Goal: Task Accomplishment & Management: Manage account settings

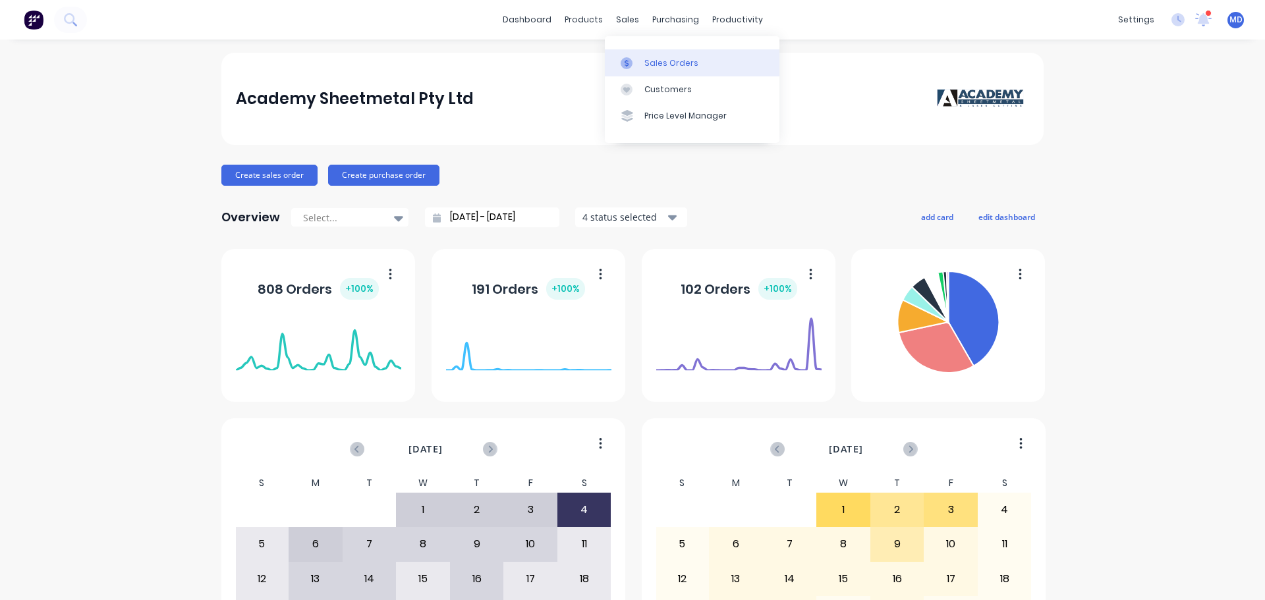
click at [645, 65] on div "Sales Orders" at bounding box center [671, 63] width 54 height 12
click at [636, 67] on div at bounding box center [631, 63] width 20 height 12
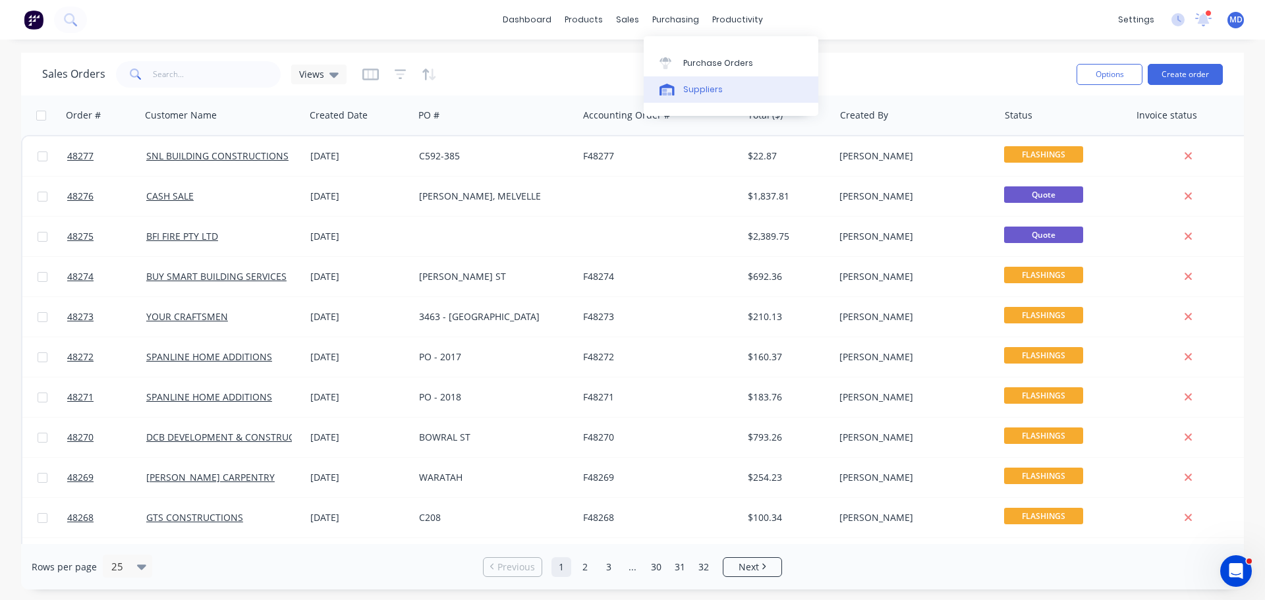
drag, startPoint x: 686, startPoint y: 64, endPoint x: 649, endPoint y: 76, distance: 39.0
click at [686, 64] on div "Purchase Orders" at bounding box center [718, 63] width 70 height 12
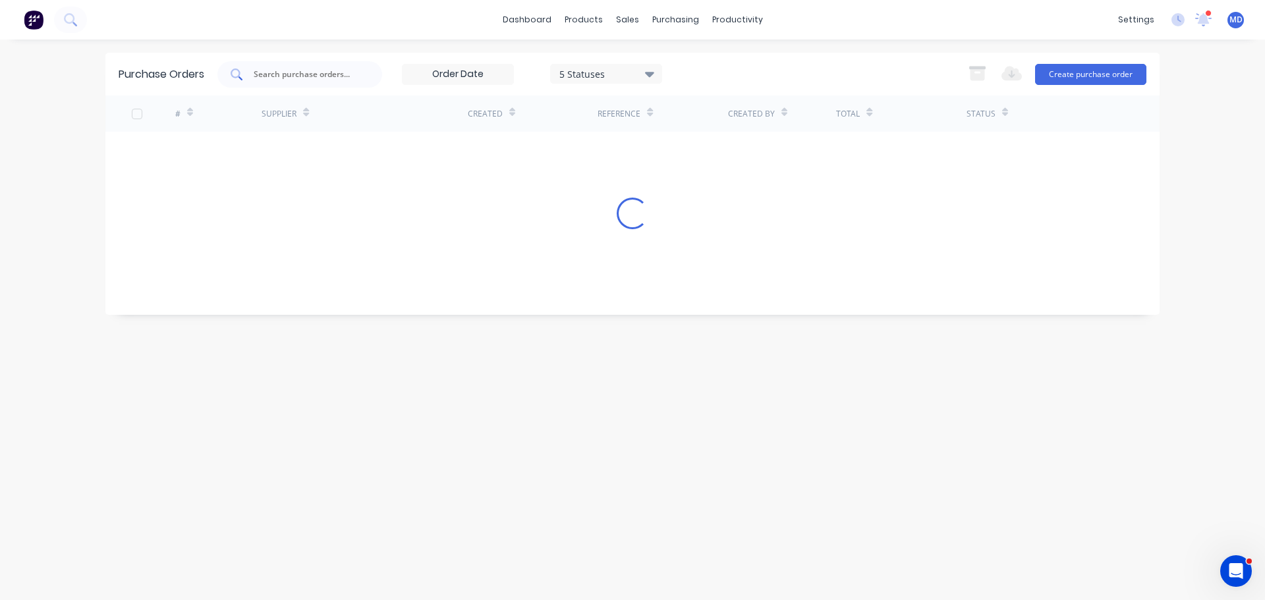
click at [280, 73] on input "text" at bounding box center [306, 74] width 109 height 13
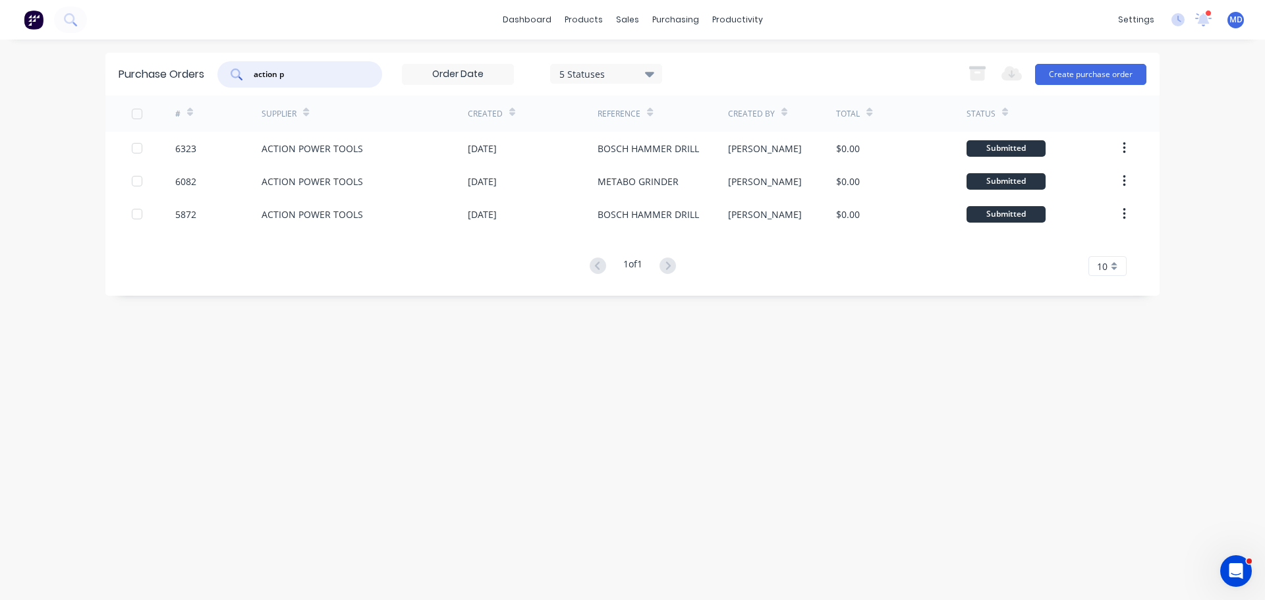
type input "action p"
click at [647, 73] on icon at bounding box center [649, 74] width 9 height 14
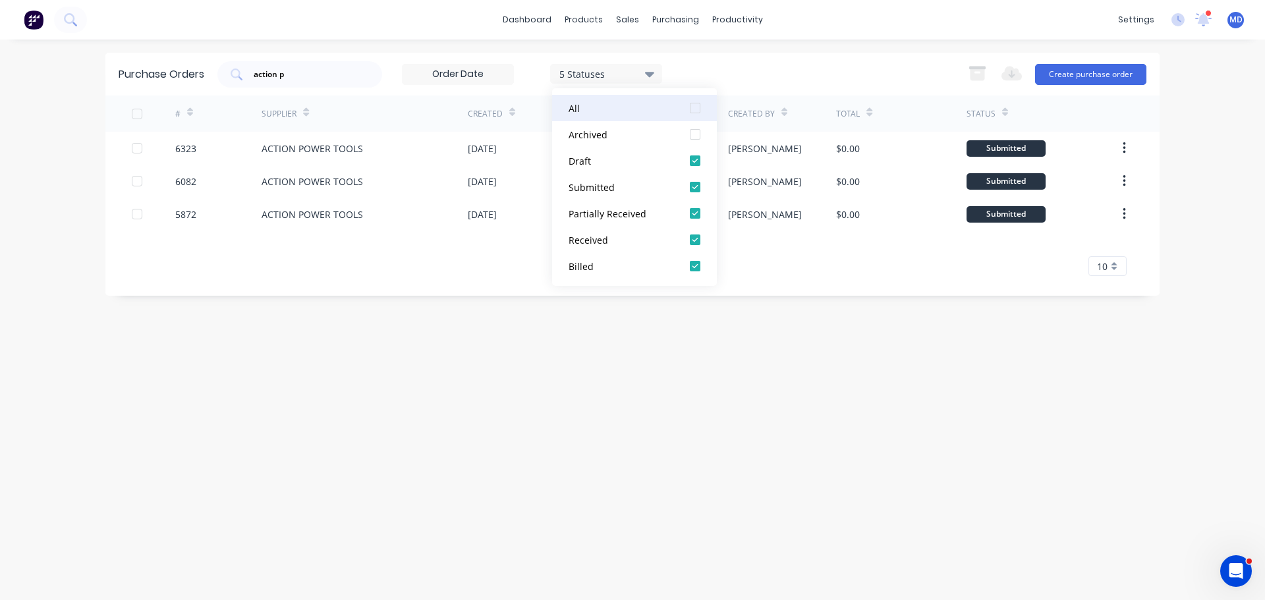
click at [695, 110] on div at bounding box center [695, 108] width 26 height 26
click at [744, 65] on div "action p 7 Statuses 7 Statuses Export to Excel (XLSX) Create purchase order" at bounding box center [681, 74] width 929 height 26
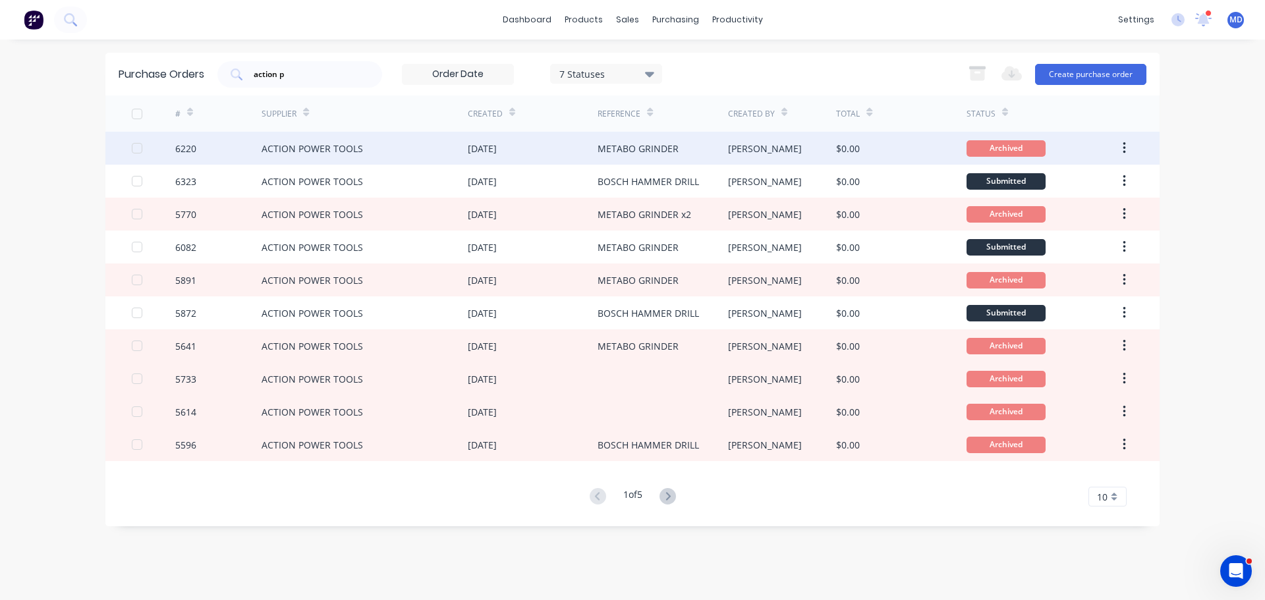
click at [182, 147] on div "6220" at bounding box center [185, 149] width 21 height 14
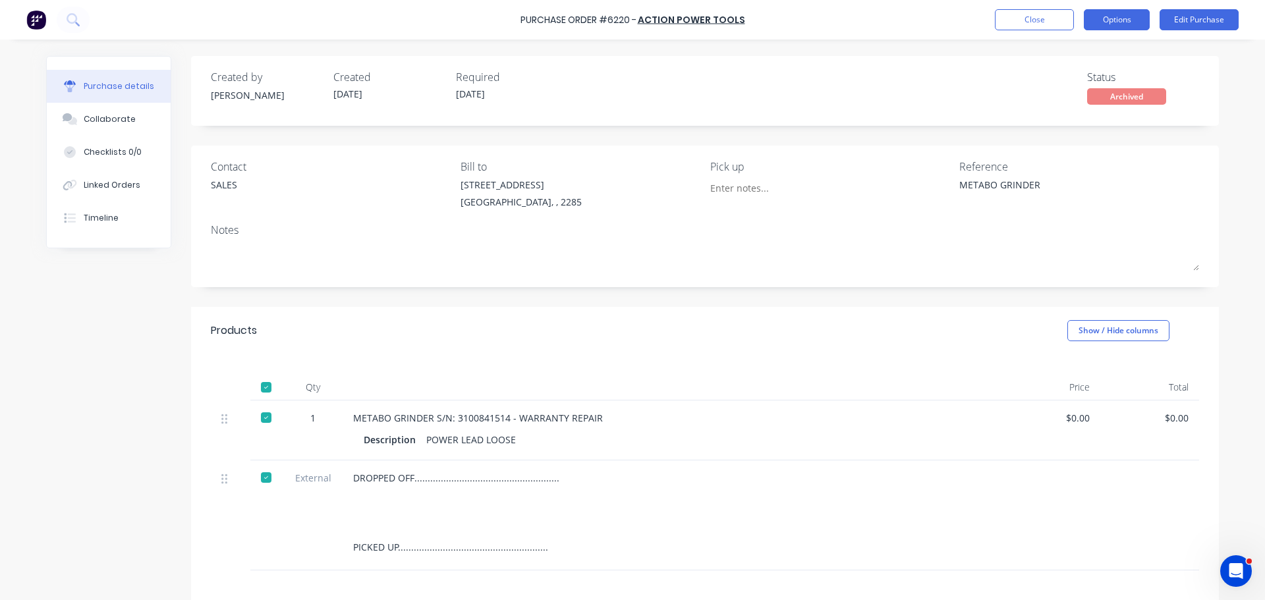
click at [1128, 24] on button "Options" at bounding box center [1117, 19] width 66 height 21
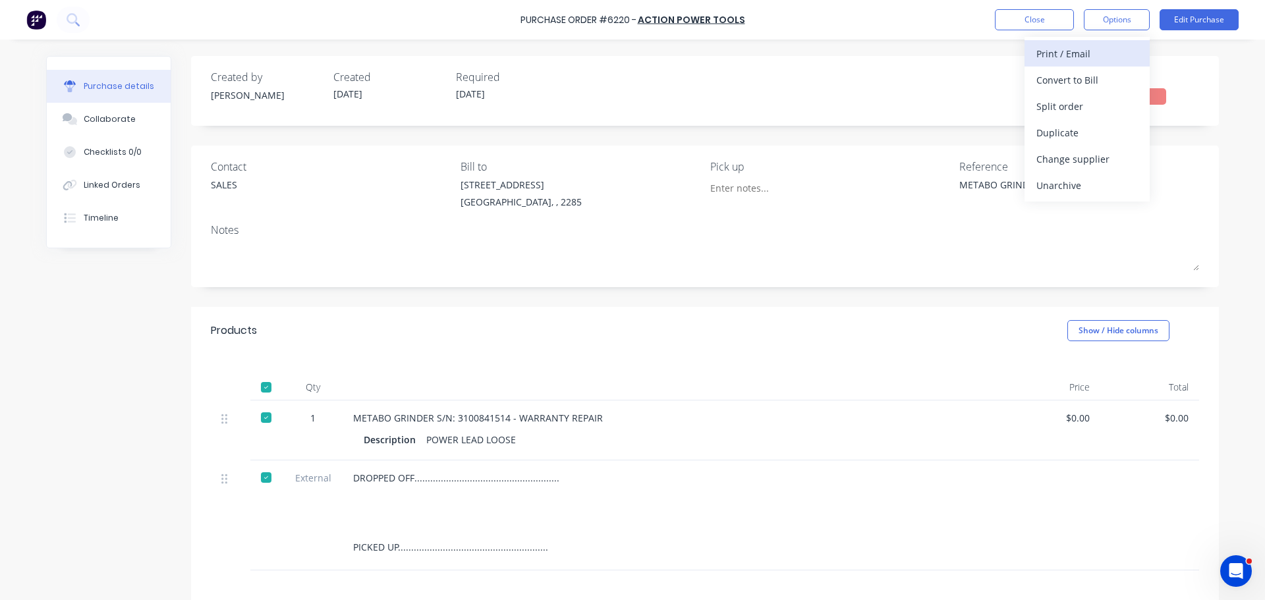
click at [1078, 50] on div "Print / Email" at bounding box center [1086, 53] width 101 height 19
click at [1088, 98] on div "Without pricing" at bounding box center [1086, 106] width 101 height 19
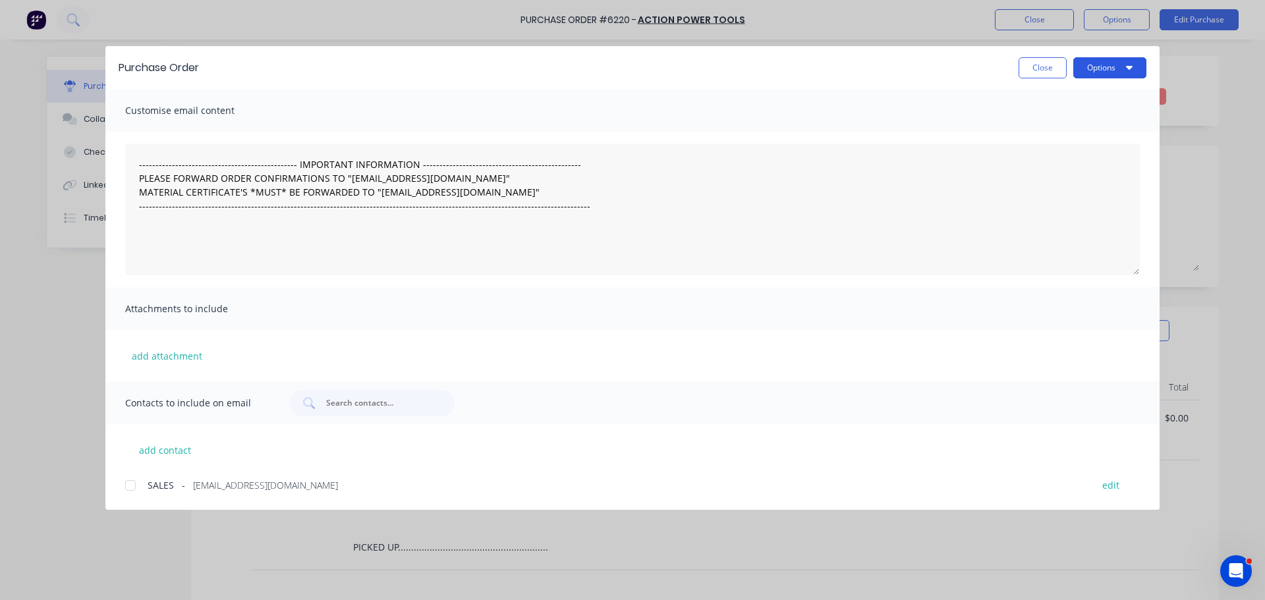
click at [1096, 68] on button "Options" at bounding box center [1109, 67] width 73 height 21
click at [1095, 101] on div "Preview" at bounding box center [1083, 101] width 101 height 19
drag, startPoint x: 1058, startPoint y: 61, endPoint x: 1035, endPoint y: 55, distance: 24.0
click at [1058, 61] on button "Close" at bounding box center [1042, 67] width 48 height 21
type textarea "x"
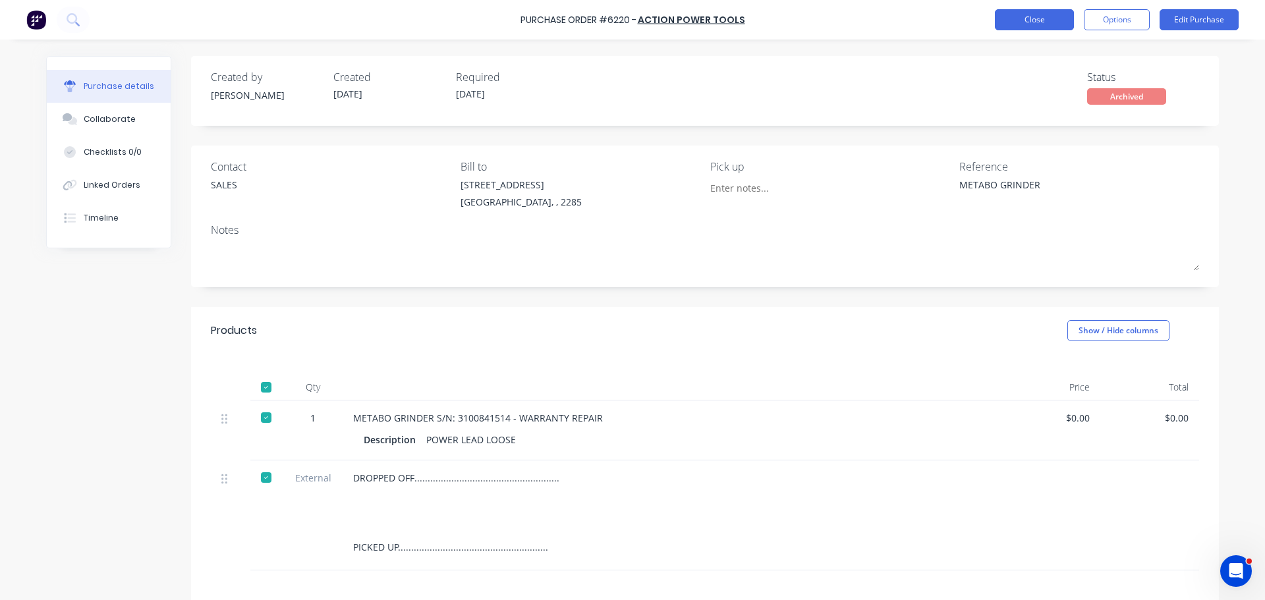
click at [1034, 20] on button "Close" at bounding box center [1034, 19] width 79 height 21
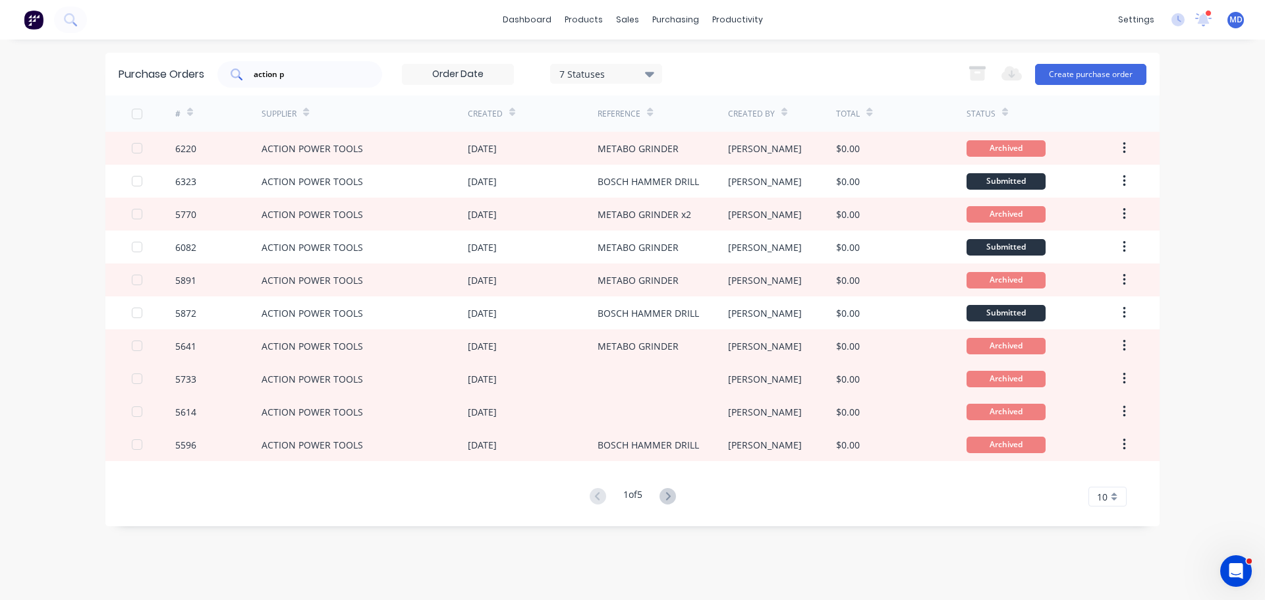
drag, startPoint x: 300, startPoint y: 81, endPoint x: 229, endPoint y: 81, distance: 70.5
click at [229, 81] on div "action p" at bounding box center [299, 74] width 165 height 26
type input "a"
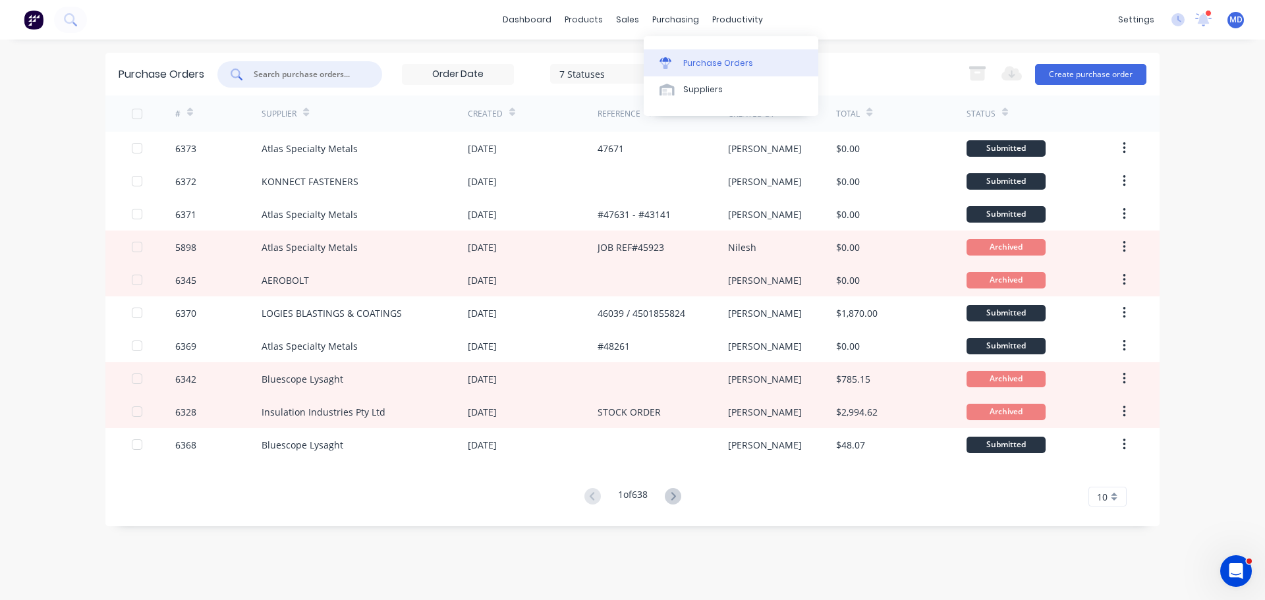
drag, startPoint x: 698, startPoint y: 73, endPoint x: 697, endPoint y: 61, distance: 11.9
click at [698, 73] on link "Purchase Orders" at bounding box center [731, 62] width 175 height 26
click at [674, 66] on div at bounding box center [669, 63] width 20 height 12
click at [334, 79] on input "text" at bounding box center [306, 74] width 109 height 13
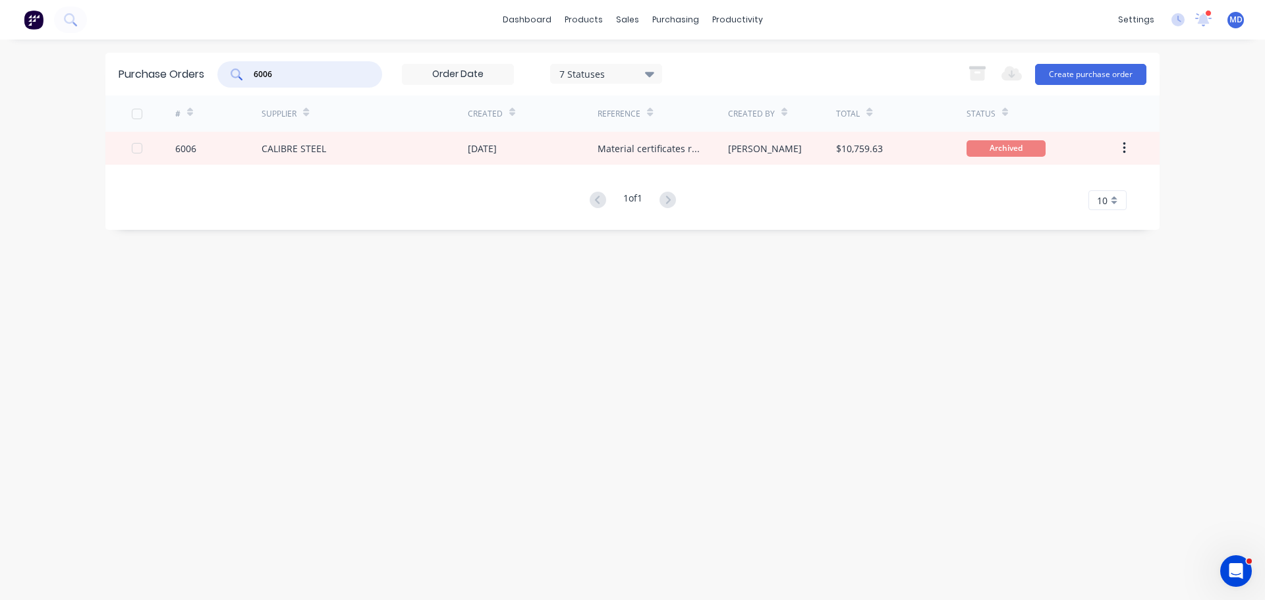
type input "6006"
drag, startPoint x: 301, startPoint y: 70, endPoint x: 146, endPoint y: 74, distance: 154.9
click at [146, 74] on div "Purchase Orders 6006 7 Statuses 7 Statuses Export to Excel (XLSX) Create purcha…" at bounding box center [632, 74] width 1054 height 43
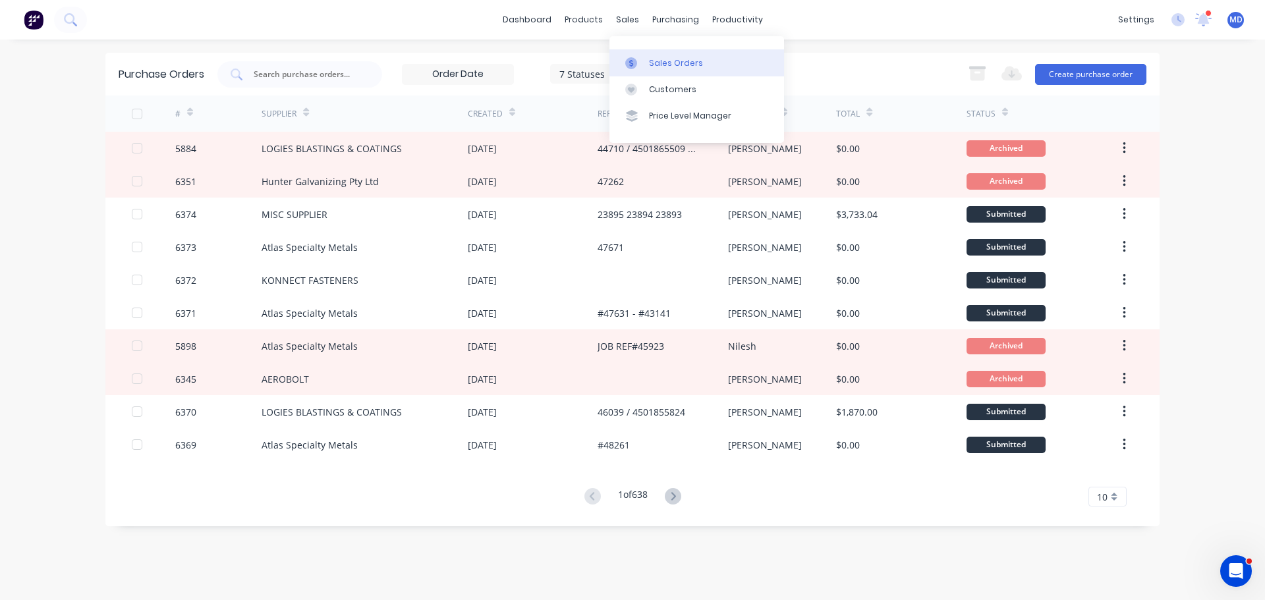
click at [651, 63] on div "Sales Orders" at bounding box center [676, 63] width 54 height 12
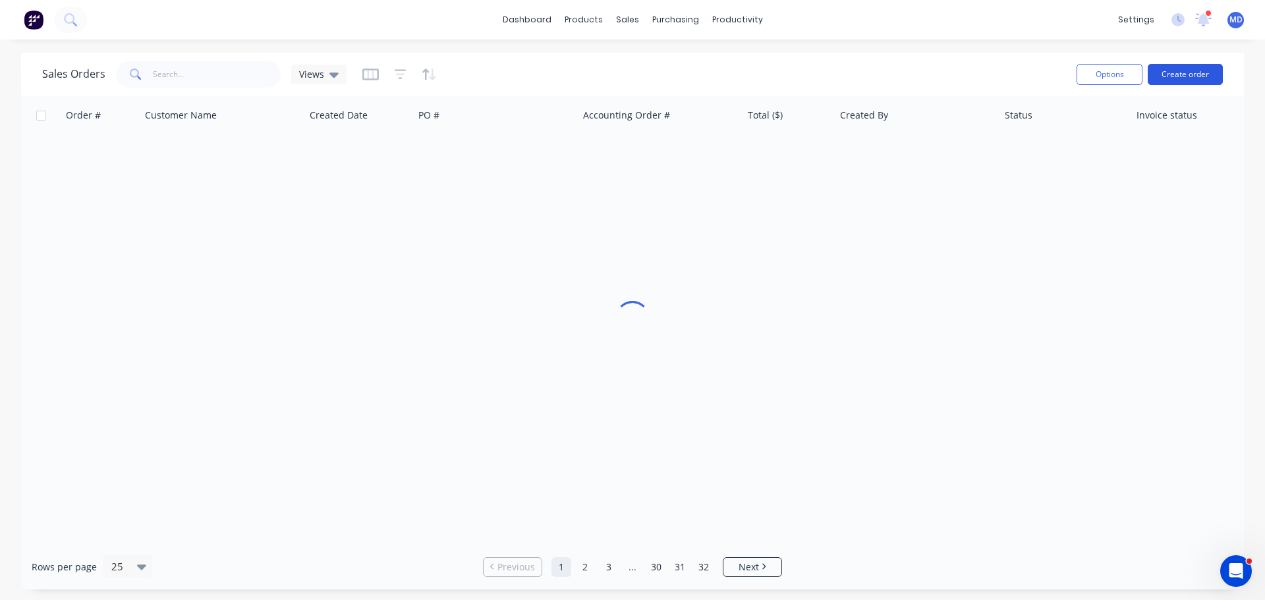
click at [1197, 77] on button "Create order" at bounding box center [1185, 74] width 75 height 21
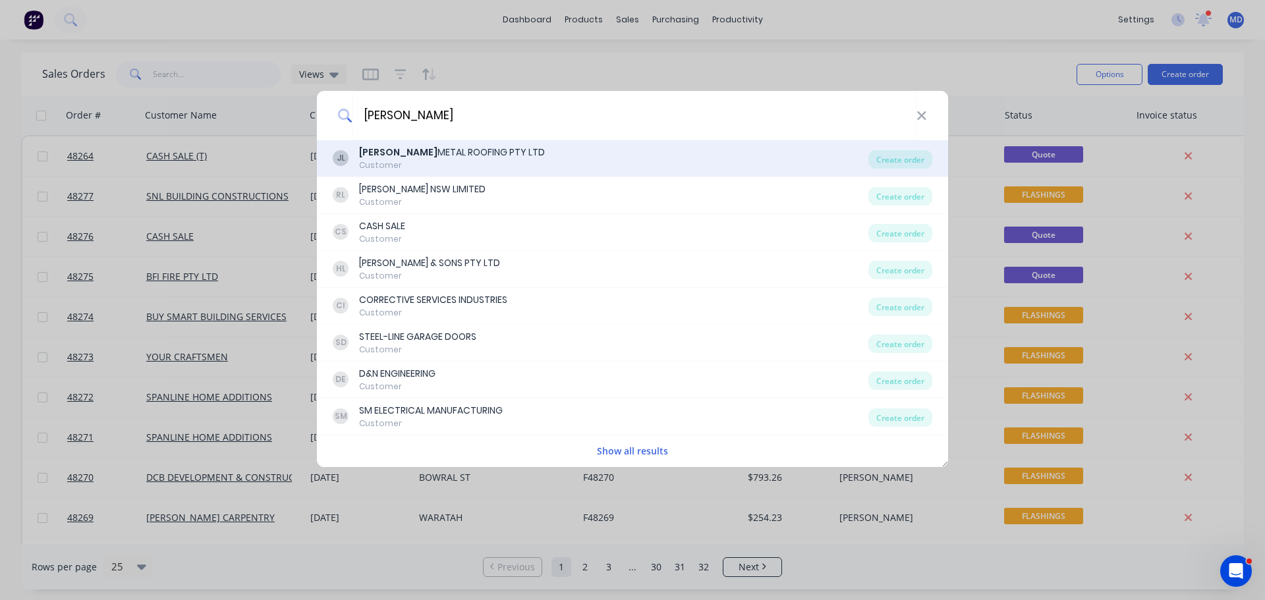
type input "JONES"
click at [468, 152] on div "JONES METAL ROOFING PTY LTD" at bounding box center [452, 153] width 186 height 14
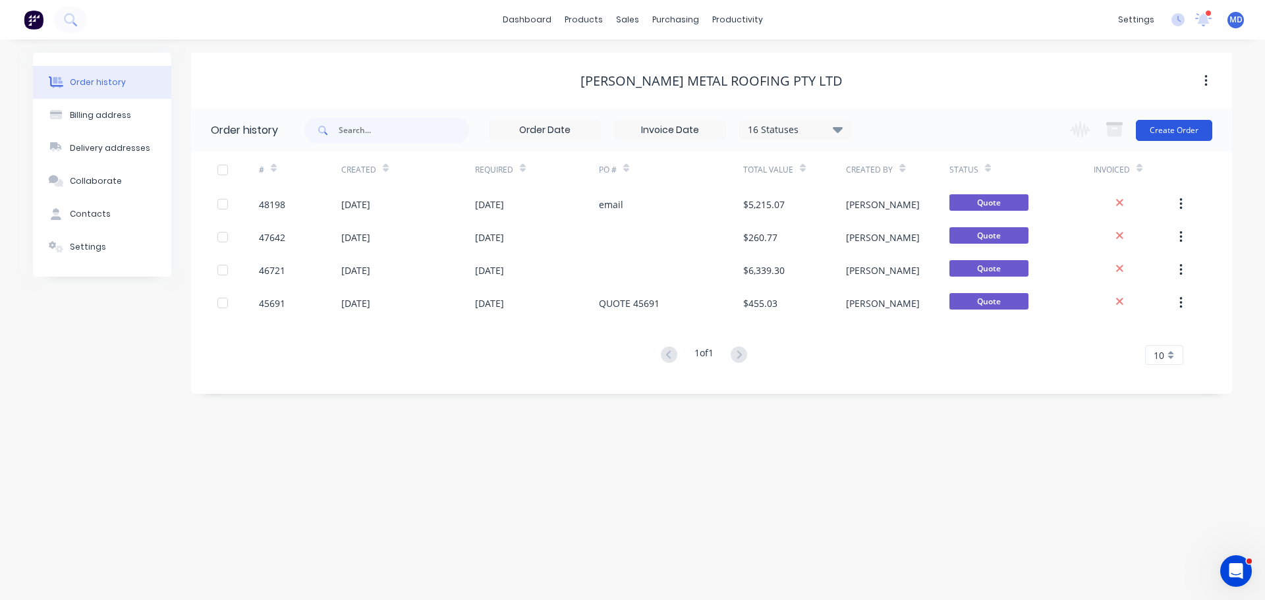
click at [1168, 133] on button "Create Order" at bounding box center [1174, 130] width 76 height 21
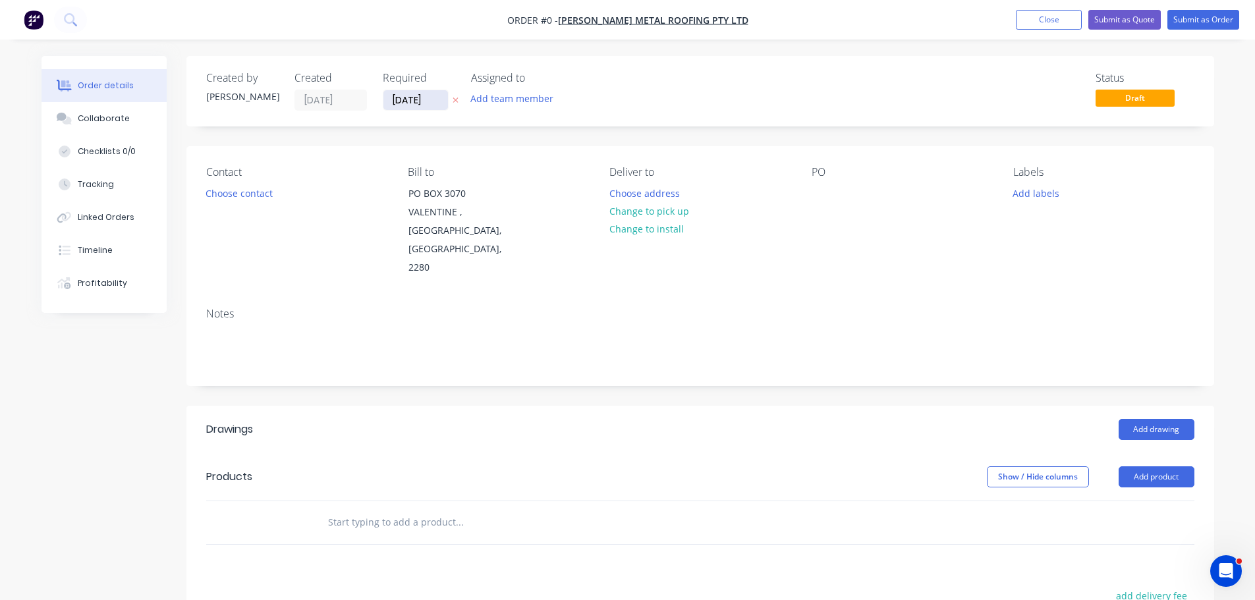
click at [404, 98] on input "01/10/25" at bounding box center [415, 100] width 65 height 20
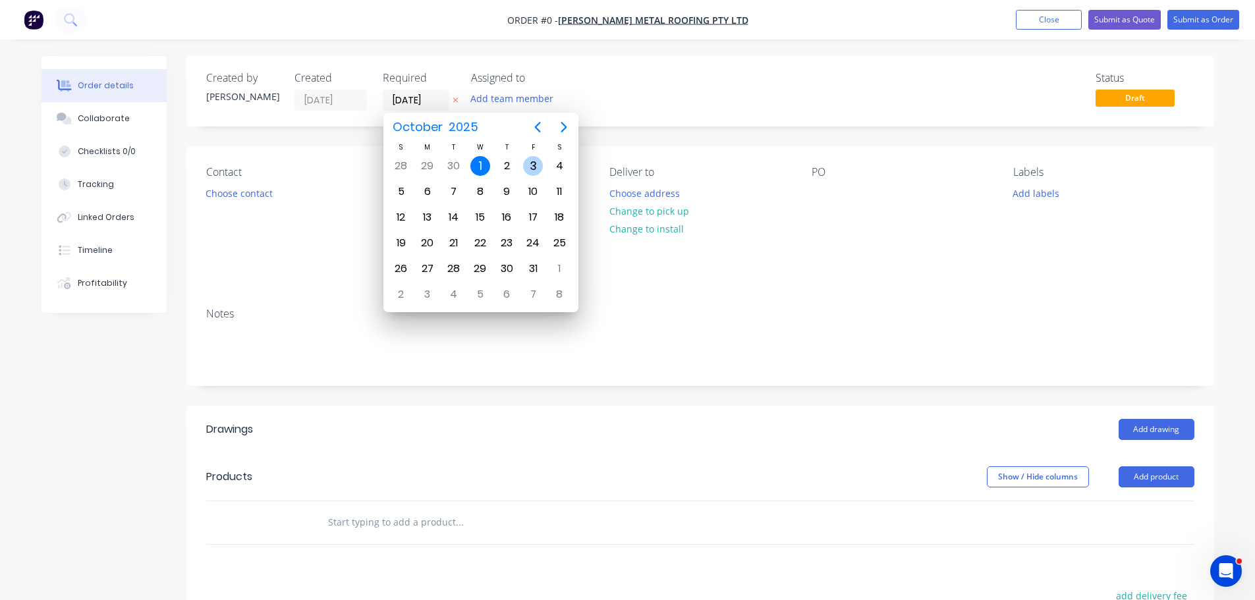
click at [532, 165] on div "3" at bounding box center [533, 166] width 20 height 20
type input "03/10/25"
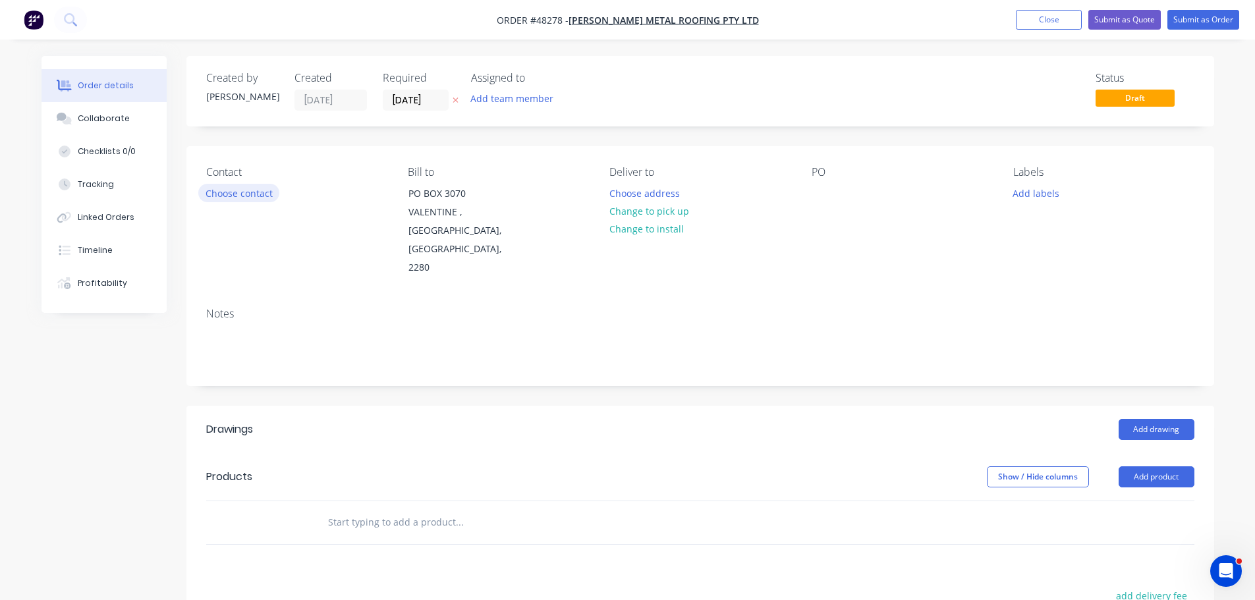
click at [270, 193] on button "Choose contact" at bounding box center [238, 193] width 81 height 18
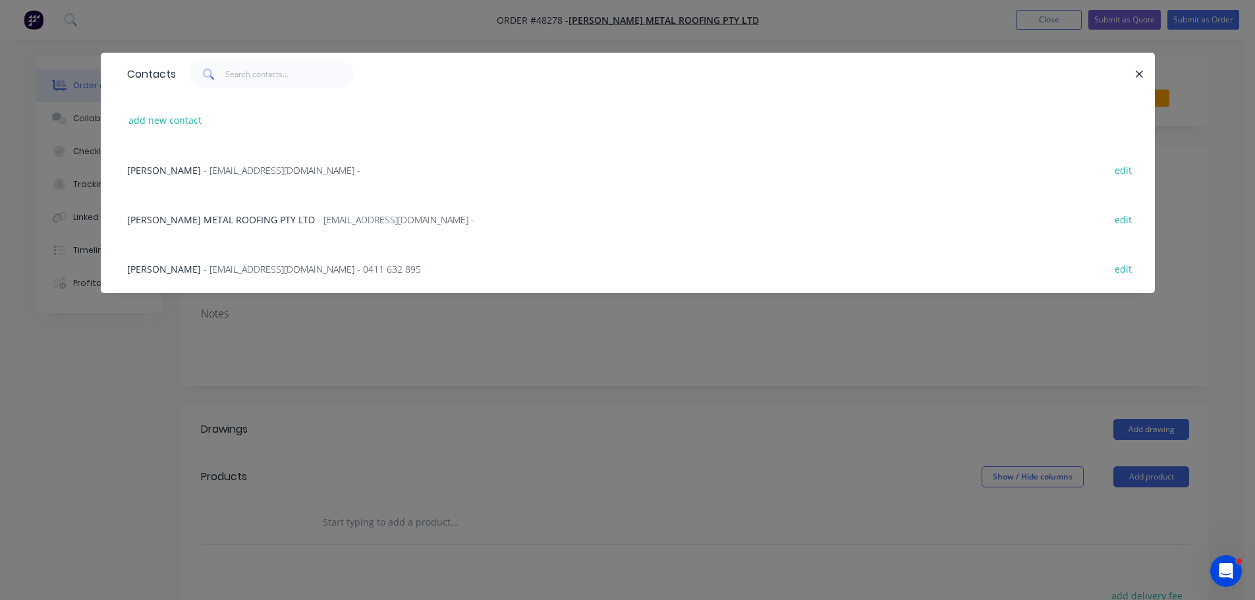
click at [204, 268] on span "- admin@jonesmetalroofing.com.au - 0411 632 895" at bounding box center [312, 269] width 217 height 13
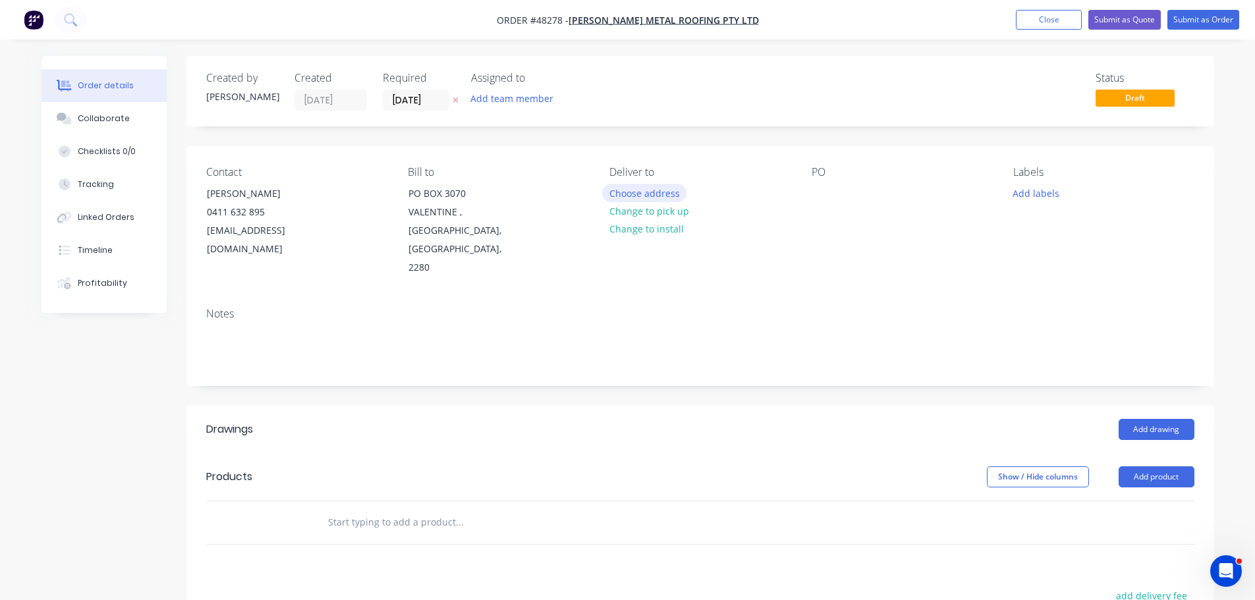
click at [617, 196] on button "Choose address" at bounding box center [644, 193] width 84 height 18
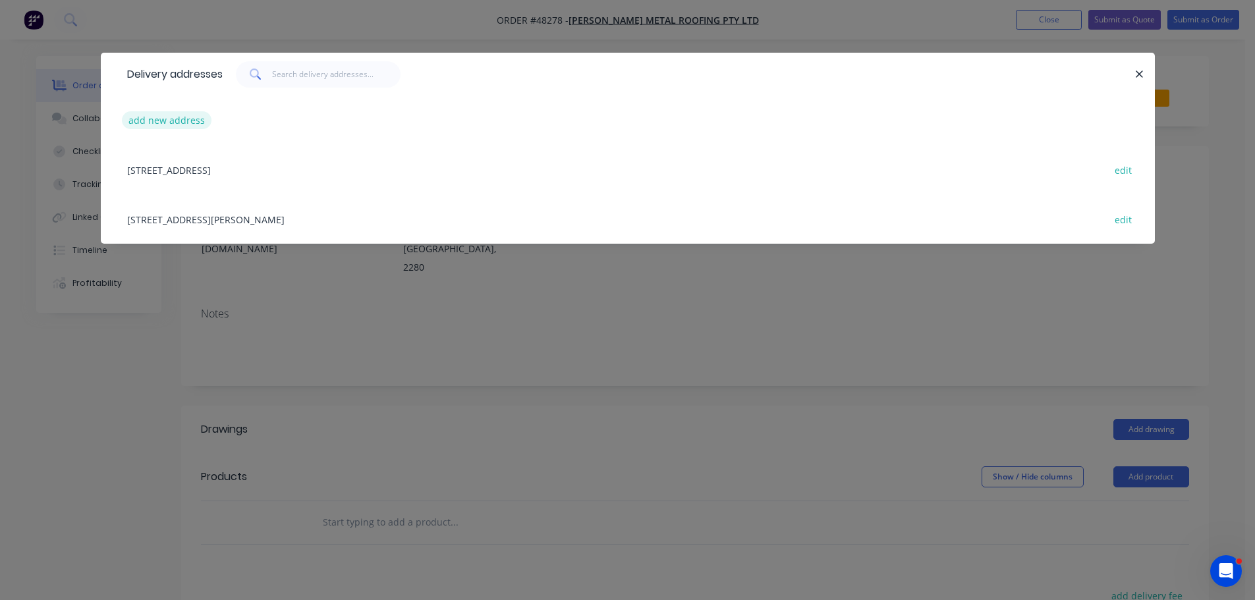
click at [144, 124] on button "add new address" at bounding box center [167, 120] width 90 height 18
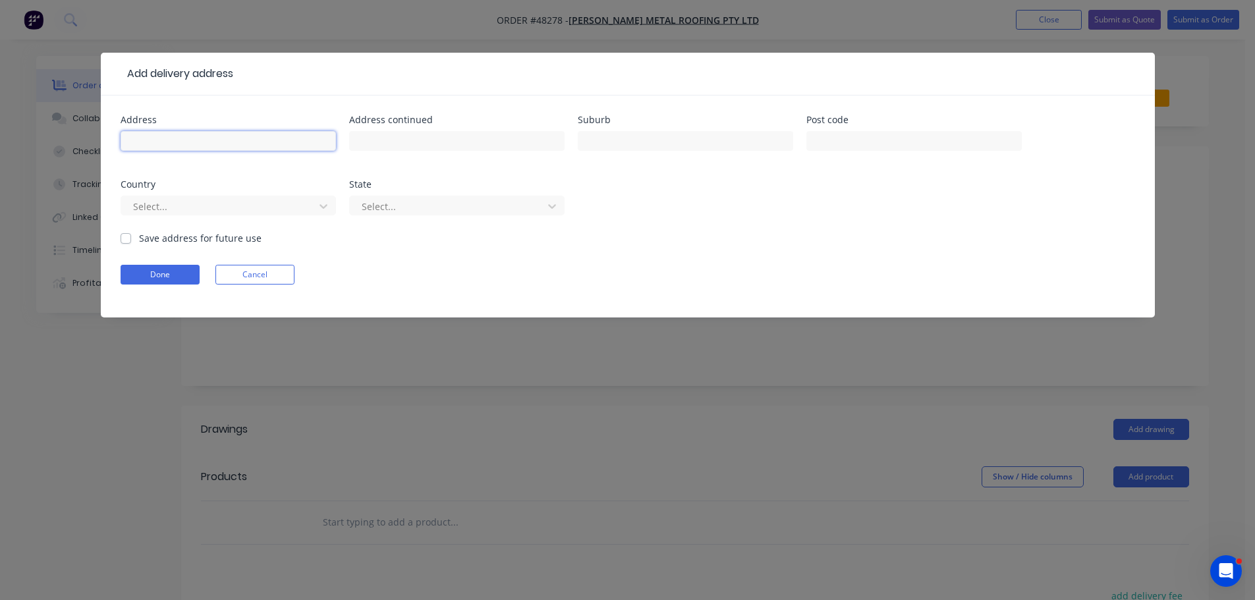
click at [146, 140] on input "text" at bounding box center [228, 141] width 215 height 20
type input "SKIP THE TIP"
click at [386, 148] on input "text" at bounding box center [456, 141] width 215 height 20
type input "56 KALAROO RD"
type input "REDHEAD"
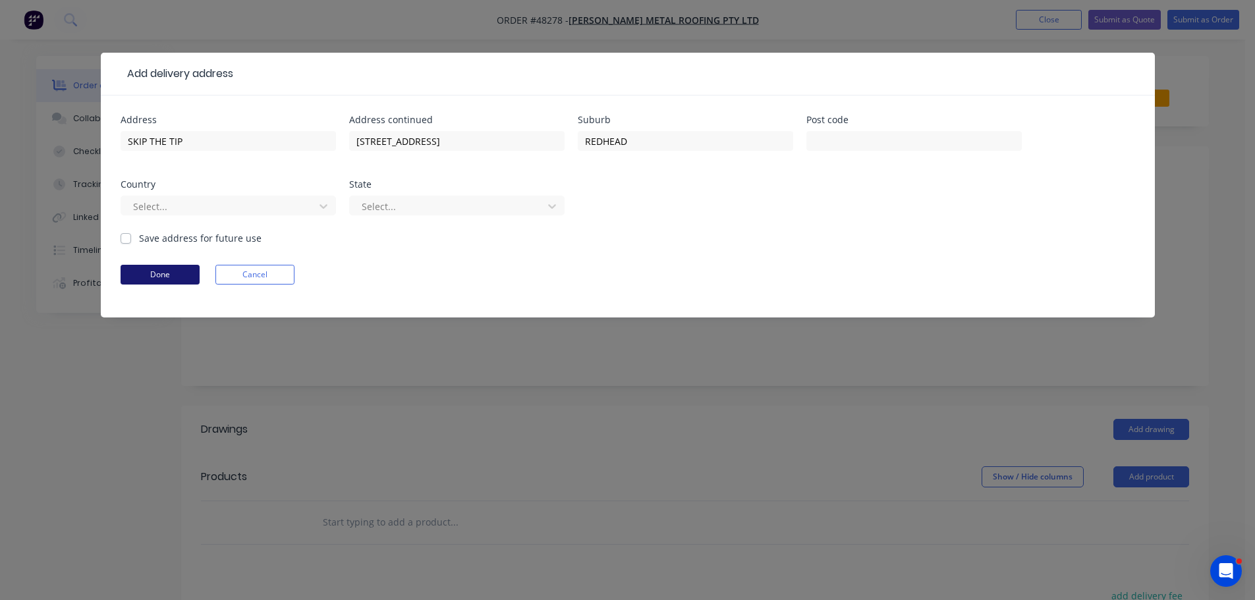
click at [159, 271] on button "Done" at bounding box center [160, 275] width 79 height 20
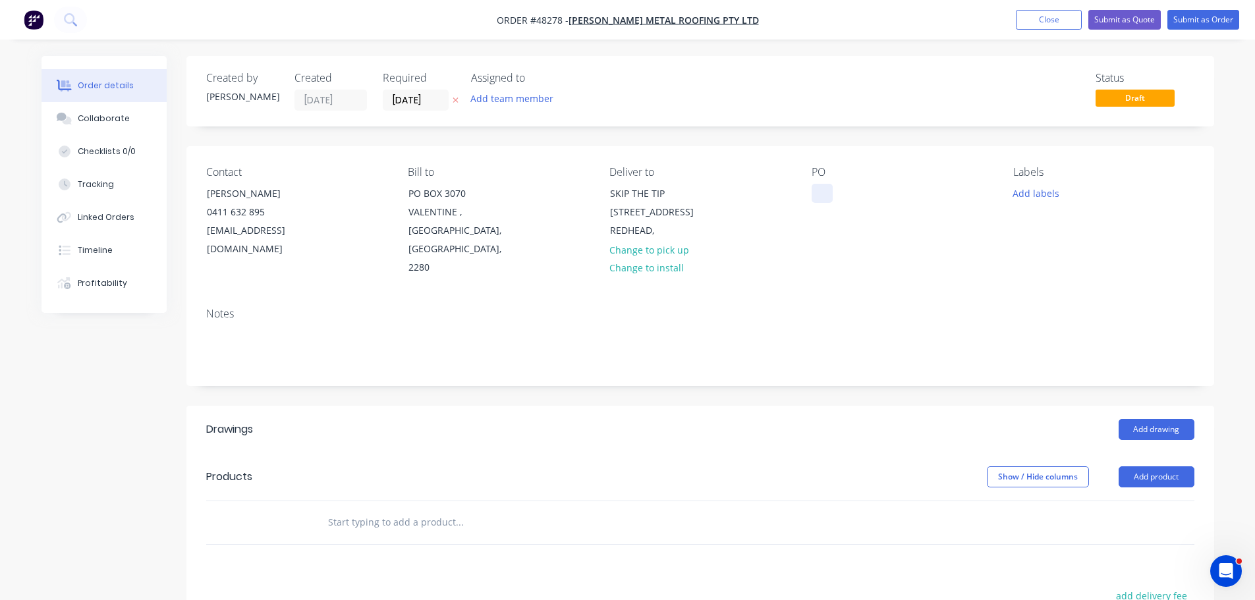
click at [818, 196] on div at bounding box center [822, 193] width 21 height 19
click at [1136, 419] on button "Add drawing" at bounding box center [1157, 429] width 76 height 21
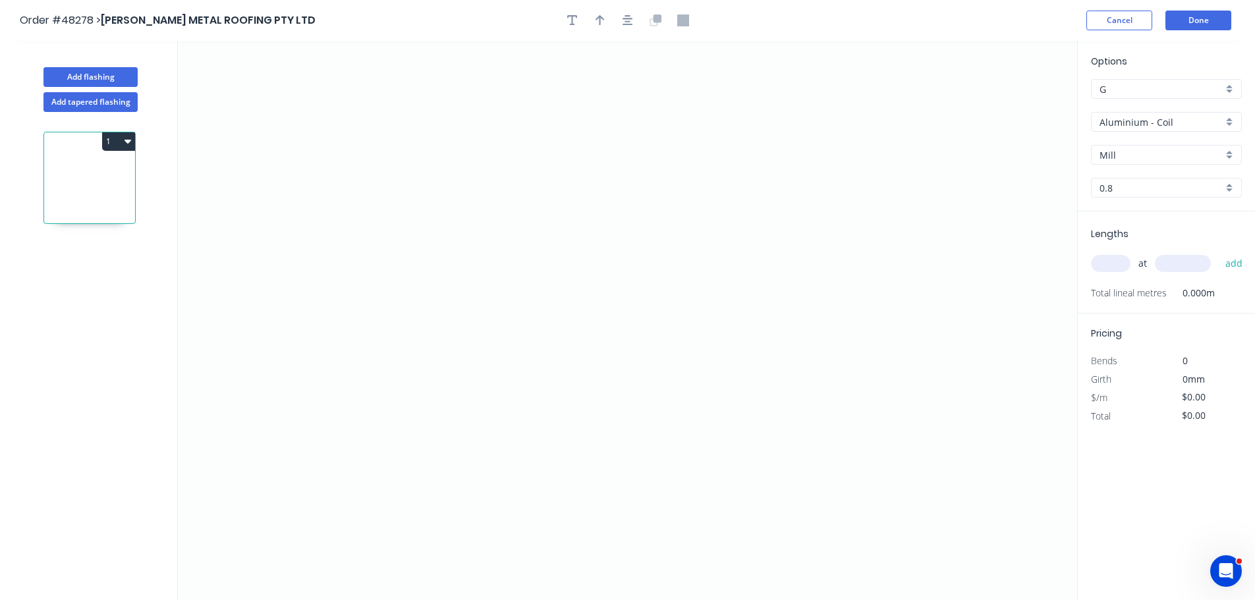
click at [1111, 126] on input "Aluminium - Coil" at bounding box center [1161, 122] width 123 height 14
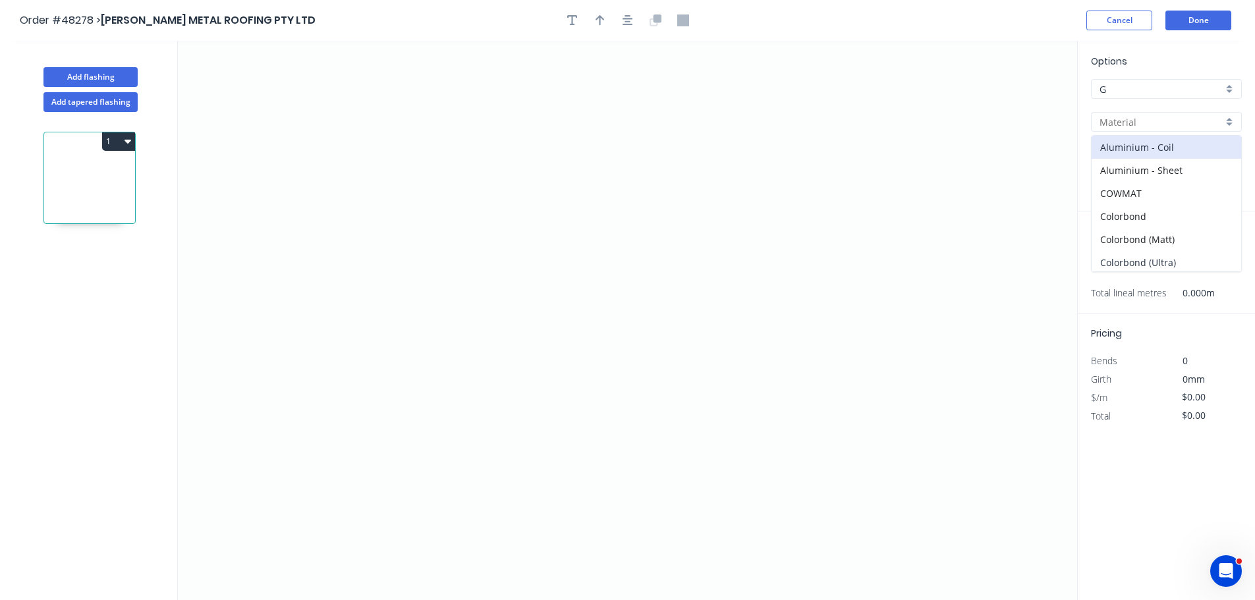
click at [1163, 261] on div "Colorbond (Ultra)" at bounding box center [1167, 262] width 150 height 23
type input "Colorbond (Ultra)"
type input "Dune"
type input "0.55"
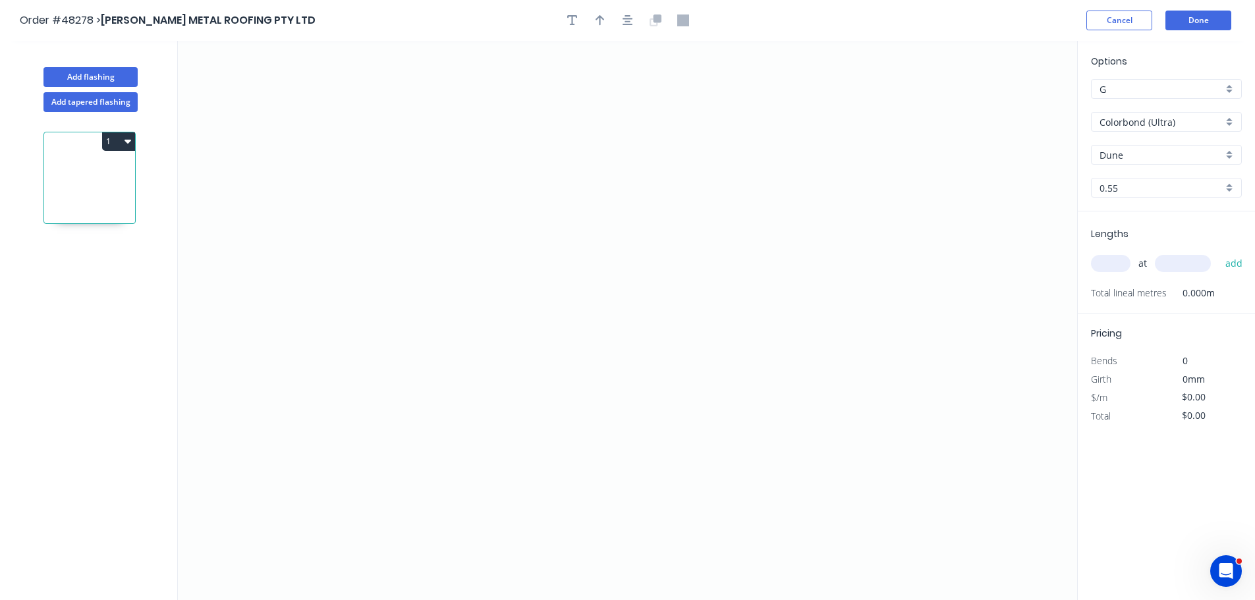
click at [1147, 152] on input "Dune" at bounding box center [1161, 155] width 123 height 14
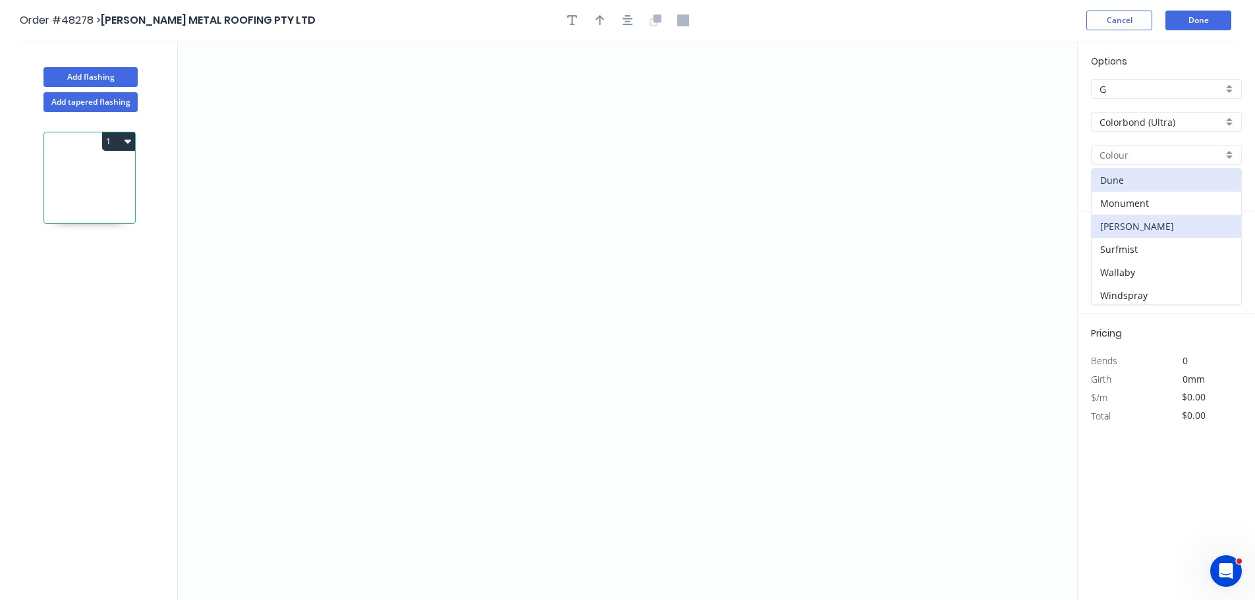
scroll to position [26, 0]
click at [1136, 178] on div "Monument" at bounding box center [1167, 177] width 150 height 23
type input "Monument"
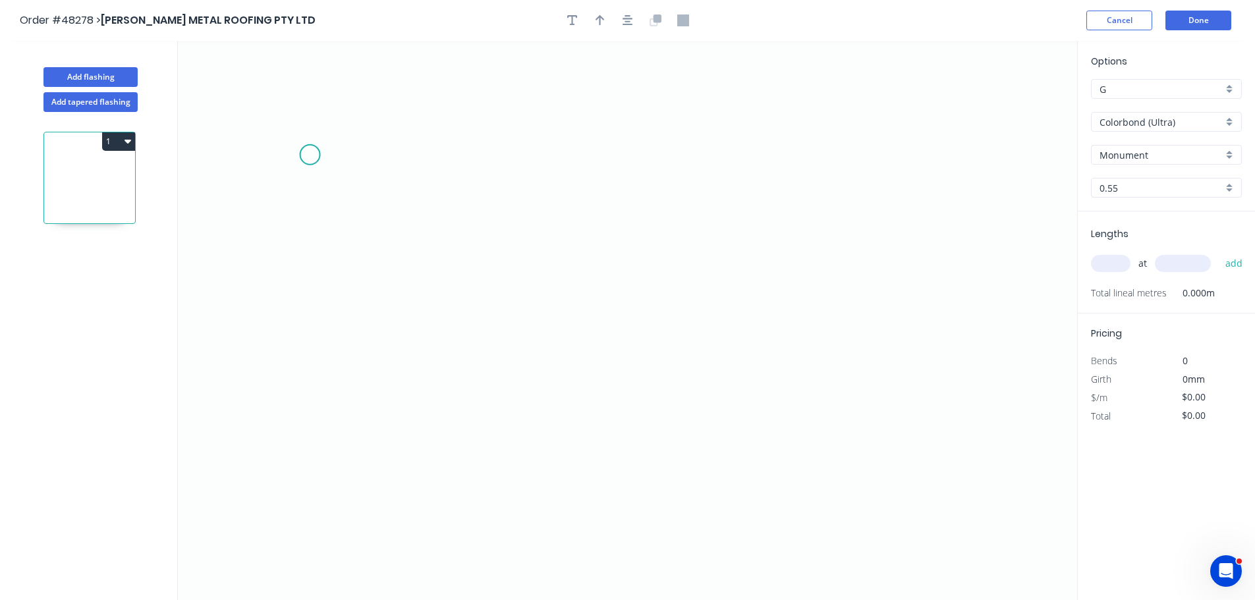
click at [311, 146] on icon "0" at bounding box center [627, 320] width 899 height 559
click at [316, 240] on icon "0" at bounding box center [627, 320] width 899 height 559
click at [578, 238] on icon "0 ?" at bounding box center [627, 320] width 899 height 559
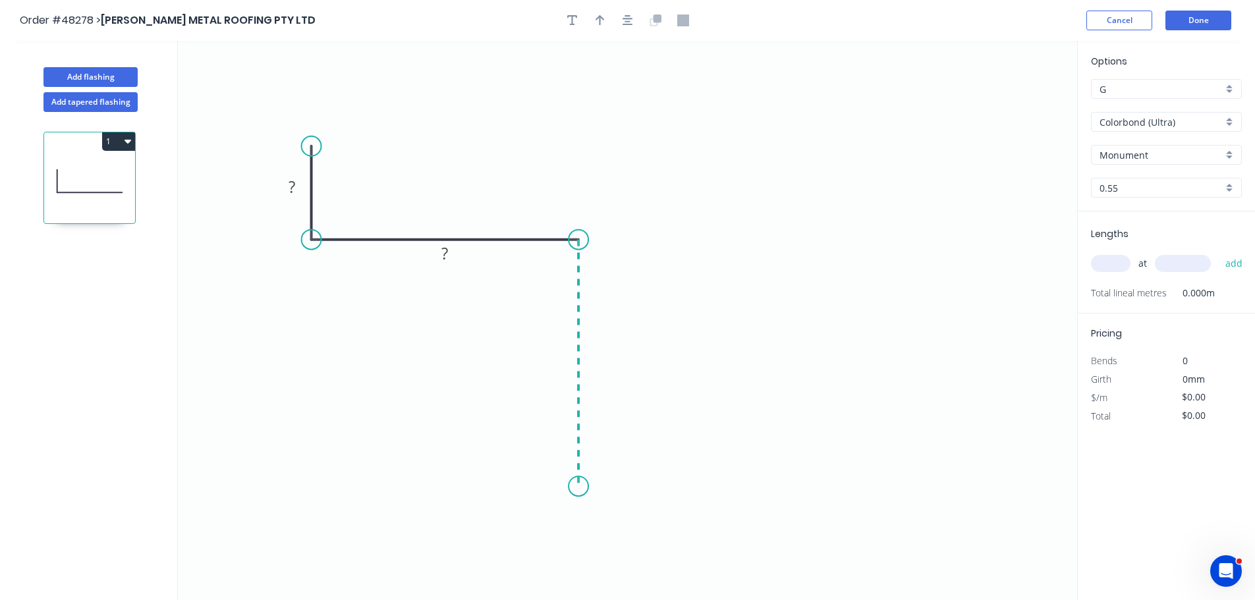
click at [577, 487] on icon "0 ? ?" at bounding box center [627, 320] width 899 height 559
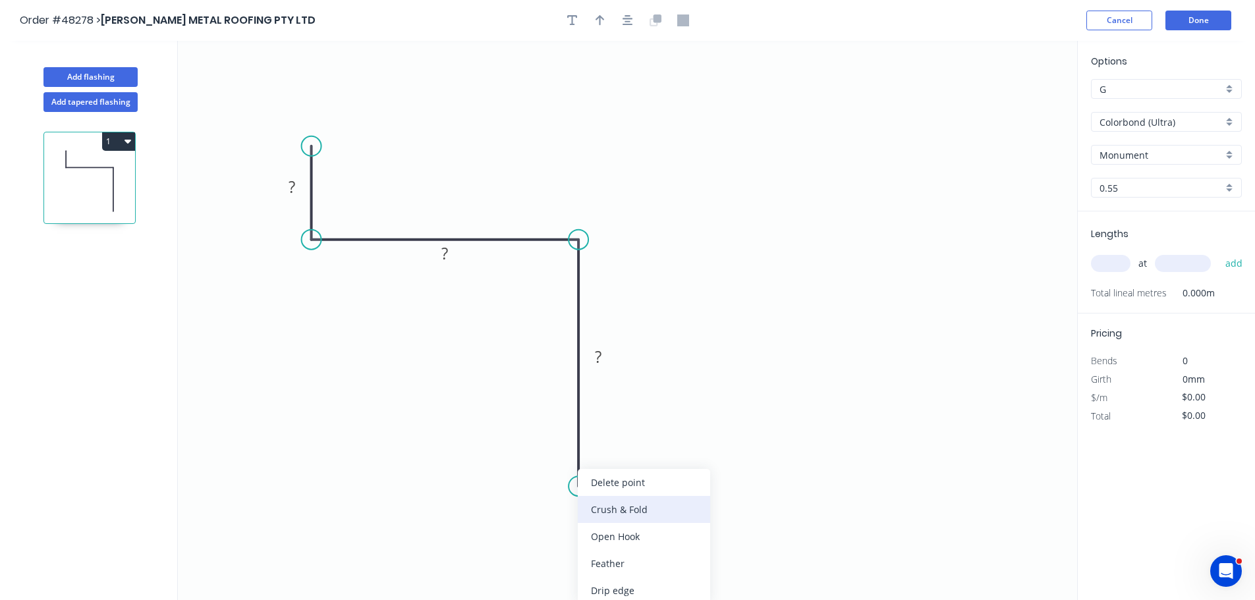
click at [609, 514] on div "Crush & Fold" at bounding box center [644, 509] width 132 height 27
click at [603, 521] on div "Flip bend" at bounding box center [641, 531] width 132 height 27
click at [296, 190] on rect at bounding box center [292, 188] width 26 height 18
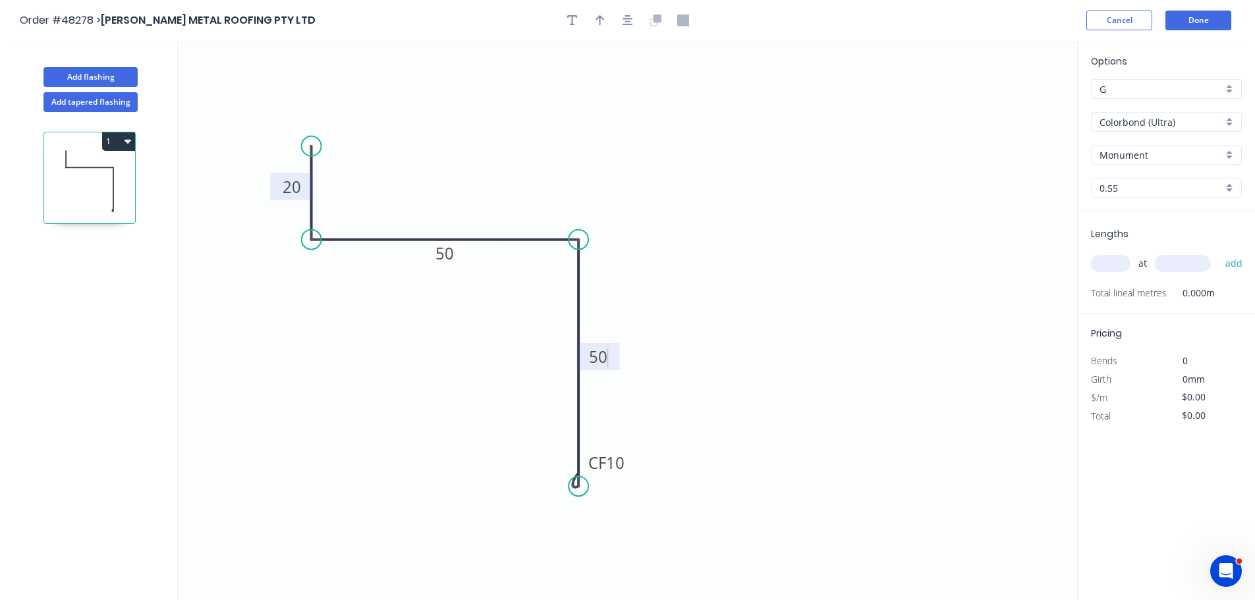
type input "$12.66"
click at [600, 25] on icon "button" at bounding box center [600, 20] width 9 height 11
drag, startPoint x: 1007, startPoint y: 105, endPoint x: 608, endPoint y: 188, distance: 407.8
click at [623, 188] on icon at bounding box center [629, 170] width 12 height 42
click at [608, 188] on icon at bounding box center [608, 173] width 12 height 42
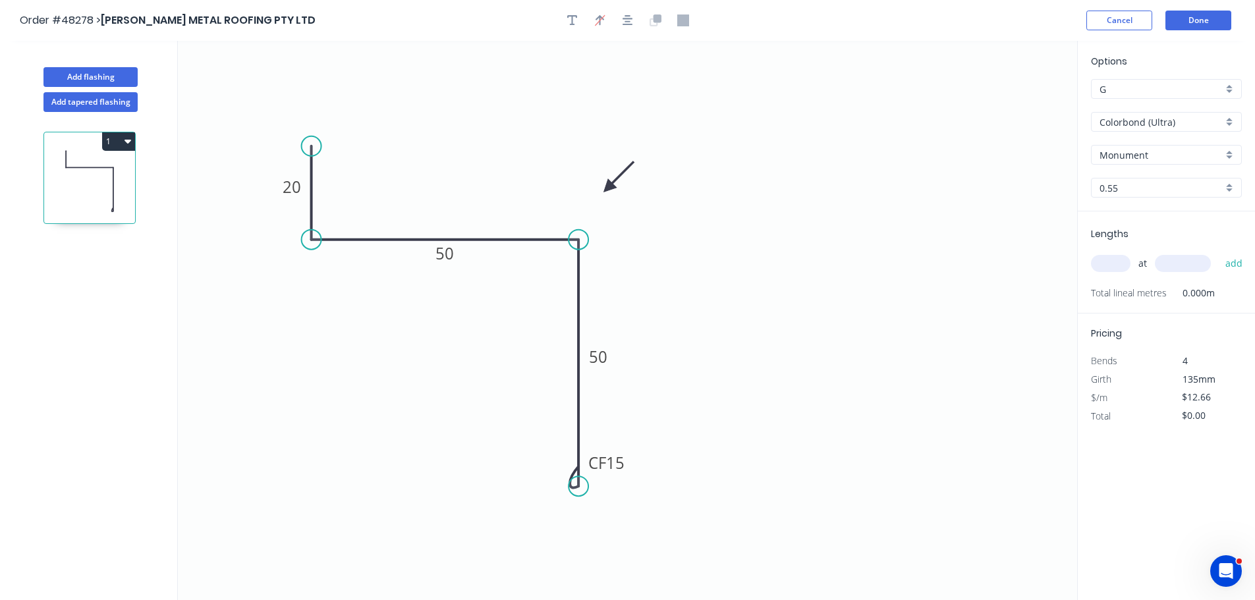
click at [1103, 260] on input "text" at bounding box center [1111, 263] width 40 height 17
type input "2"
type input "1840"
click at [1219, 252] on button "add" at bounding box center [1234, 263] width 31 height 22
type input "$46.59"
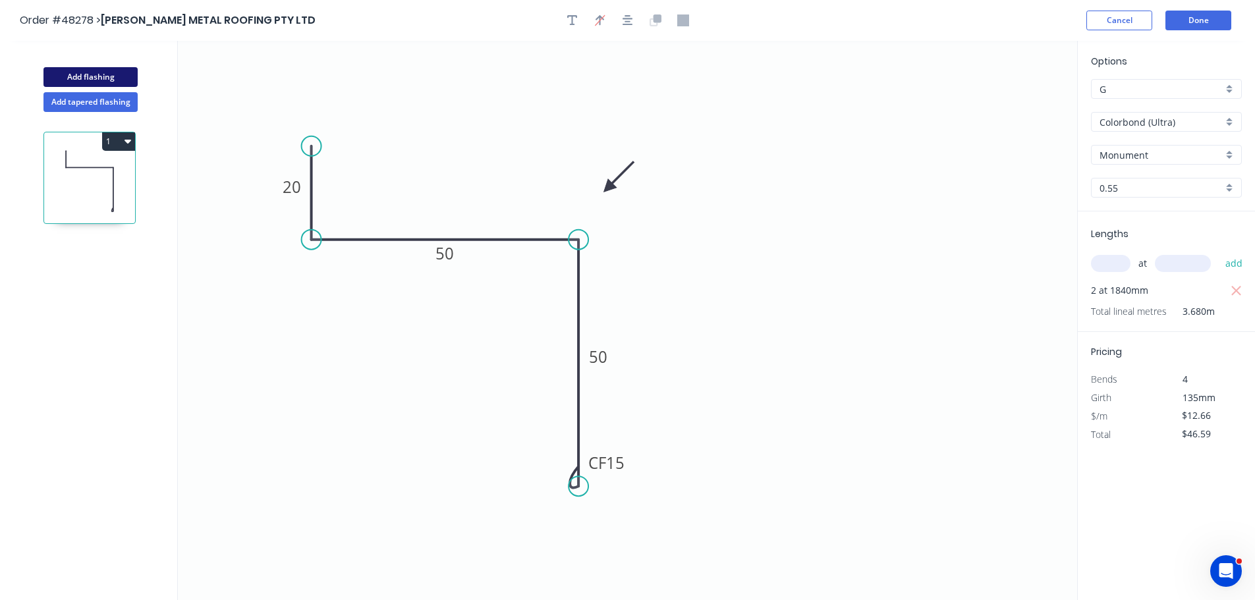
click at [96, 76] on button "Add flashing" at bounding box center [90, 77] width 94 height 20
type input "$0.00"
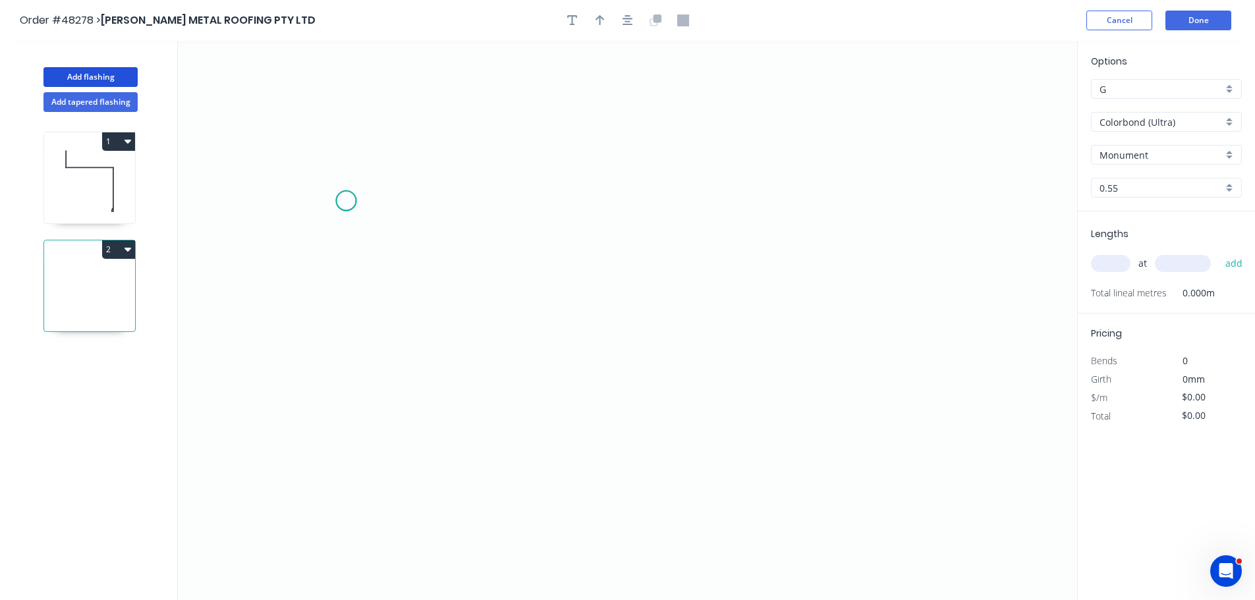
click at [346, 201] on icon "0" at bounding box center [627, 320] width 899 height 559
click at [468, 206] on icon "0" at bounding box center [627, 320] width 899 height 559
click at [460, 398] on icon "0 ?" at bounding box center [627, 320] width 899 height 559
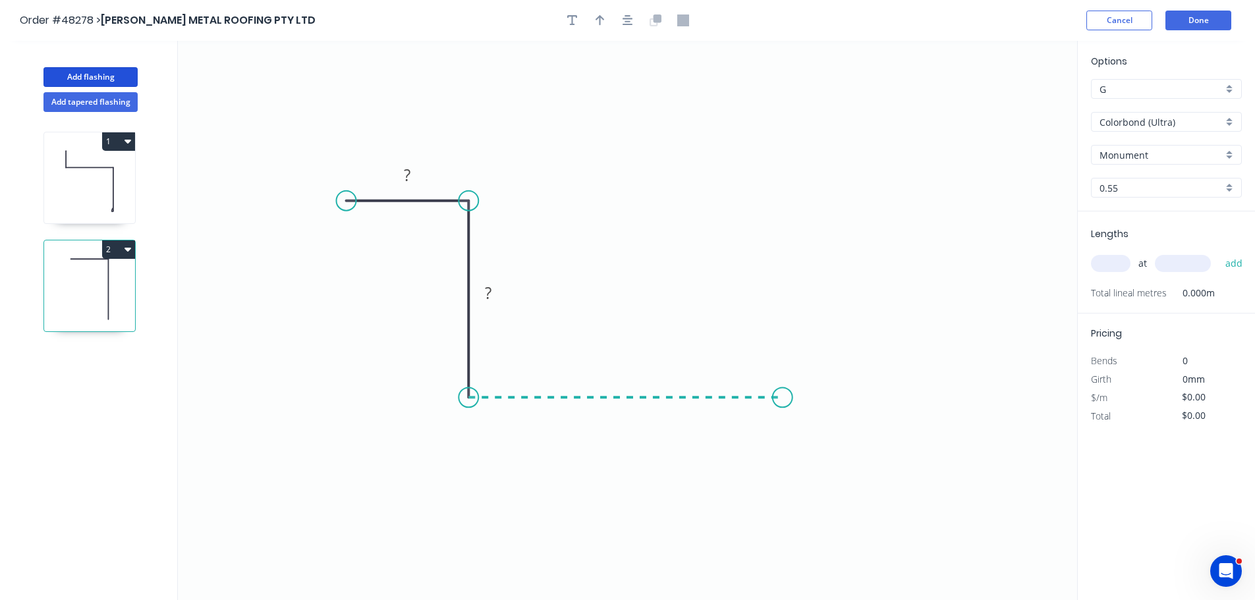
click at [783, 419] on icon "0 ? ?" at bounding box center [627, 320] width 899 height 559
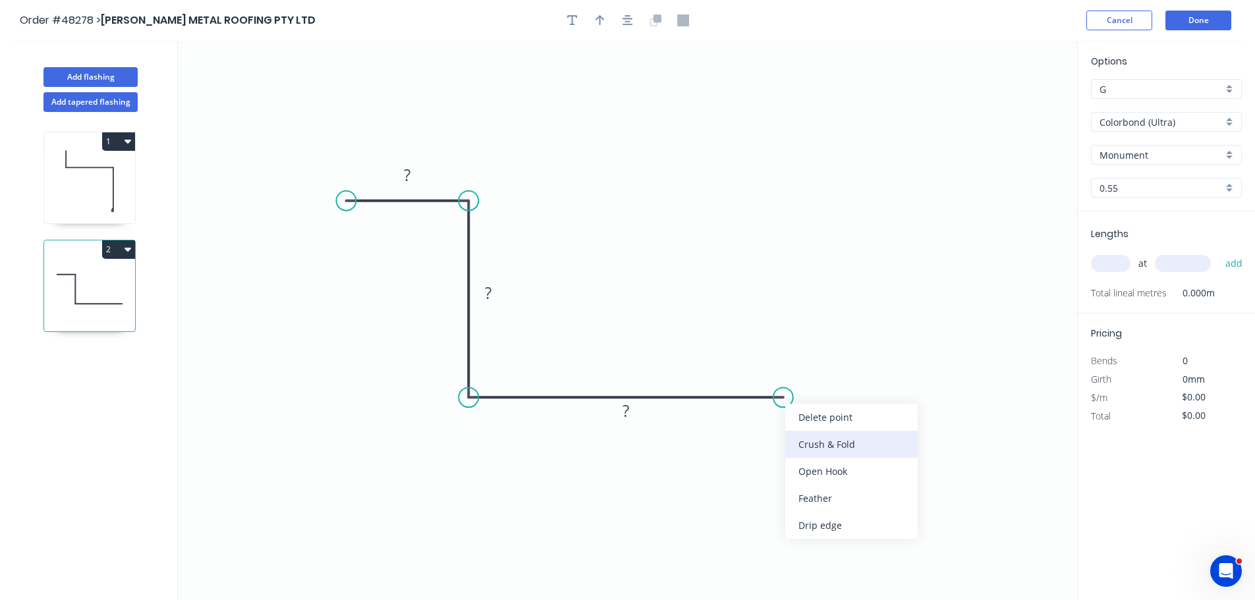
click at [800, 436] on div "Crush & Fold" at bounding box center [851, 444] width 132 height 27
click at [411, 174] on rect at bounding box center [407, 176] width 26 height 18
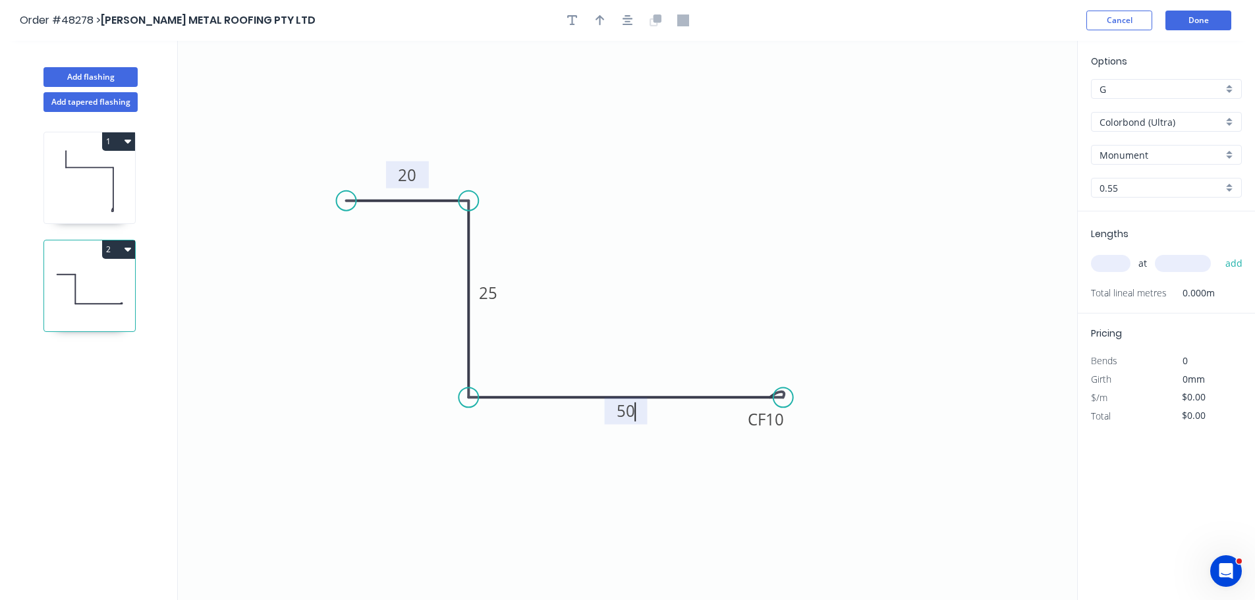
type input "$12.66"
click at [590, 22] on button "button" at bounding box center [600, 21] width 20 height 20
drag, startPoint x: 1014, startPoint y: 106, endPoint x: 401, endPoint y: 329, distance: 652.1
click at [401, 329] on icon at bounding box center [401, 314] width 12 height 42
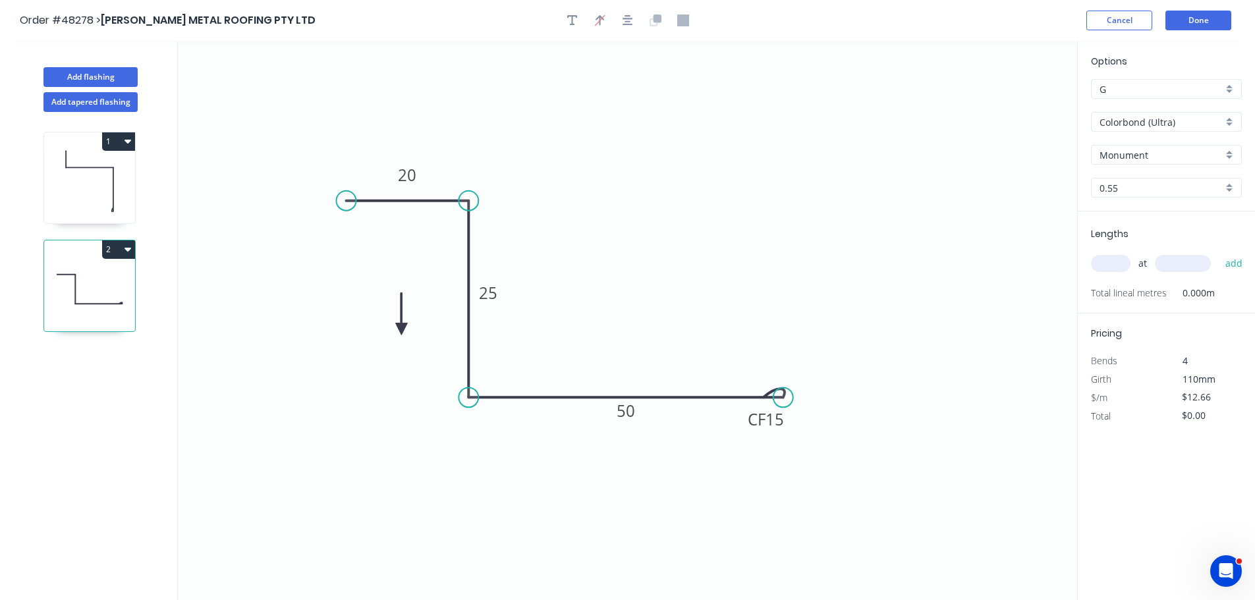
click at [401, 329] on icon at bounding box center [401, 314] width 12 height 42
click at [401, 329] on icon at bounding box center [416, 329] width 42 height 12
click at [401, 329] on icon at bounding box center [412, 340] width 38 height 38
click at [401, 329] on icon at bounding box center [401, 344] width 12 height 42
click at [1102, 260] on input "text" at bounding box center [1111, 263] width 40 height 17
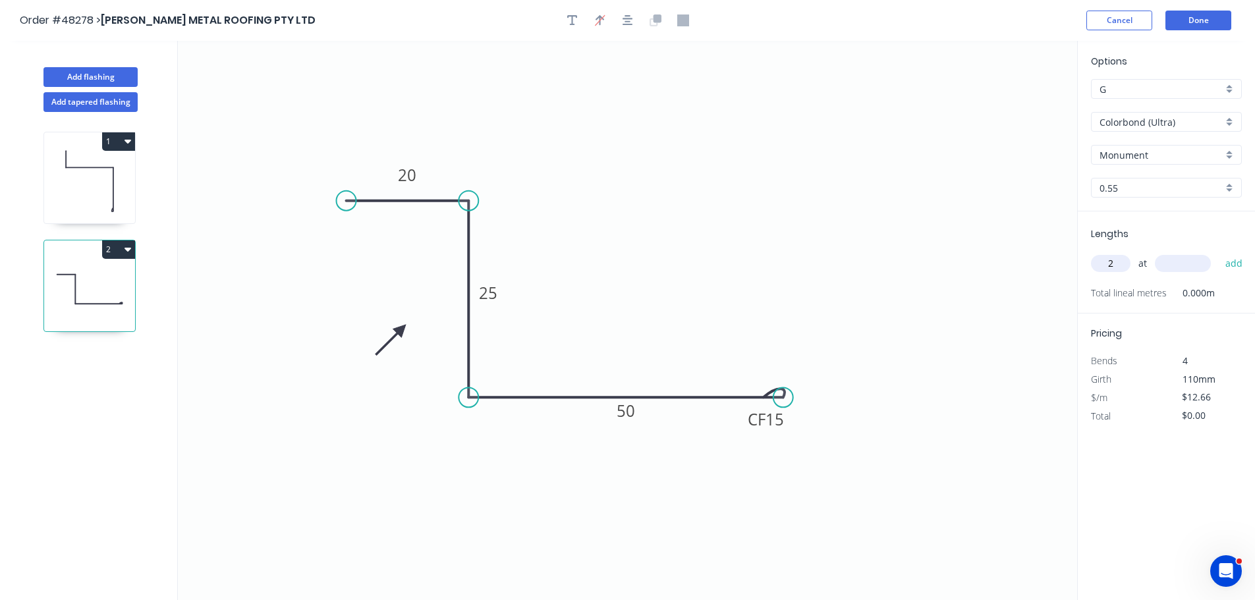
type input "2"
type input "1165"
click at [1219, 252] on button "add" at bounding box center [1234, 263] width 31 height 22
click at [101, 250] on div "2" at bounding box center [89, 249] width 91 height 18
click at [119, 253] on button "2" at bounding box center [118, 249] width 33 height 18
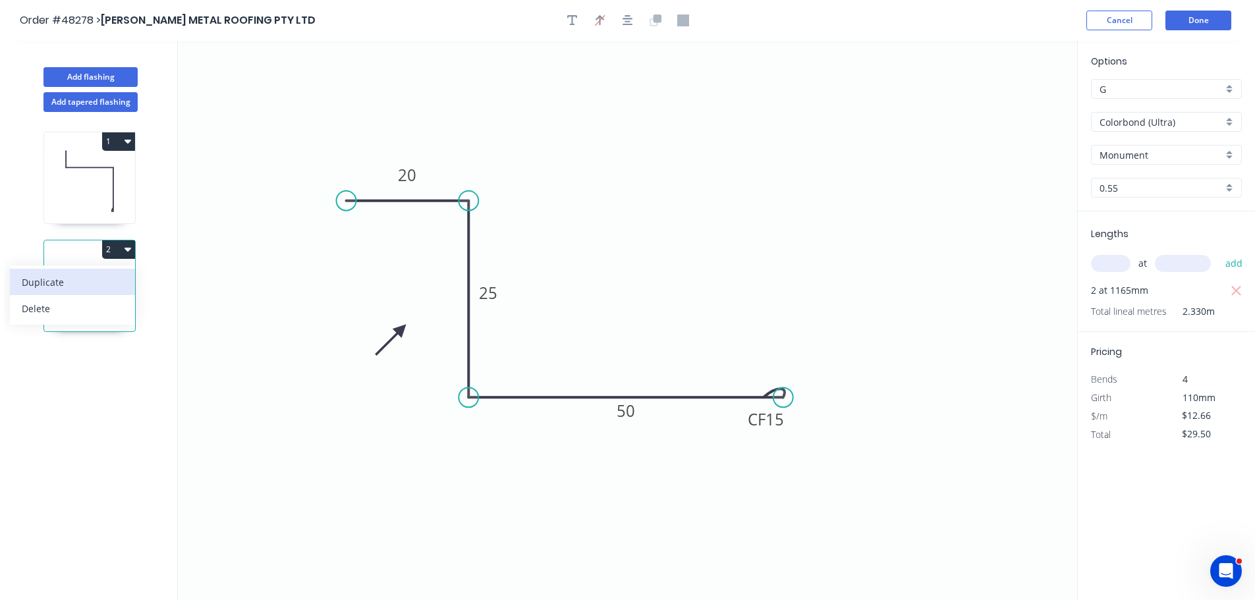
click at [91, 293] on button "Duplicate" at bounding box center [72, 282] width 125 height 26
type input "$0.00"
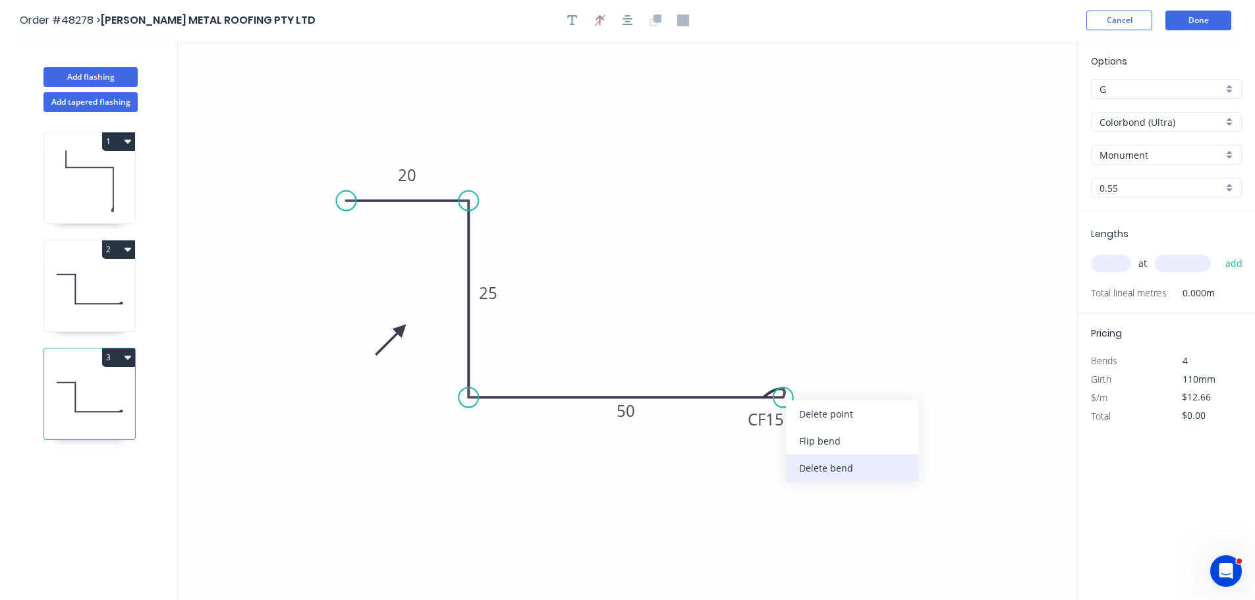
click at [819, 465] on div "Delete bend" at bounding box center [852, 468] width 132 height 27
click at [787, 398] on circle at bounding box center [783, 397] width 20 height 20
drag, startPoint x: 848, startPoint y: 465, endPoint x: 849, endPoint y: 437, distance: 28.4
click at [849, 465] on icon "0 20 25 50" at bounding box center [627, 320] width 899 height 559
click at [825, 408] on rect at bounding box center [829, 411] width 26 height 18
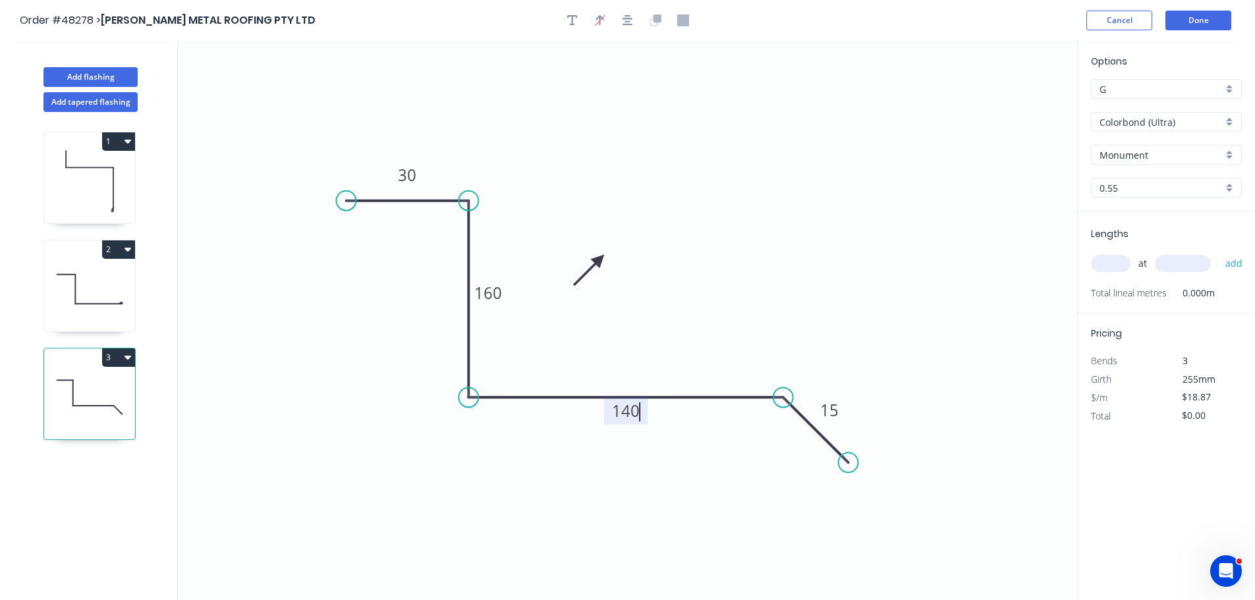
drag, startPoint x: 399, startPoint y: 332, endPoint x: 613, endPoint y: 259, distance: 226.9
click at [608, 259] on icon at bounding box center [589, 270] width 38 height 38
type input "$24.05"
click at [613, 259] on icon at bounding box center [603, 269] width 38 height 38
click at [613, 259] on icon at bounding box center [598, 259] width 42 height 12
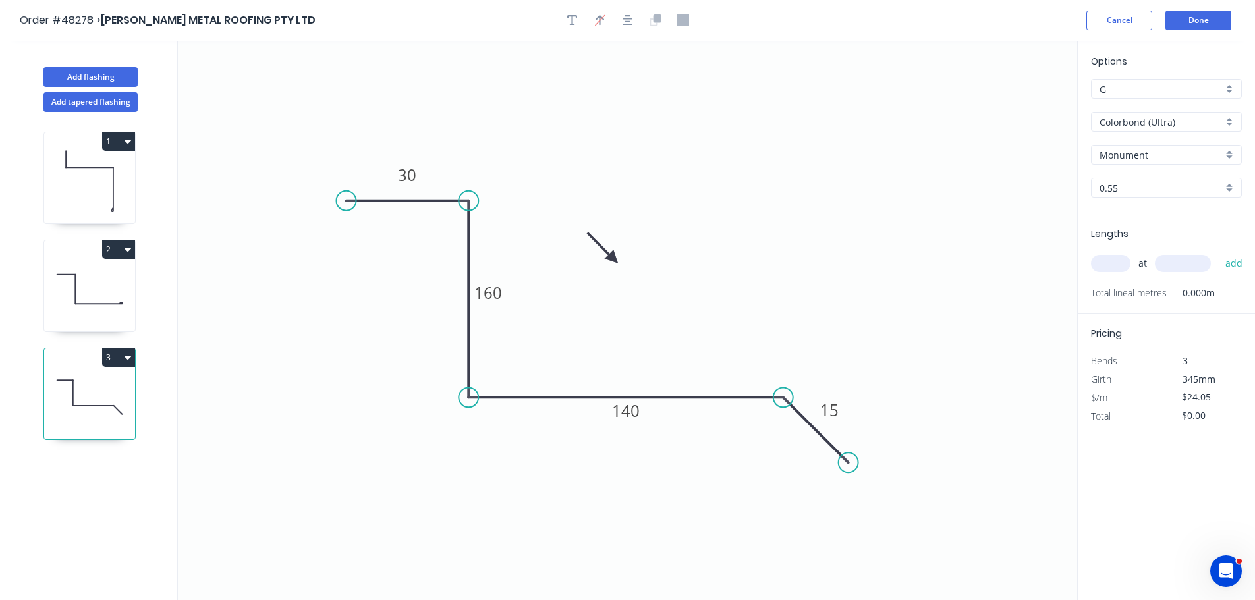
click at [613, 259] on icon at bounding box center [603, 248] width 38 height 38
click at [1112, 266] on input "text" at bounding box center [1111, 263] width 40 height 17
type input "1"
type input "6300"
click at [1219, 252] on button "add" at bounding box center [1234, 263] width 31 height 22
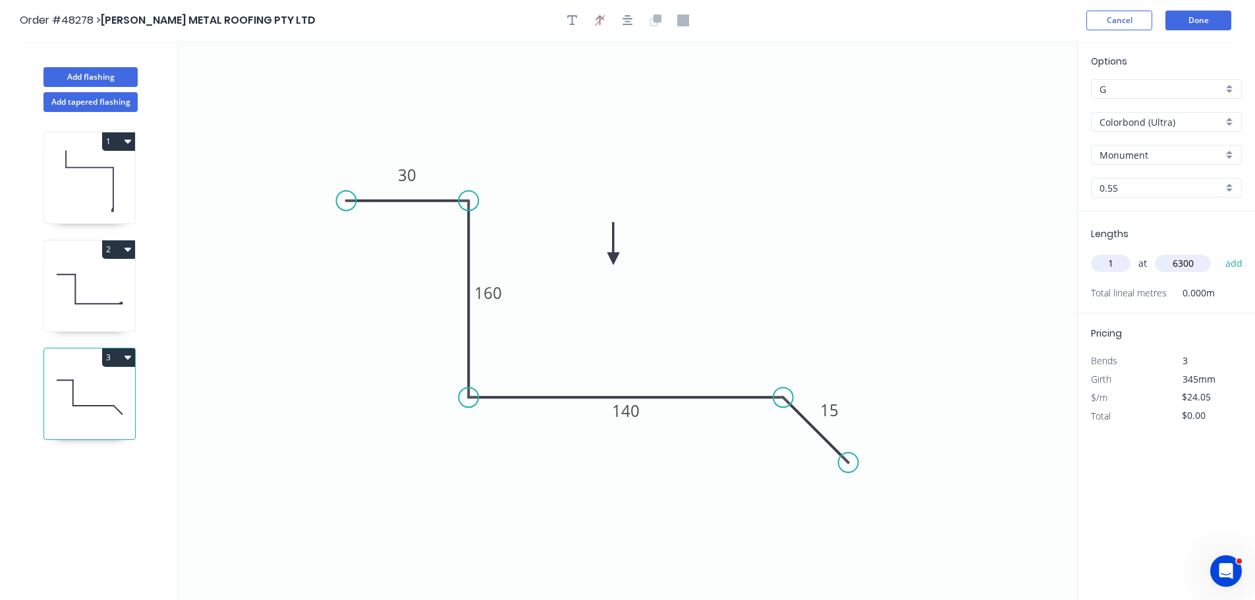
type input "$151.52"
click at [107, 71] on button "Add flashing" at bounding box center [90, 77] width 94 height 20
type input "$0.00"
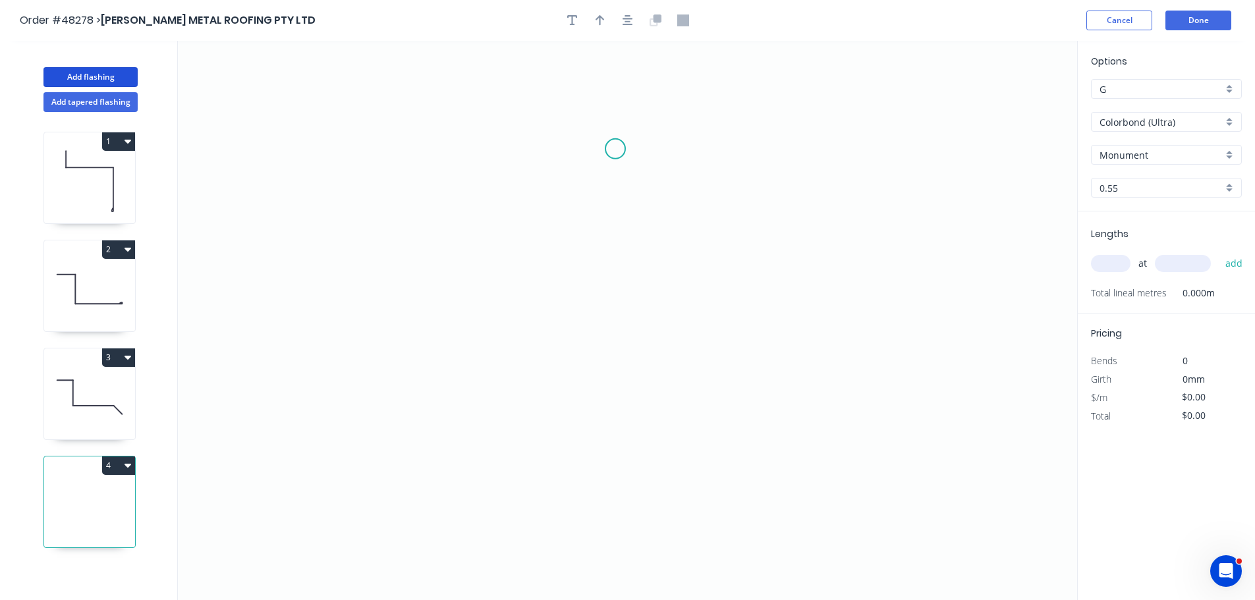
click at [615, 149] on icon "0" at bounding box center [627, 320] width 899 height 559
click at [672, 202] on icon "0" at bounding box center [627, 320] width 899 height 559
click at [686, 429] on icon "0 ?" at bounding box center [627, 320] width 899 height 559
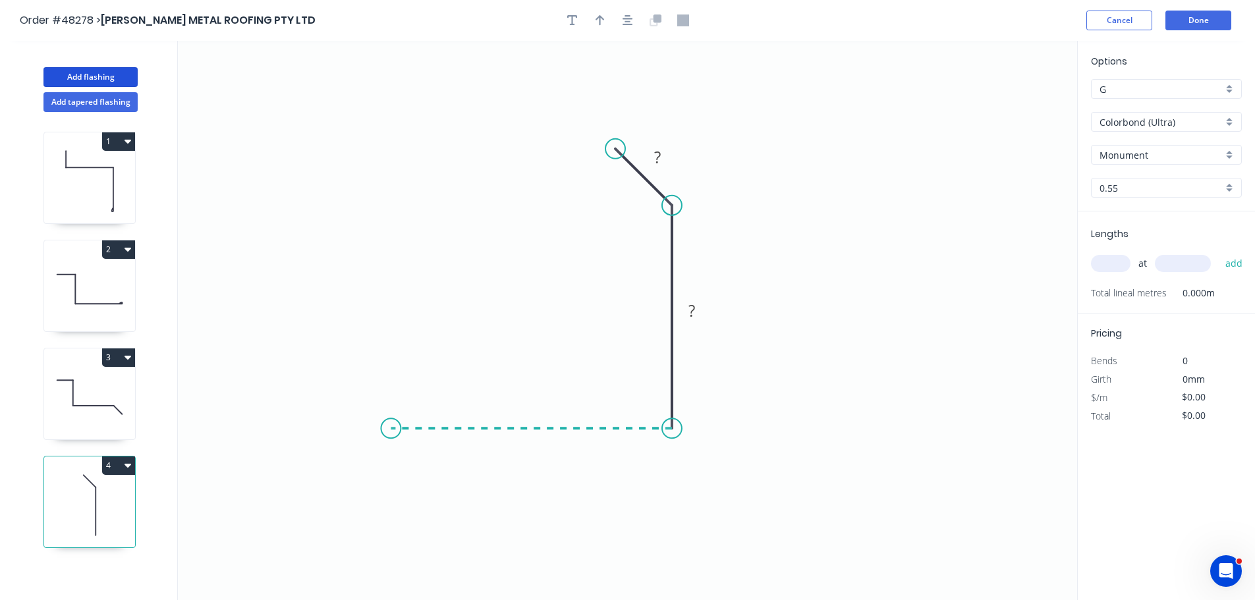
click at [391, 418] on icon "0 ? ?" at bounding box center [627, 320] width 899 height 559
drag, startPoint x: 352, startPoint y: 385, endPoint x: 306, endPoint y: 48, distance: 339.7
click at [352, 376] on icon "0 ? ? ?" at bounding box center [627, 320] width 899 height 559
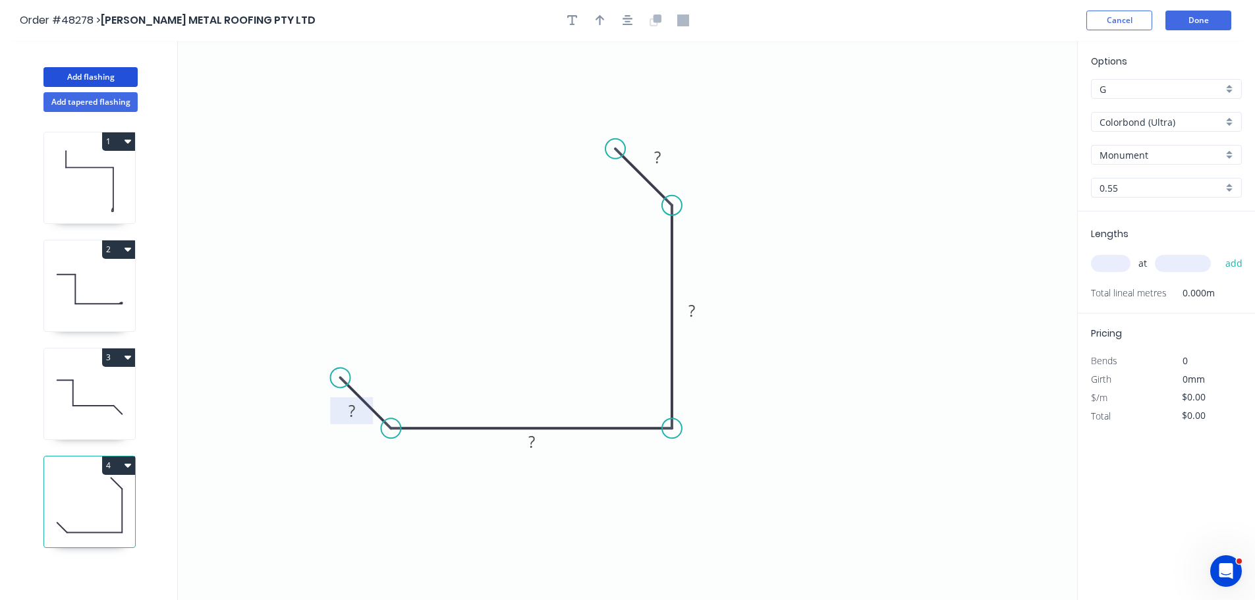
drag, startPoint x: 349, startPoint y: 375, endPoint x: 331, endPoint y: 414, distance: 42.5
click at [339, 377] on circle at bounding box center [341, 378] width 20 height 20
click at [348, 413] on tspan "?" at bounding box center [351, 410] width 7 height 22
click at [603, 19] on icon "button" at bounding box center [600, 20] width 9 height 11
type input "$24.05"
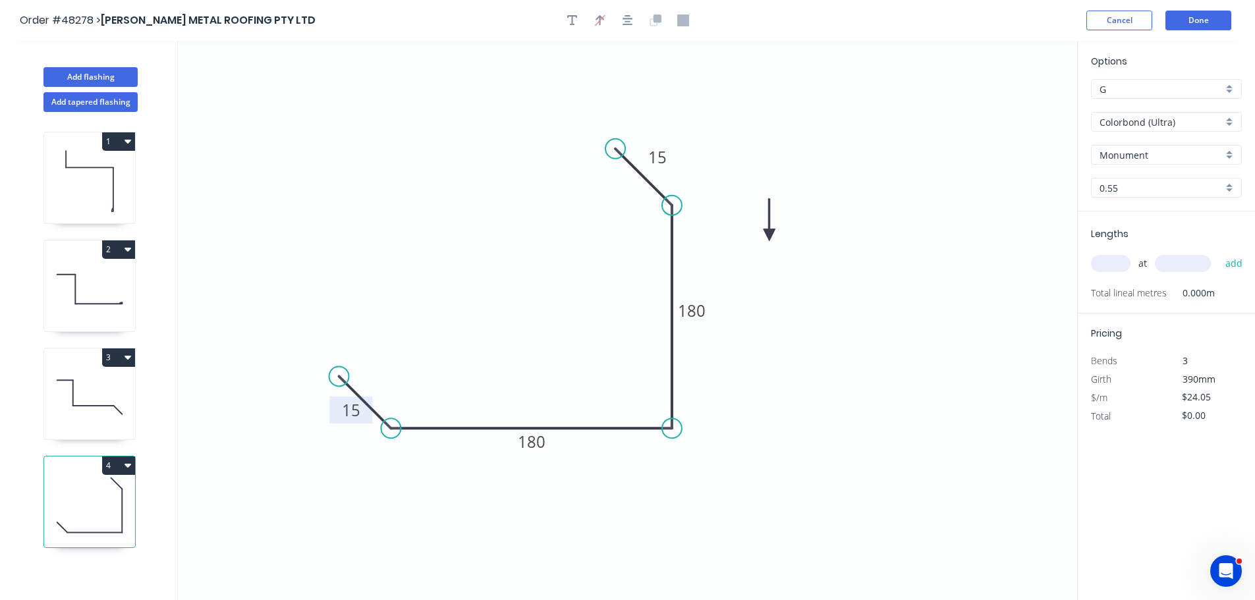
drag, startPoint x: 1011, startPoint y: 104, endPoint x: 723, endPoint y: 251, distance: 323.2
click at [764, 241] on icon at bounding box center [770, 220] width 12 height 42
click at [723, 251] on icon at bounding box center [723, 236] width 12 height 42
click at [723, 251] on icon at bounding box center [733, 240] width 38 height 38
click at [1109, 262] on input "text" at bounding box center [1111, 263] width 40 height 17
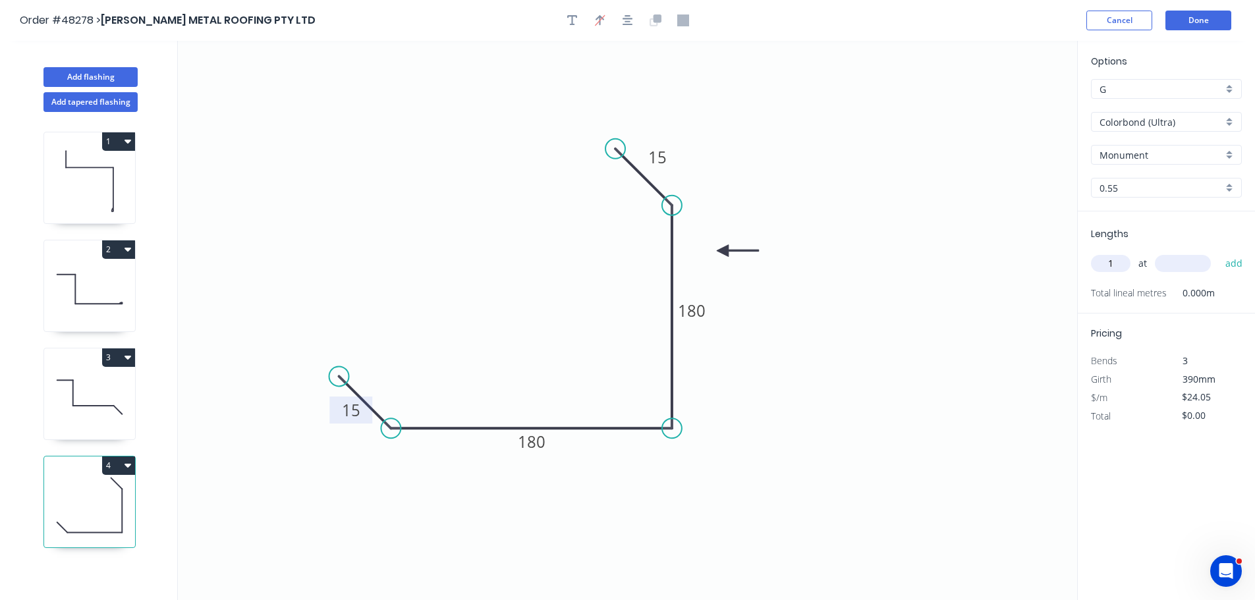
type input "1"
type input "5700"
click at [1219, 252] on button "add" at bounding box center [1234, 263] width 31 height 22
type input "$137.09"
click at [94, 74] on button "Add flashing" at bounding box center [90, 77] width 94 height 20
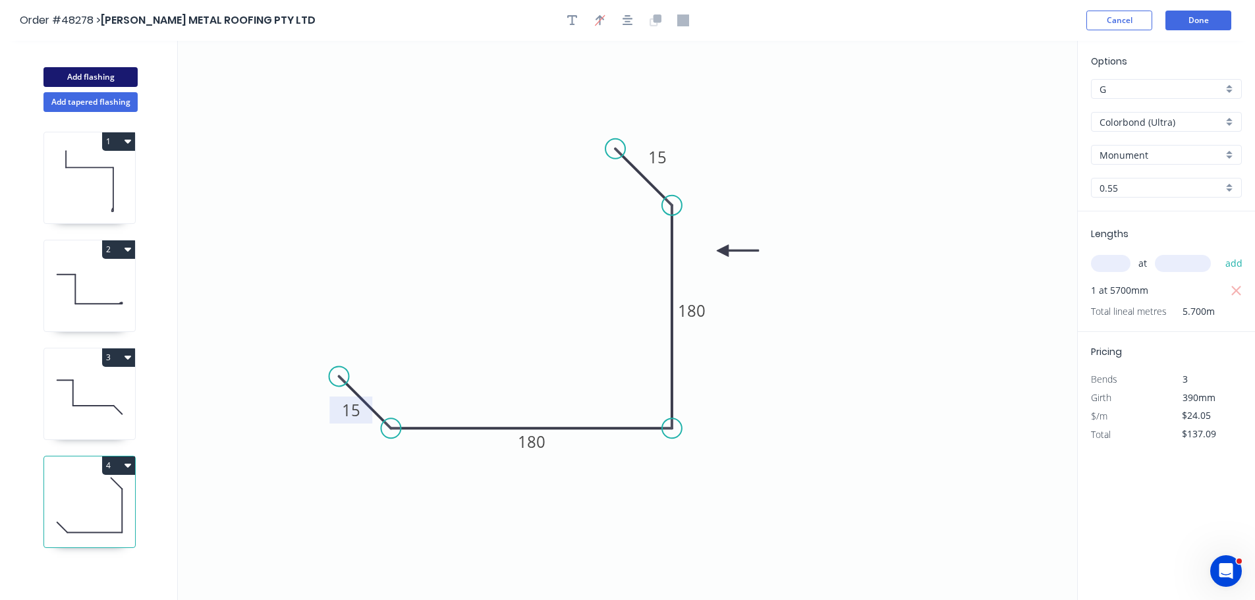
type input "$0.00"
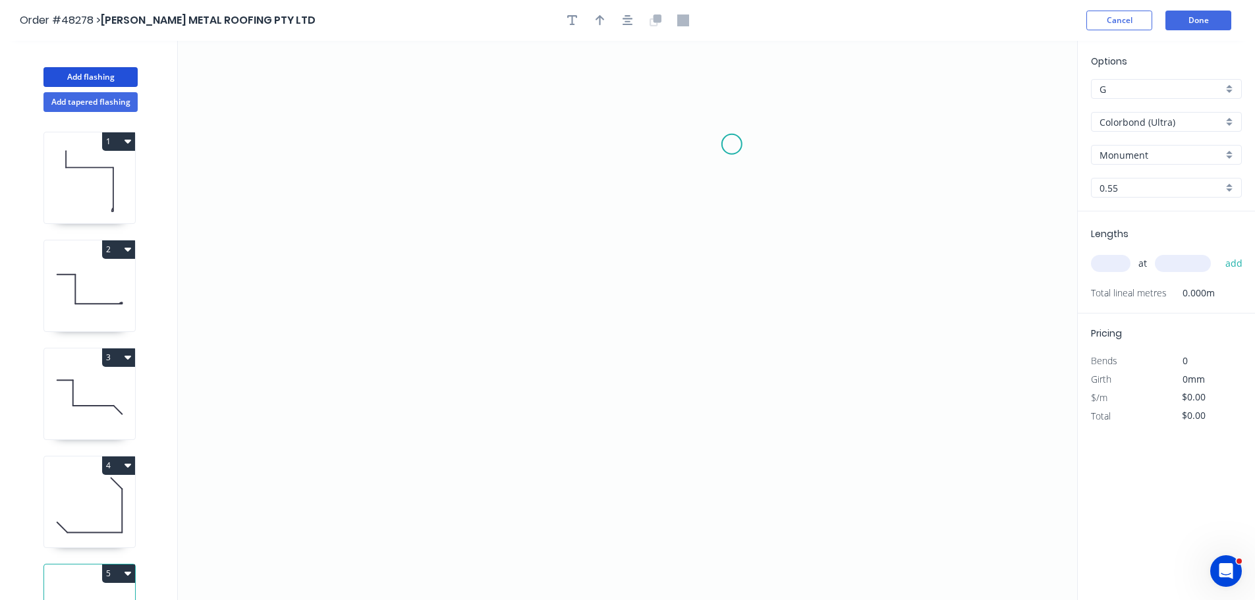
click at [750, 146] on icon "0" at bounding box center [627, 320] width 899 height 559
click at [638, 141] on icon "0" at bounding box center [627, 320] width 899 height 559
drag, startPoint x: 634, startPoint y: 354, endPoint x: 546, endPoint y: 358, distance: 87.7
click at [632, 354] on icon "0 ?" at bounding box center [627, 320] width 899 height 559
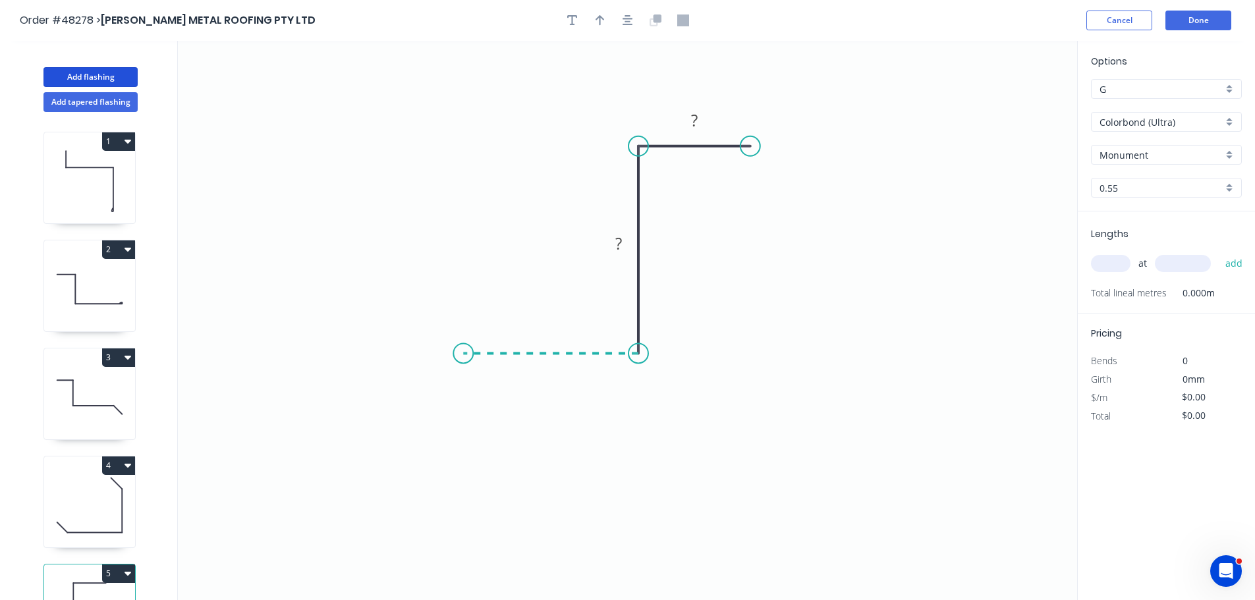
click at [462, 356] on icon "0 ? ?" at bounding box center [627, 320] width 899 height 559
click at [478, 394] on div "Crush & Fold" at bounding box center [529, 394] width 132 height 27
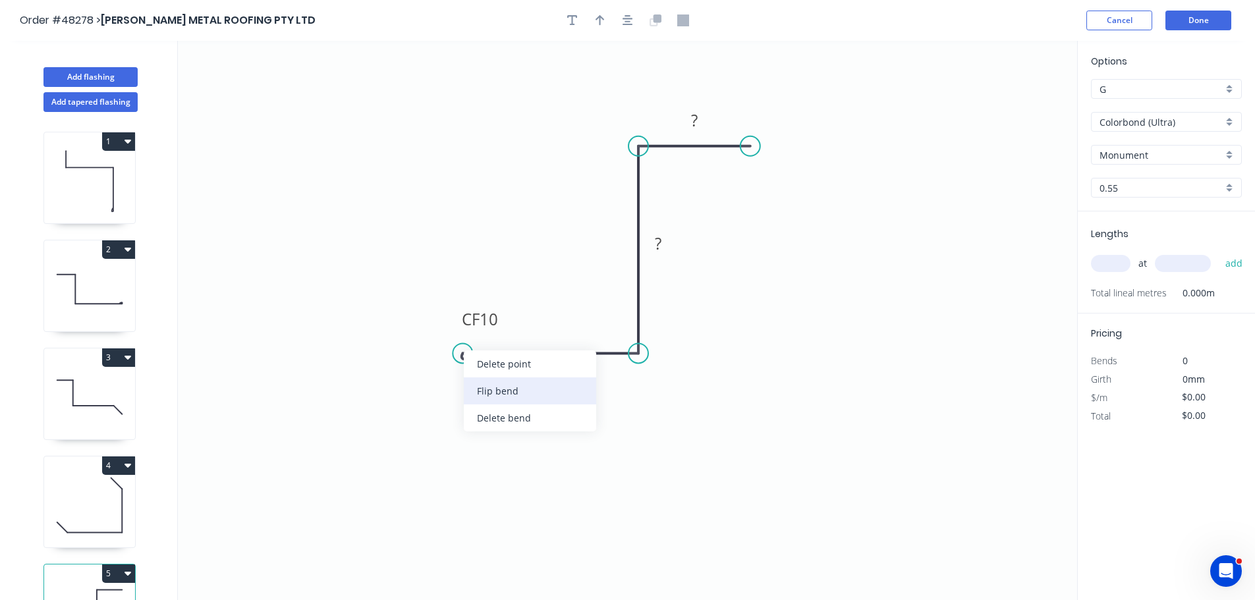
click at [476, 395] on div "Flip bend" at bounding box center [530, 390] width 132 height 27
click at [492, 376] on tspan "10" at bounding box center [489, 375] width 18 height 22
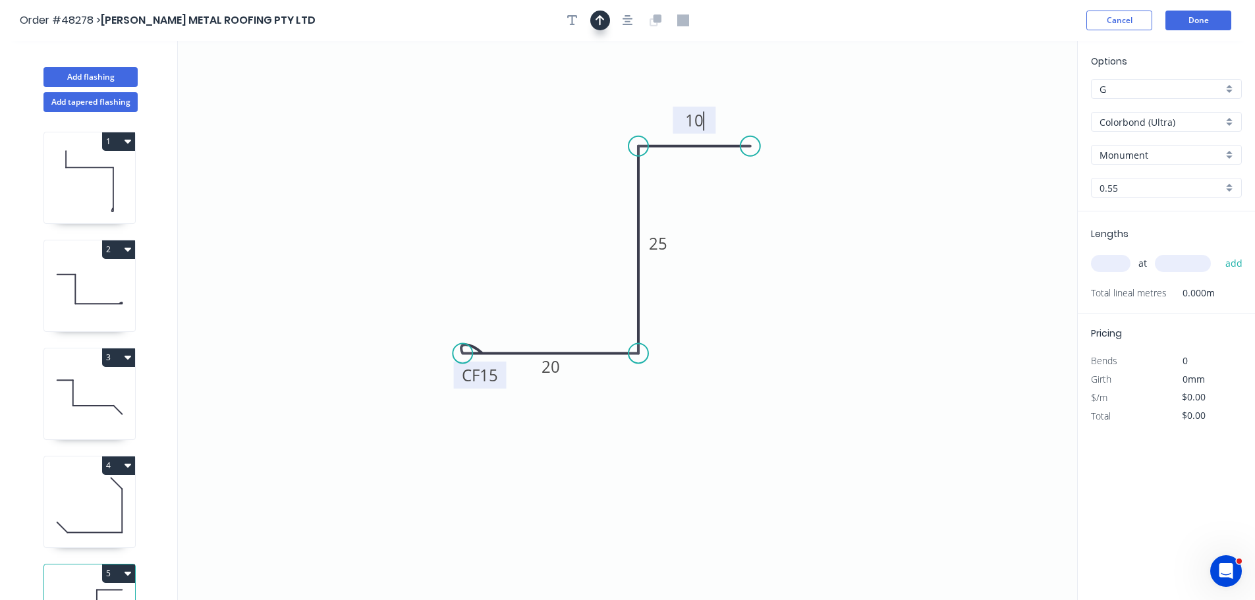
click at [599, 24] on icon "button" at bounding box center [600, 20] width 9 height 12
type input "$9.61"
drag, startPoint x: 1008, startPoint y: 103, endPoint x: 687, endPoint y: 279, distance: 365.6
click at [687, 279] on icon at bounding box center [687, 263] width 12 height 42
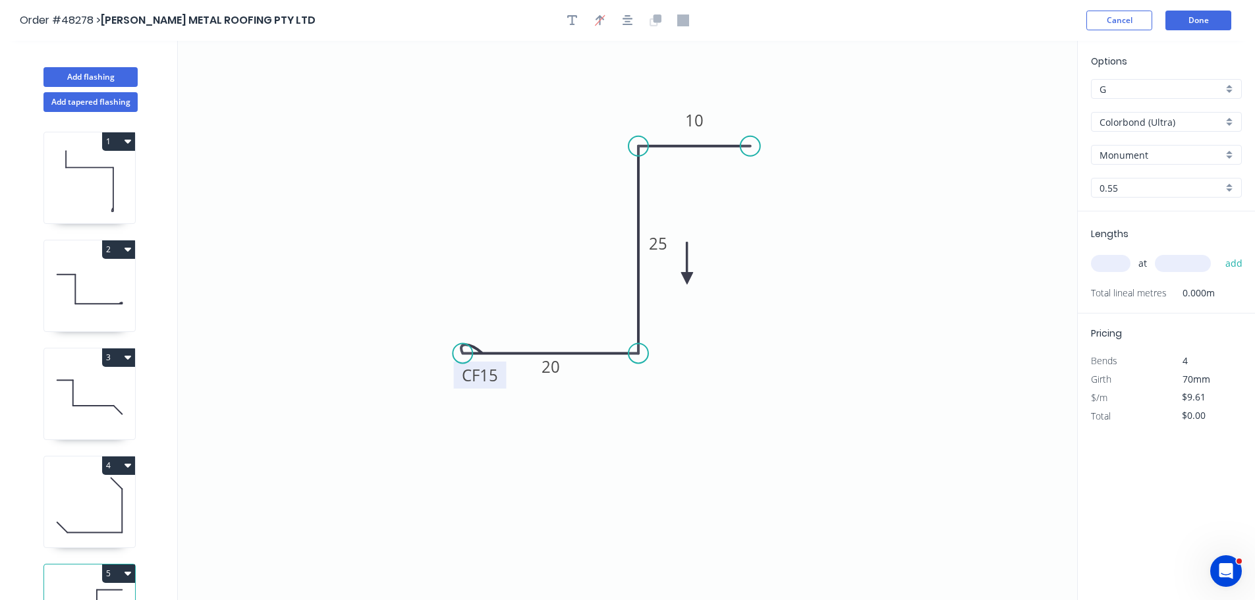
click at [687, 279] on icon at bounding box center [687, 263] width 12 height 42
click at [1110, 264] on input "text" at bounding box center [1111, 263] width 40 height 17
type input "1"
type input "1165"
click at [1219, 252] on button "add" at bounding box center [1234, 263] width 31 height 22
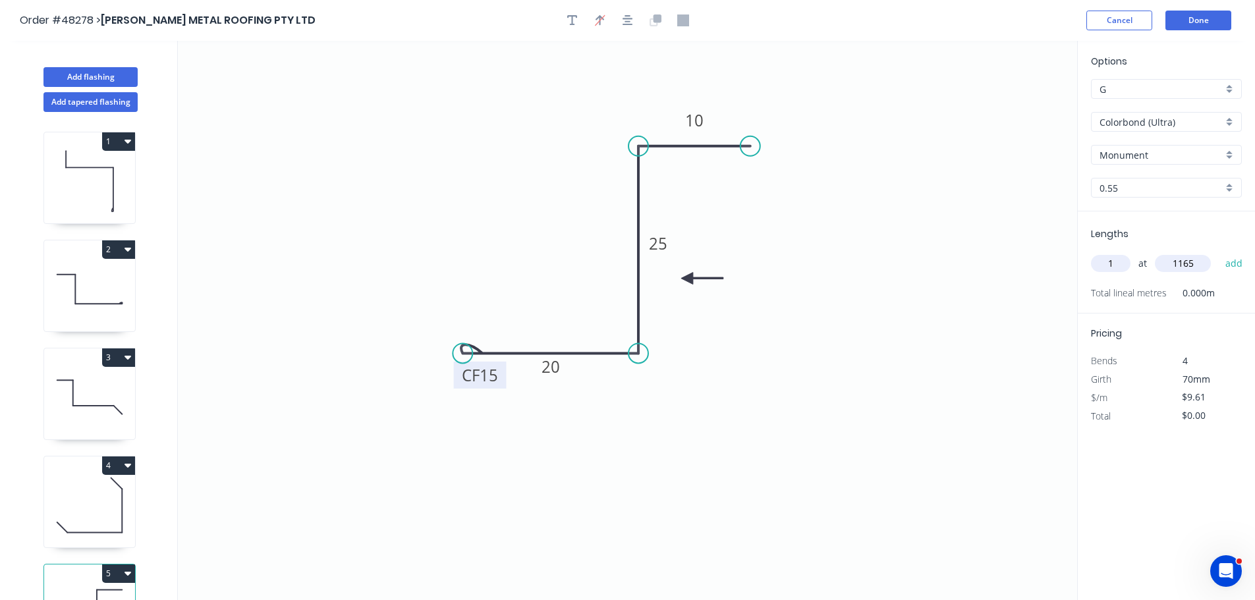
type input "$11.20"
click at [111, 246] on button "2" at bounding box center [118, 249] width 33 height 18
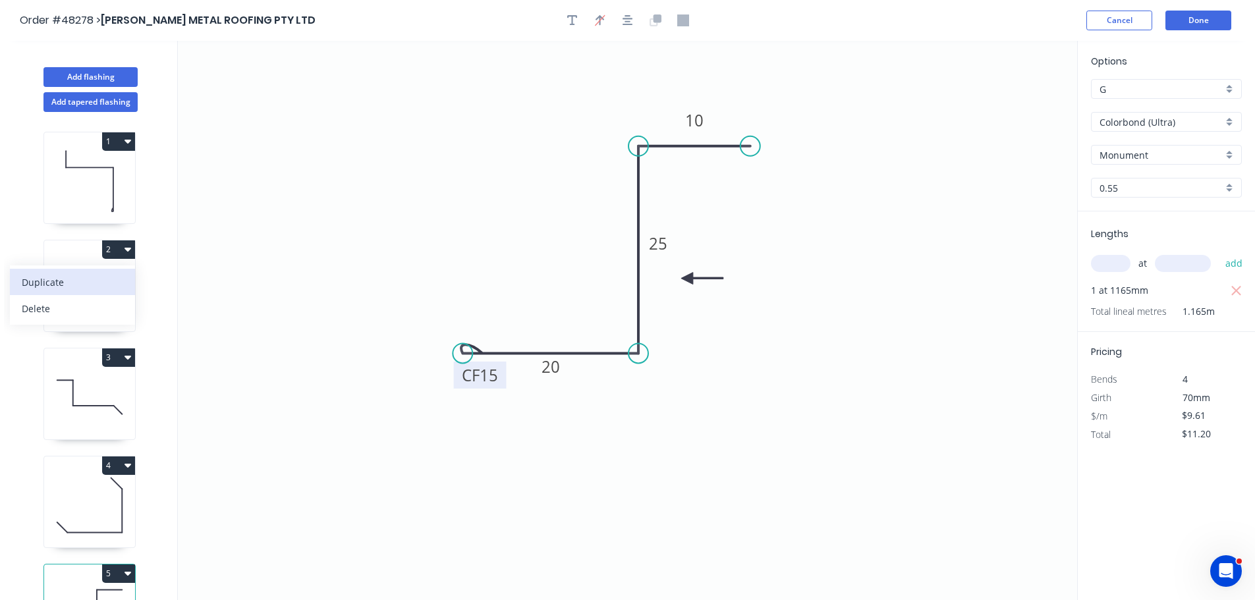
click at [63, 280] on div "Duplicate" at bounding box center [72, 282] width 101 height 19
type input "$12.66"
type input "$0.00"
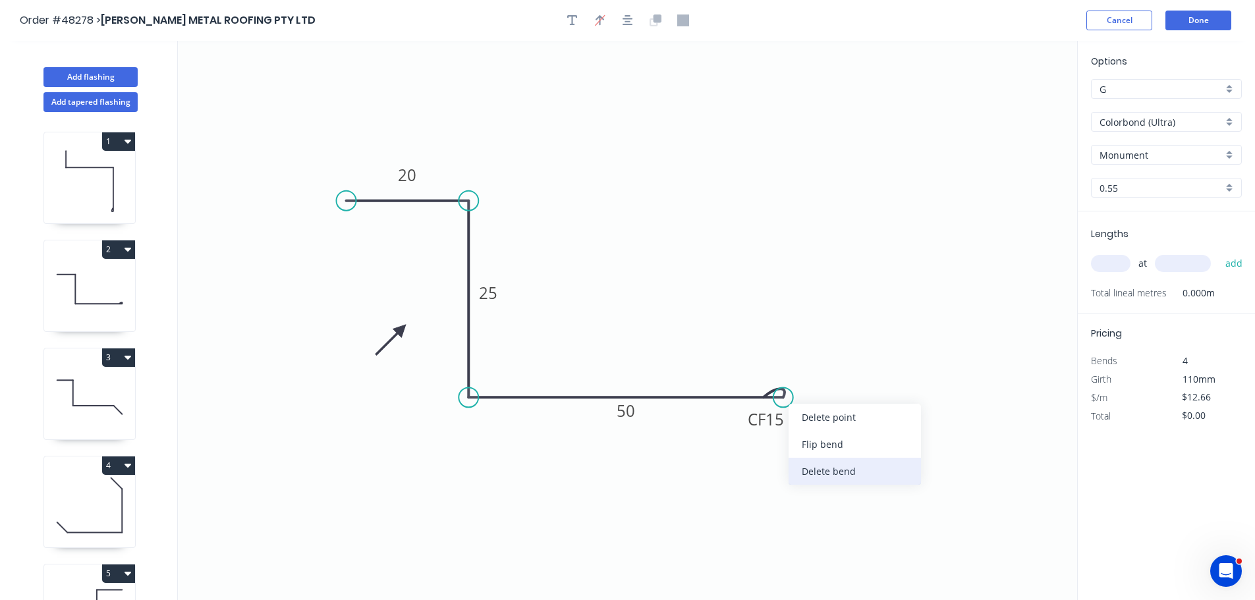
drag, startPoint x: 807, startPoint y: 472, endPoint x: 777, endPoint y: 400, distance: 77.7
click at [806, 472] on div "Delete bend" at bounding box center [855, 471] width 132 height 27
click at [783, 398] on circle at bounding box center [783, 397] width 20 height 20
click at [825, 349] on icon "0 20 25 50" at bounding box center [627, 320] width 899 height 559
drag, startPoint x: 825, startPoint y: 352, endPoint x: 843, endPoint y: 343, distance: 20.0
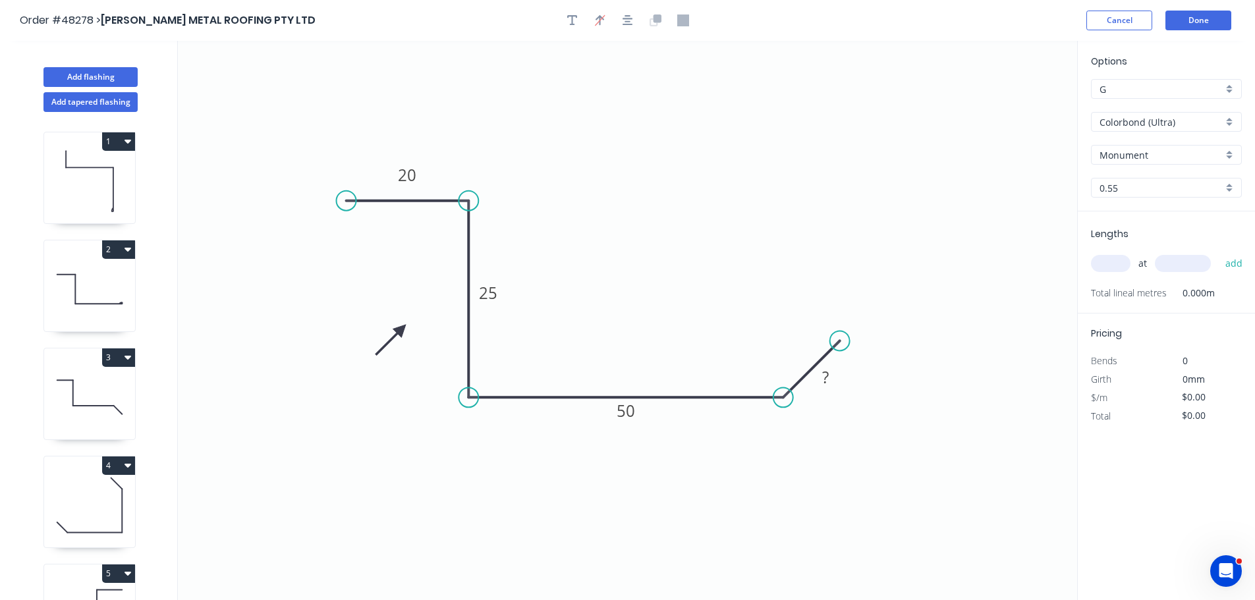
click at [843, 343] on circle at bounding box center [840, 341] width 20 height 20
click at [832, 376] on rect at bounding box center [827, 377] width 26 height 18
type input "$11.37"
click at [1107, 266] on input "text" at bounding box center [1111, 263] width 40 height 17
type input "1"
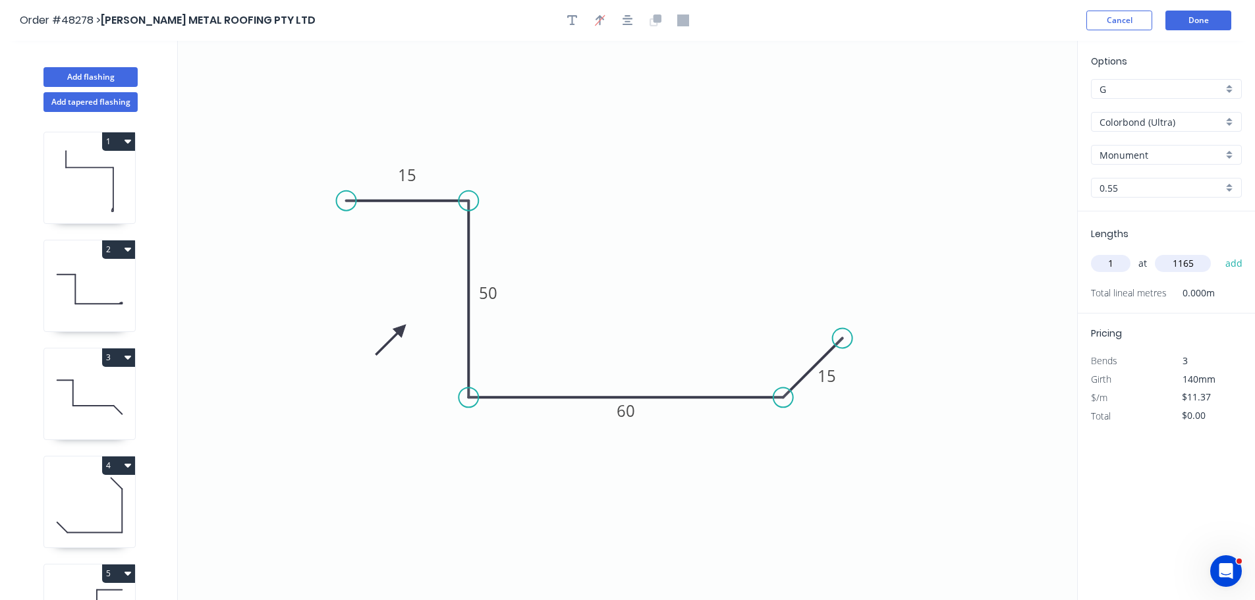
type input "1165"
click at [1219, 252] on button "add" at bounding box center [1234, 263] width 31 height 22
type input "$13.25"
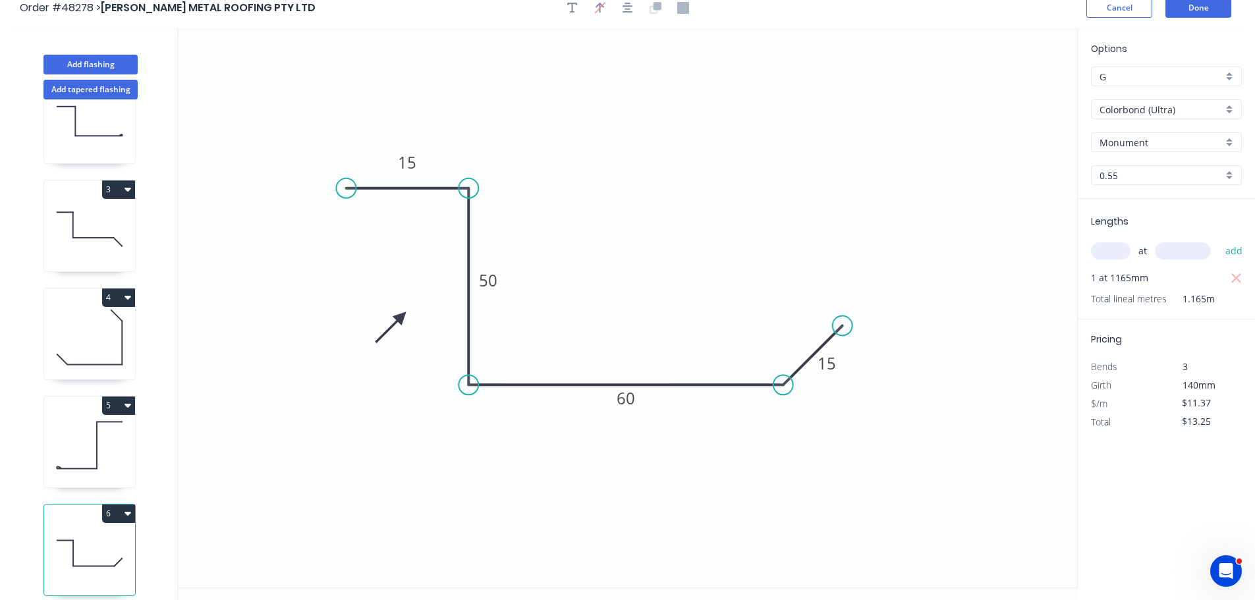
scroll to position [24, 0]
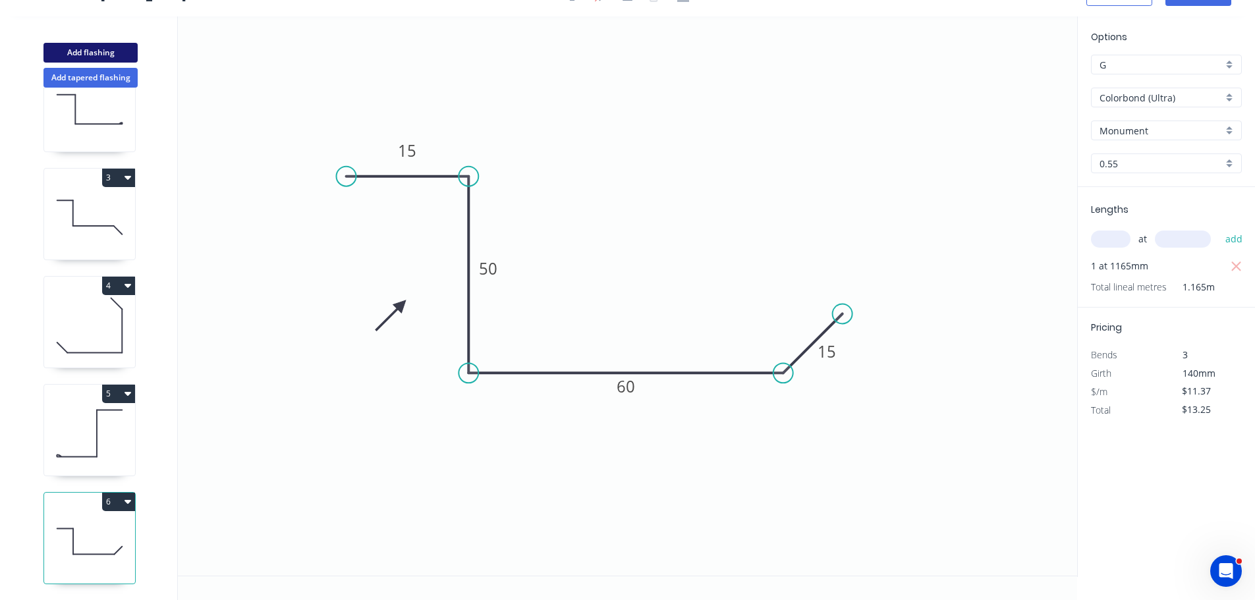
click at [69, 52] on button "Add flashing" at bounding box center [90, 53] width 94 height 20
type input "$0.00"
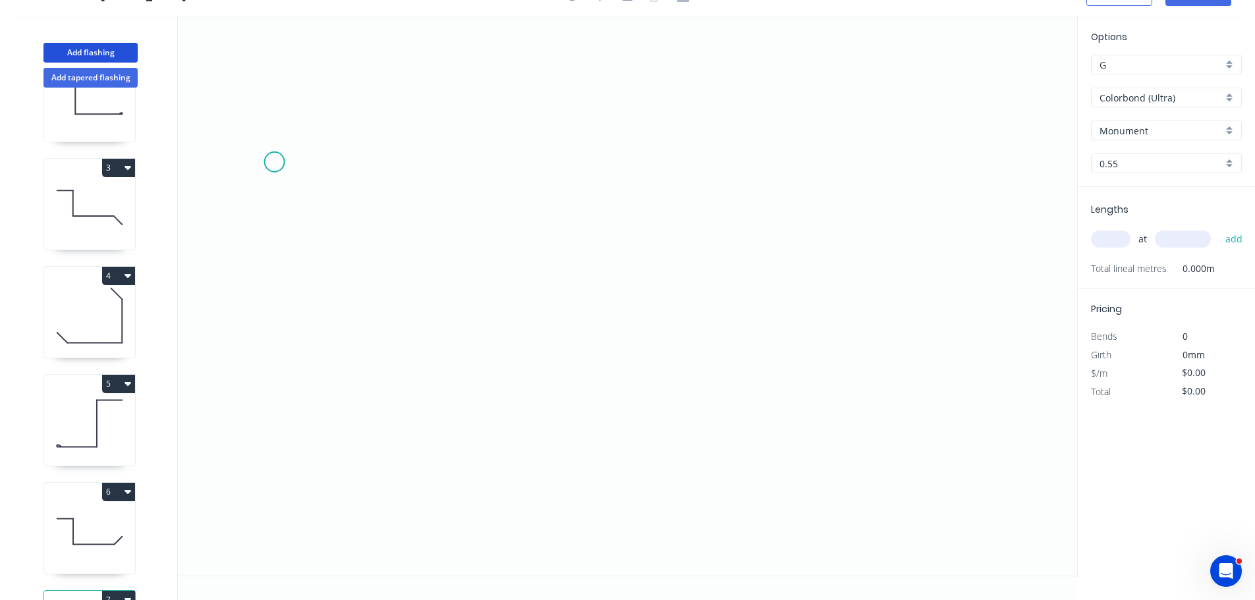
click at [274, 162] on icon "0" at bounding box center [627, 295] width 899 height 559
click at [270, 339] on icon "0" at bounding box center [627, 295] width 899 height 559
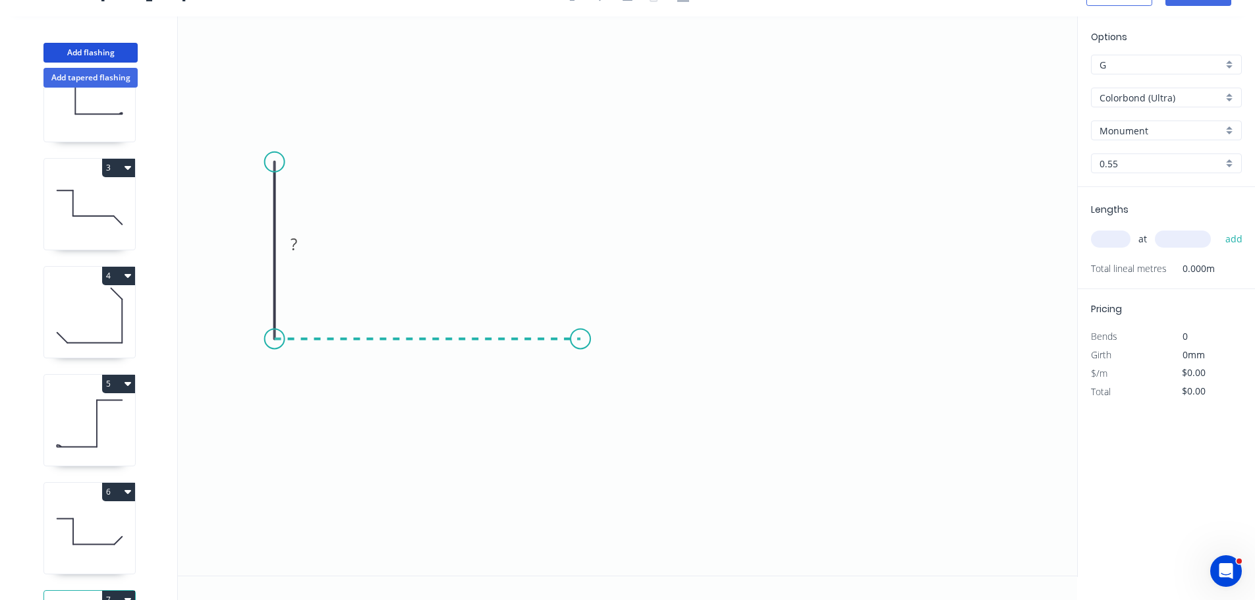
click at [585, 352] on icon "0 ?" at bounding box center [627, 295] width 899 height 559
click at [633, 289] on icon "0 ? ?" at bounding box center [627, 295] width 899 height 559
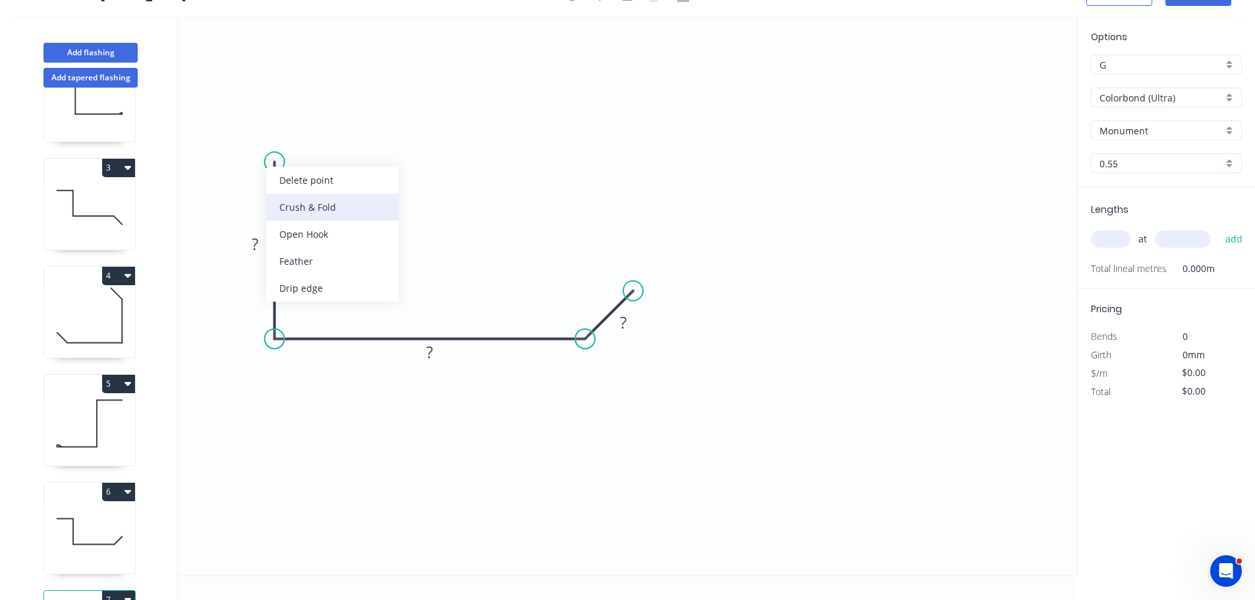
click at [302, 206] on div "Crush & Fold" at bounding box center [332, 207] width 132 height 27
click at [296, 206] on div "Flip bend" at bounding box center [341, 209] width 132 height 27
click at [258, 179] on tspan "10" at bounding box center [255, 173] width 18 height 22
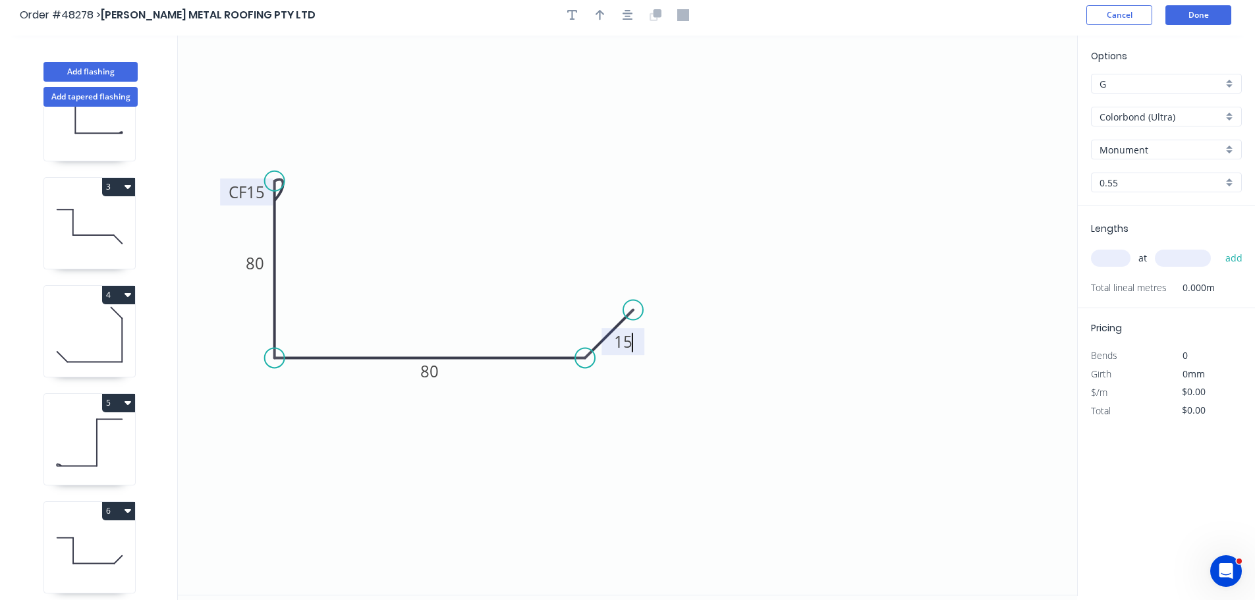
scroll to position [0, 0]
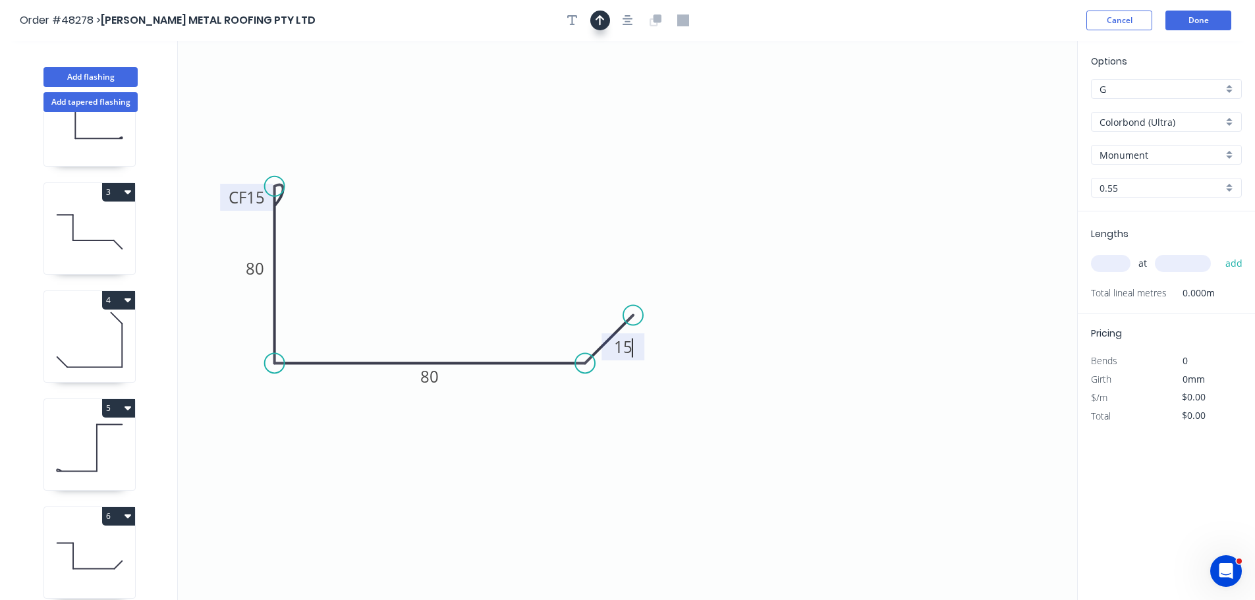
click at [601, 24] on icon "button" at bounding box center [600, 20] width 9 height 12
type input "$15.01"
drag, startPoint x: 1011, startPoint y: 103, endPoint x: 499, endPoint y: 408, distance: 595.5
click at [499, 408] on icon at bounding box center [499, 392] width 12 height 42
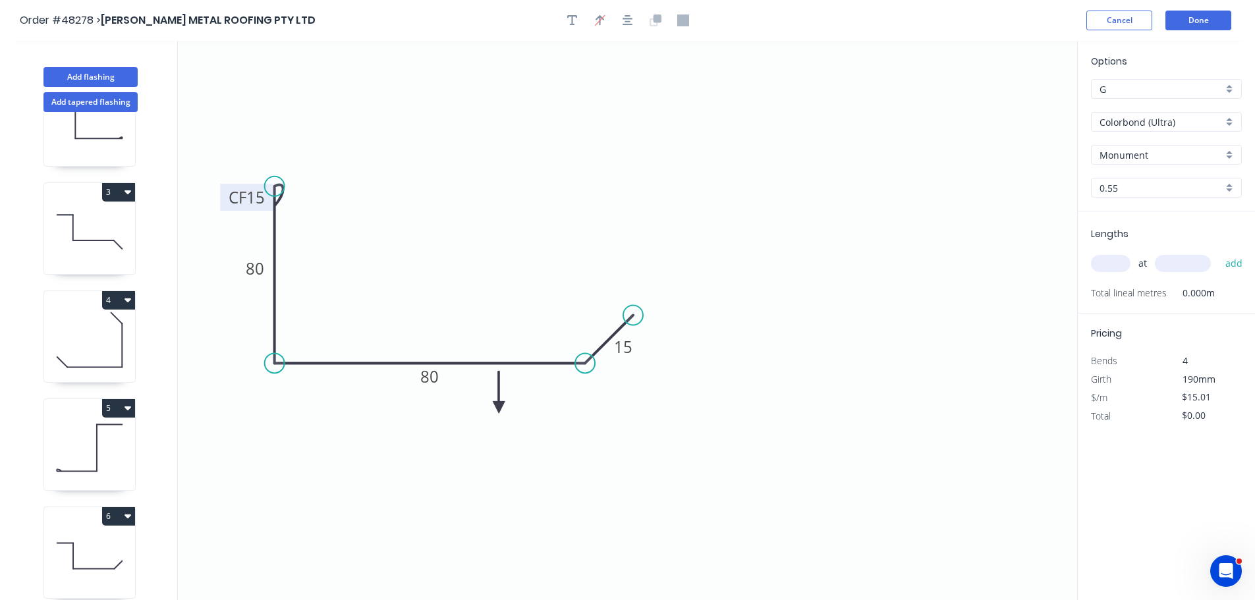
click at [499, 408] on icon at bounding box center [499, 392] width 12 height 42
click at [499, 408] on icon at bounding box center [514, 407] width 42 height 12
click at [499, 408] on icon at bounding box center [510, 418] width 38 height 38
click at [1098, 267] on input "text" at bounding box center [1111, 263] width 40 height 17
type input "2"
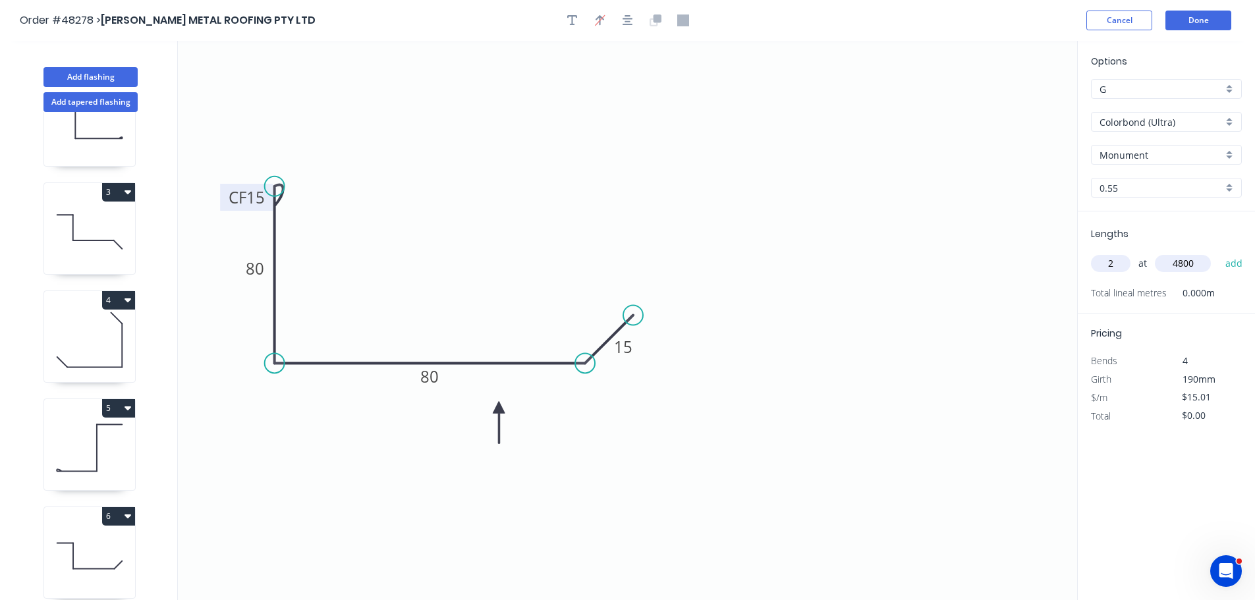
type input "4800"
click at [1219, 252] on button "add" at bounding box center [1234, 263] width 31 height 22
type input "$144.10"
click at [82, 72] on button "Add flashing" at bounding box center [90, 77] width 94 height 20
type input "$0.00"
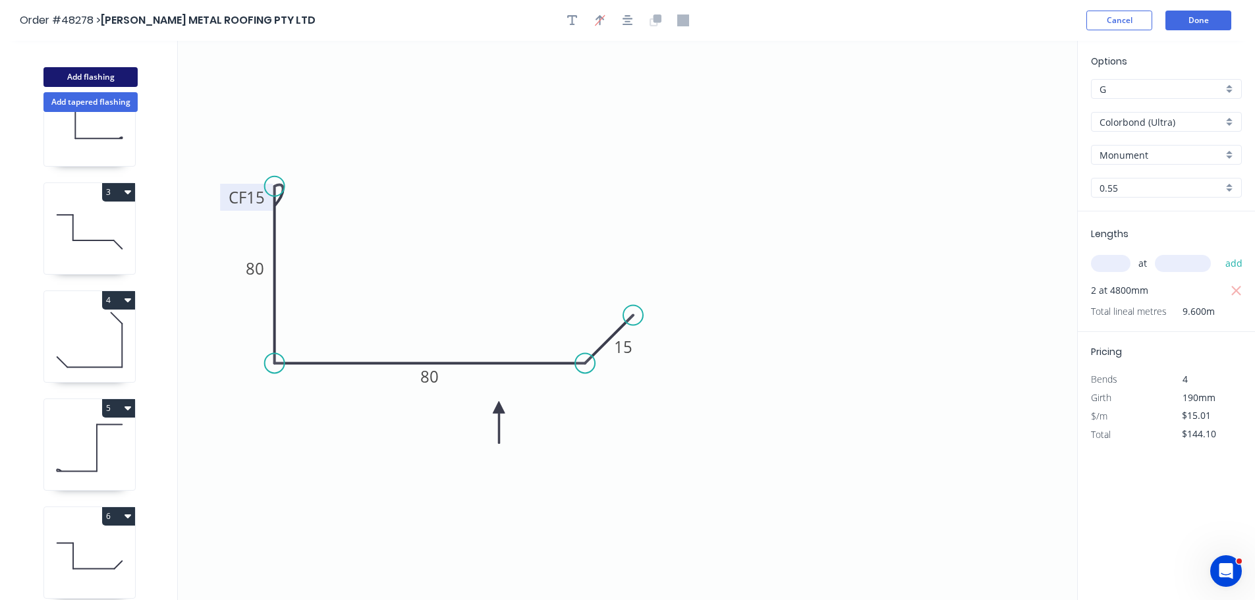
type input "$0.00"
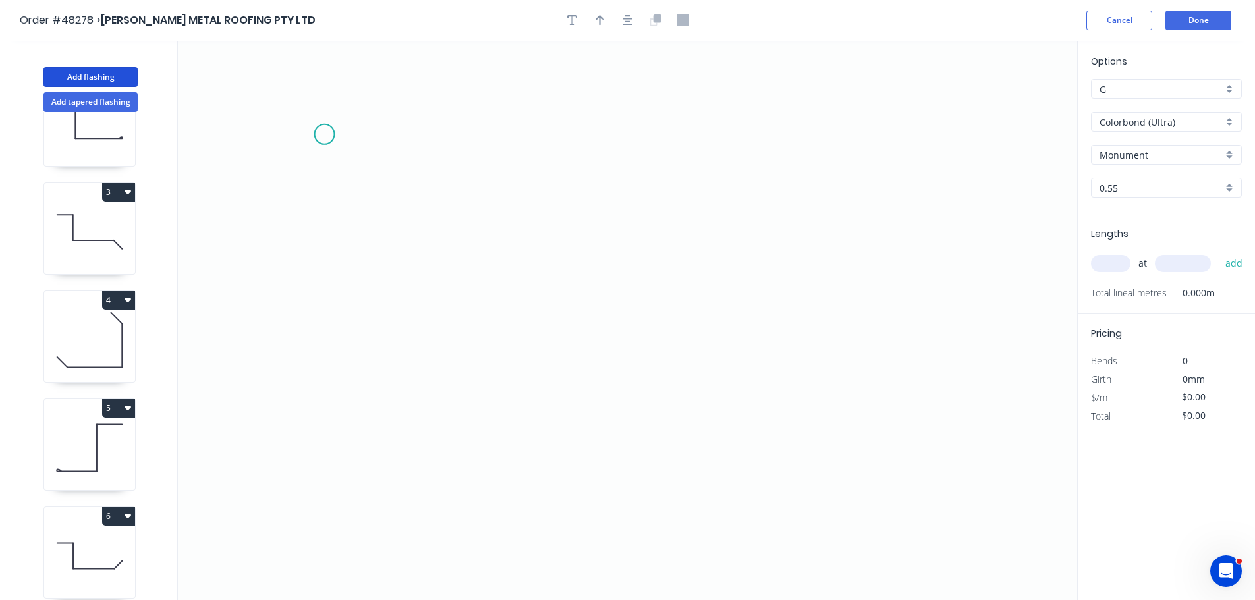
click at [324, 134] on icon "0" at bounding box center [627, 320] width 899 height 559
click at [379, 196] on icon "0" at bounding box center [627, 320] width 899 height 559
click at [636, 201] on icon "0 ?" at bounding box center [627, 320] width 899 height 559
click at [632, 459] on icon "0 ? ?" at bounding box center [627, 320] width 899 height 559
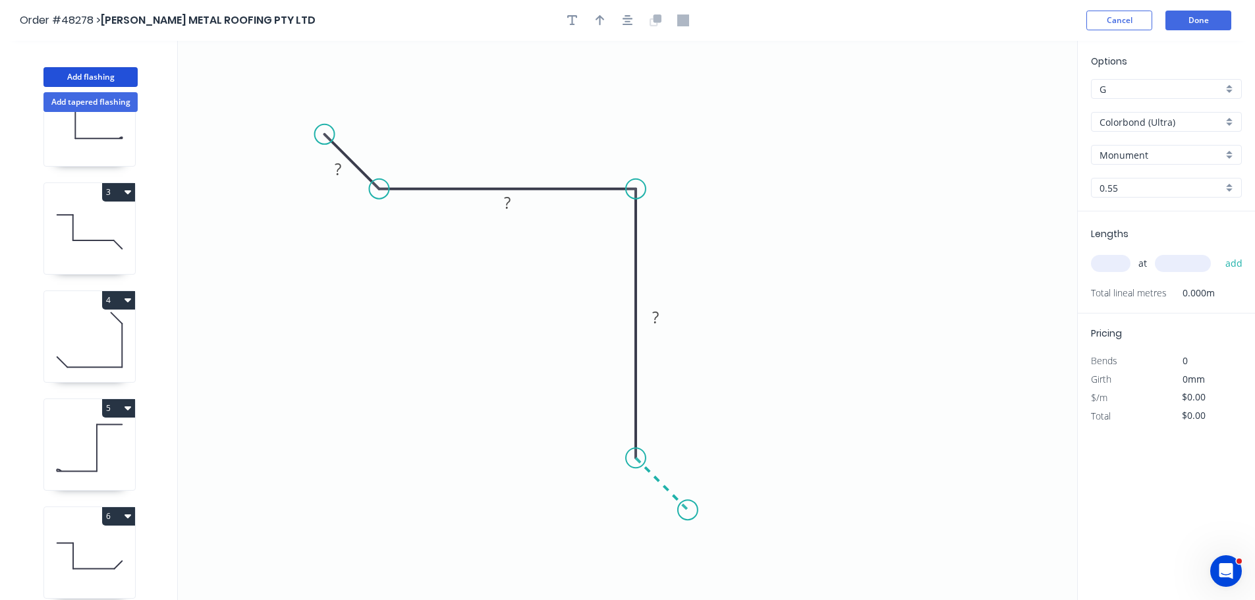
click at [688, 518] on icon "0 ? ? ?" at bounding box center [627, 320] width 899 height 559
click at [337, 172] on tspan "?" at bounding box center [338, 169] width 7 height 22
click at [602, 14] on icon "button" at bounding box center [600, 20] width 9 height 12
type input "$24.05"
drag, startPoint x: 1015, startPoint y: 105, endPoint x: 581, endPoint y: 275, distance: 465.6
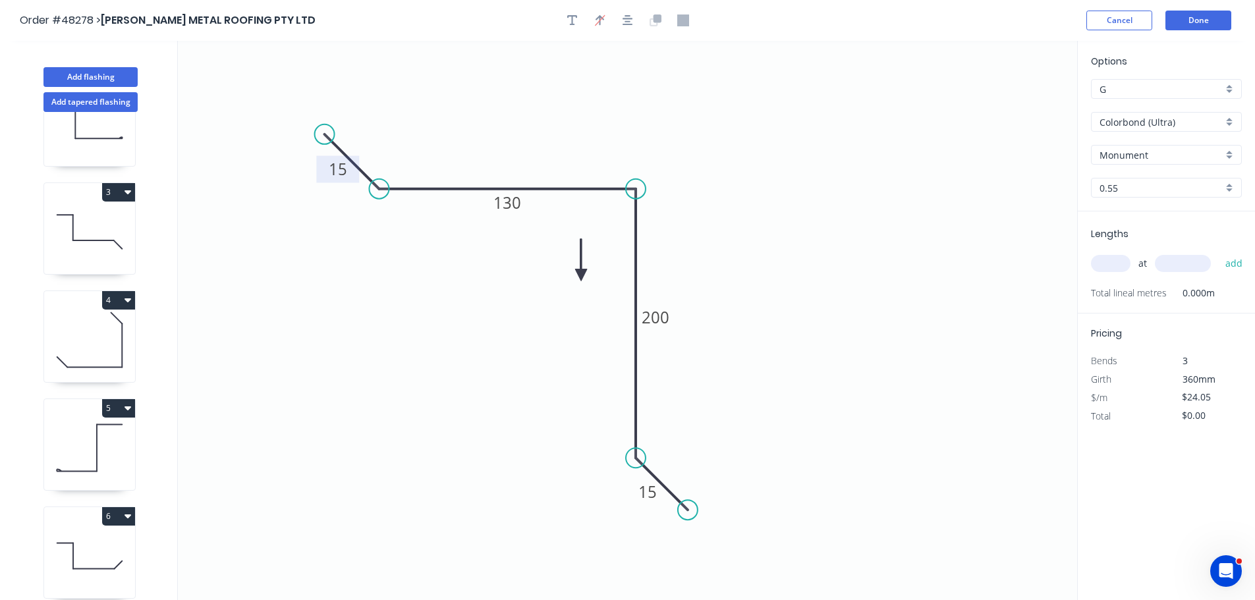
click at [581, 275] on icon at bounding box center [581, 260] width 12 height 42
click at [581, 275] on icon at bounding box center [596, 275] width 42 height 12
click at [581, 275] on icon at bounding box center [591, 286] width 38 height 38
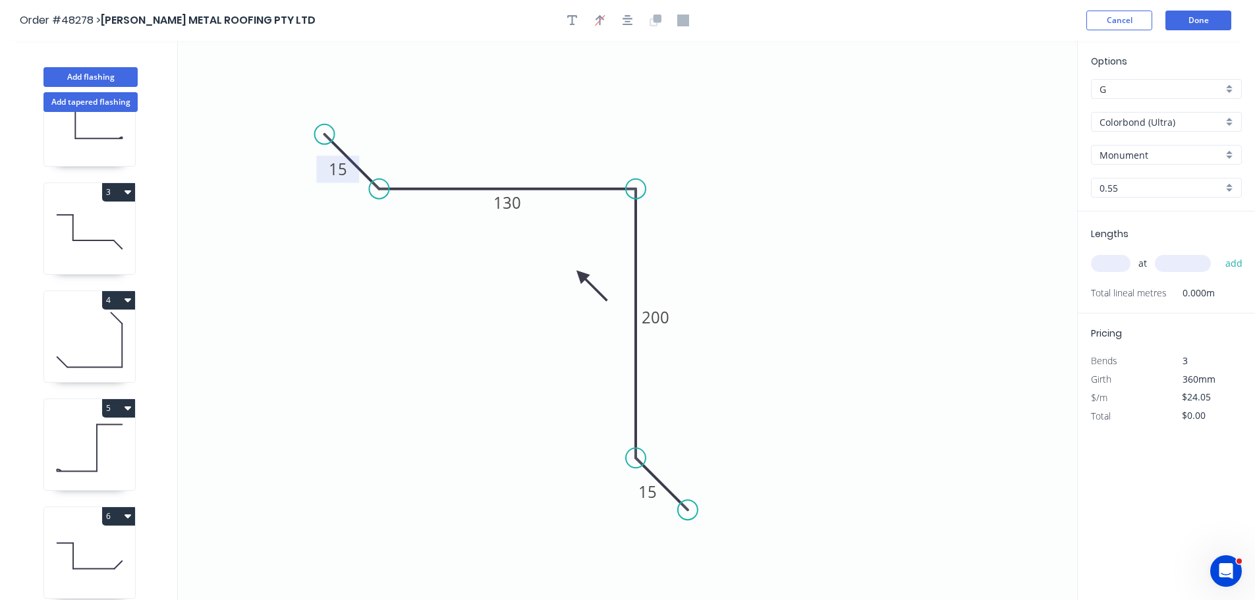
click at [581, 275] on icon at bounding box center [591, 286] width 38 height 38
click at [1117, 260] on input "text" at bounding box center [1111, 263] width 40 height 17
type input "1"
type input "2500"
click at [1219, 252] on button "add" at bounding box center [1234, 263] width 31 height 22
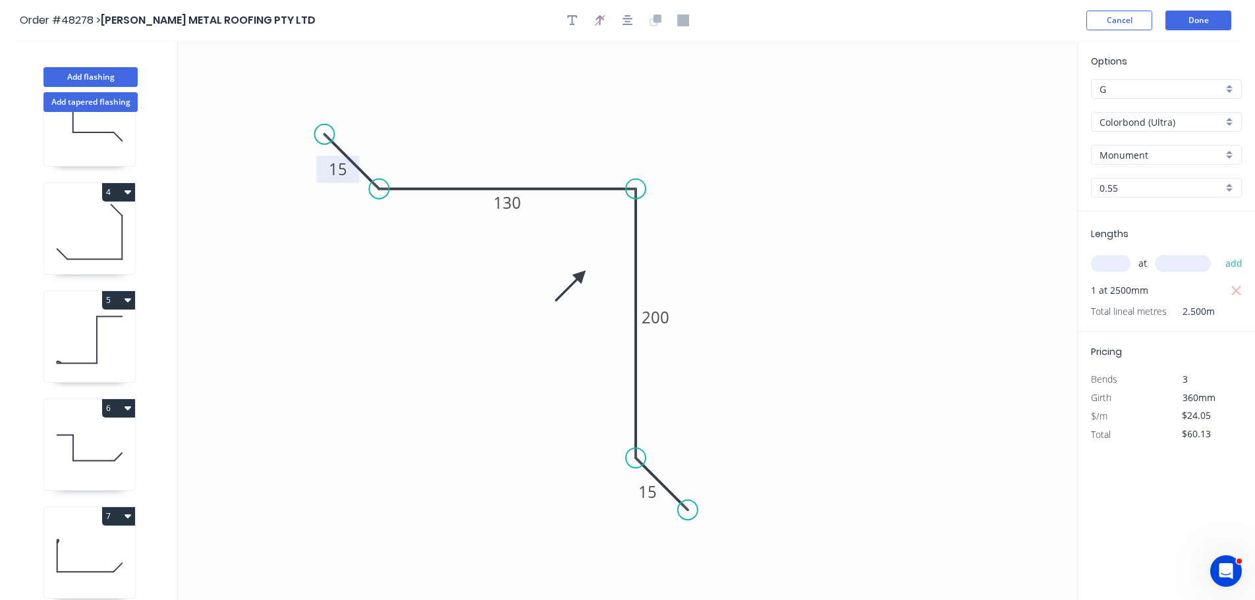
scroll to position [381, 0]
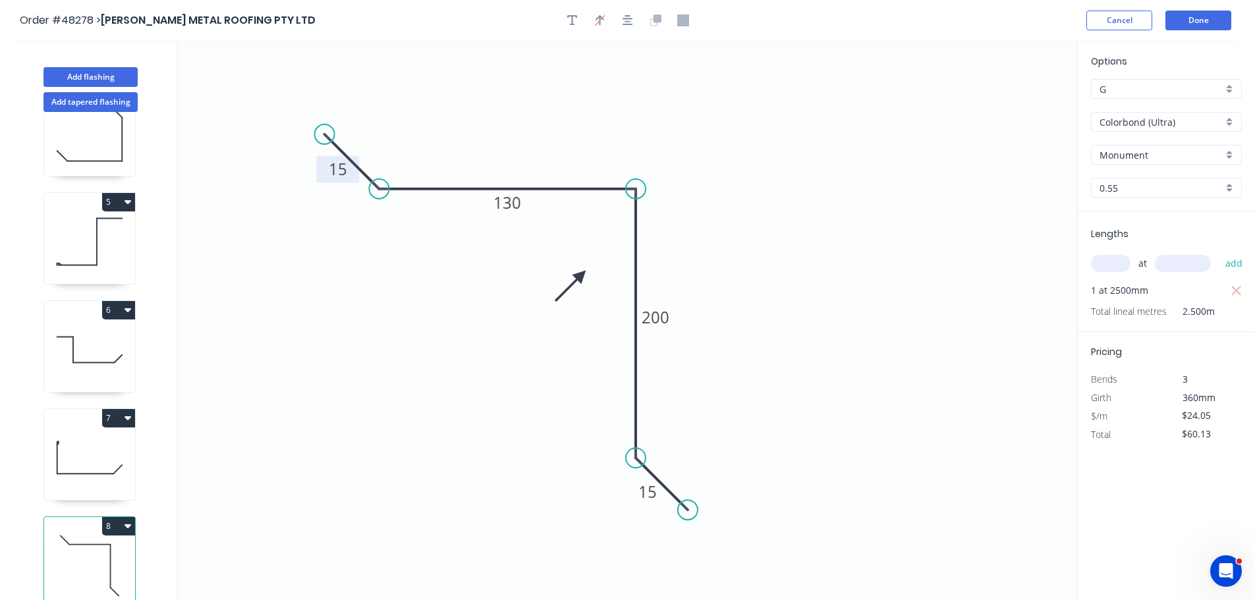
click at [119, 518] on button "8" at bounding box center [118, 526] width 33 height 18
click at [84, 549] on div "Duplicate" at bounding box center [72, 558] width 101 height 19
type input "$0.00"
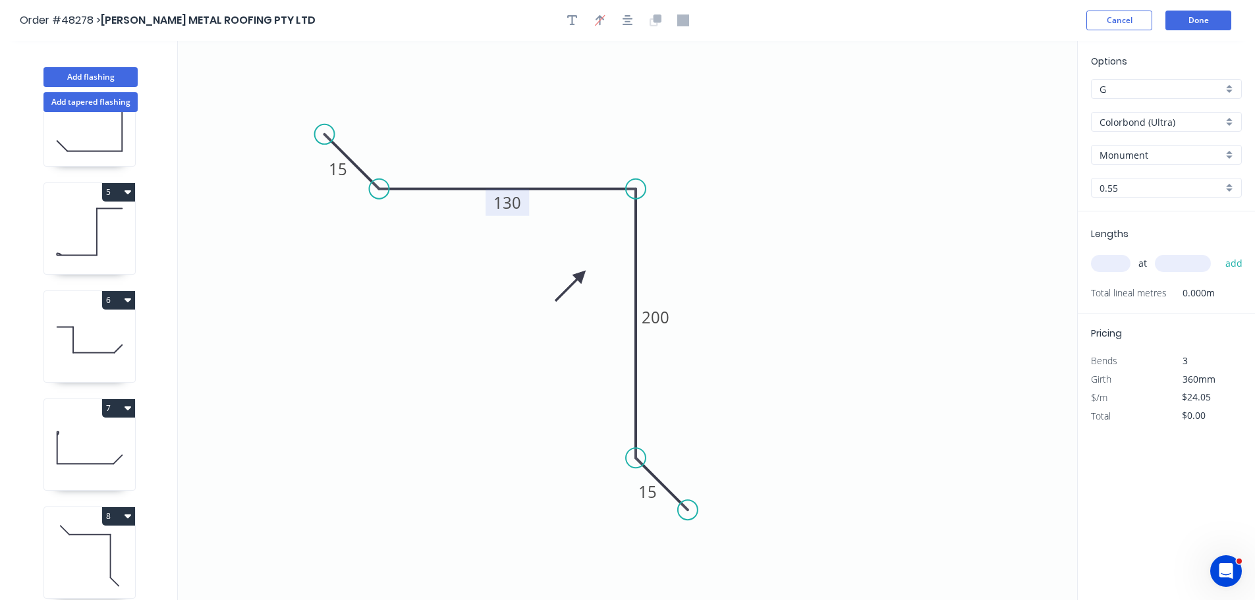
click at [509, 207] on tspan "130" at bounding box center [507, 203] width 28 height 22
click at [1099, 262] on input "text" at bounding box center [1111, 263] width 40 height 17
type input "1"
type input "2750"
click at [1219, 252] on button "add" at bounding box center [1234, 263] width 31 height 22
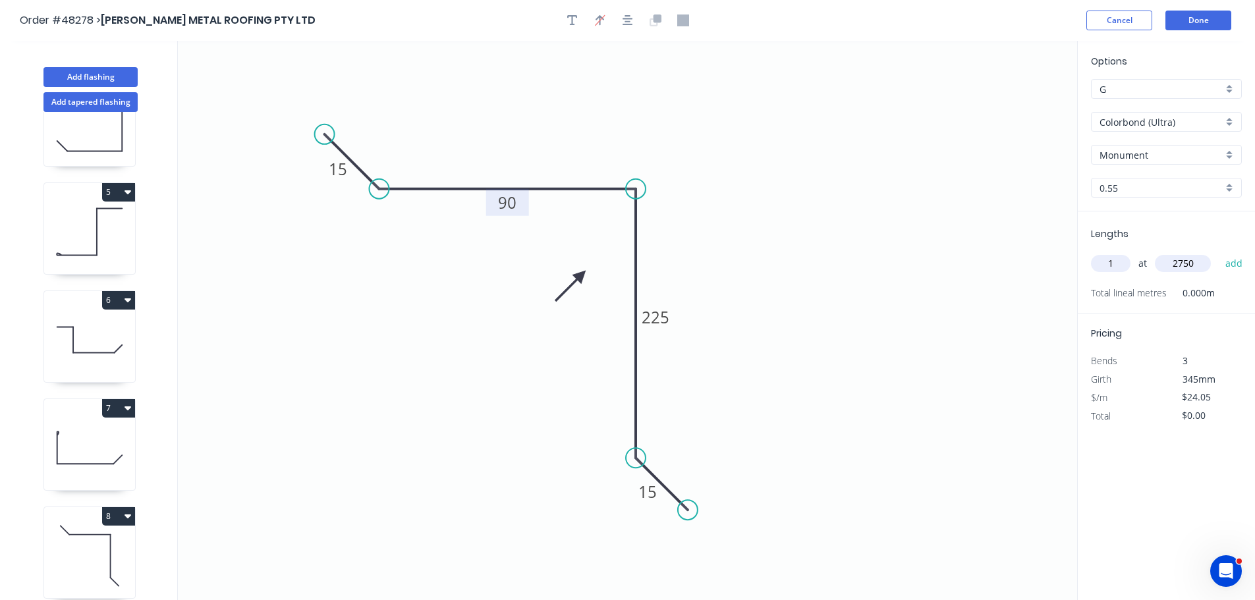
type input "$66.14"
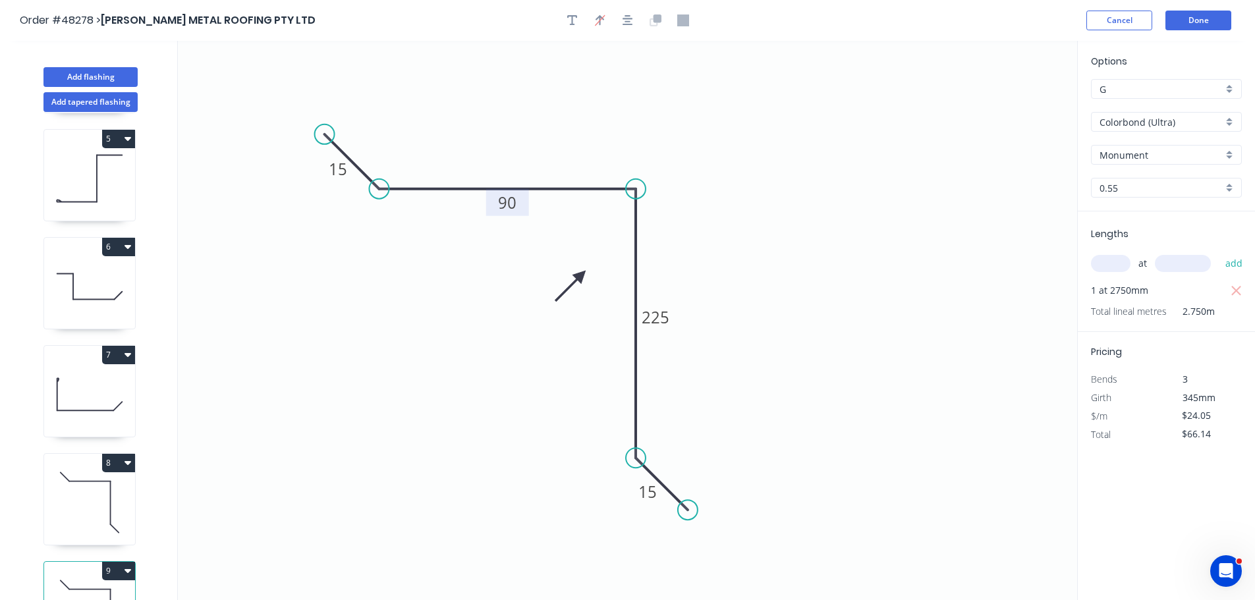
scroll to position [489, 0]
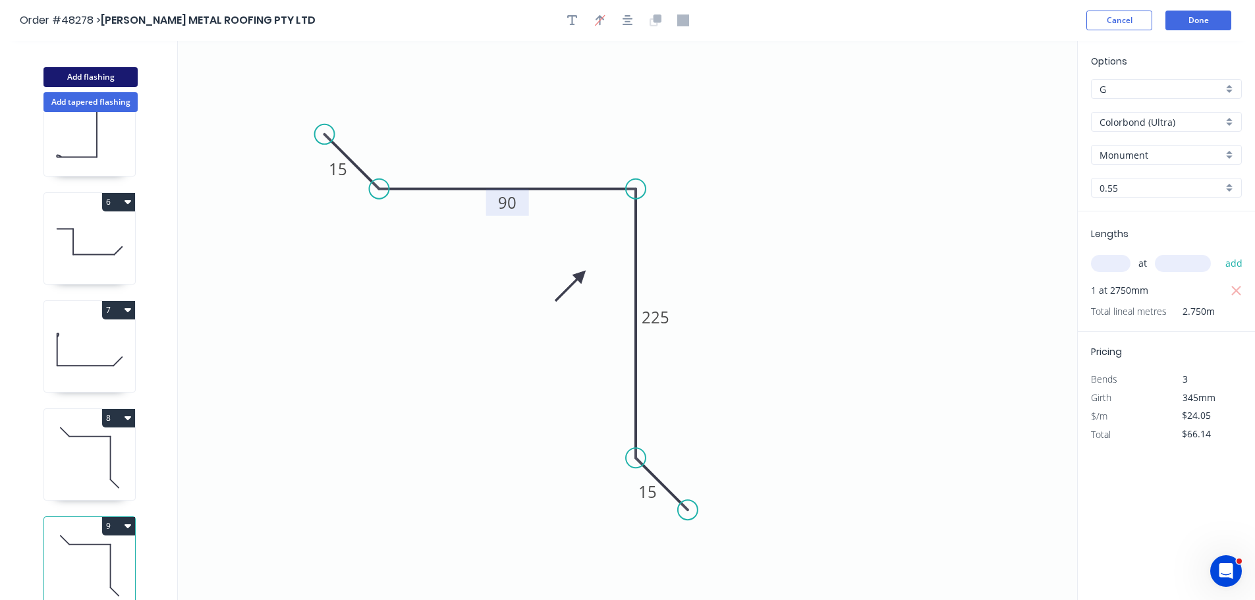
click at [76, 78] on button "Add flashing" at bounding box center [90, 77] width 94 height 20
type input "$0.00"
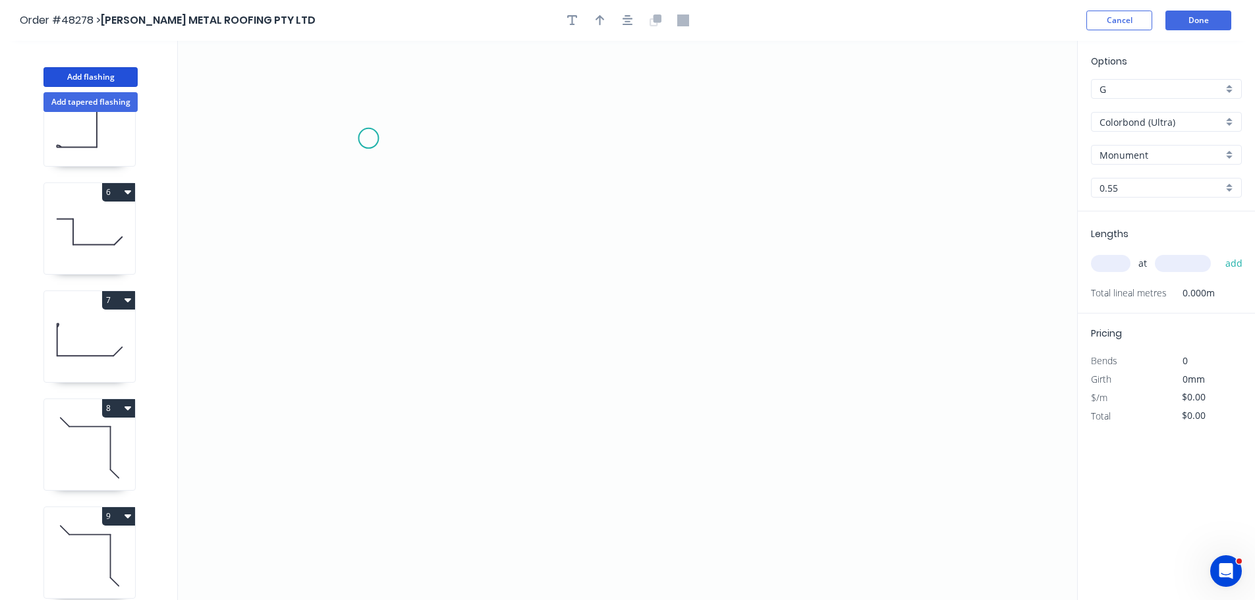
click at [368, 138] on icon "0" at bounding box center [627, 320] width 899 height 559
click at [370, 248] on icon "0" at bounding box center [627, 320] width 899 height 559
click at [654, 261] on icon "0 ?" at bounding box center [627, 320] width 899 height 559
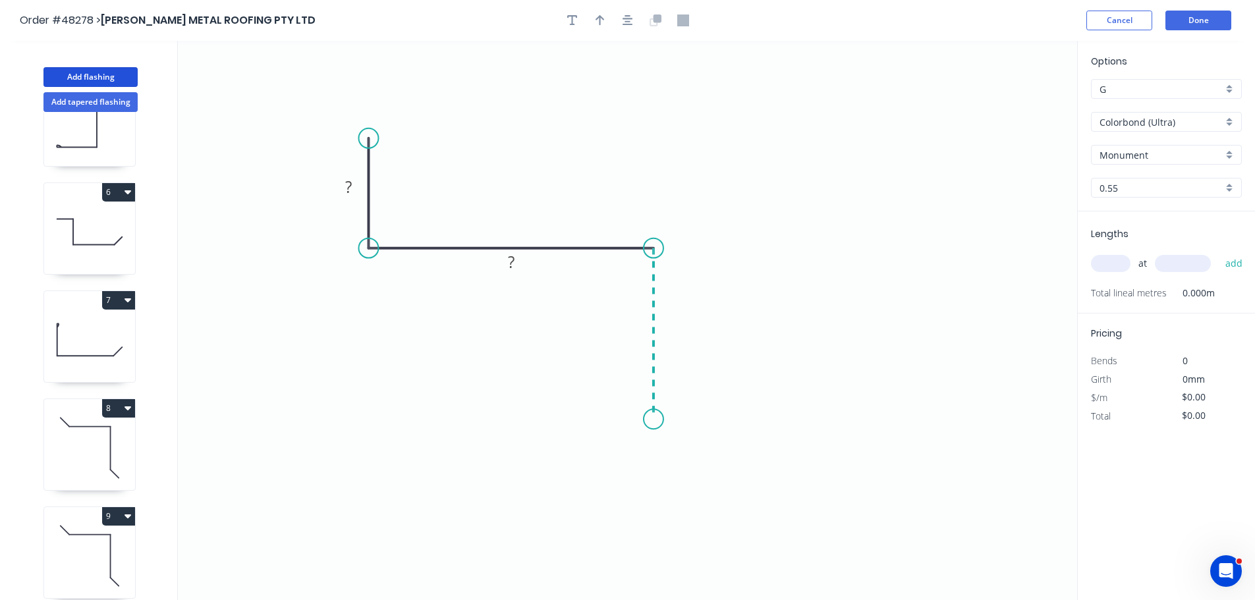
click at [655, 420] on icon "0 ? ?" at bounding box center [627, 320] width 899 height 559
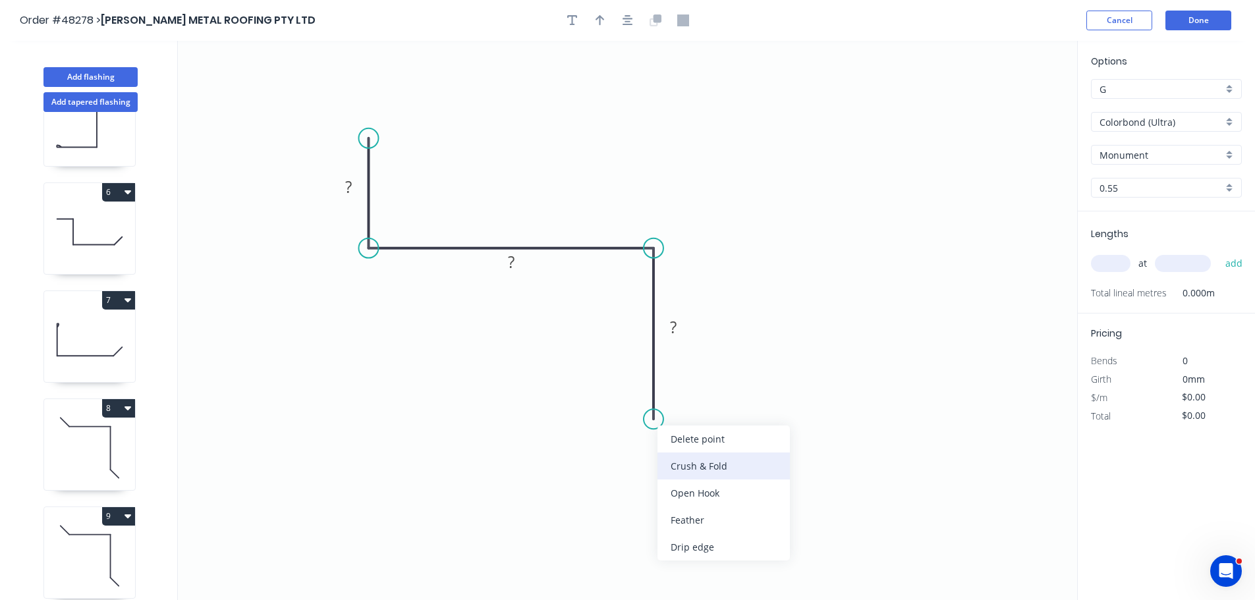
click at [683, 462] on div "Crush & Fold" at bounding box center [723, 466] width 132 height 27
click at [669, 459] on div "Flip bend" at bounding box center [717, 462] width 132 height 27
click at [341, 179] on rect at bounding box center [348, 186] width 43 height 27
click at [345, 186] on rect at bounding box center [349, 188] width 26 height 18
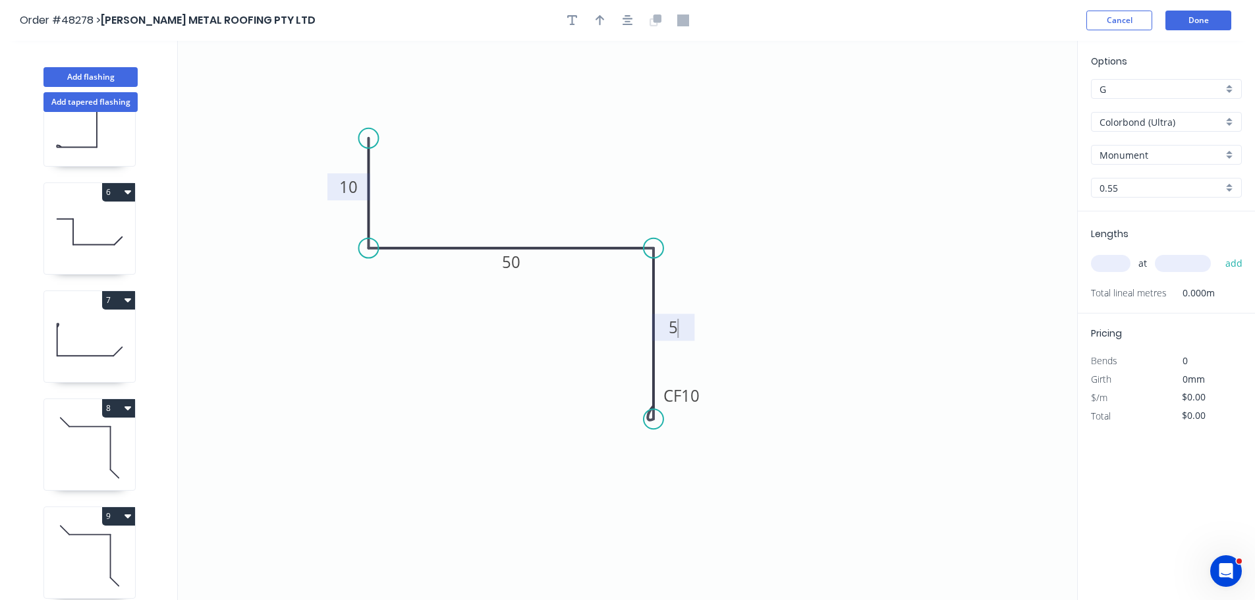
type input "$12.66"
click at [592, 18] on button "button" at bounding box center [600, 21] width 20 height 20
drag, startPoint x: 1010, startPoint y: 103, endPoint x: 494, endPoint y: 210, distance: 526.8
click at [484, 210] on icon at bounding box center [482, 195] width 12 height 42
click at [1113, 262] on input "text" at bounding box center [1111, 263] width 40 height 17
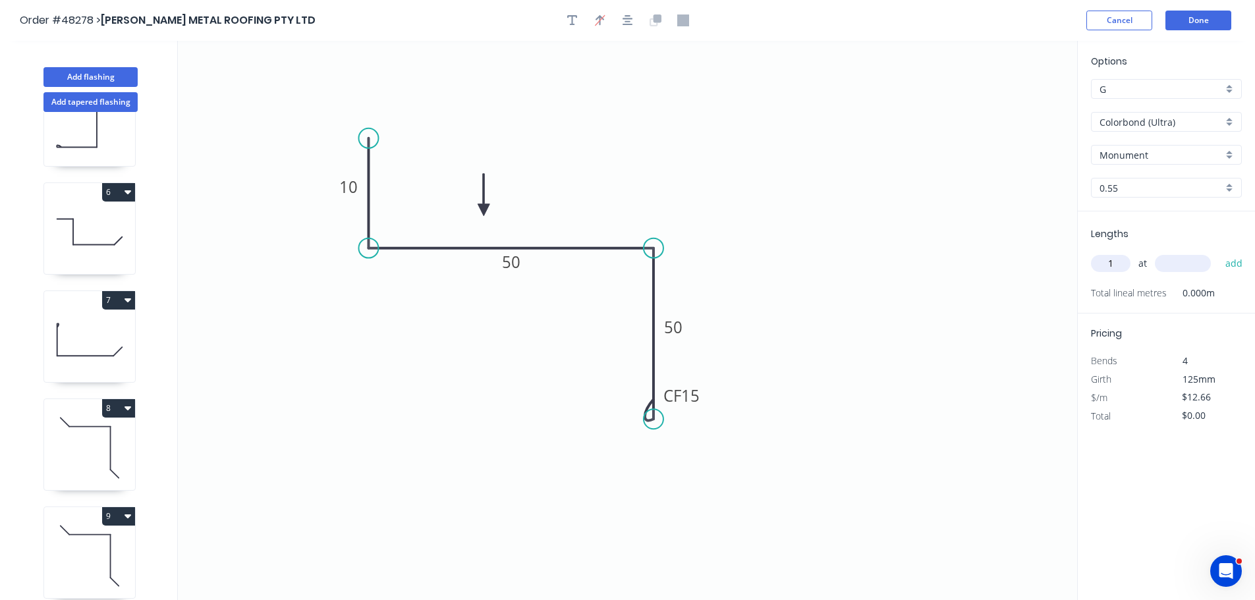
type input "1"
type input "1840"
click at [1219, 252] on button "add" at bounding box center [1234, 263] width 31 height 22
type input "$23.29"
click at [85, 78] on button "Add flashing" at bounding box center [90, 77] width 94 height 20
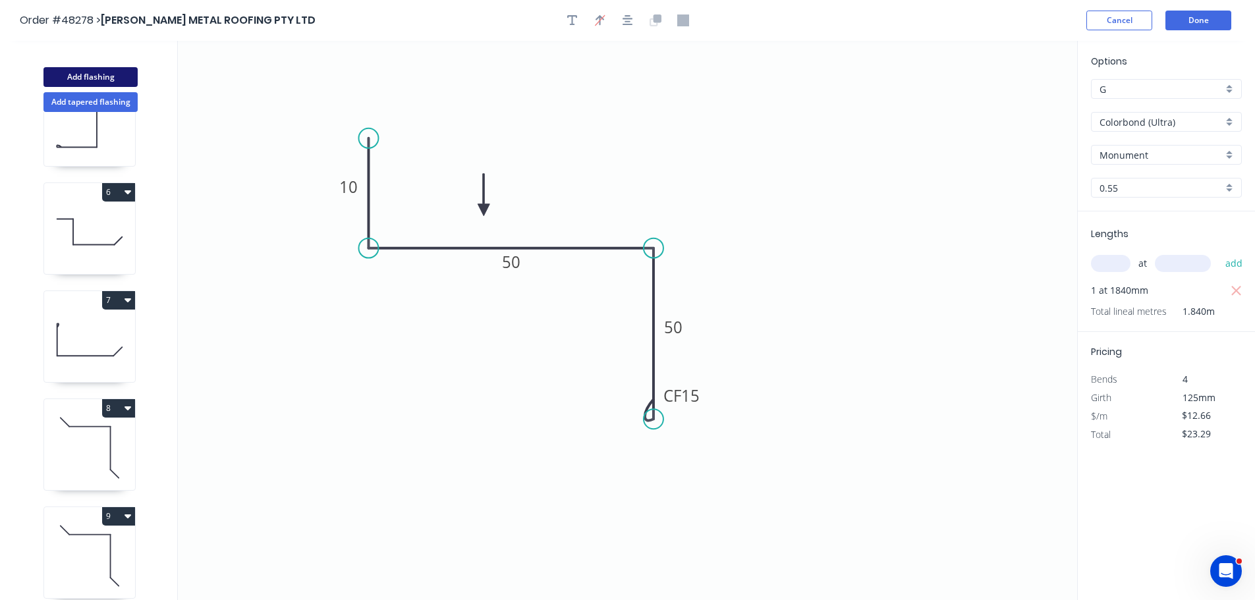
type input "$0.00"
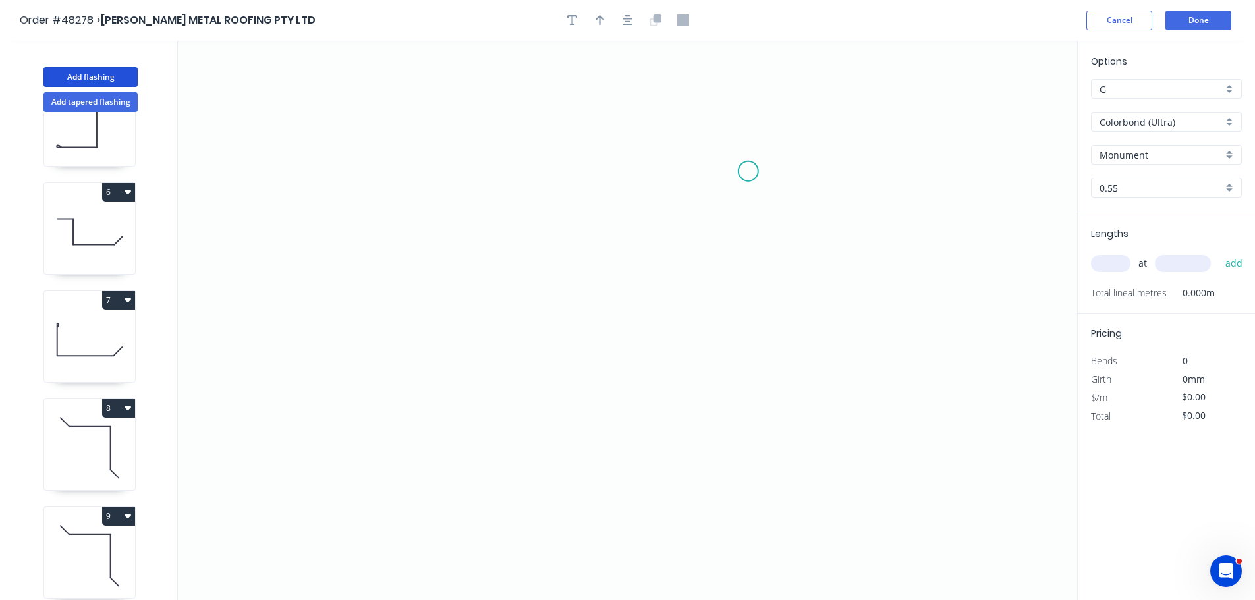
click at [750, 169] on icon "0" at bounding box center [627, 320] width 899 height 559
click at [631, 168] on icon "0" at bounding box center [627, 320] width 899 height 559
click at [624, 420] on icon "0 ?" at bounding box center [627, 320] width 899 height 559
click at [500, 424] on icon "0 ? ?" at bounding box center [627, 320] width 899 height 559
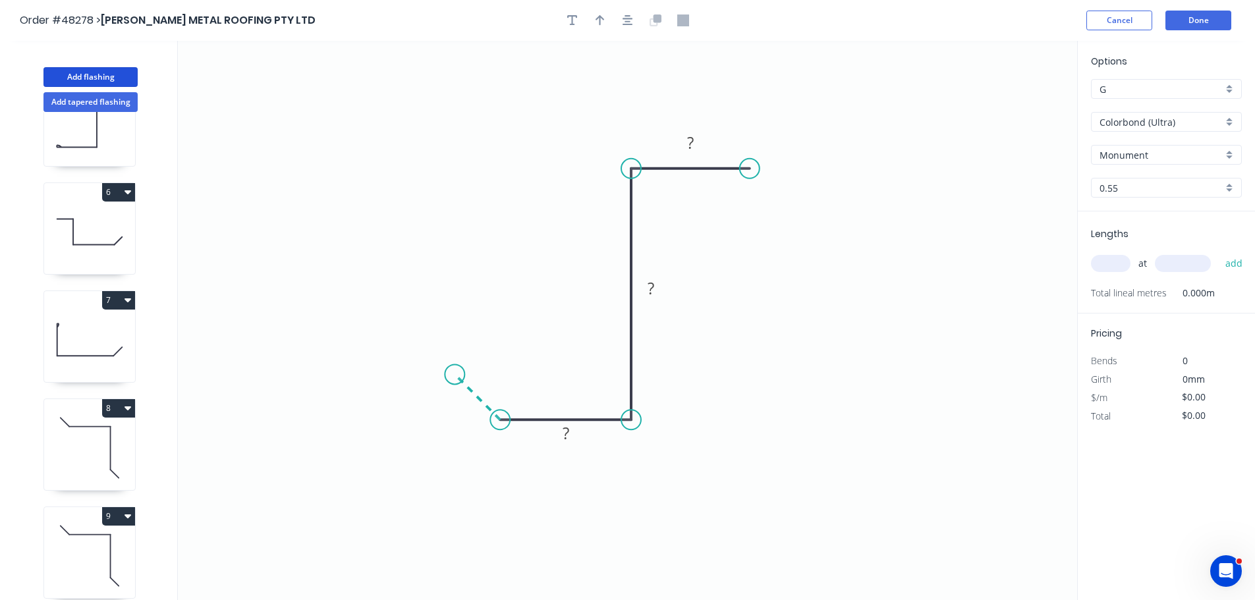
click at [455, 370] on icon "0 ? ? ?" at bounding box center [627, 320] width 899 height 559
click at [463, 411] on tspan "?" at bounding box center [463, 405] width 7 height 22
click at [601, 26] on icon "button" at bounding box center [600, 20] width 9 height 12
type input "$11.37"
drag, startPoint x: 1010, startPoint y: 103, endPoint x: 714, endPoint y: 248, distance: 329.4
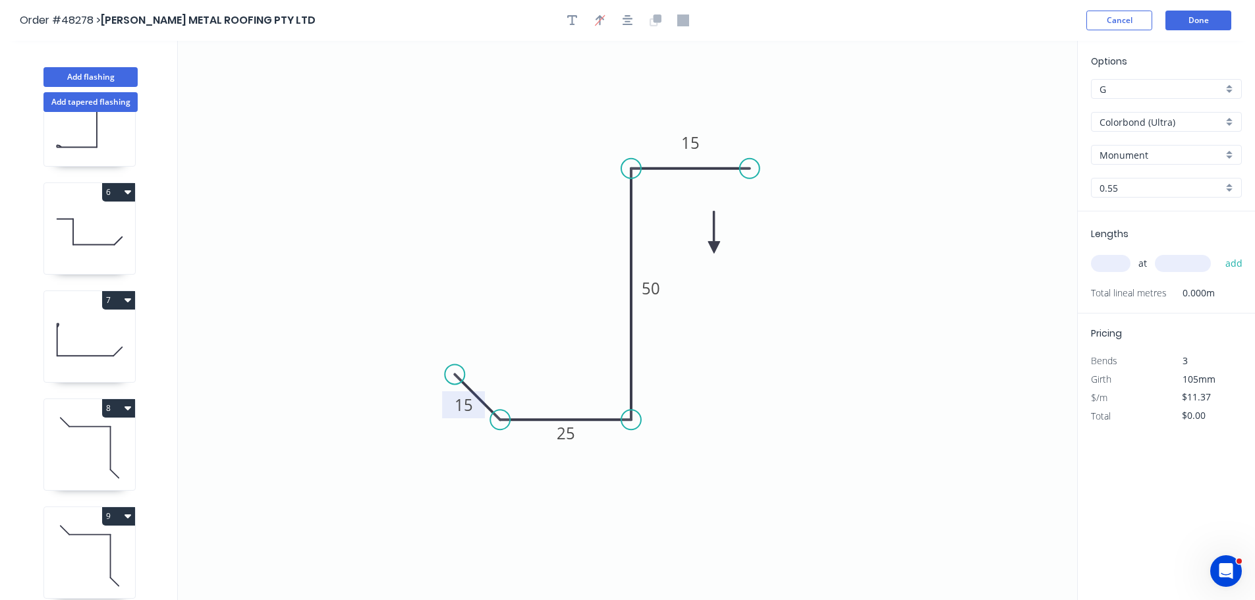
click at [714, 248] on icon at bounding box center [714, 232] width 12 height 42
click at [1110, 269] on input "text" at bounding box center [1111, 263] width 40 height 17
type input "1"
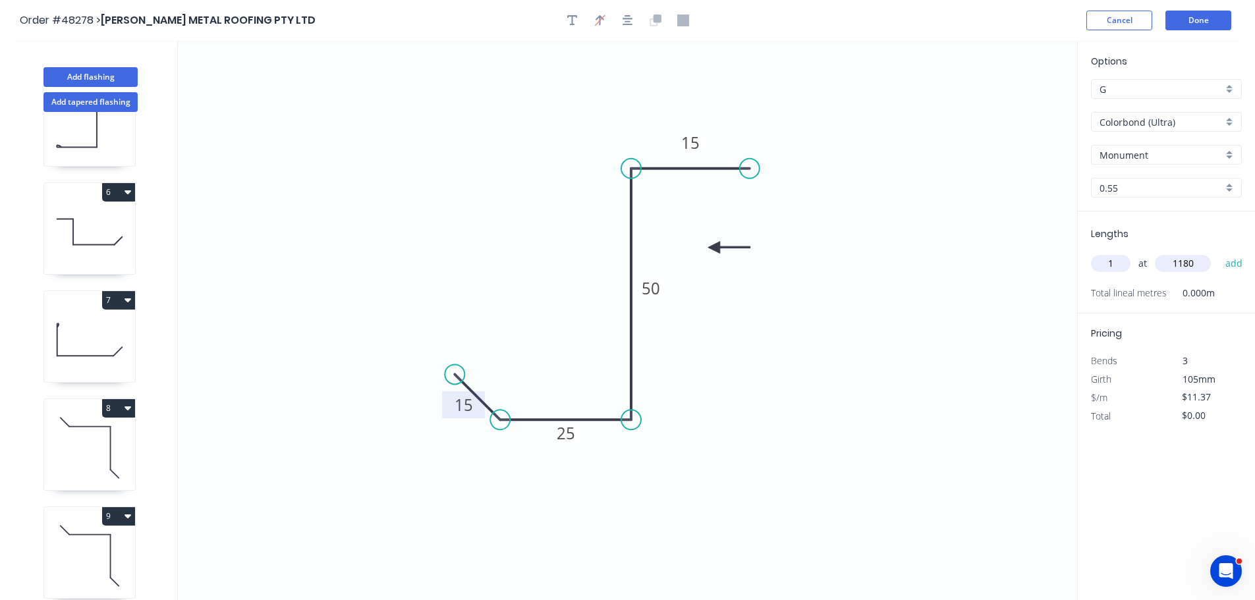
type input "1180"
click at [1219, 252] on button "add" at bounding box center [1234, 263] width 31 height 22
type input "$13.42"
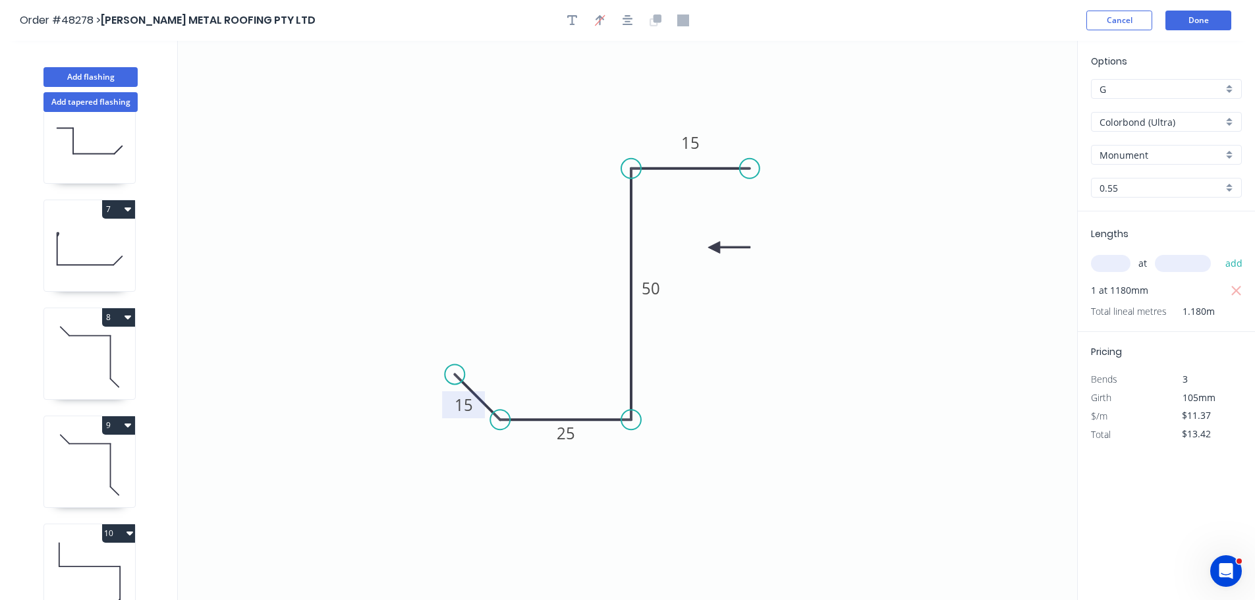
scroll to position [706, 0]
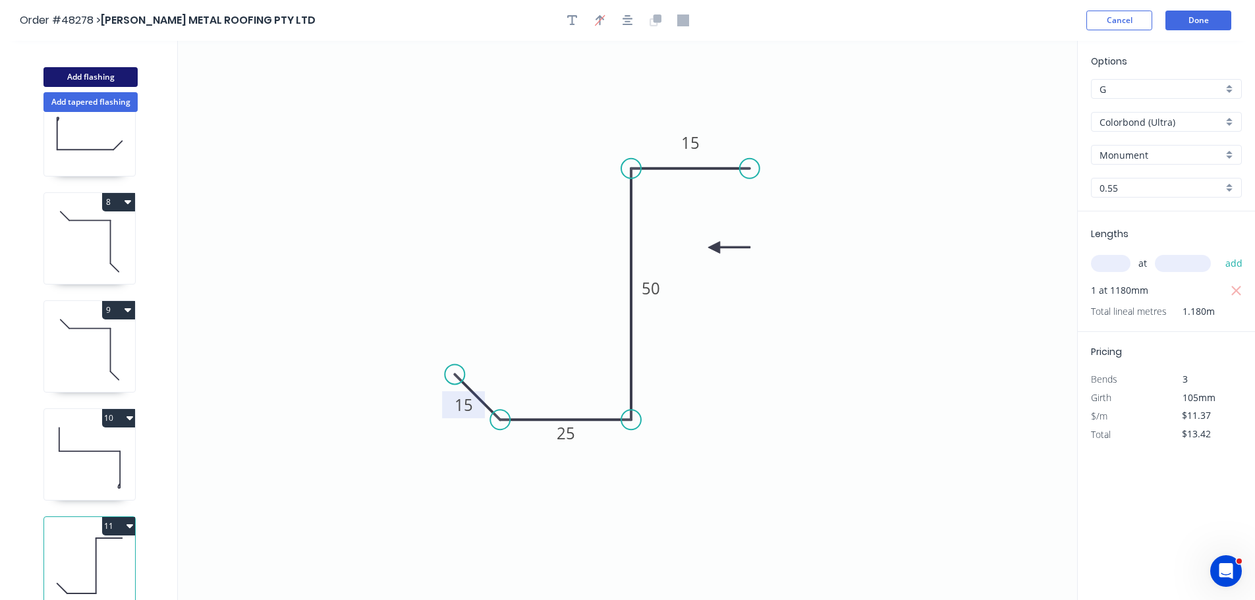
click at [76, 70] on button "Add flashing" at bounding box center [90, 77] width 94 height 20
type input "$0.00"
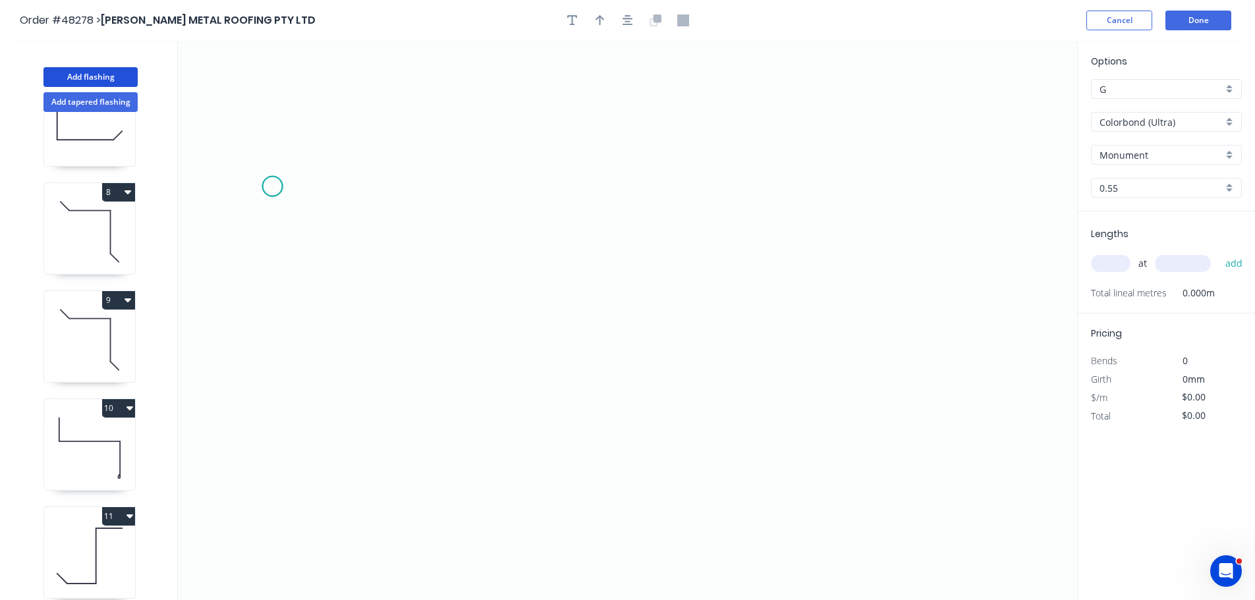
click at [272, 186] on icon "0" at bounding box center [627, 320] width 899 height 559
click at [402, 188] on icon "0" at bounding box center [627, 320] width 899 height 559
click at [389, 460] on icon "0 ?" at bounding box center [627, 320] width 899 height 559
click at [619, 453] on icon "0 ? ?" at bounding box center [627, 320] width 899 height 559
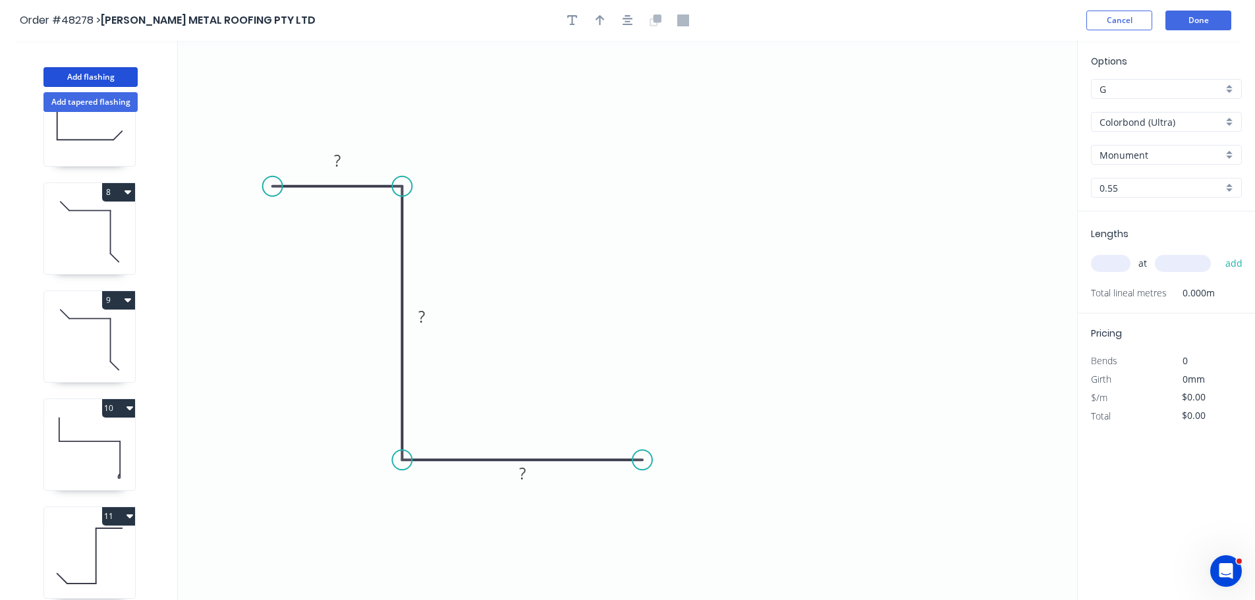
drag, startPoint x: 622, startPoint y: 456, endPoint x: 644, endPoint y: 462, distance: 23.2
click at [644, 462] on circle at bounding box center [642, 460] width 20 height 20
click at [673, 509] on div "Crush & Fold" at bounding box center [710, 506] width 132 height 27
click at [335, 159] on tspan "?" at bounding box center [337, 161] width 7 height 22
type input "$12.66"
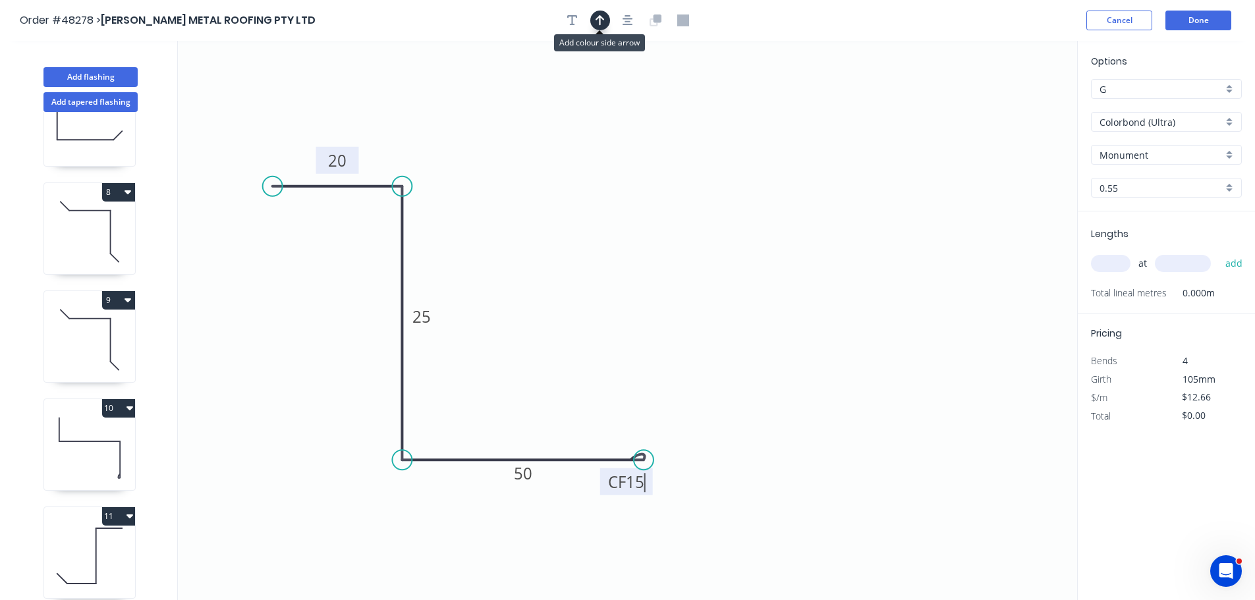
click at [598, 20] on icon "button" at bounding box center [600, 20] width 9 height 12
drag, startPoint x: 1009, startPoint y: 106, endPoint x: 316, endPoint y: 366, distance: 740.1
click at [316, 366] on icon at bounding box center [316, 350] width 12 height 42
click at [315, 365] on icon at bounding box center [316, 350] width 12 height 42
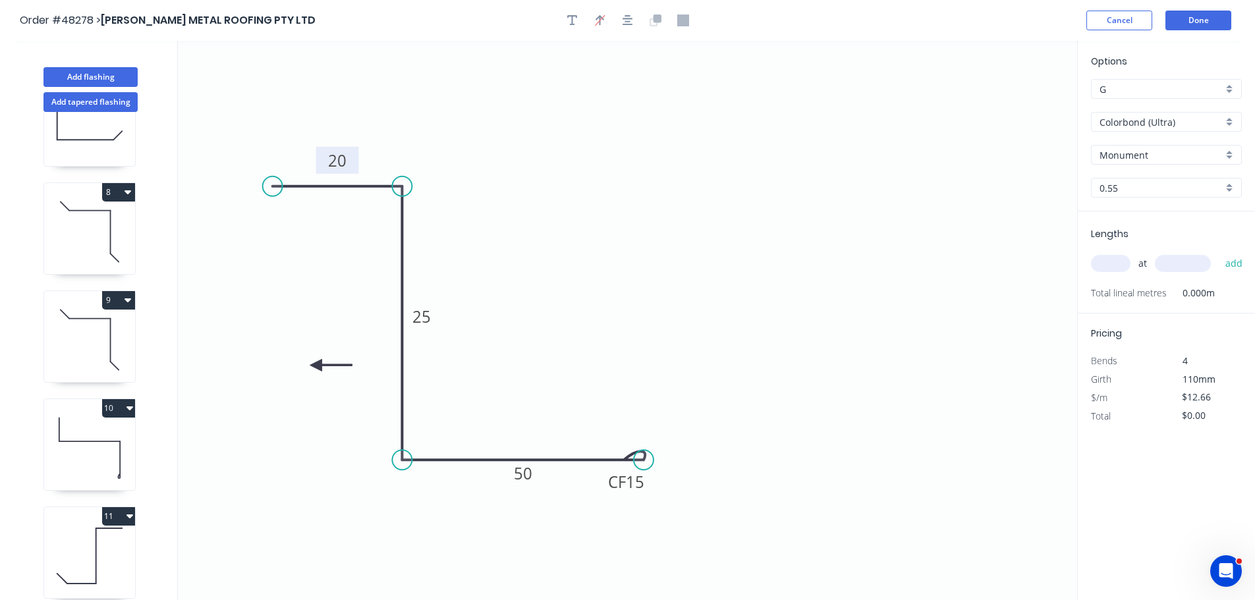
click at [315, 365] on icon at bounding box center [331, 365] width 42 height 12
click at [315, 365] on icon at bounding box center [327, 376] width 38 height 38
click at [315, 365] on icon at bounding box center [305, 376] width 38 height 38
drag, startPoint x: 315, startPoint y: 365, endPoint x: 364, endPoint y: 320, distance: 66.7
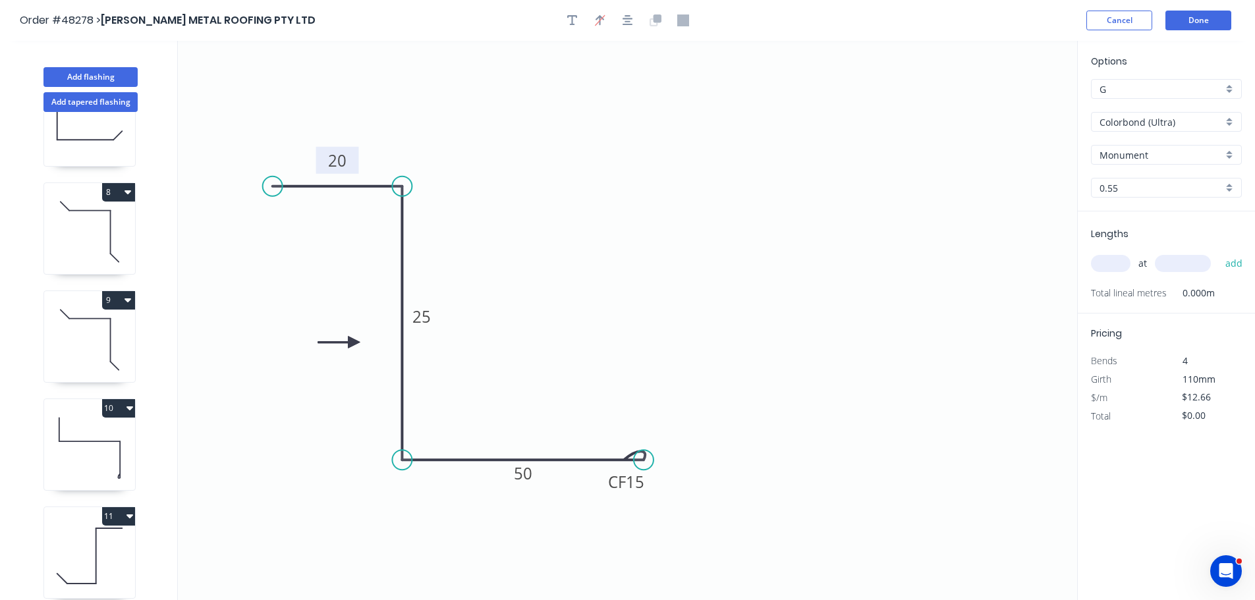
click at [358, 336] on icon at bounding box center [339, 342] width 42 height 12
click at [1110, 264] on input "text" at bounding box center [1111, 263] width 40 height 17
type input "1"
type input "1180"
click at [1219, 252] on button "add" at bounding box center [1234, 263] width 31 height 22
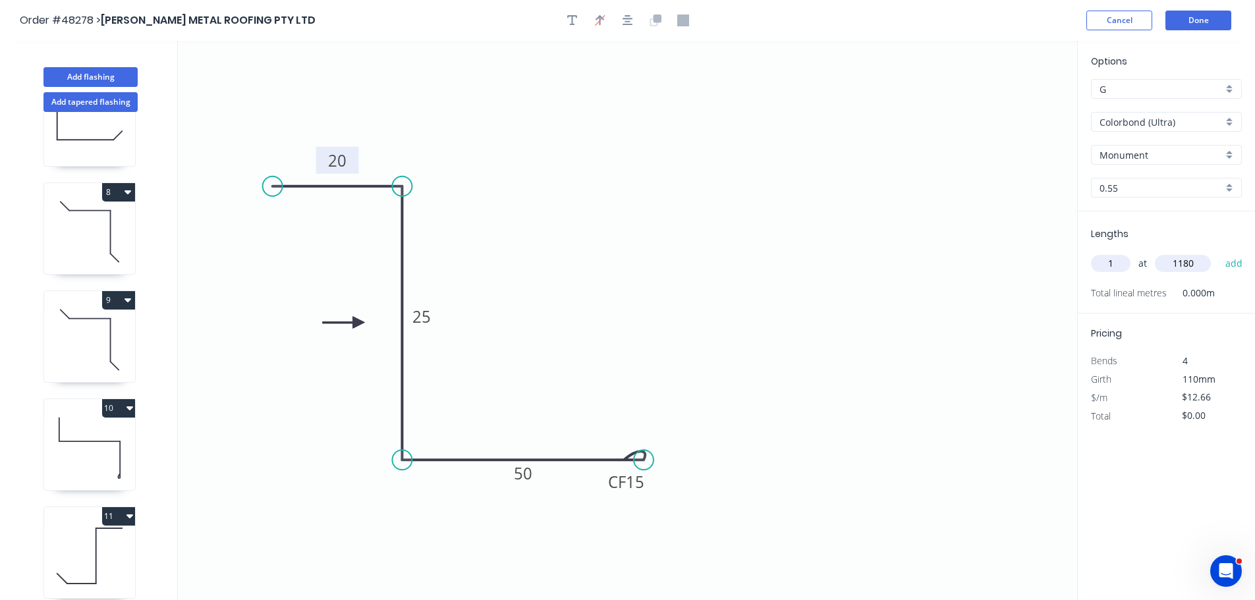
type input "$14.94"
click at [104, 76] on button "Add flashing" at bounding box center [90, 77] width 94 height 20
type input "$0.00"
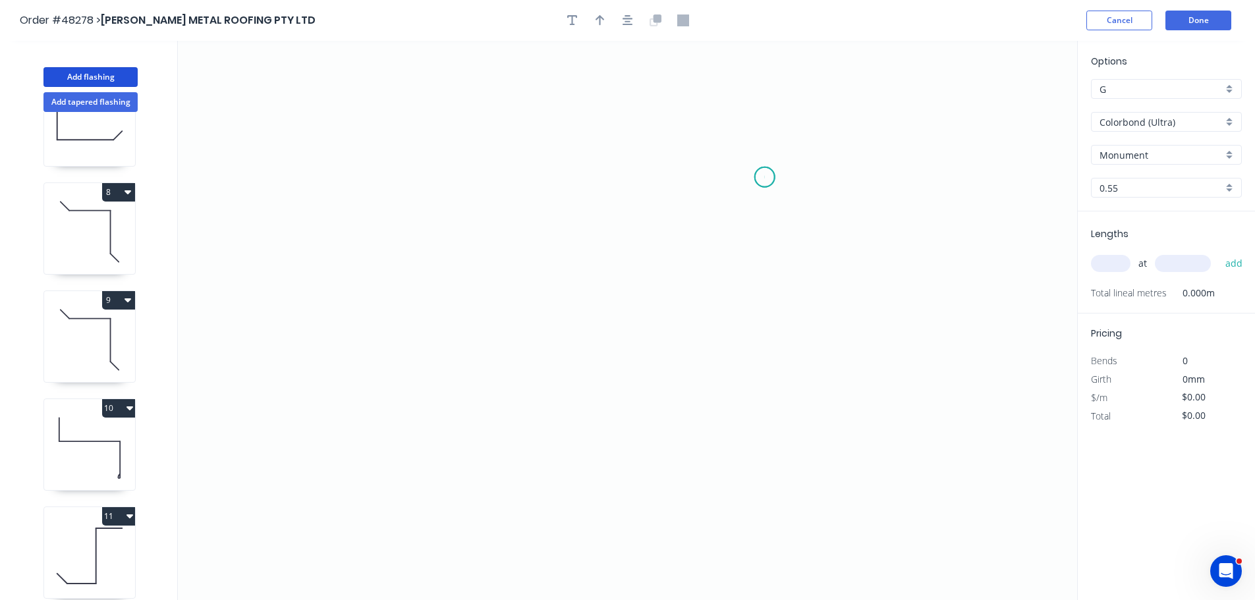
drag, startPoint x: 765, startPoint y: 177, endPoint x: 688, endPoint y: 179, distance: 76.4
click at [764, 177] on icon "0" at bounding box center [627, 320] width 899 height 559
click at [663, 181] on icon "0" at bounding box center [627, 320] width 899 height 559
click at [657, 374] on icon "0 ?" at bounding box center [627, 320] width 899 height 559
click at [386, 370] on icon "0 ? ?" at bounding box center [627, 320] width 899 height 559
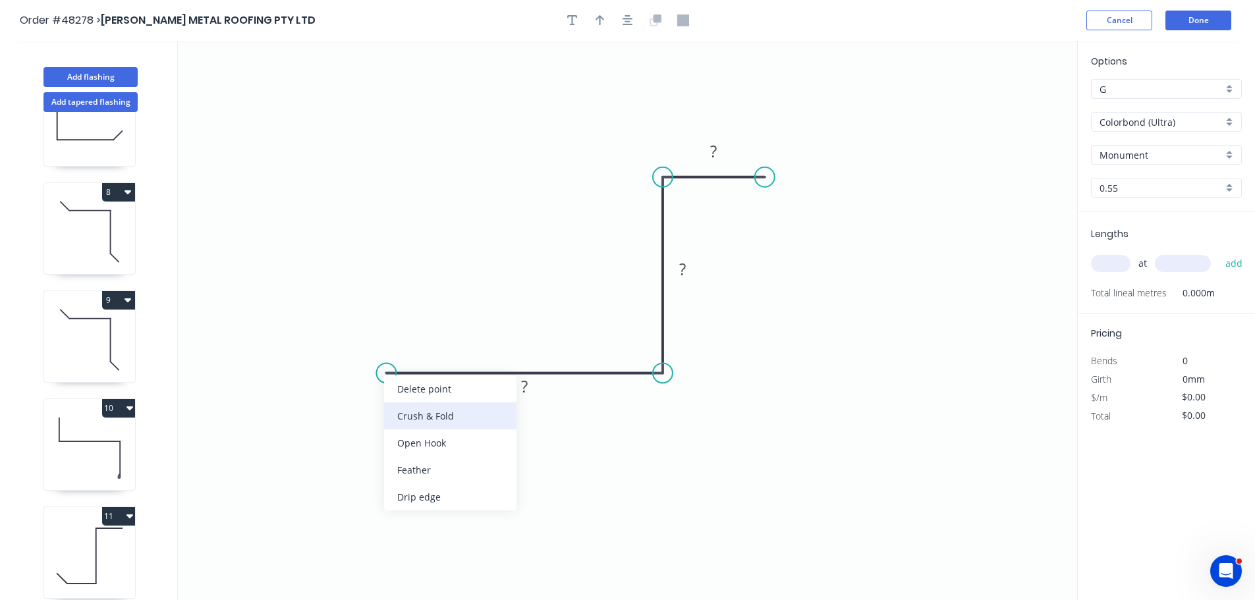
click at [411, 418] on div "Crush & Fold" at bounding box center [450, 416] width 132 height 27
click at [406, 430] on div "Flip bend" at bounding box center [452, 419] width 132 height 27
click at [415, 396] on tspan "10" at bounding box center [412, 395] width 18 height 22
drag, startPoint x: 603, startPoint y: 18, endPoint x: 585, endPoint y: 36, distance: 24.7
click at [602, 18] on icon "button" at bounding box center [600, 20] width 9 height 11
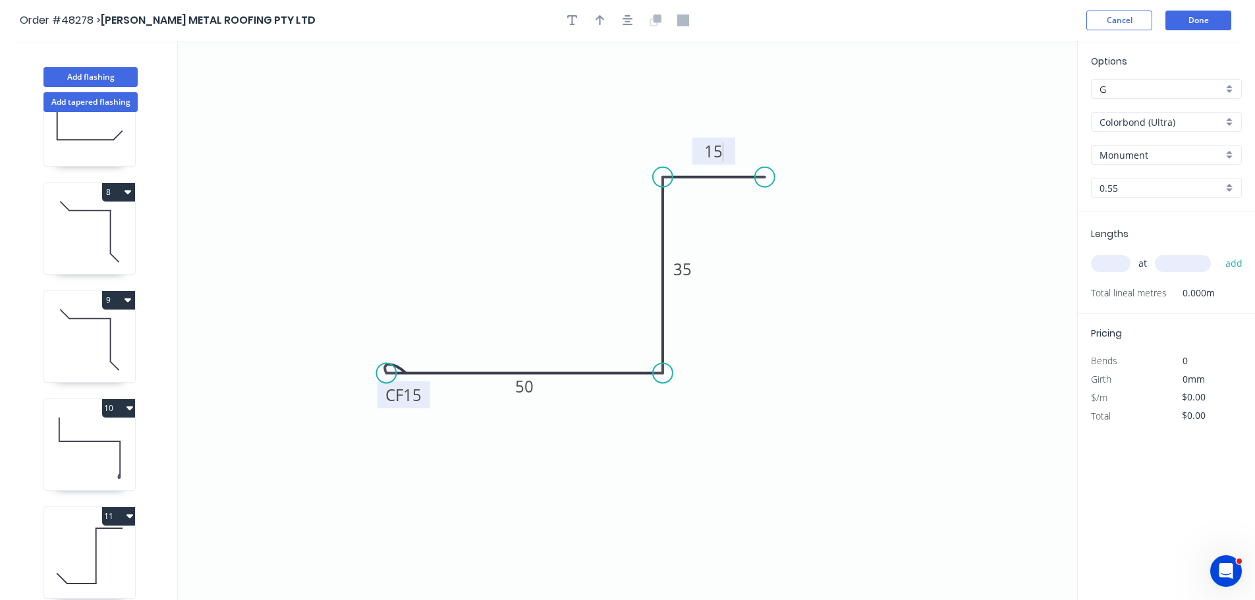
type input "$12.66"
drag, startPoint x: 1007, startPoint y: 102, endPoint x: 711, endPoint y: 305, distance: 358.7
click at [711, 305] on icon at bounding box center [712, 290] width 12 height 42
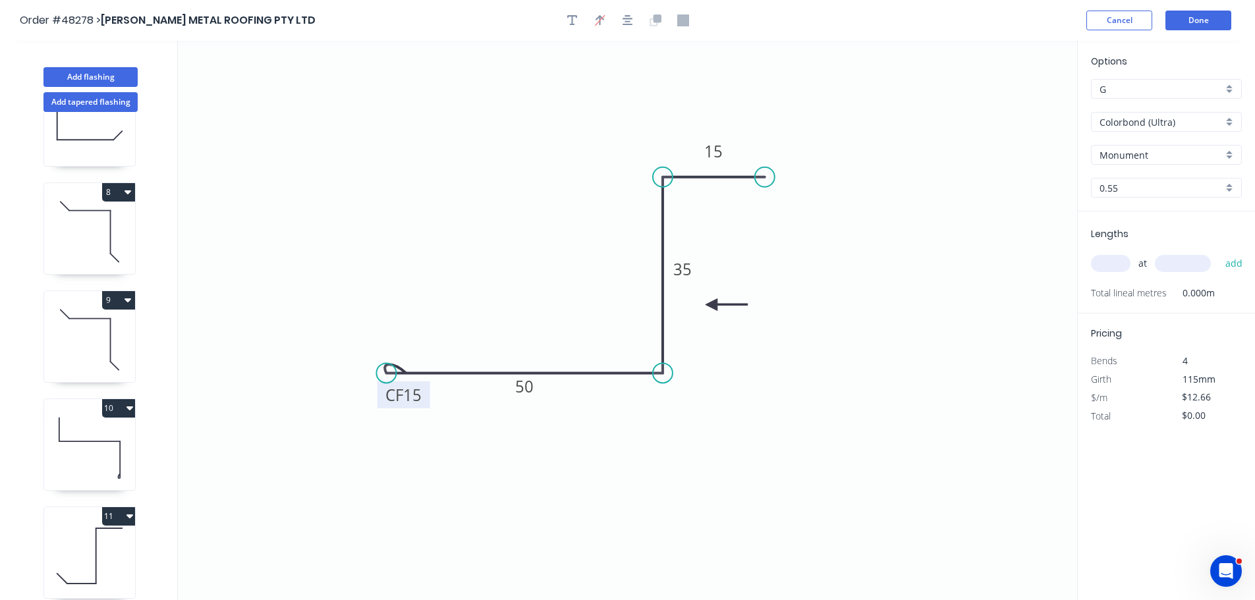
click at [1115, 261] on input "text" at bounding box center [1111, 263] width 40 height 17
type input "1"
type input "2110"
click at [1219, 252] on button "add" at bounding box center [1234, 263] width 31 height 22
type input "$26.71"
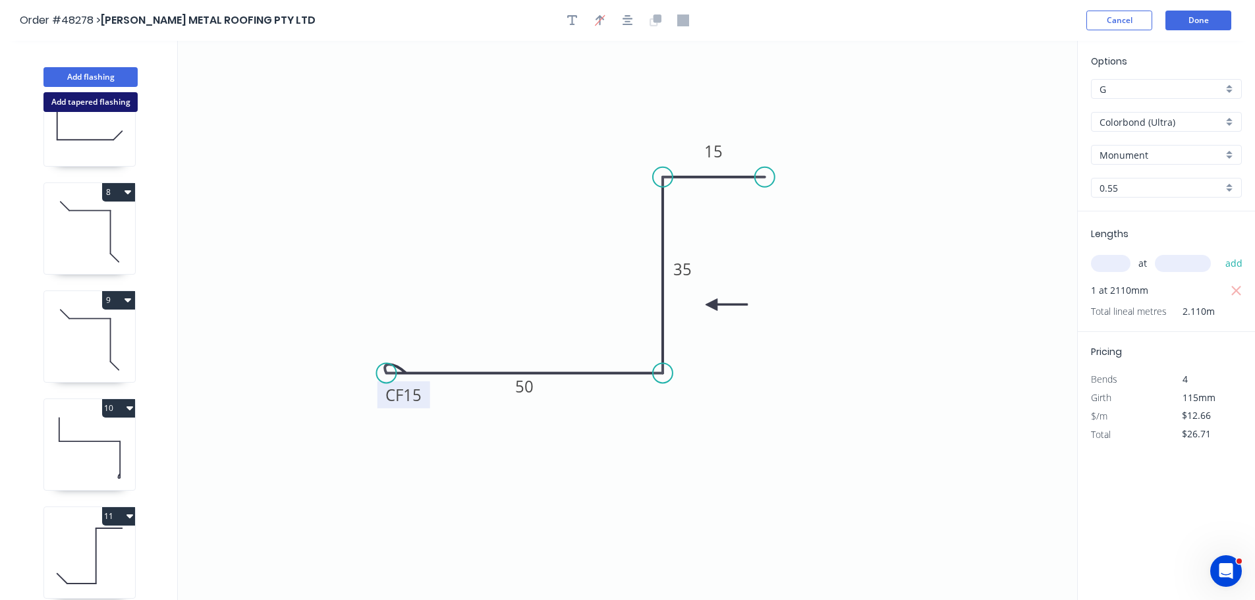
click at [72, 103] on button "Add tapered flashing" at bounding box center [90, 102] width 94 height 20
type input "$0.00"
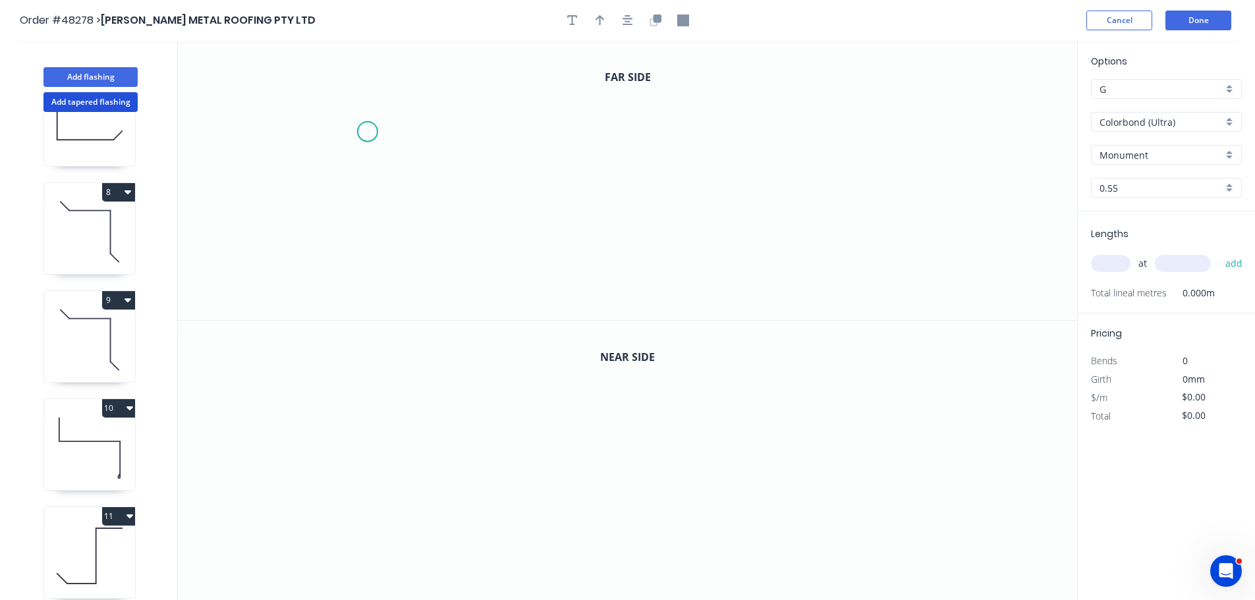
click at [369, 130] on icon "0" at bounding box center [627, 180] width 899 height 279
click at [455, 132] on icon "0" at bounding box center [627, 180] width 899 height 279
click at [451, 257] on icon "0 ?" at bounding box center [627, 180] width 899 height 279
click at [659, 257] on icon "0 ? ?" at bounding box center [627, 180] width 899 height 279
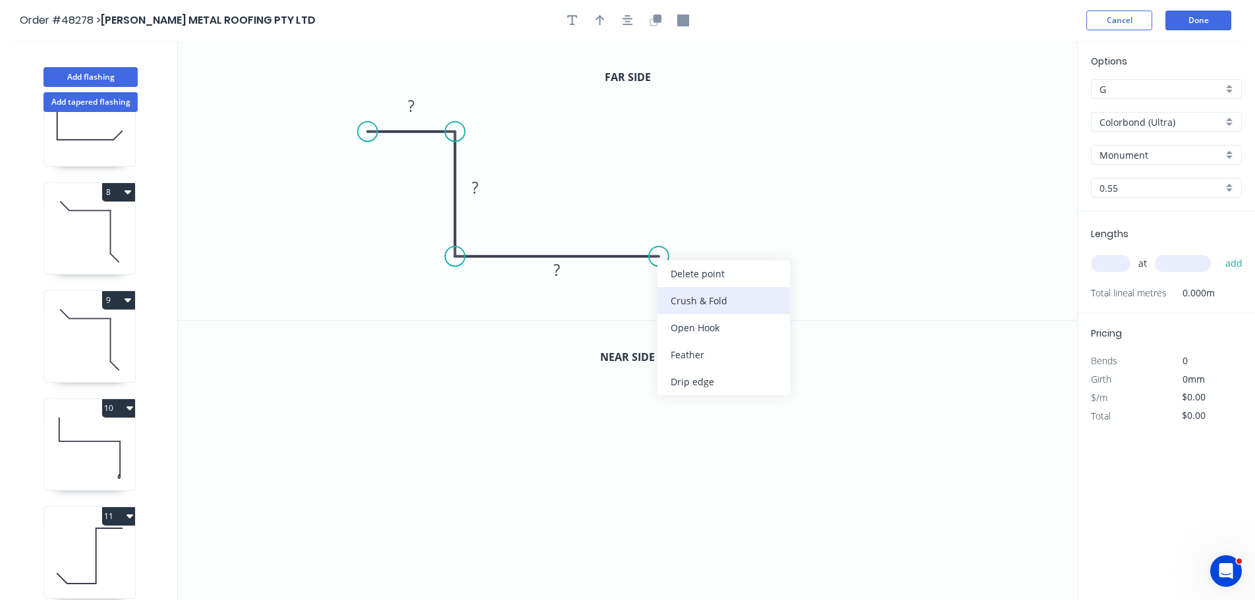
click at [681, 294] on div "Crush & Fold" at bounding box center [723, 300] width 132 height 27
click at [406, 104] on rect at bounding box center [411, 107] width 26 height 18
click at [596, 15] on icon "button" at bounding box center [600, 20] width 9 height 12
drag, startPoint x: 1011, startPoint y: 105, endPoint x: 561, endPoint y: 198, distance: 459.4
click at [561, 198] on icon at bounding box center [561, 183] width 12 height 42
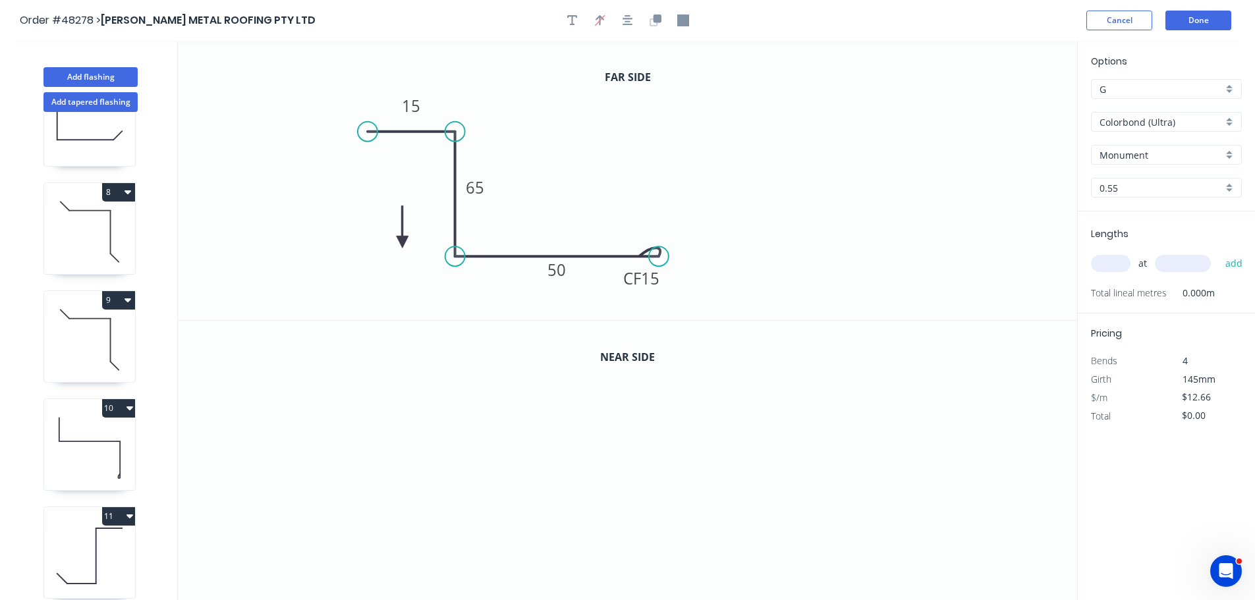
drag, startPoint x: 559, startPoint y: 196, endPoint x: 402, endPoint y: 240, distance: 163.7
click at [402, 242] on icon at bounding box center [403, 227] width 12 height 42
click at [402, 240] on icon at bounding box center [403, 226] width 12 height 42
click at [402, 240] on icon at bounding box center [413, 230] width 38 height 38
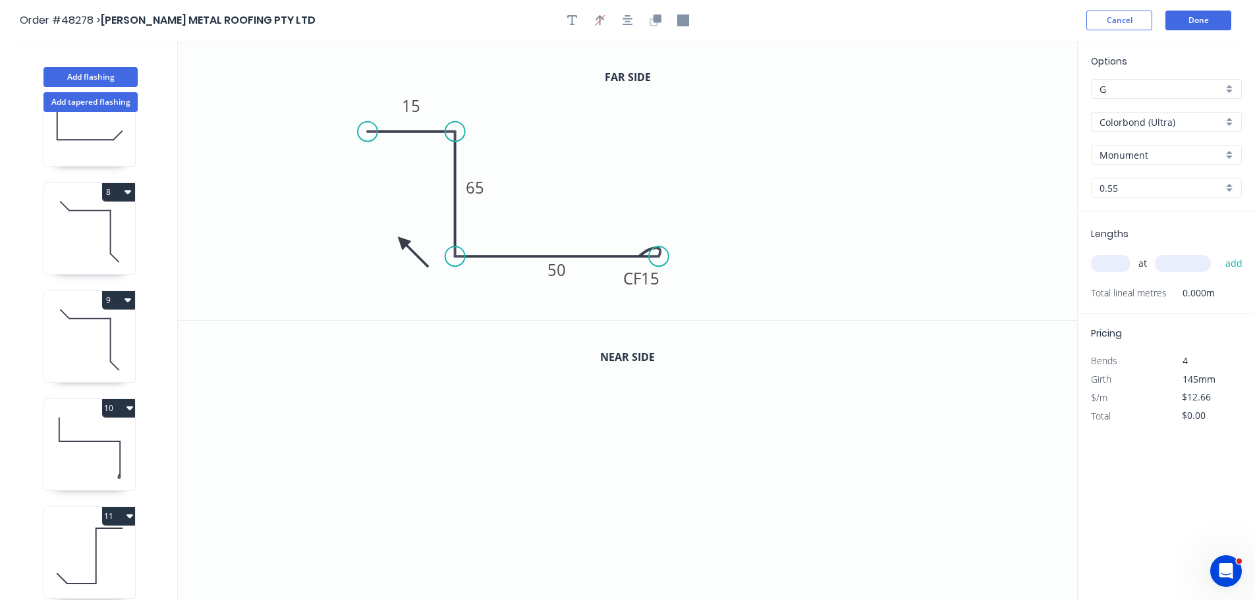
click at [402, 240] on icon at bounding box center [413, 252] width 38 height 38
click at [402, 240] on icon at bounding box center [403, 256] width 12 height 42
click at [650, 25] on icon "button" at bounding box center [654, 22] width 8 height 8
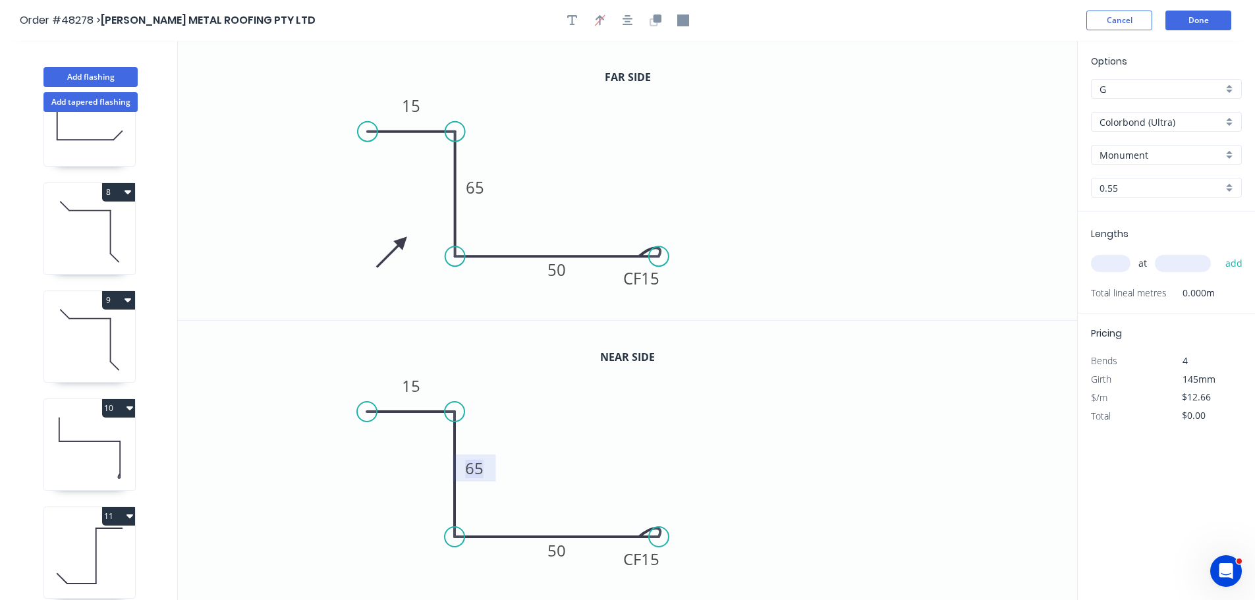
click at [477, 474] on tspan "65" at bounding box center [474, 468] width 18 height 22
click at [575, 413] on icon "0 15 55 CF 15 50" at bounding box center [627, 461] width 899 height 280
type input "$15.93"
click at [1116, 272] on div "at add" at bounding box center [1167, 263] width 153 height 22
click at [1116, 271] on input "text" at bounding box center [1111, 263] width 40 height 17
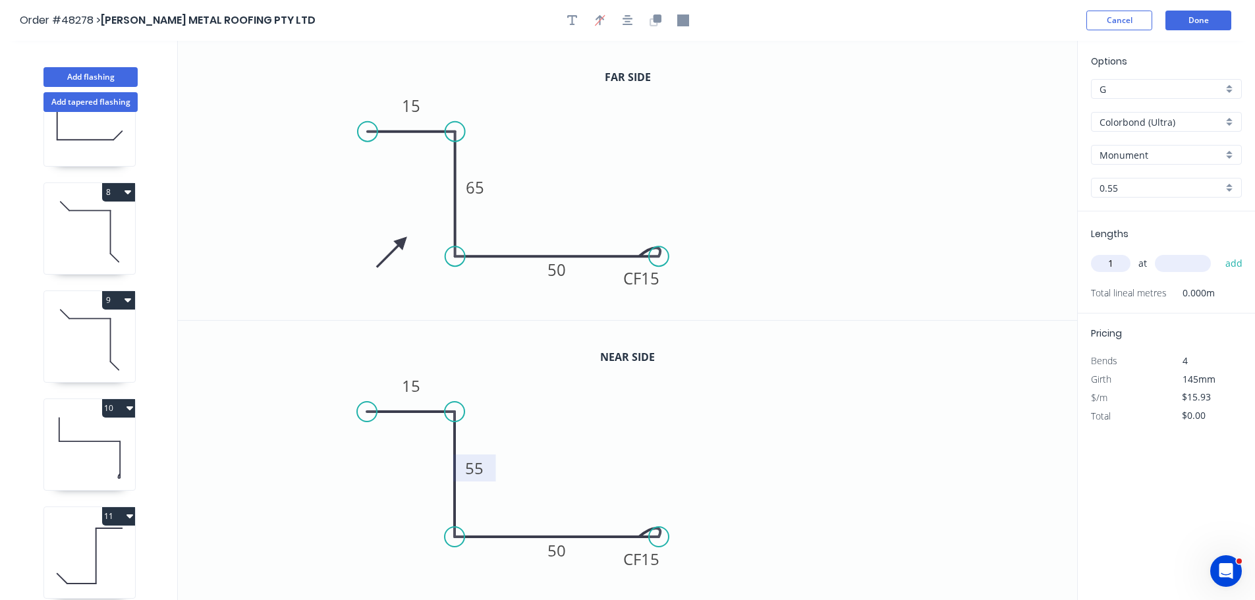
type input "1"
type input "2110"
click at [1219, 252] on button "add" at bounding box center [1234, 263] width 31 height 22
type input "$33.61"
click at [1190, 23] on button "Done" at bounding box center [1198, 21] width 66 height 20
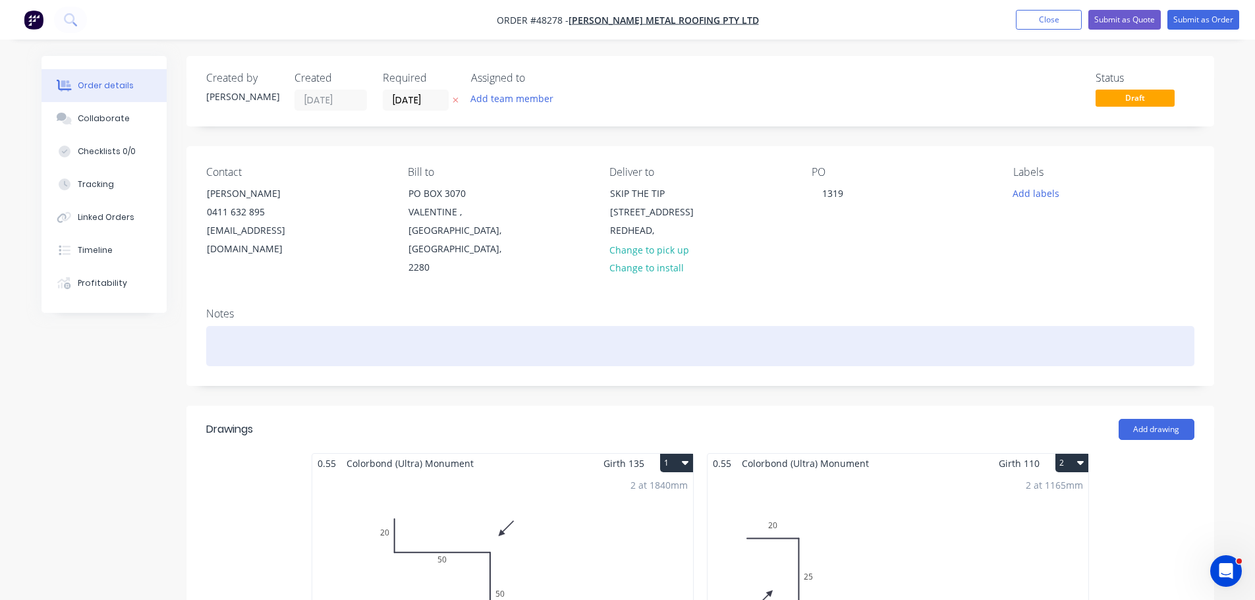
click at [254, 326] on div at bounding box center [700, 346] width 988 height 40
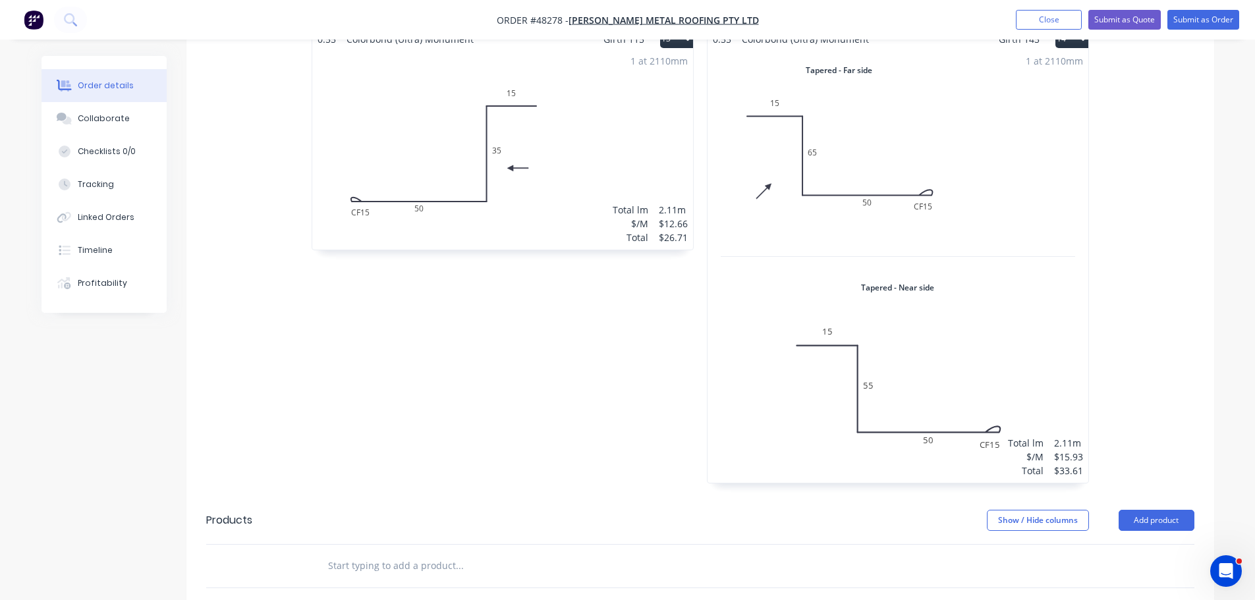
scroll to position [2042, 0]
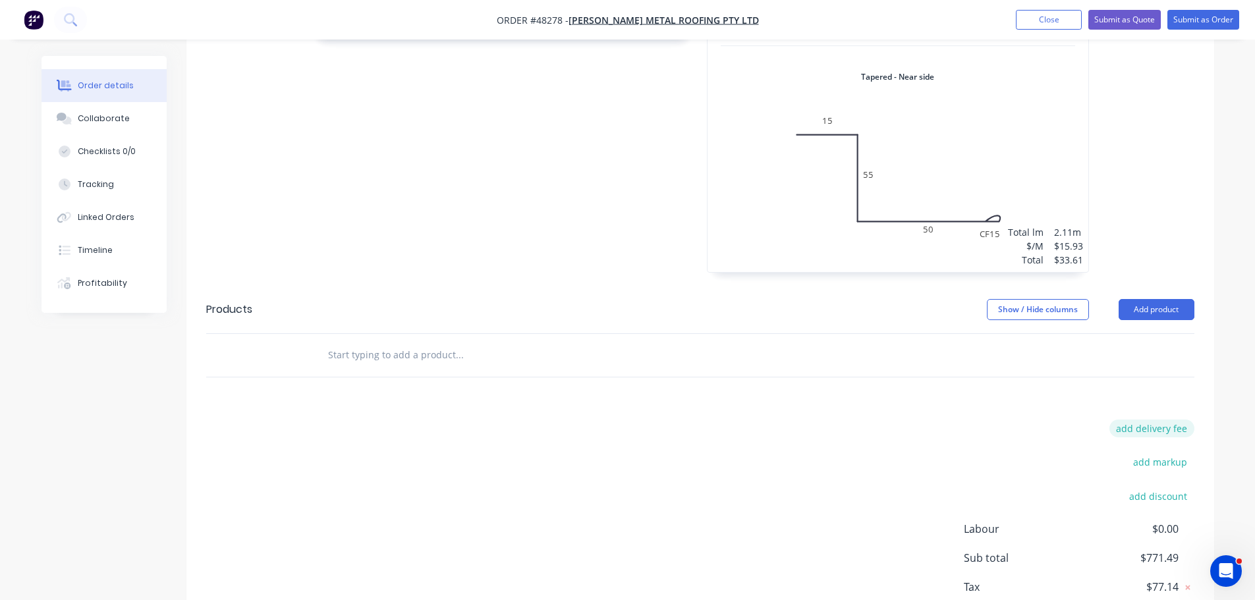
click at [1143, 420] on button "add delivery fee" at bounding box center [1151, 429] width 85 height 18
type input "90"
click input "submit" at bounding box center [0, 0] width 0 height 0
click at [1213, 15] on button "Submit as Order" at bounding box center [1203, 20] width 72 height 20
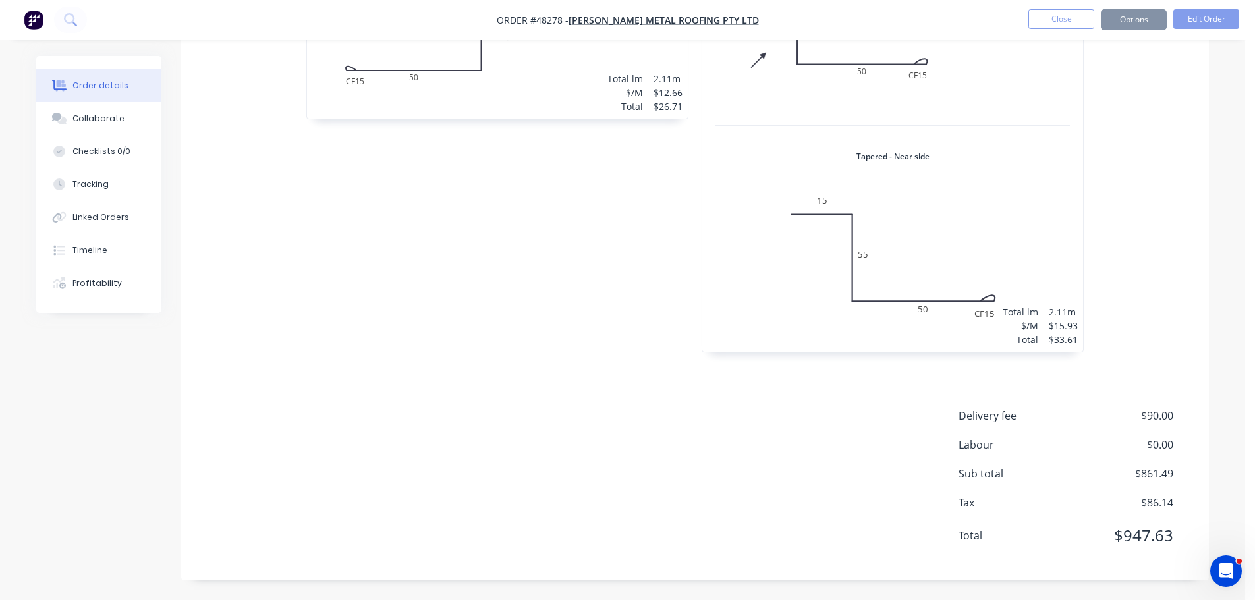
scroll to position [0, 0]
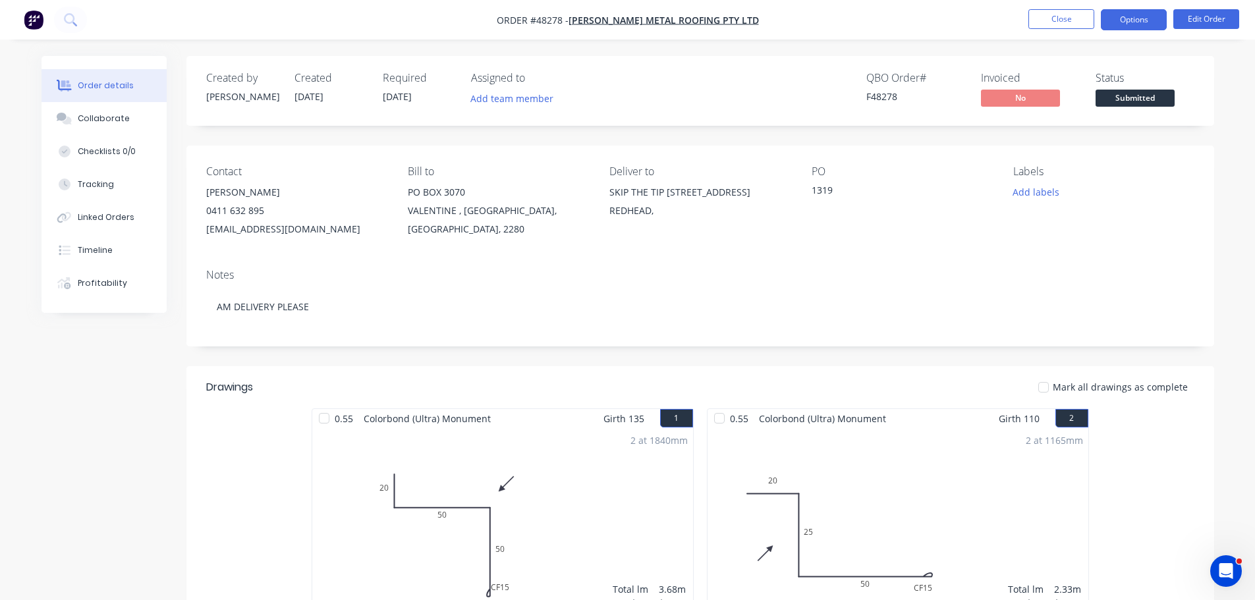
click at [1115, 19] on button "Options" at bounding box center [1134, 19] width 66 height 21
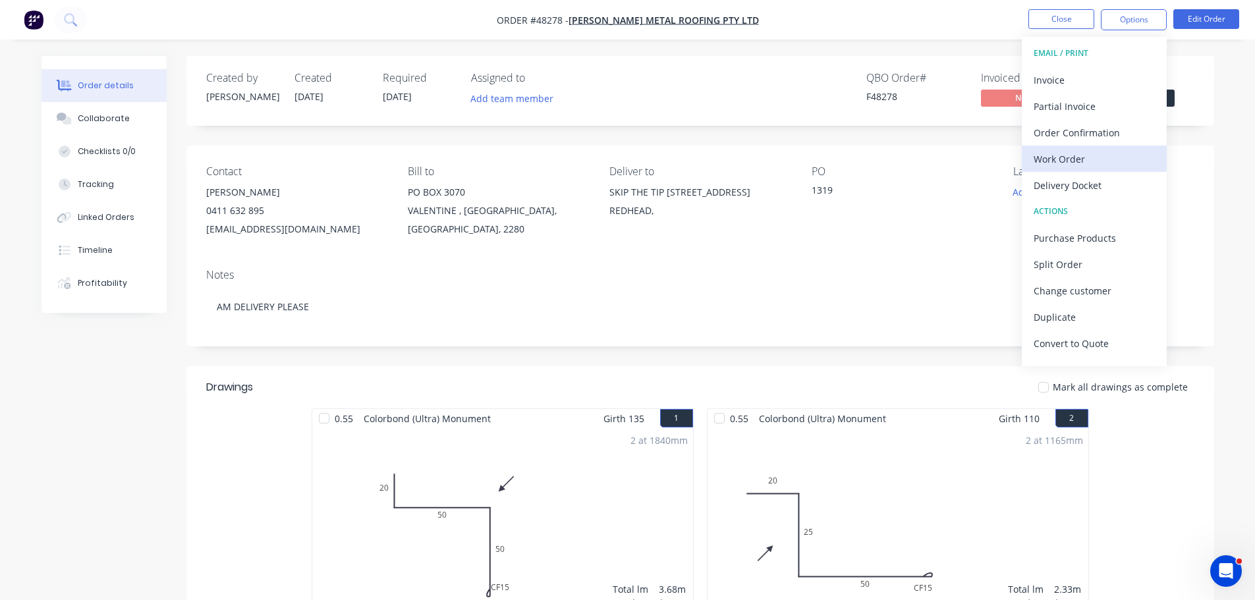
click at [1080, 152] on div "Work Order" at bounding box center [1094, 159] width 121 height 19
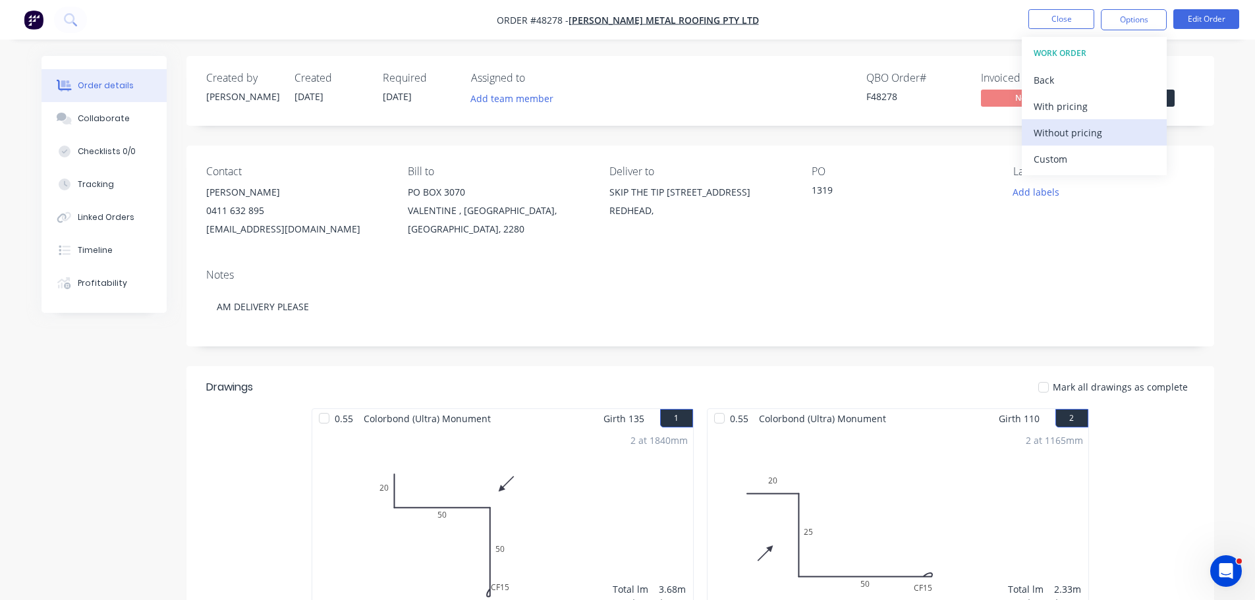
click at [1081, 128] on div "Without pricing" at bounding box center [1094, 132] width 121 height 19
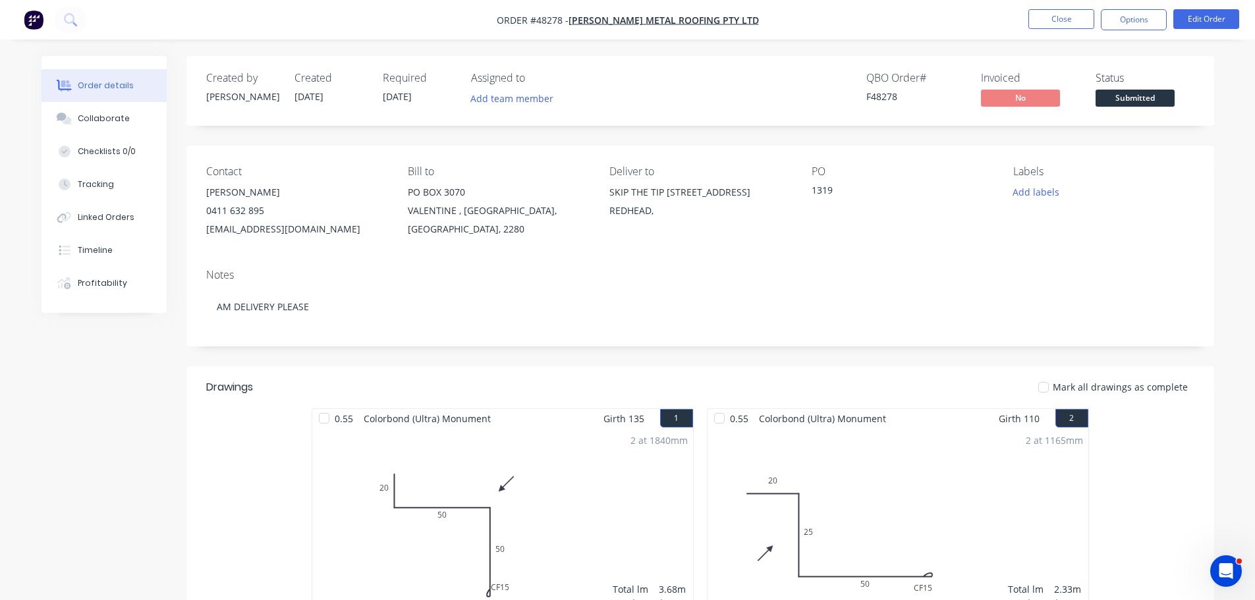
click at [1214, 148] on div "Contact SHANE 0411 632 895 admin@jonesmetalroofing.com.au Bill to PO BOX 3070 V…" at bounding box center [700, 202] width 1028 height 113
click at [1148, 100] on span "Submitted" at bounding box center [1135, 98] width 79 height 16
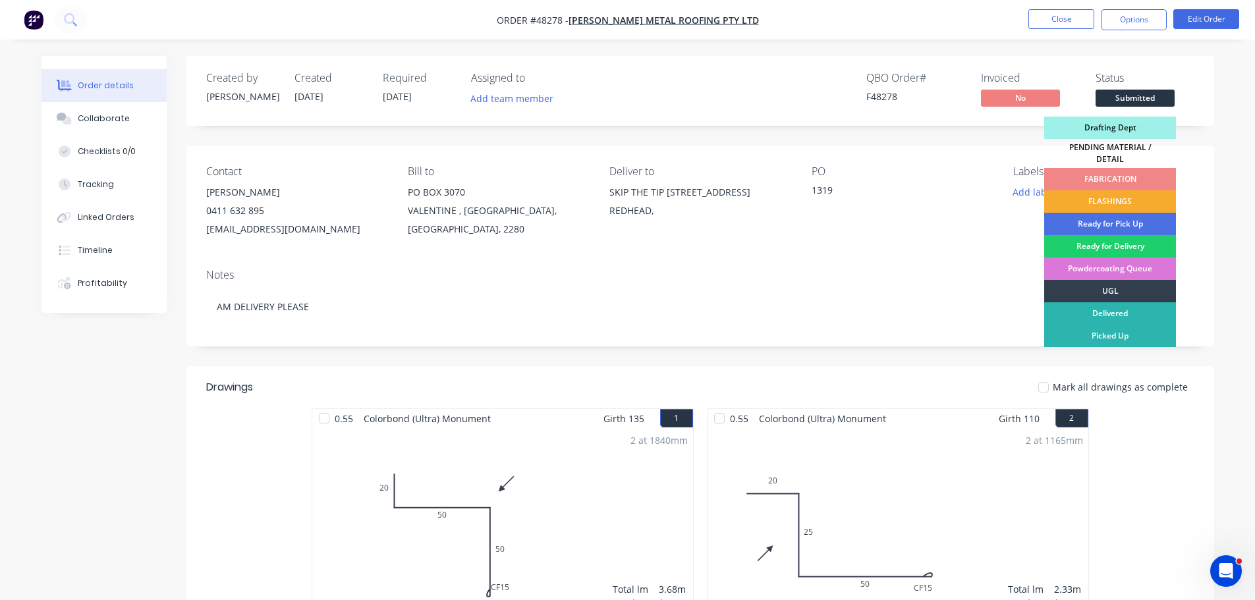
click at [1134, 202] on div "FLASHINGS" at bounding box center [1110, 201] width 132 height 22
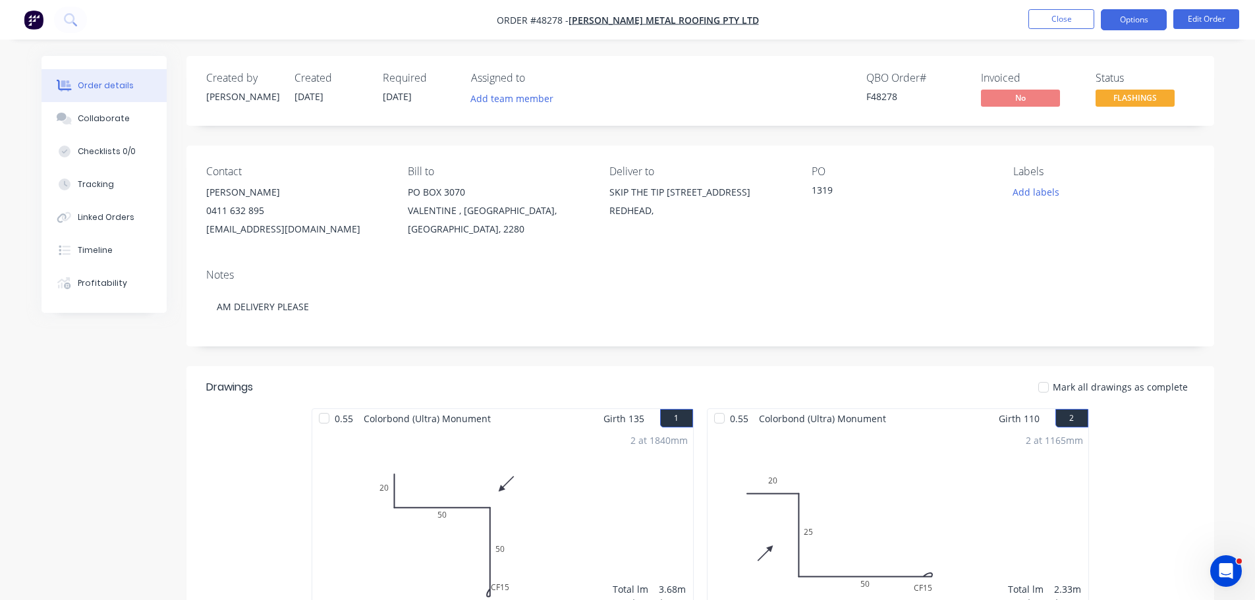
click at [1133, 16] on button "Options" at bounding box center [1134, 19] width 66 height 21
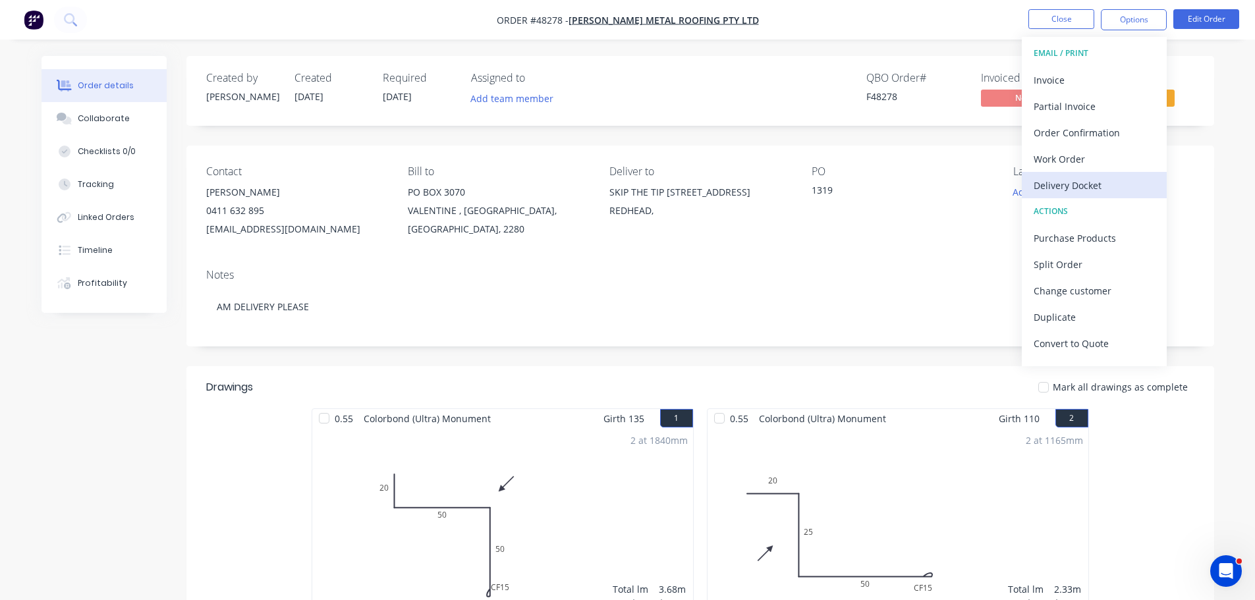
click at [1074, 184] on div "Delivery Docket" at bounding box center [1094, 185] width 121 height 19
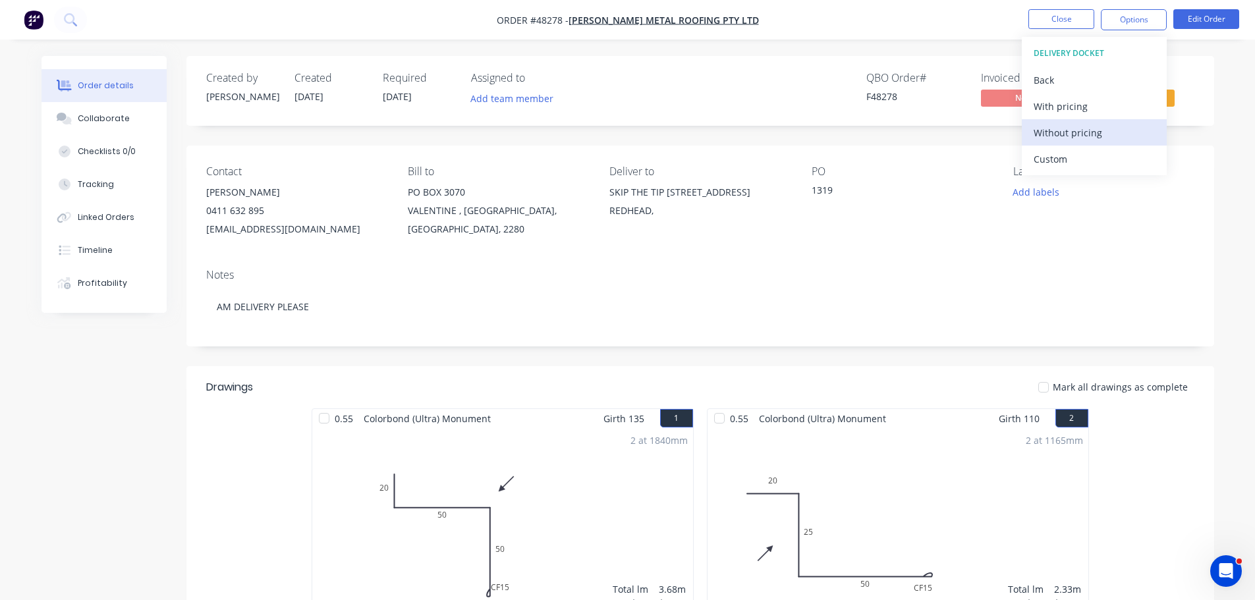
click at [1071, 128] on div "Without pricing" at bounding box center [1094, 132] width 121 height 19
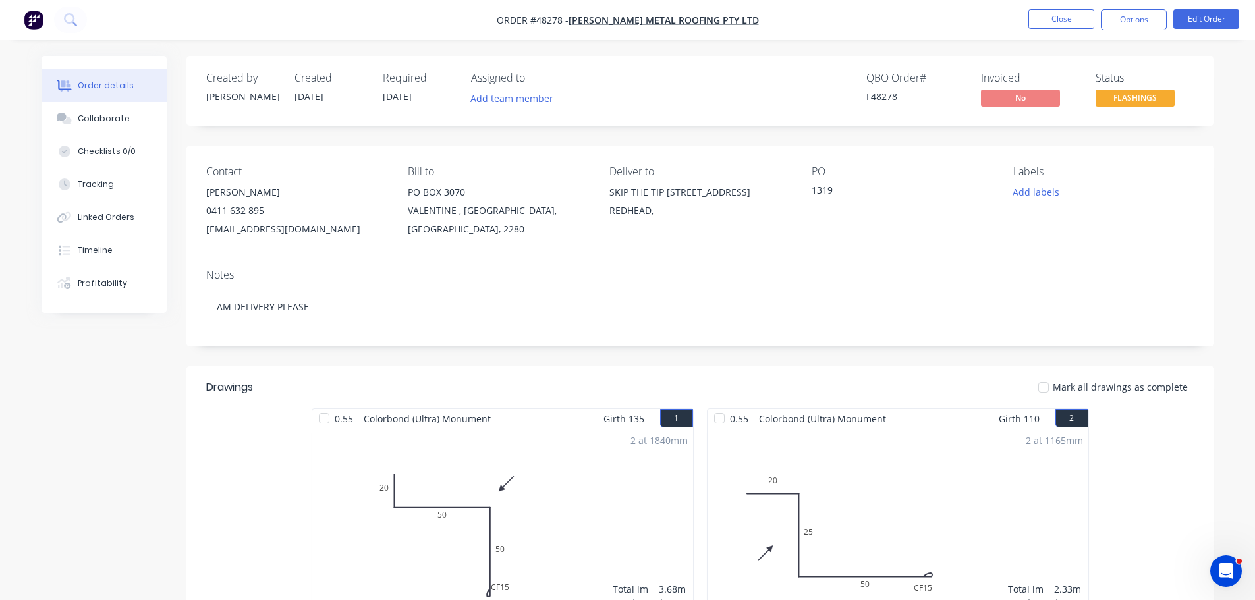
click at [1054, 16] on button "Close" at bounding box center [1061, 19] width 66 height 20
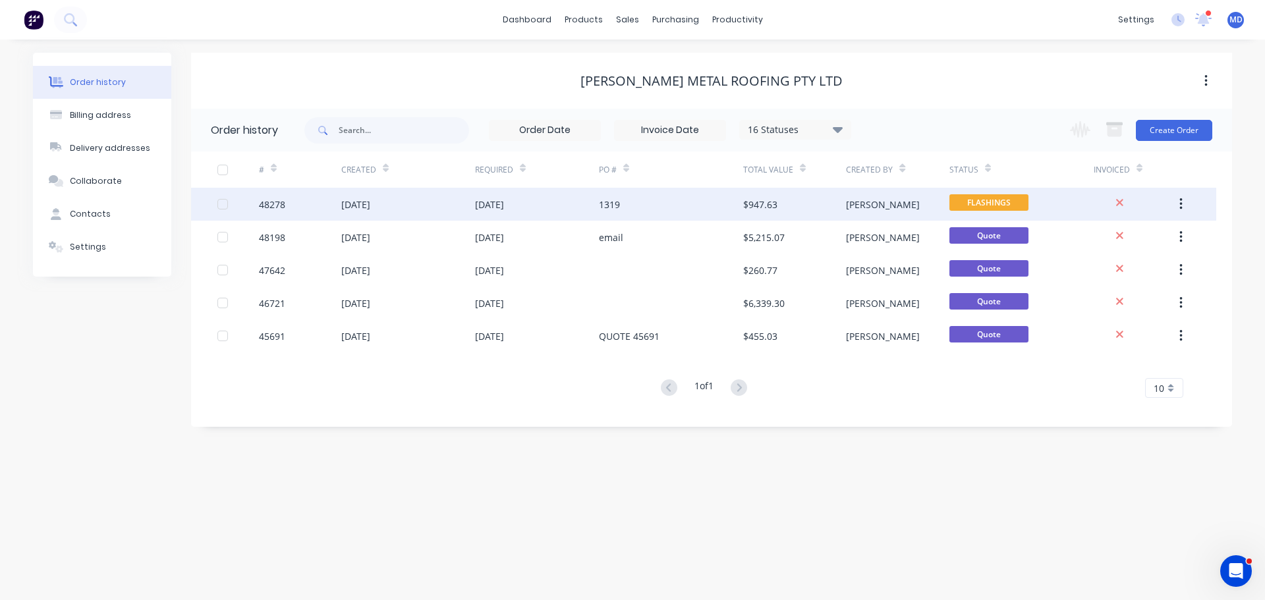
click at [291, 202] on div "48278" at bounding box center [300, 204] width 82 height 33
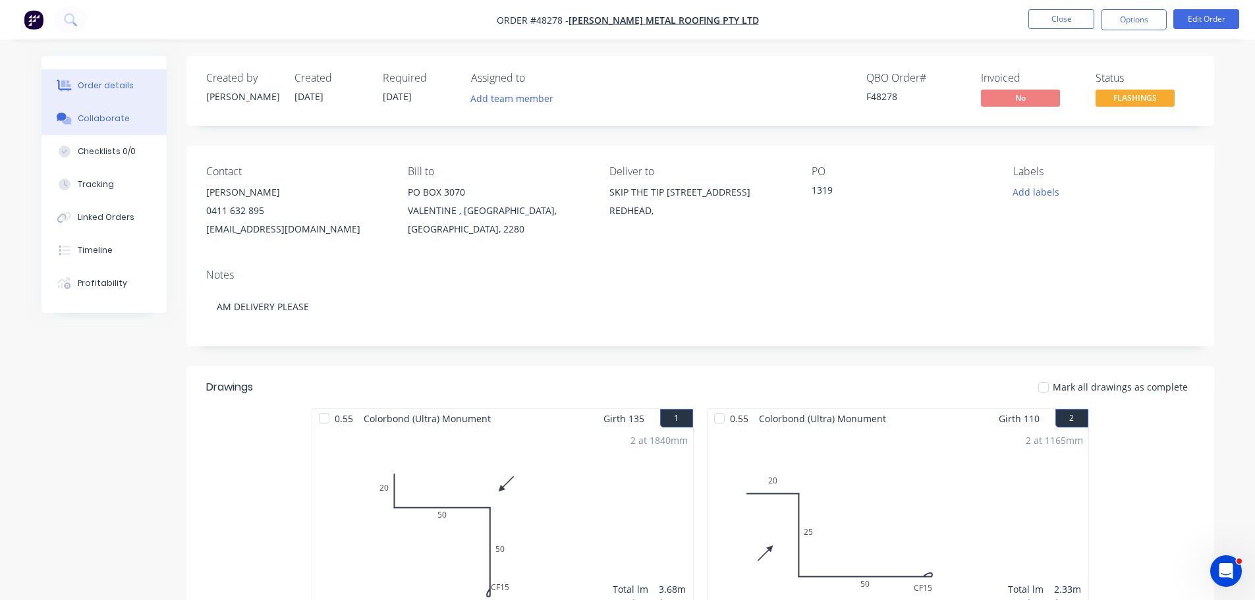
click at [119, 109] on button "Collaborate" at bounding box center [104, 118] width 125 height 33
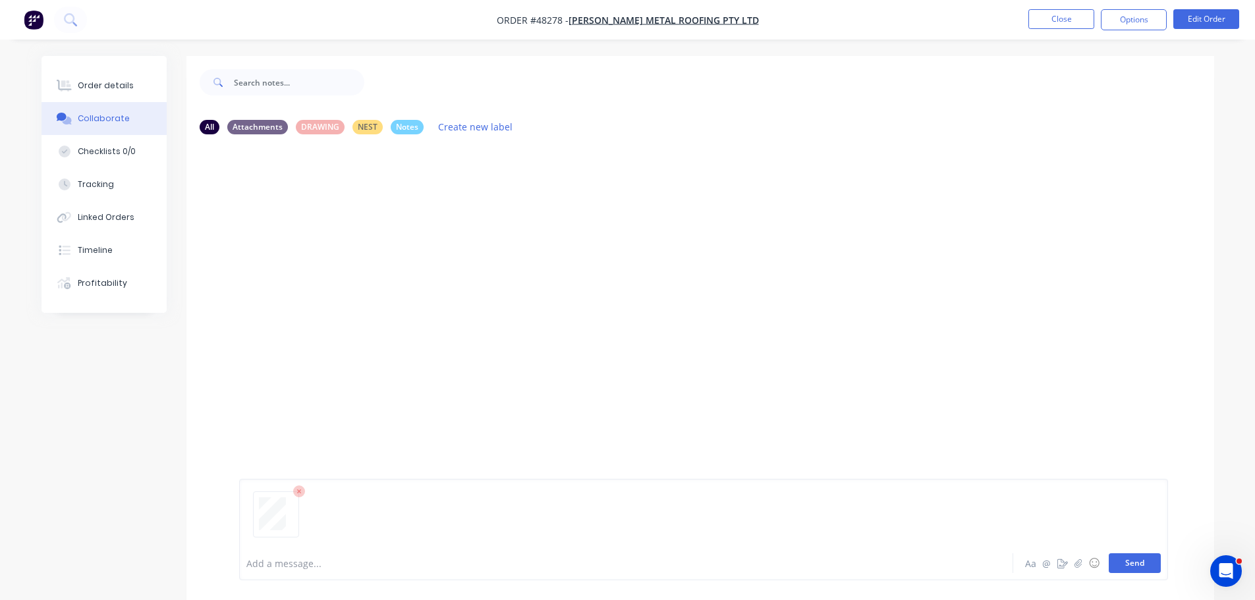
click at [1127, 566] on button "Send" at bounding box center [1135, 563] width 52 height 20
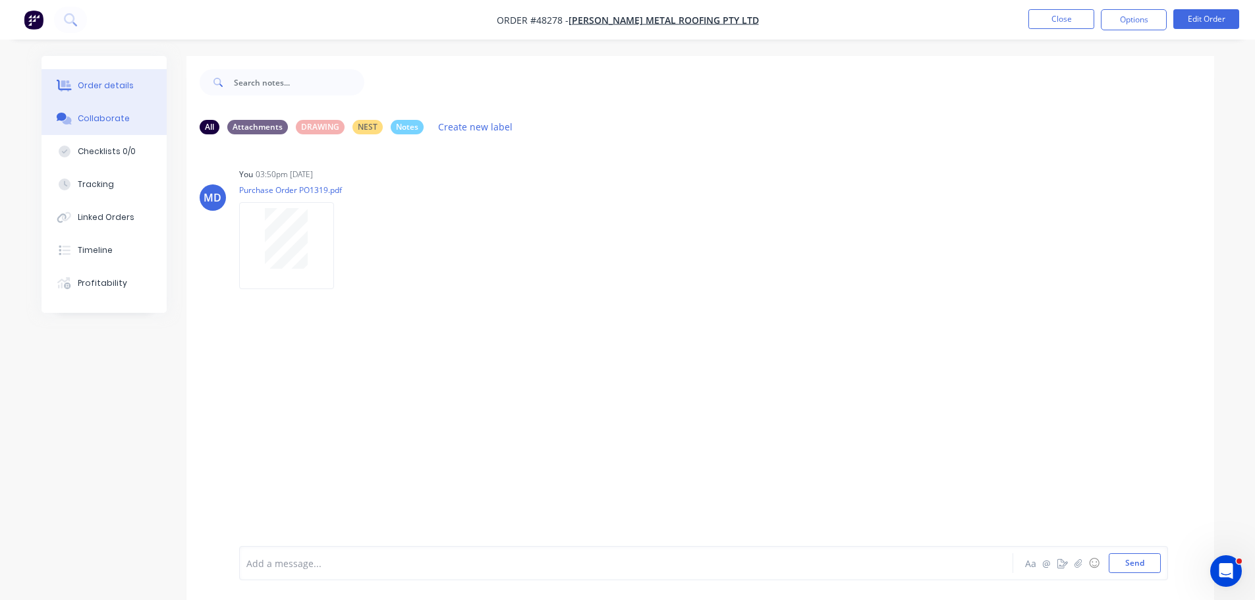
click at [119, 94] on button "Order details" at bounding box center [104, 85] width 125 height 33
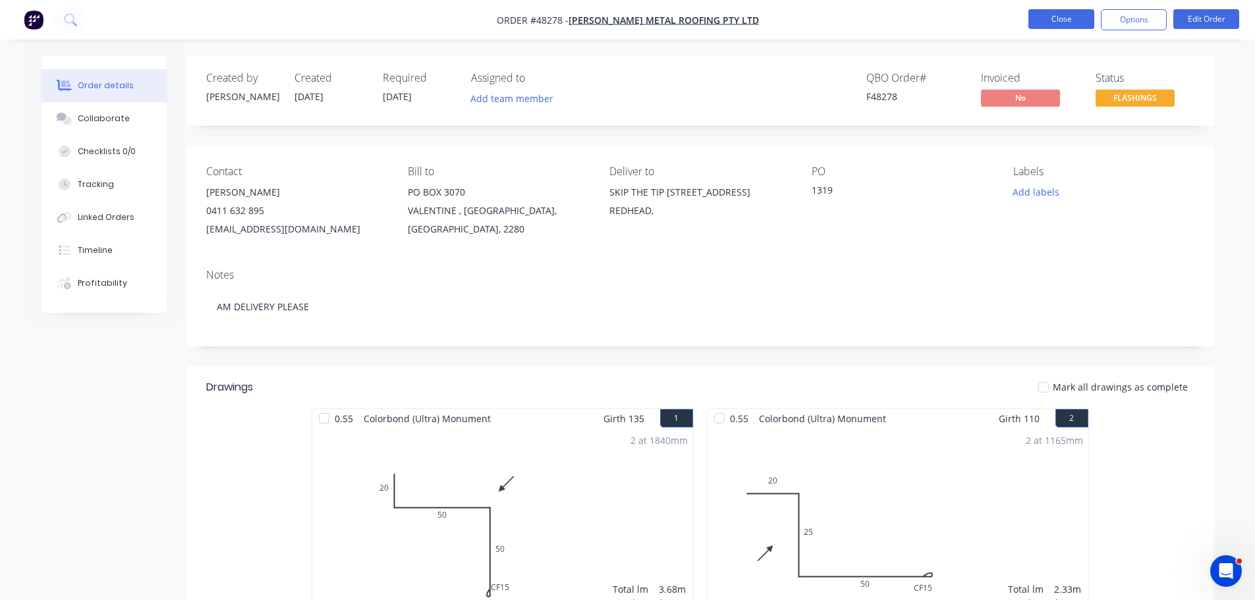
click at [1068, 18] on button "Close" at bounding box center [1061, 19] width 66 height 20
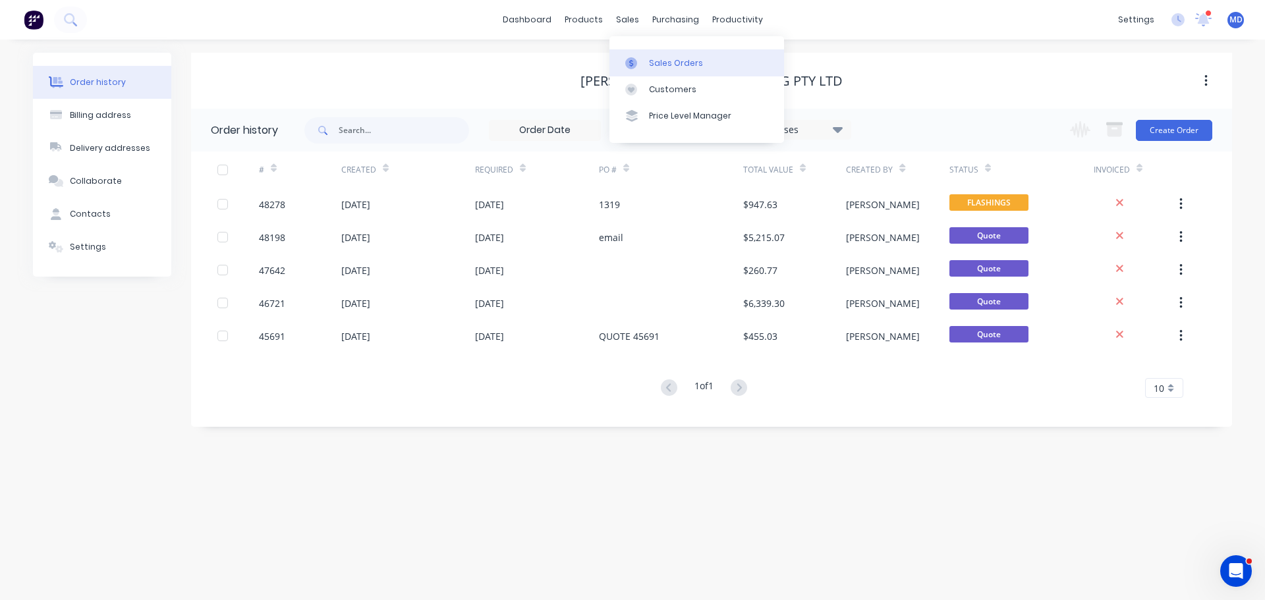
click at [661, 57] on div "Sales Orders" at bounding box center [676, 63] width 54 height 12
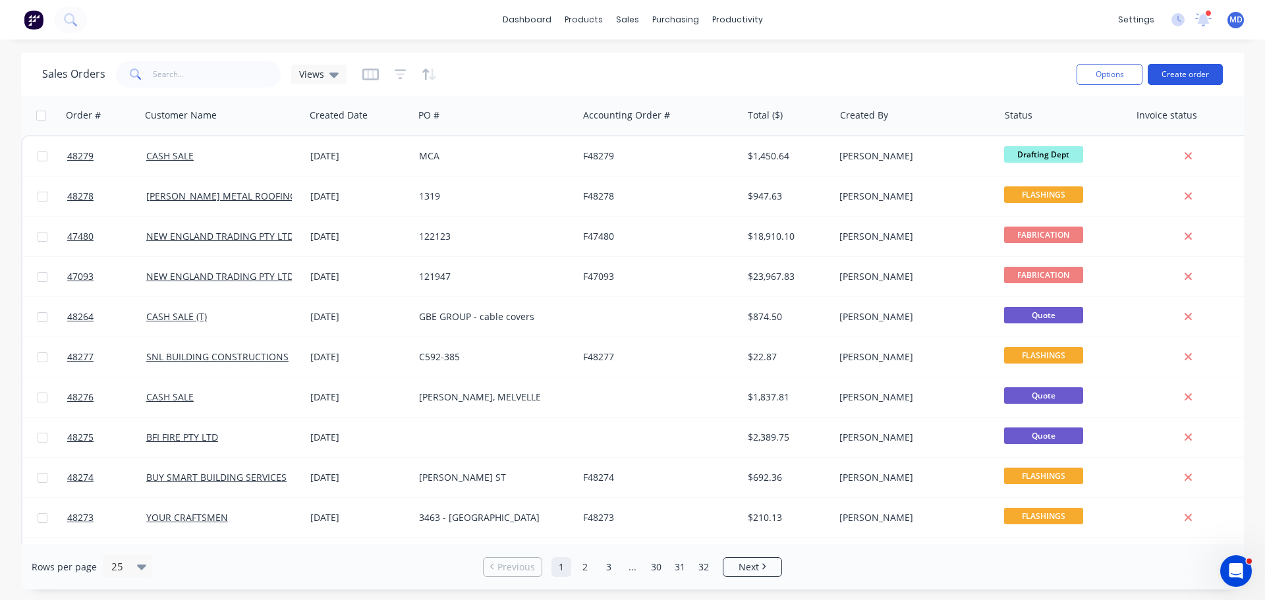
click at [1157, 69] on button "Create order" at bounding box center [1185, 74] width 75 height 21
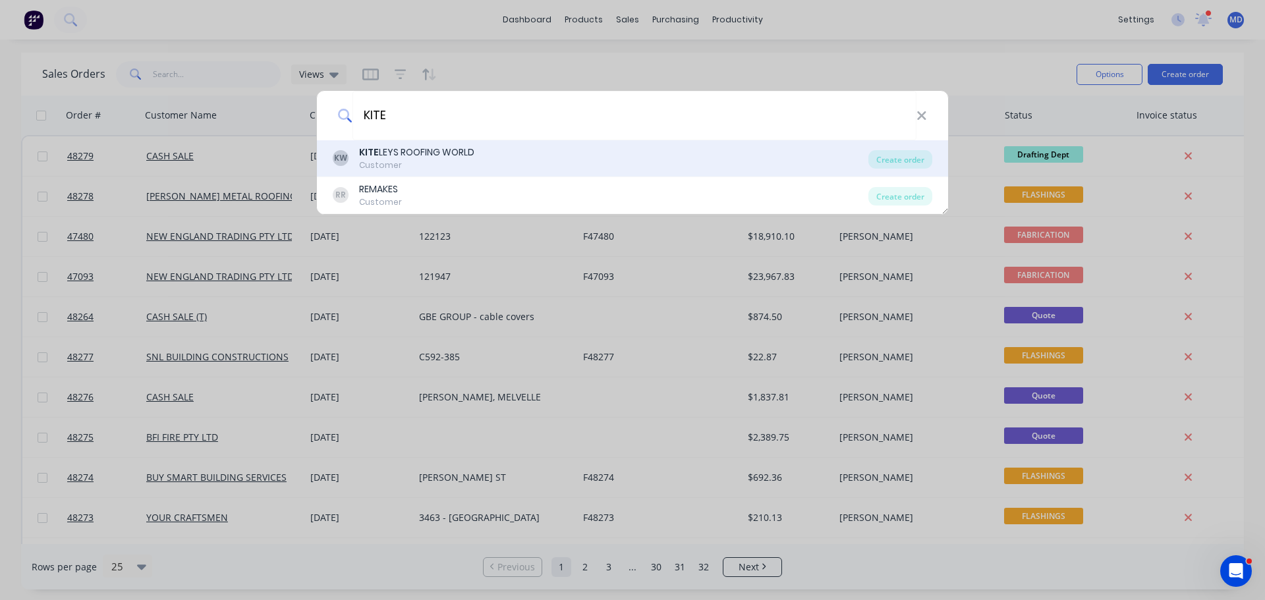
type input "KITE"
click at [384, 158] on div "KITE LEYS ROOFING WORLD" at bounding box center [416, 153] width 115 height 14
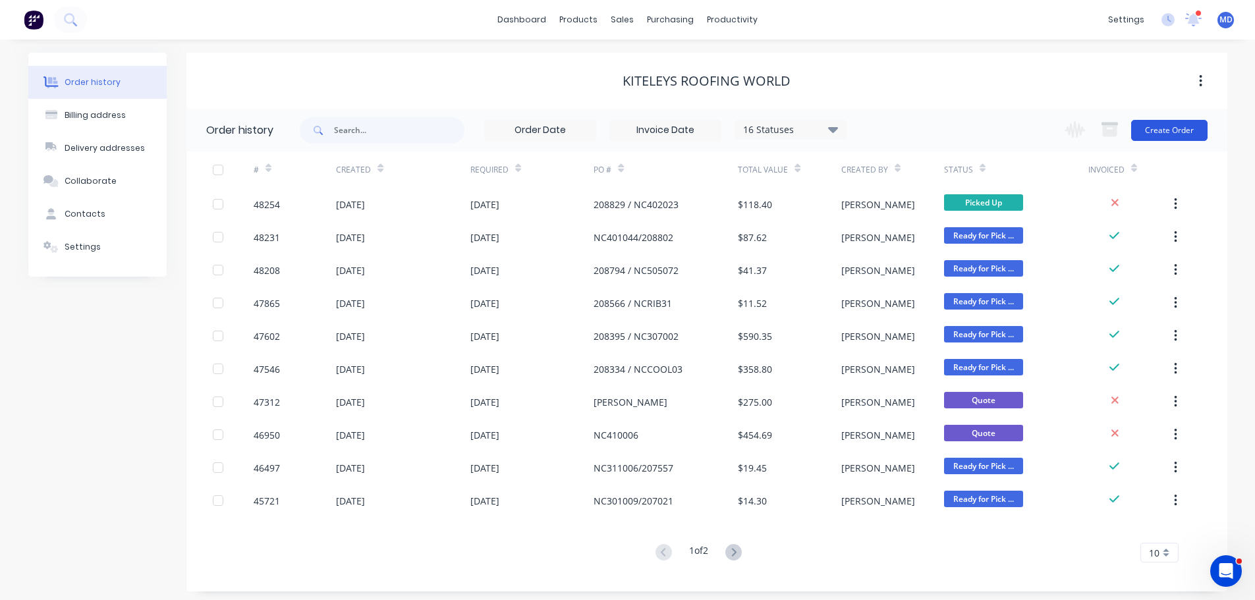
click at [1144, 133] on button "Create Order" at bounding box center [1169, 130] width 76 height 21
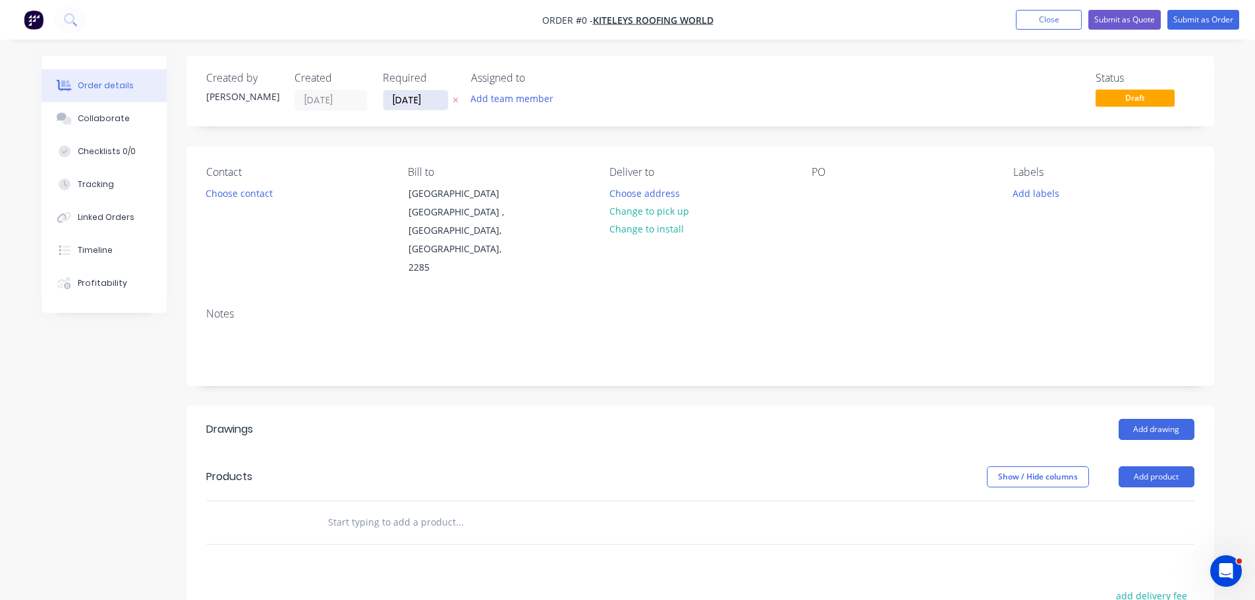
click at [408, 104] on input "01/10/25" at bounding box center [415, 100] width 65 height 20
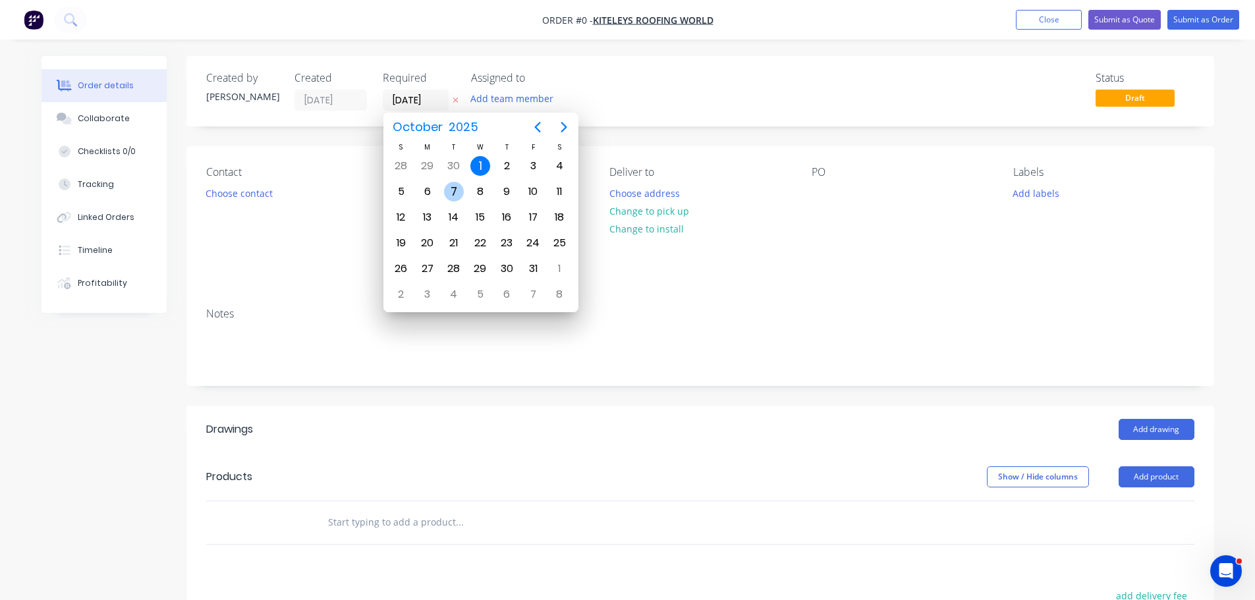
click at [449, 194] on div "7" at bounding box center [454, 192] width 20 height 20
type input "07/10/25"
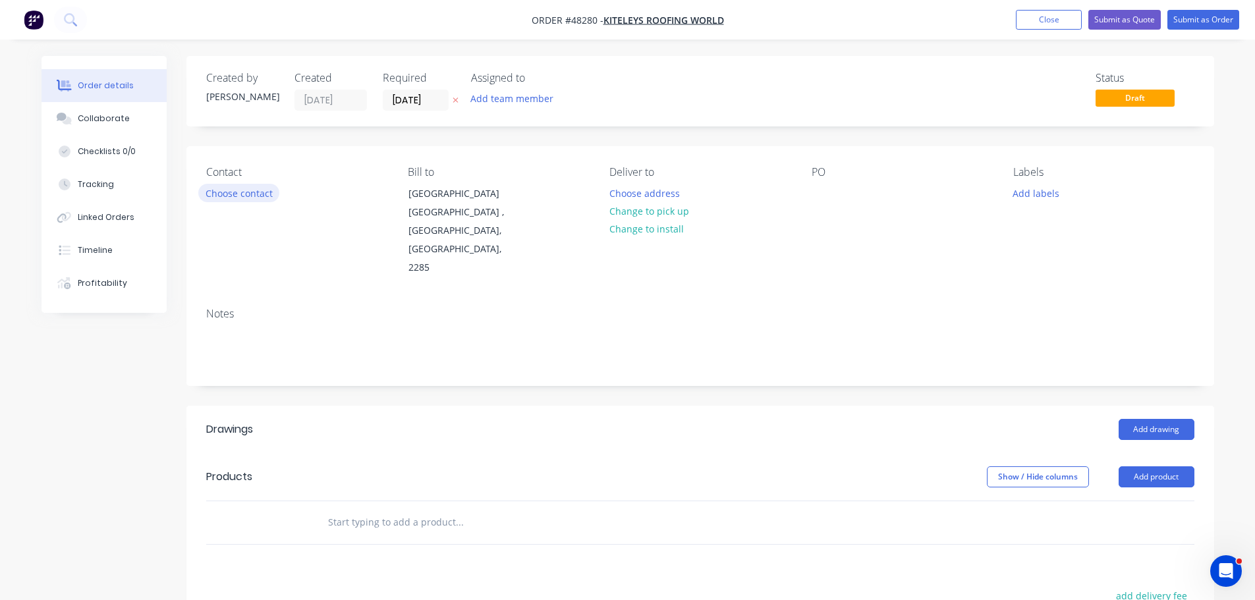
click at [258, 200] on button "Choose contact" at bounding box center [238, 193] width 81 height 18
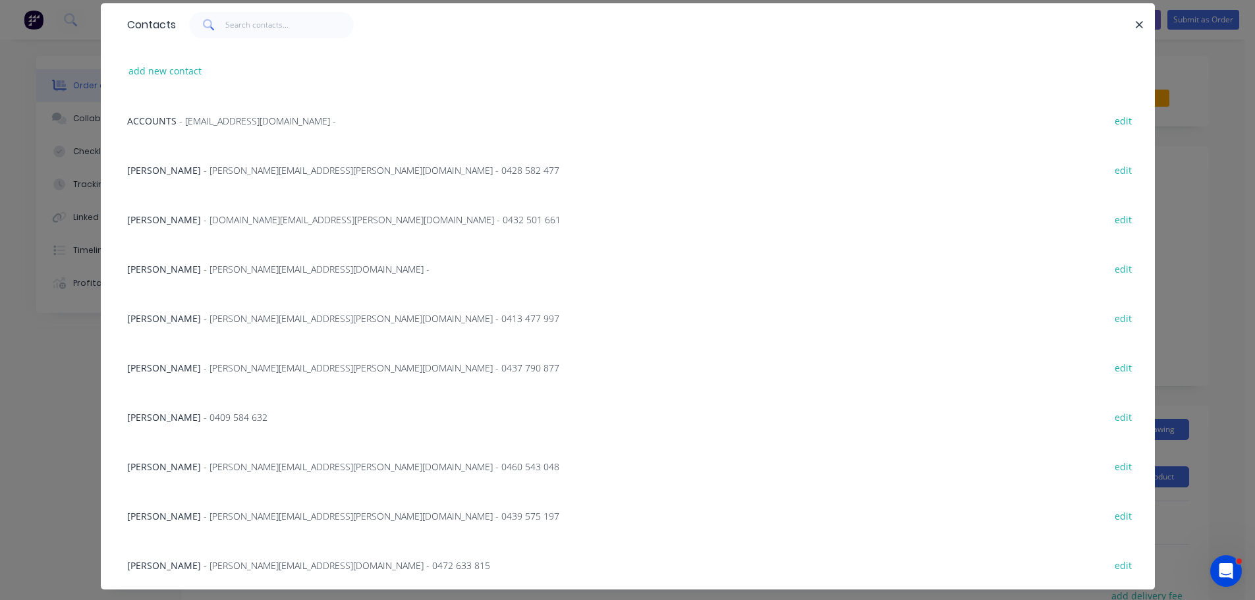
scroll to position [77, 0]
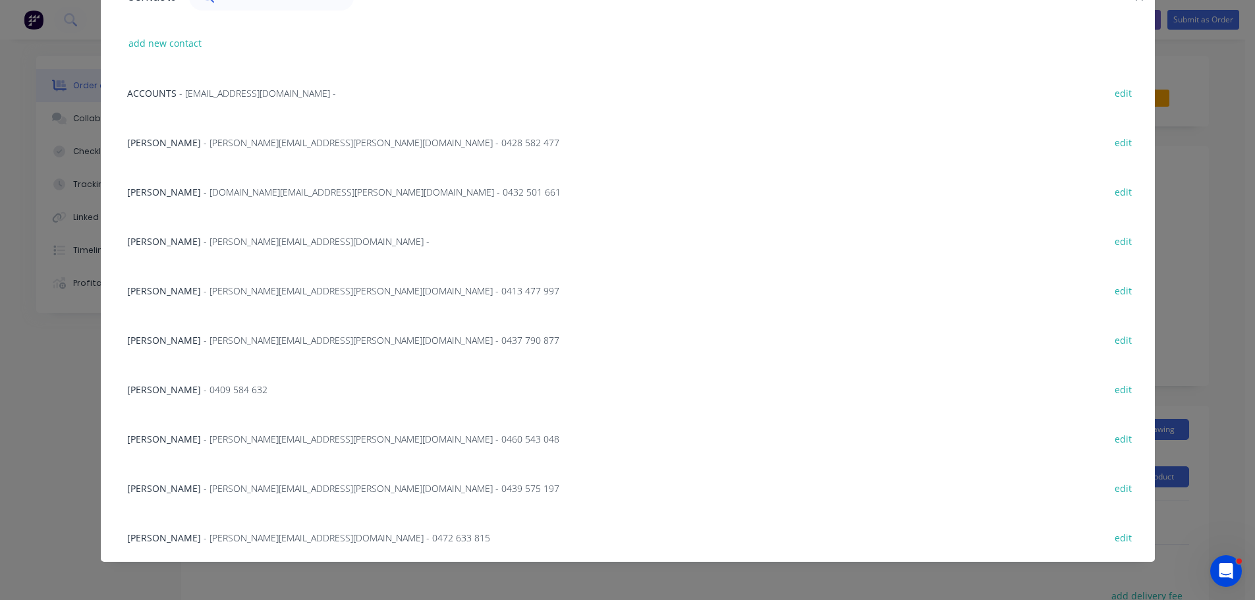
click at [212, 491] on span "- nicholas.turner@kiteleys.com.au - 0439 575 197" at bounding box center [382, 488] width 356 height 13
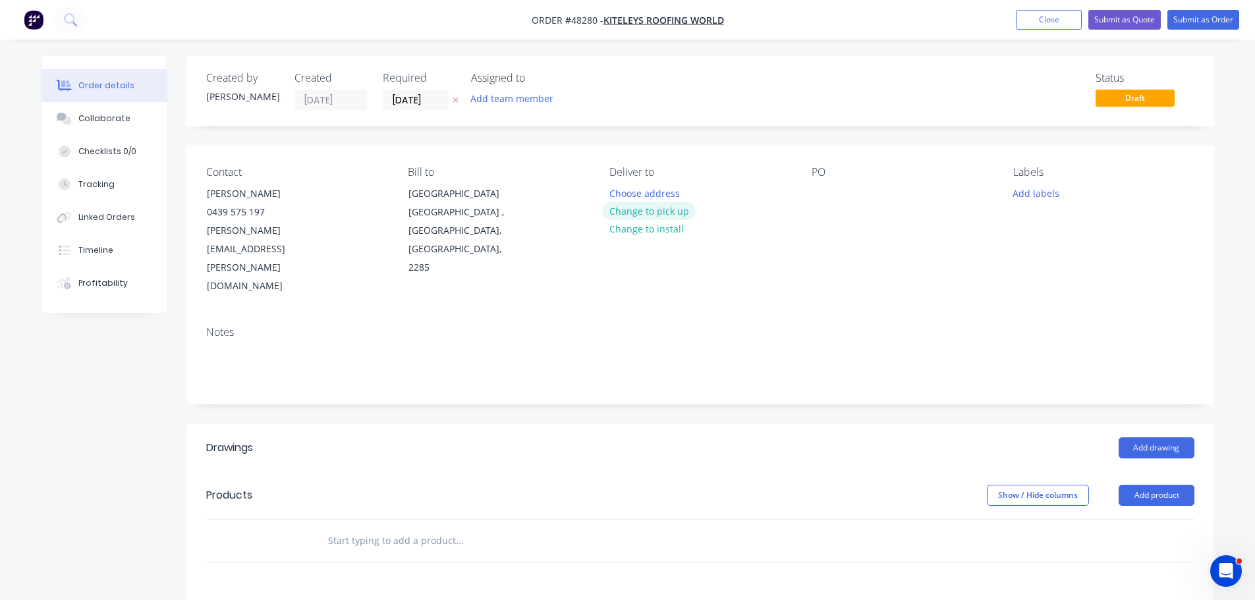
click at [647, 215] on button "Change to pick up" at bounding box center [649, 211] width 94 height 18
click at [621, 193] on div at bounding box center [619, 193] width 21 height 19
click at [411, 100] on input "07/10/25" at bounding box center [415, 100] width 65 height 20
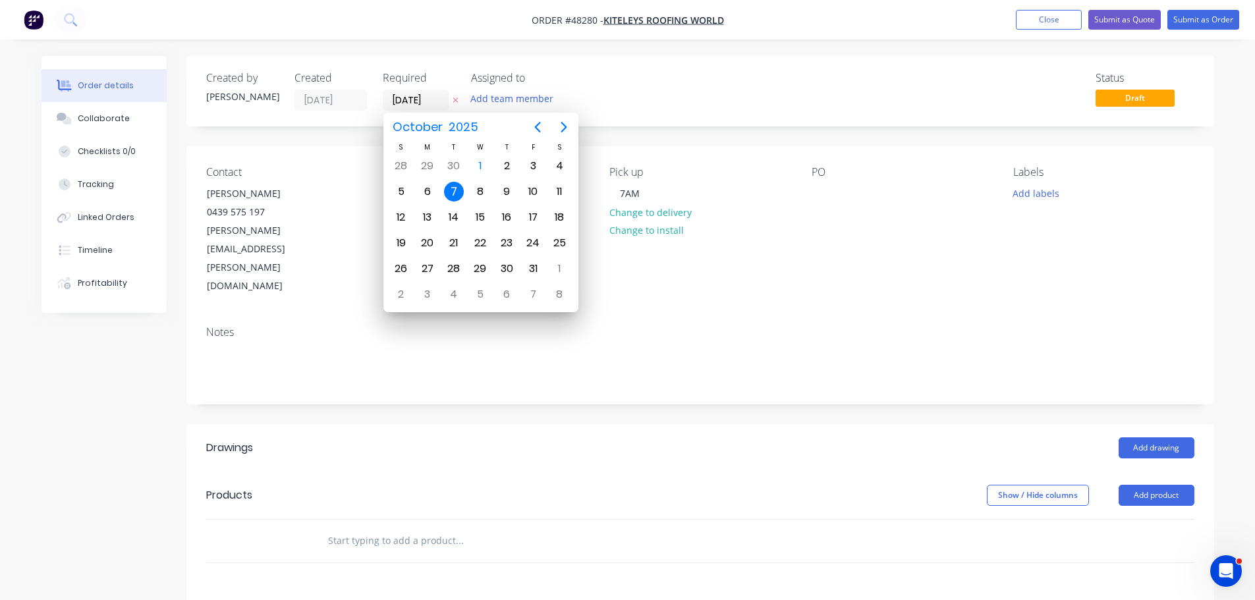
click at [451, 191] on div "7" at bounding box center [454, 192] width 20 height 20
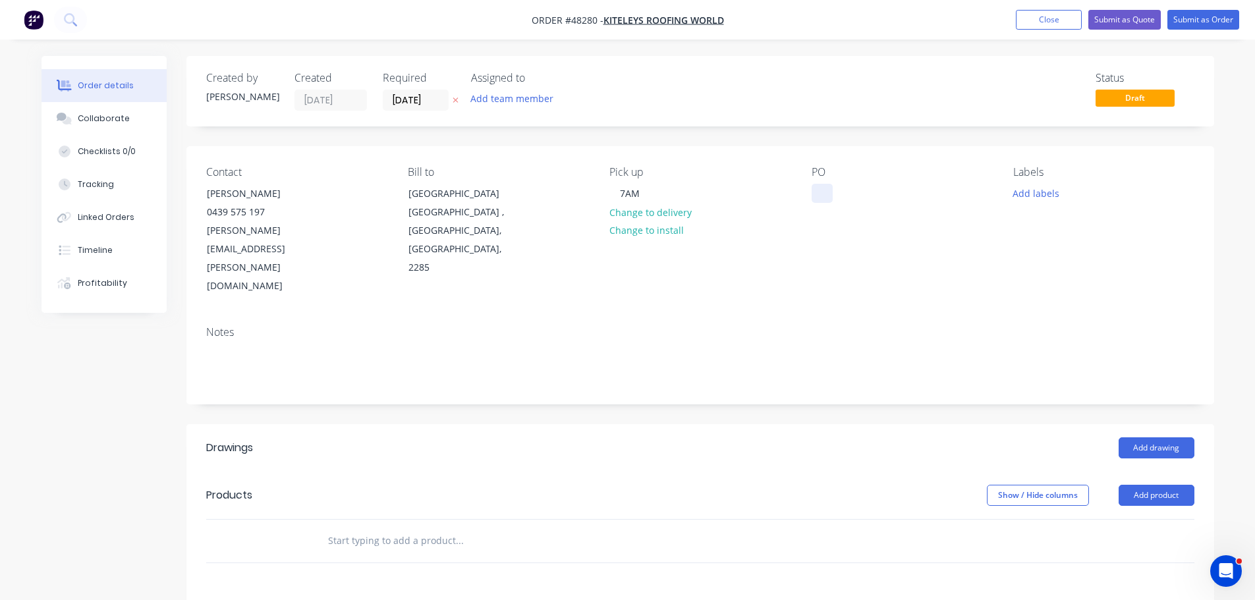
click at [814, 194] on div at bounding box center [822, 193] width 21 height 19
click at [816, 193] on div at bounding box center [822, 193] width 21 height 19
click at [1169, 437] on button "Add drawing" at bounding box center [1157, 447] width 76 height 21
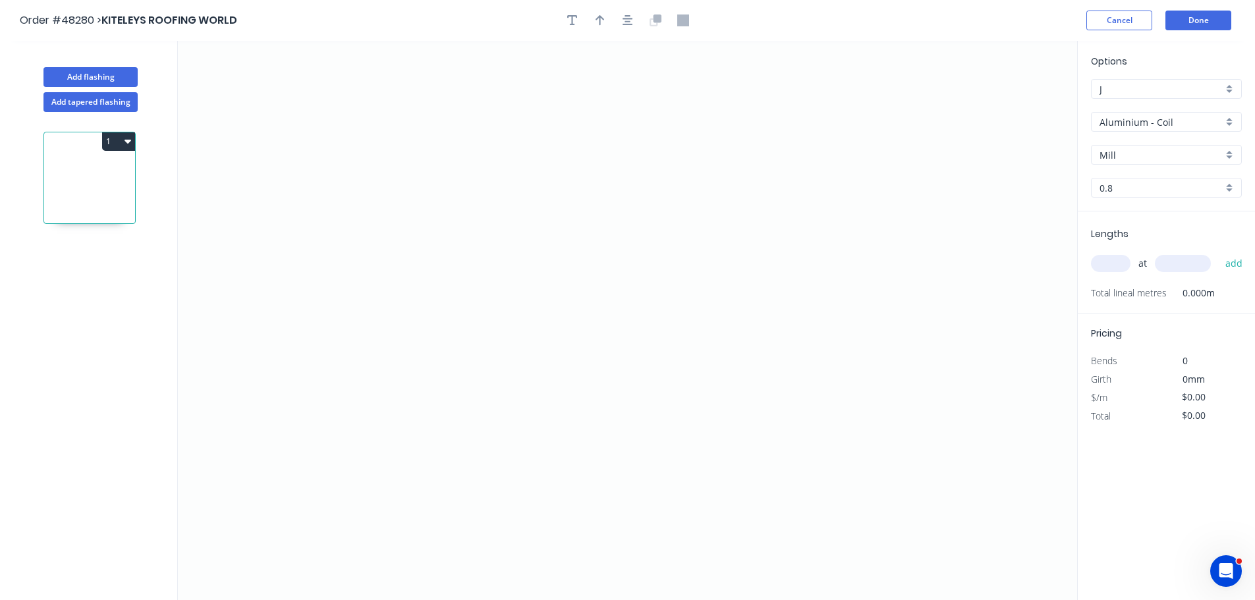
click at [1150, 128] on input "Aluminium - Coil" at bounding box center [1161, 122] width 123 height 14
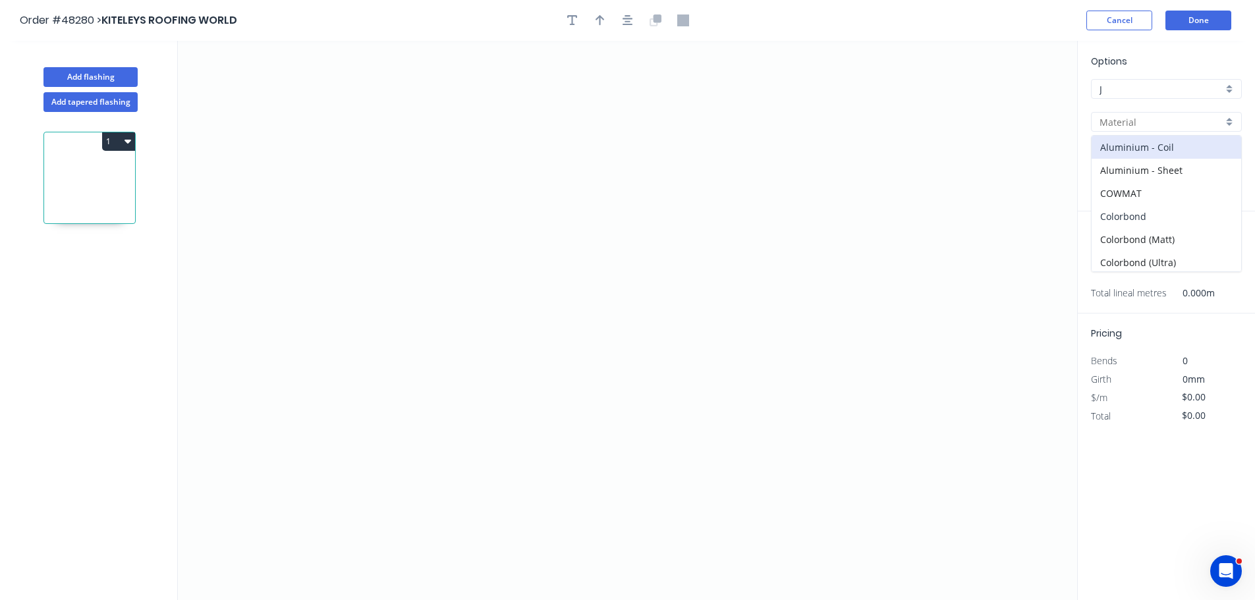
click at [1121, 223] on div "Colorbond" at bounding box center [1167, 216] width 150 height 23
type input "Colorbond"
type input "Basalt"
type input "0.55"
click at [1117, 165] on div "Options J J Colorbond Colorbond Colorbond (Matt) Colorbond (Ultra) Basalt Basal…" at bounding box center [1166, 132] width 177 height 157
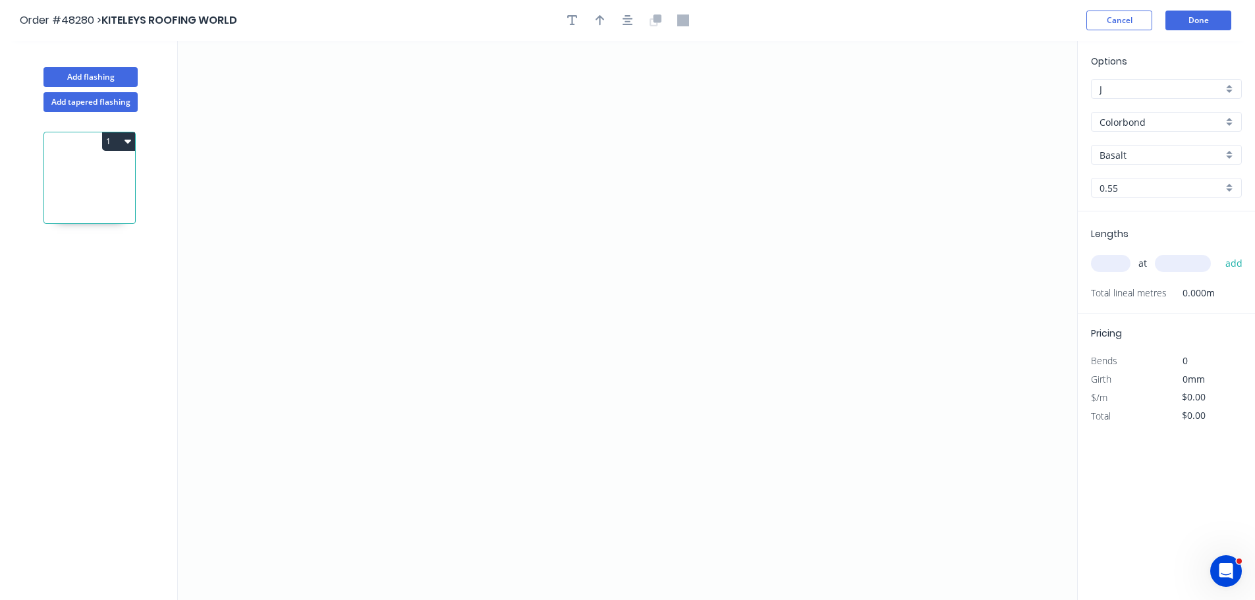
click at [1117, 162] on div "Basalt" at bounding box center [1166, 155] width 151 height 20
click at [1119, 242] on div "Monument" at bounding box center [1167, 239] width 150 height 23
type input "Monument"
click at [316, 219] on icon "0" at bounding box center [627, 320] width 899 height 559
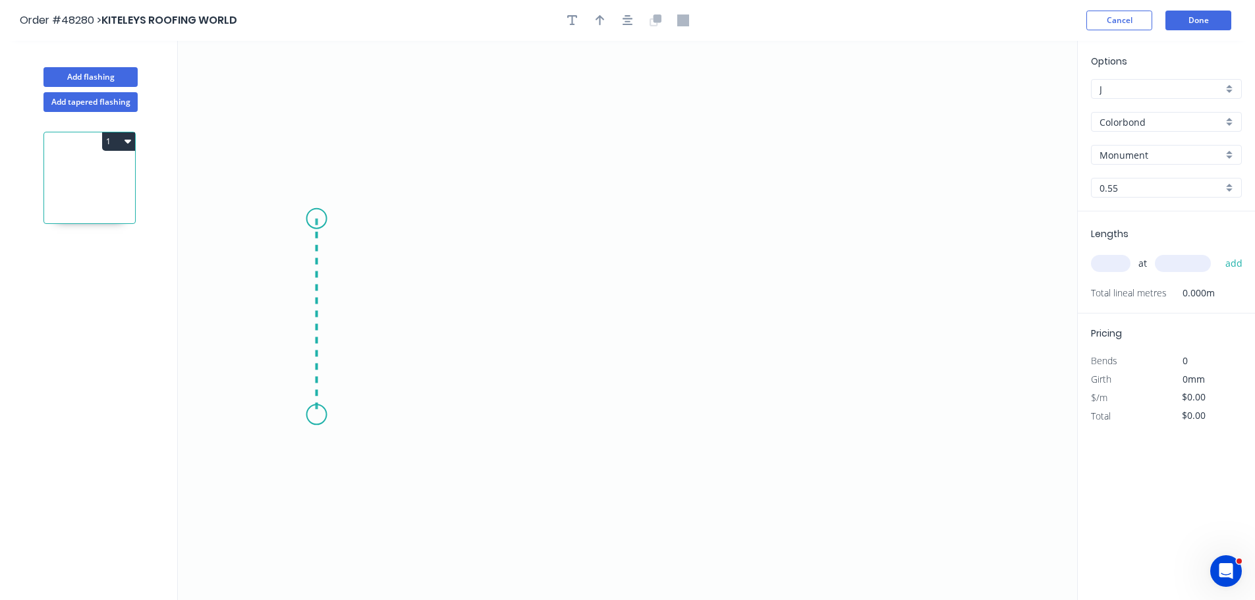
click at [314, 415] on icon "0" at bounding box center [627, 320] width 899 height 559
click at [574, 421] on icon "0 ?" at bounding box center [627, 320] width 899 height 559
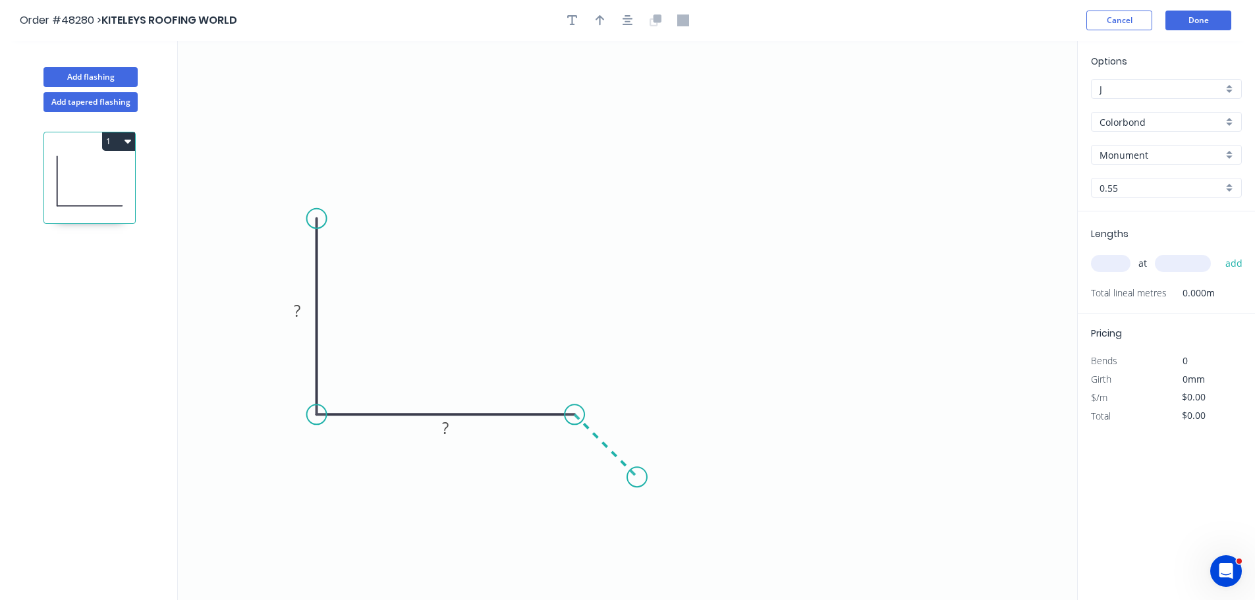
drag, startPoint x: 637, startPoint y: 486, endPoint x: 347, endPoint y: 5, distance: 562.4
click at [637, 480] on icon "0 ? ?" at bounding box center [627, 320] width 899 height 559
drag, startPoint x: 320, startPoint y: 217, endPoint x: 333, endPoint y: 171, distance: 48.0
click at [333, 171] on icon "0 ? ? ?" at bounding box center [627, 320] width 899 height 559
click at [302, 280] on rect at bounding box center [297, 287] width 26 height 18
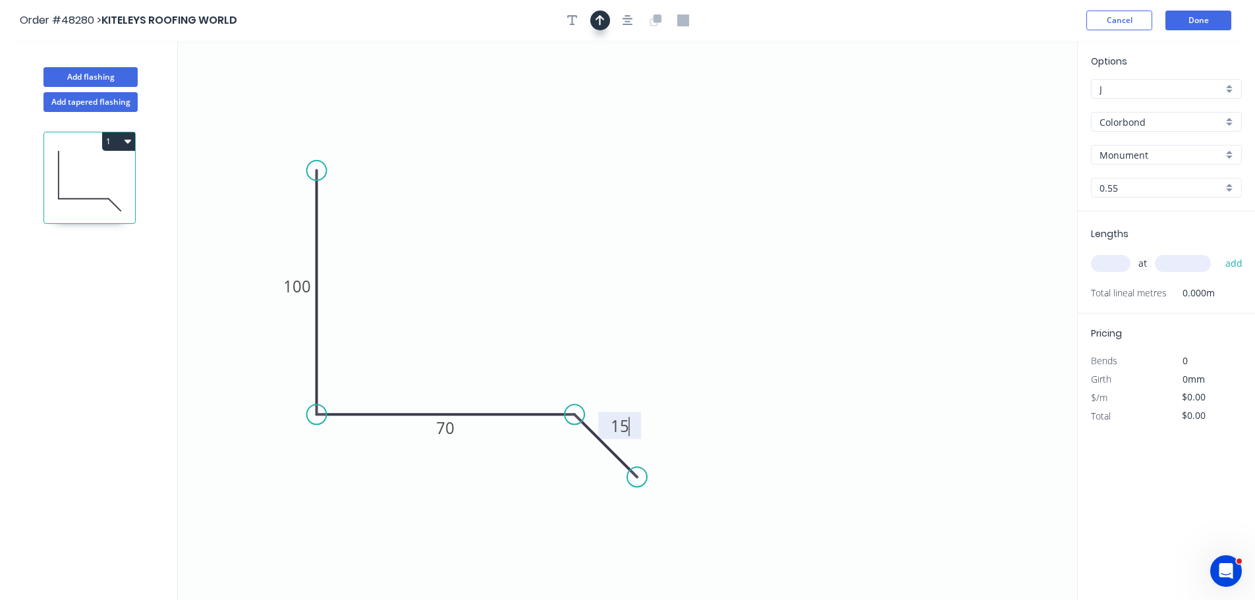
click at [601, 14] on icon "button" at bounding box center [600, 20] width 9 height 12
type input "$7.25"
drag, startPoint x: 1011, startPoint y: 106, endPoint x: 505, endPoint y: 321, distance: 549.0
click at [505, 321] on icon at bounding box center [507, 306] width 12 height 42
click at [1114, 270] on input "text" at bounding box center [1111, 263] width 40 height 17
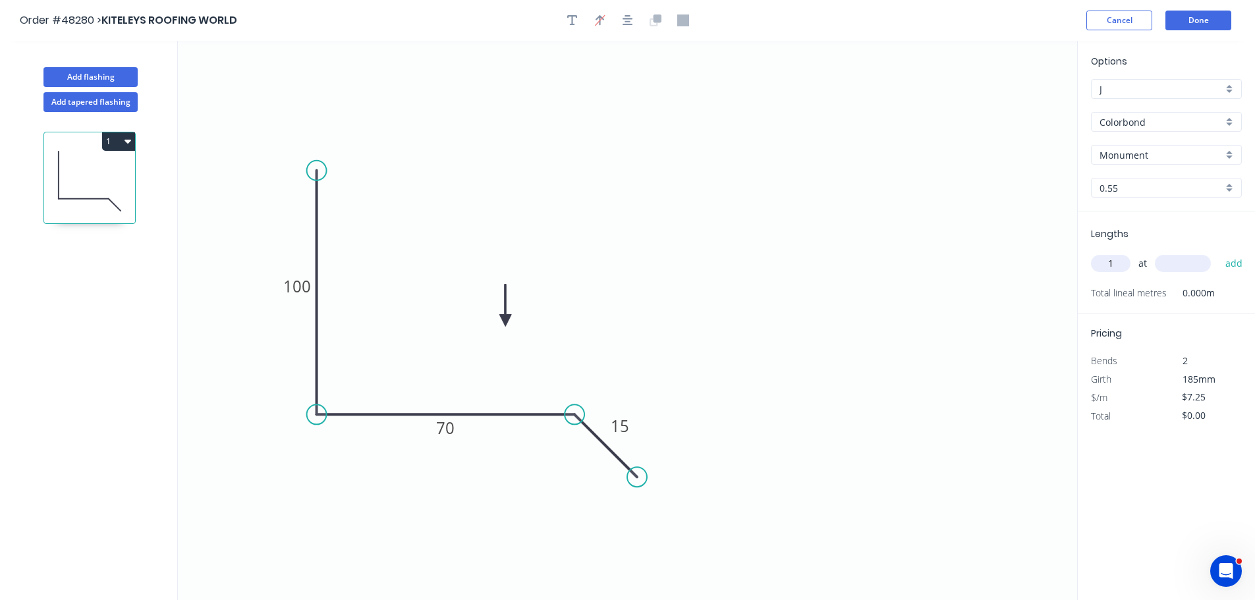
type input "1"
type input "800"
click at [1219, 252] on button "add" at bounding box center [1234, 263] width 31 height 22
click at [113, 140] on button "1" at bounding box center [118, 141] width 33 height 18
click at [69, 172] on div "Duplicate" at bounding box center [72, 174] width 101 height 19
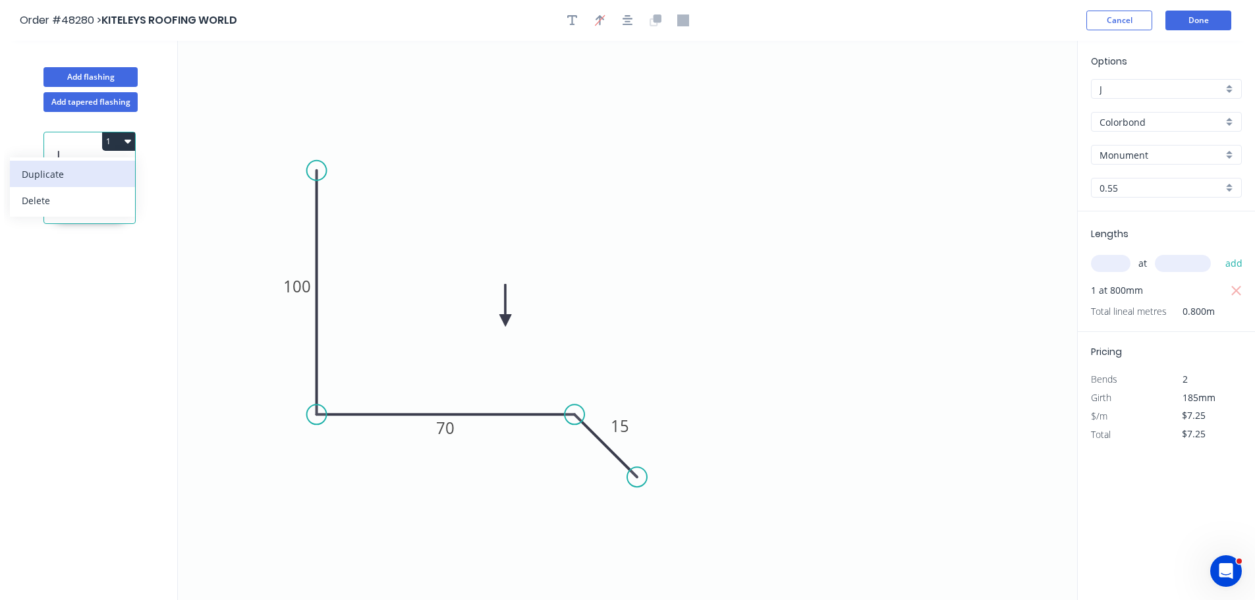
type input "$0.00"
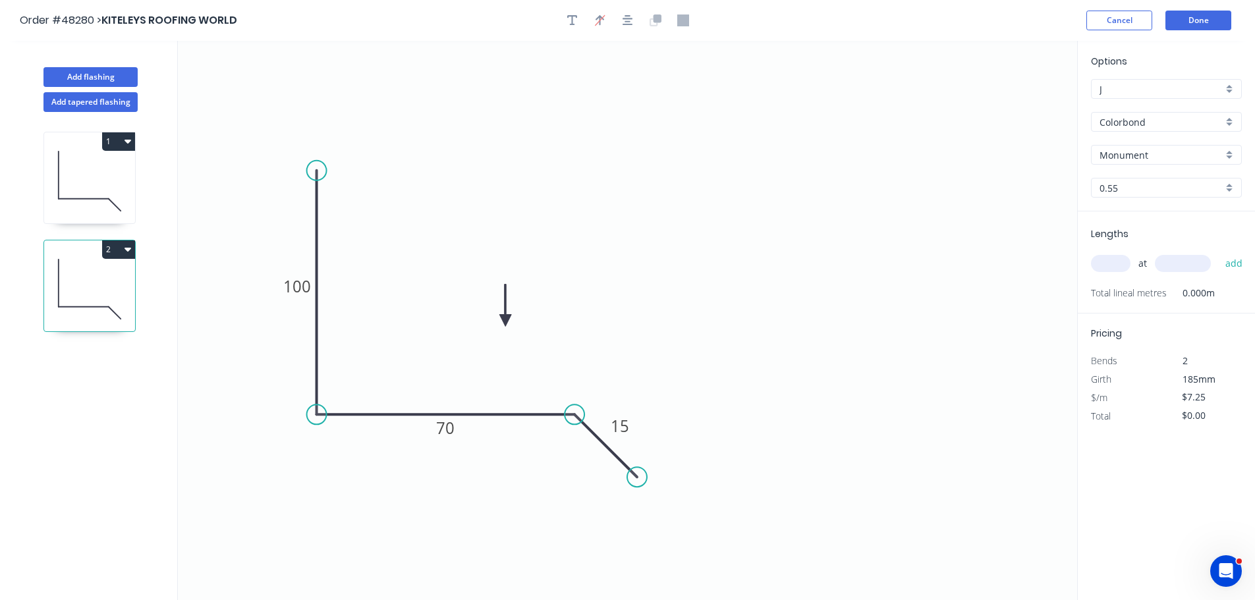
click at [1132, 159] on input "Monument" at bounding box center [1161, 155] width 123 height 14
click at [1125, 273] on div "Windspray" at bounding box center [1167, 272] width 150 height 23
type input "Windspray"
click at [1111, 263] on input "text" at bounding box center [1111, 263] width 40 height 17
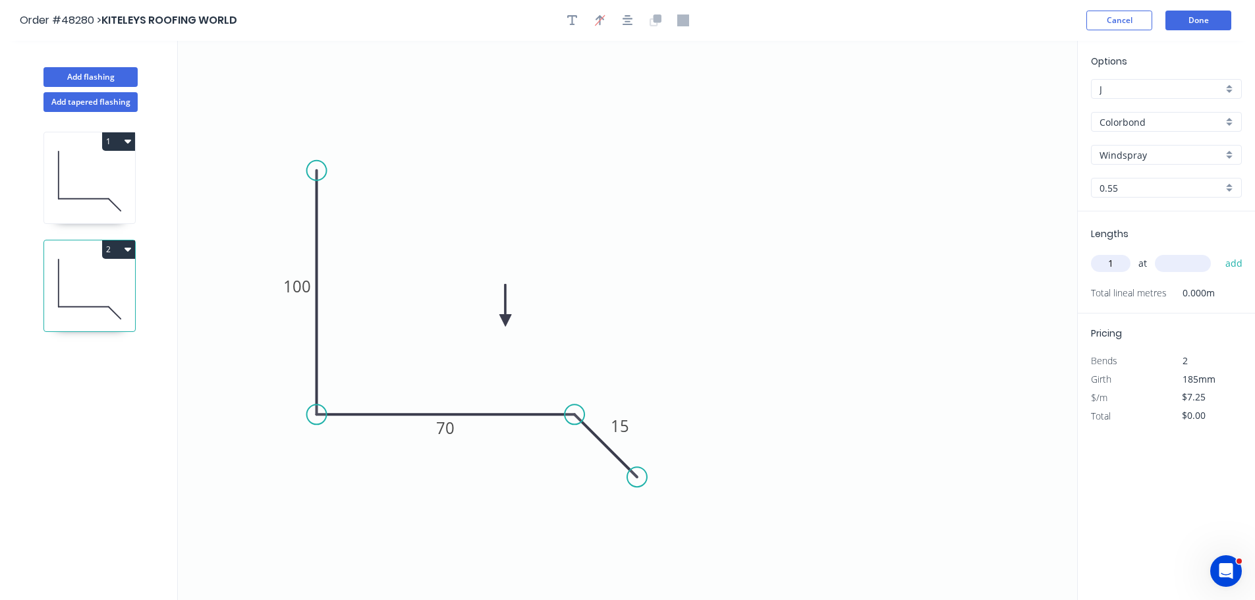
type input "1"
type input "800"
click at [1219, 252] on button "add" at bounding box center [1234, 263] width 31 height 22
type input "$7.25"
click at [1193, 18] on button "Done" at bounding box center [1198, 21] width 66 height 20
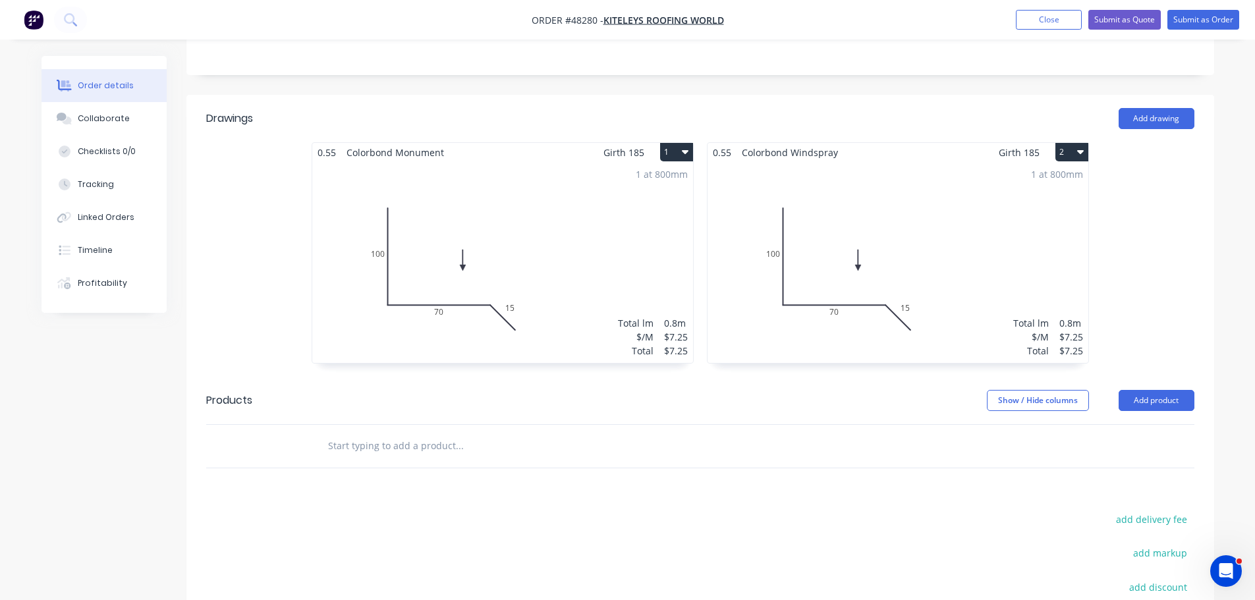
scroll to position [395, 0]
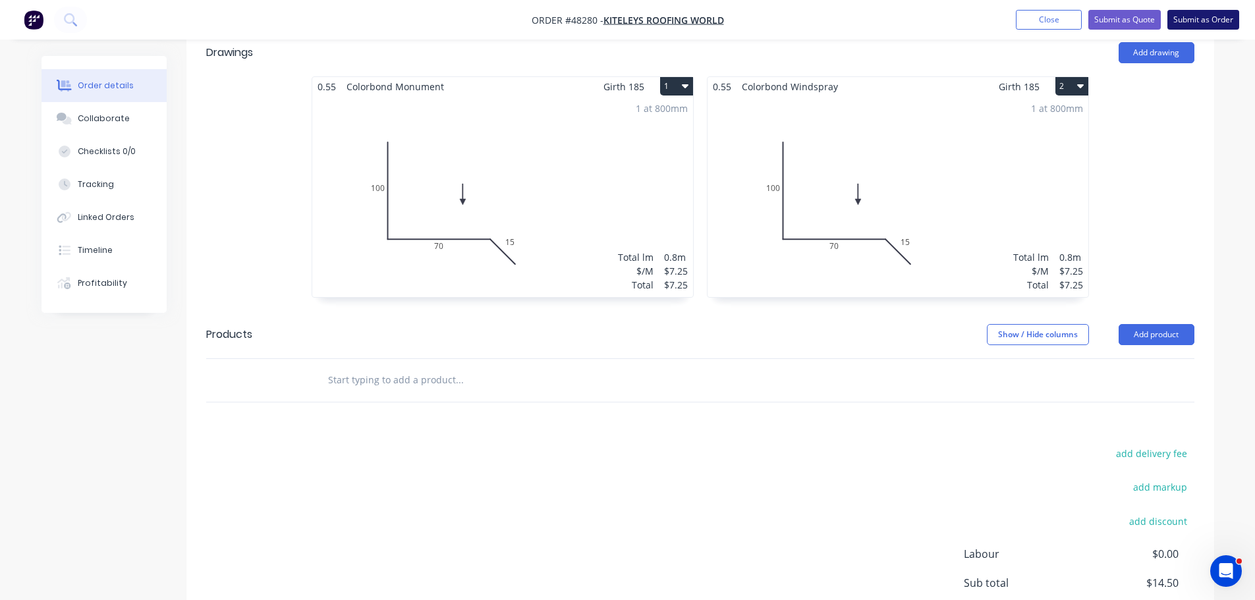
click at [1183, 25] on button "Submit as Order" at bounding box center [1203, 20] width 72 height 20
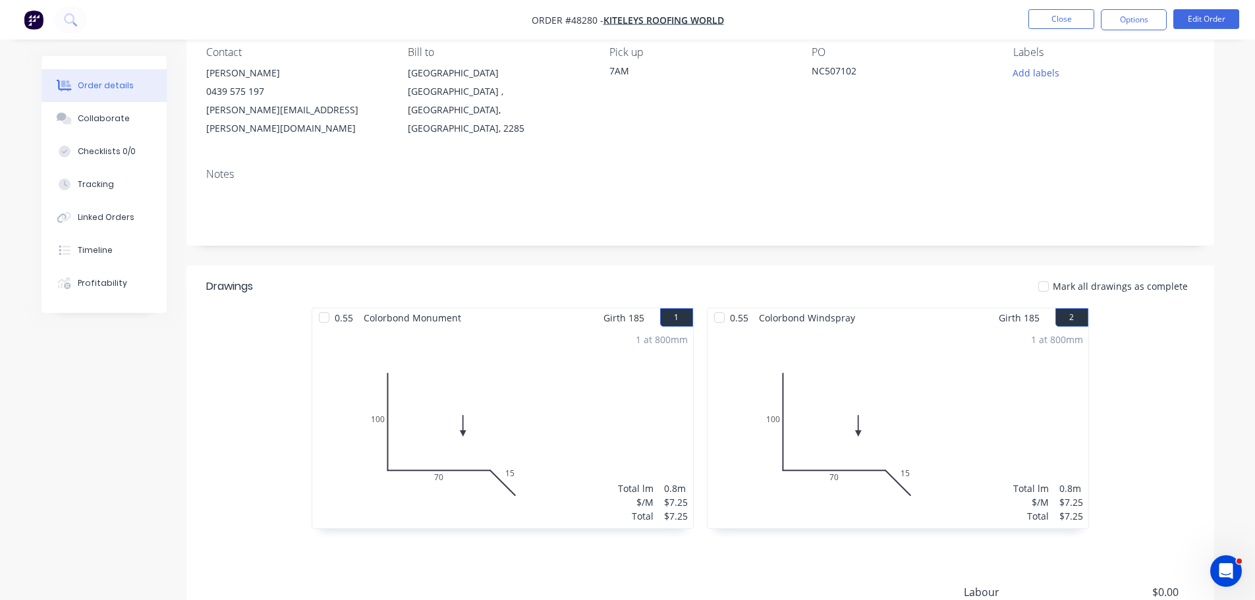
scroll to position [248, 0]
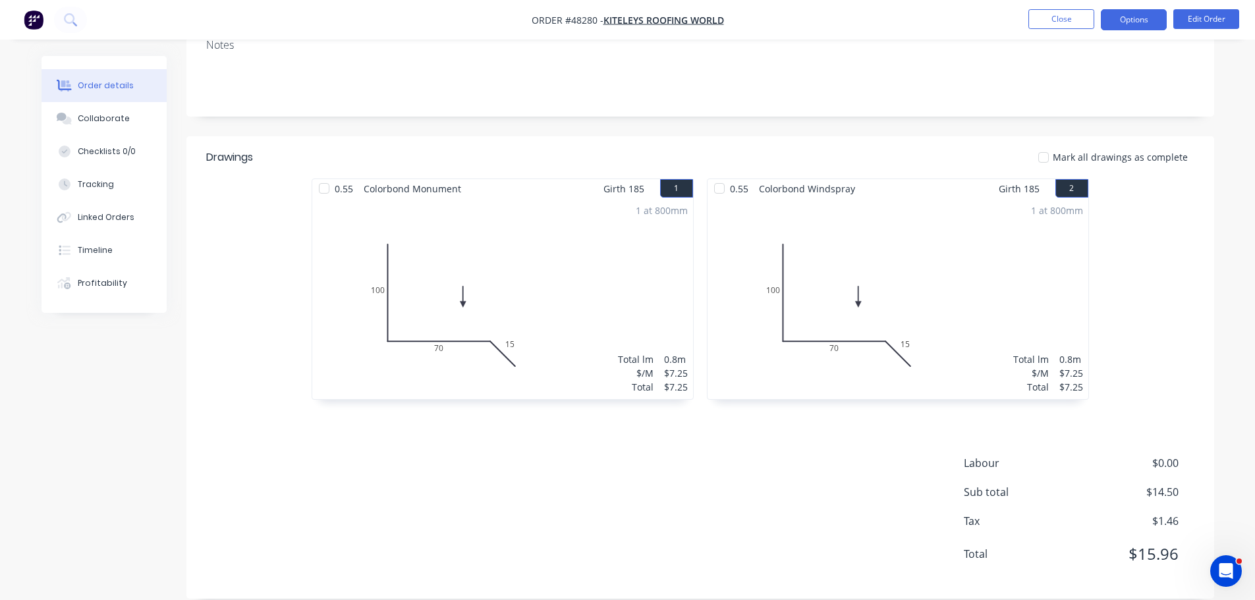
click at [1114, 16] on button "Options" at bounding box center [1134, 19] width 66 height 21
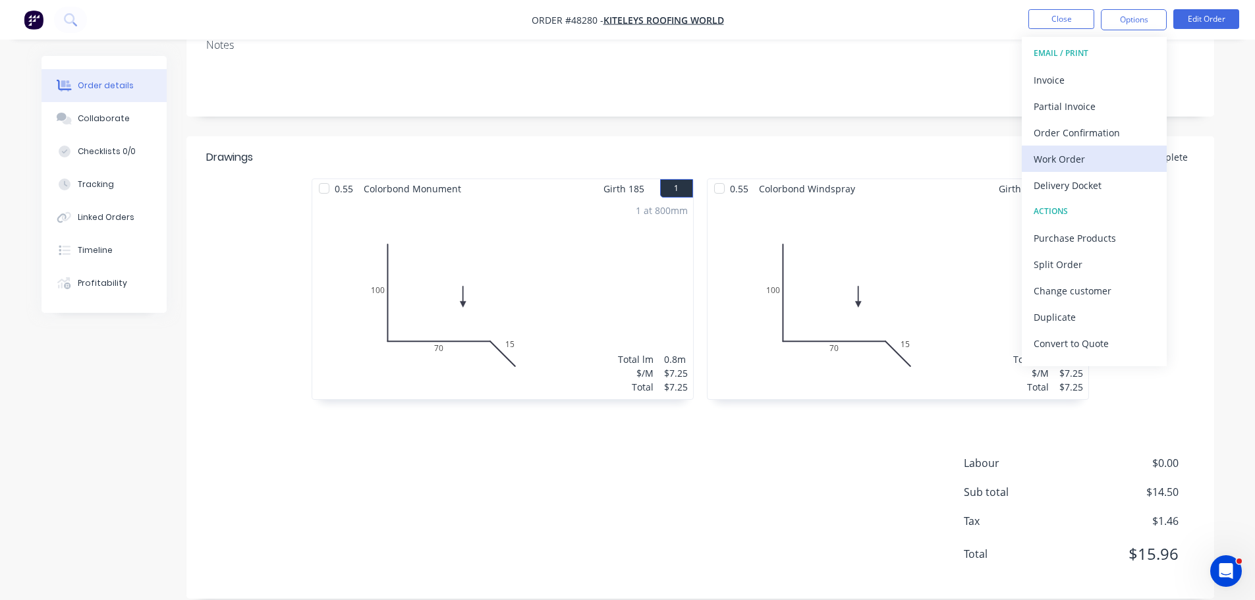
click at [1057, 152] on div "Work Order" at bounding box center [1094, 159] width 121 height 19
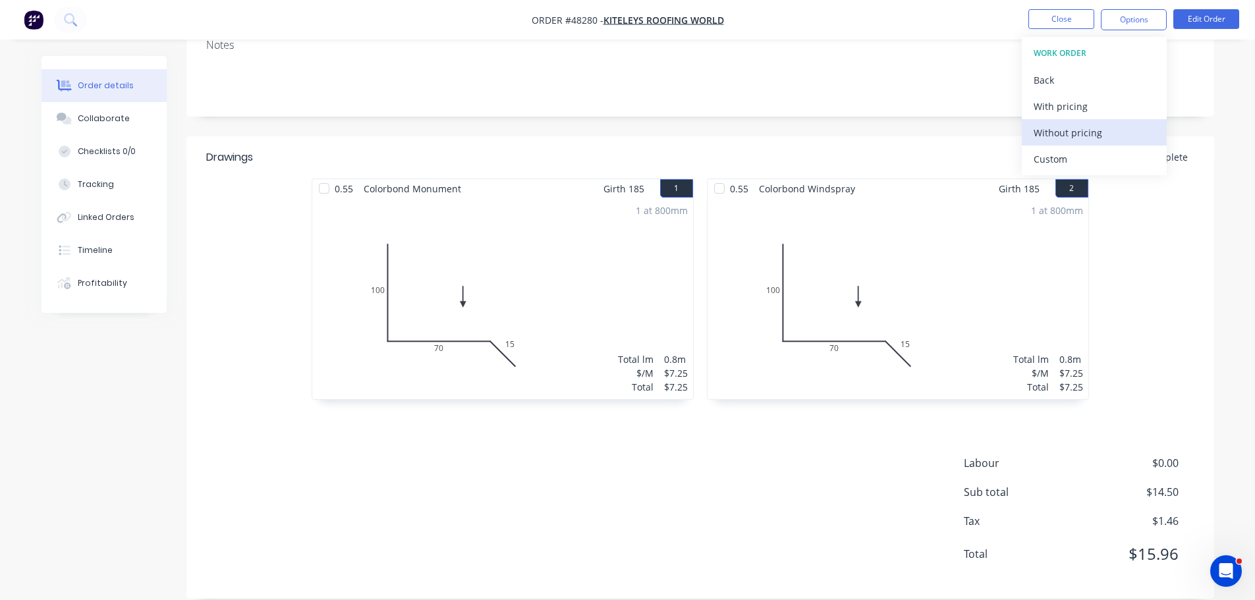
click at [1059, 130] on div "Without pricing" at bounding box center [1094, 132] width 121 height 19
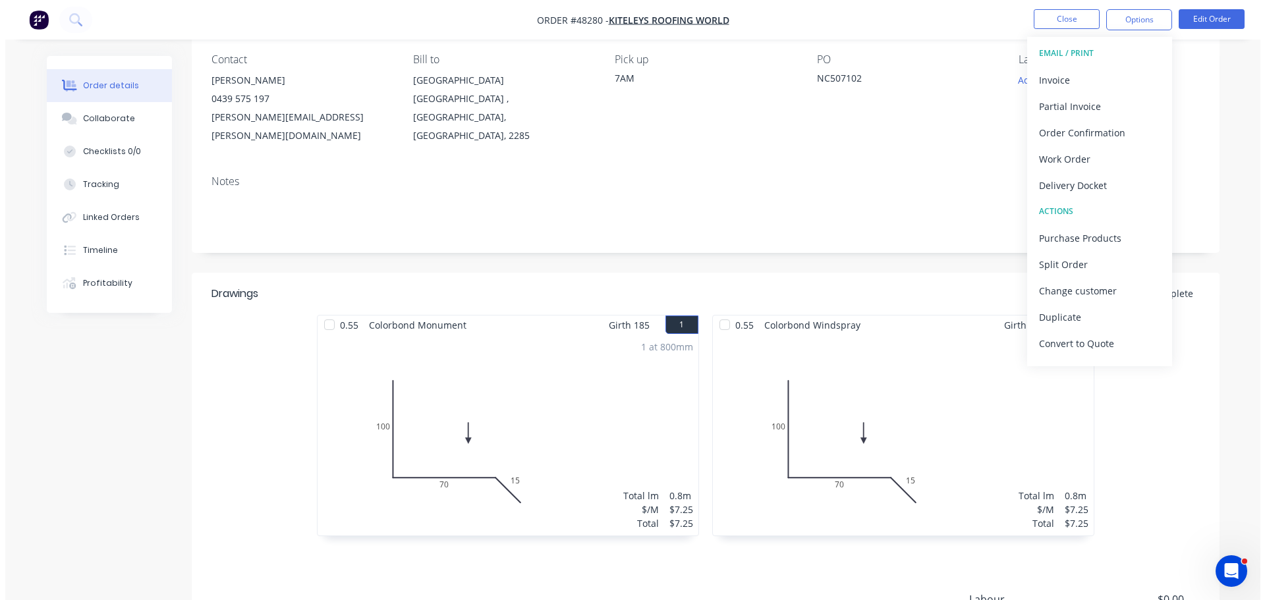
scroll to position [0, 0]
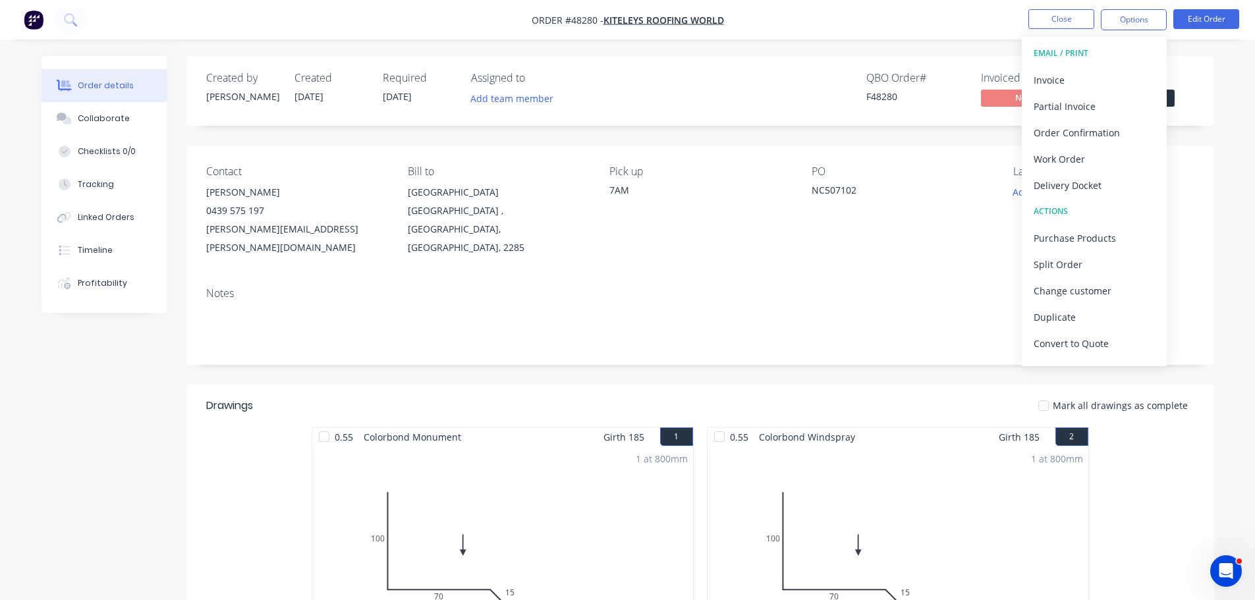
click at [1186, 100] on div "Status Submitted" at bounding box center [1145, 91] width 99 height 38
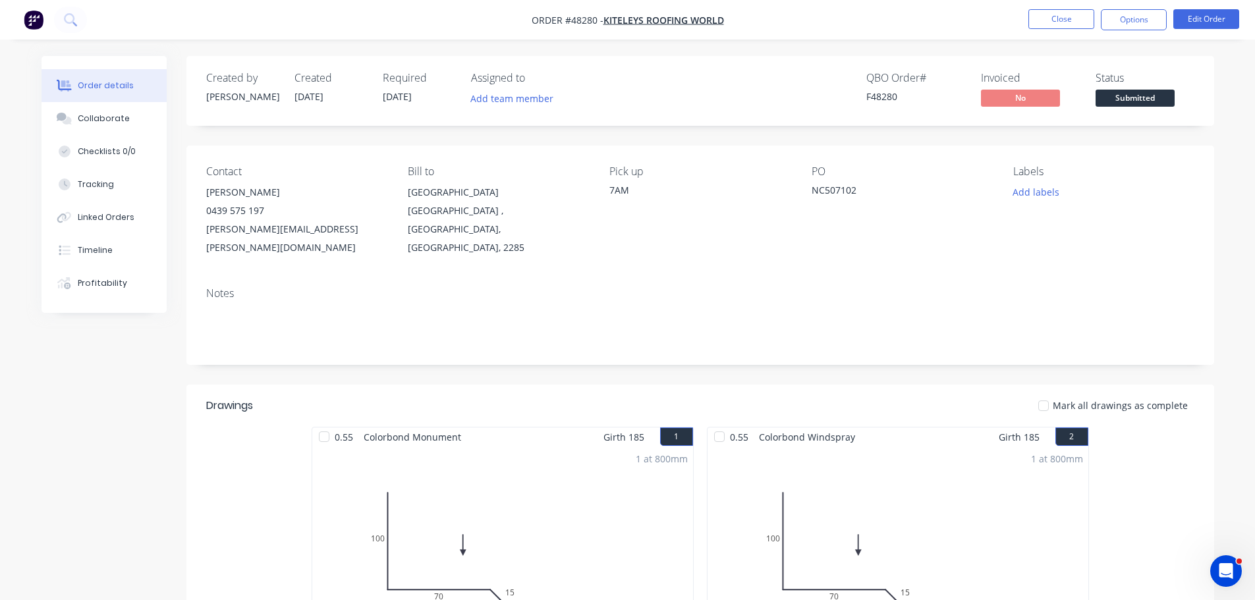
click at [1162, 99] on span "Submitted" at bounding box center [1135, 98] width 79 height 16
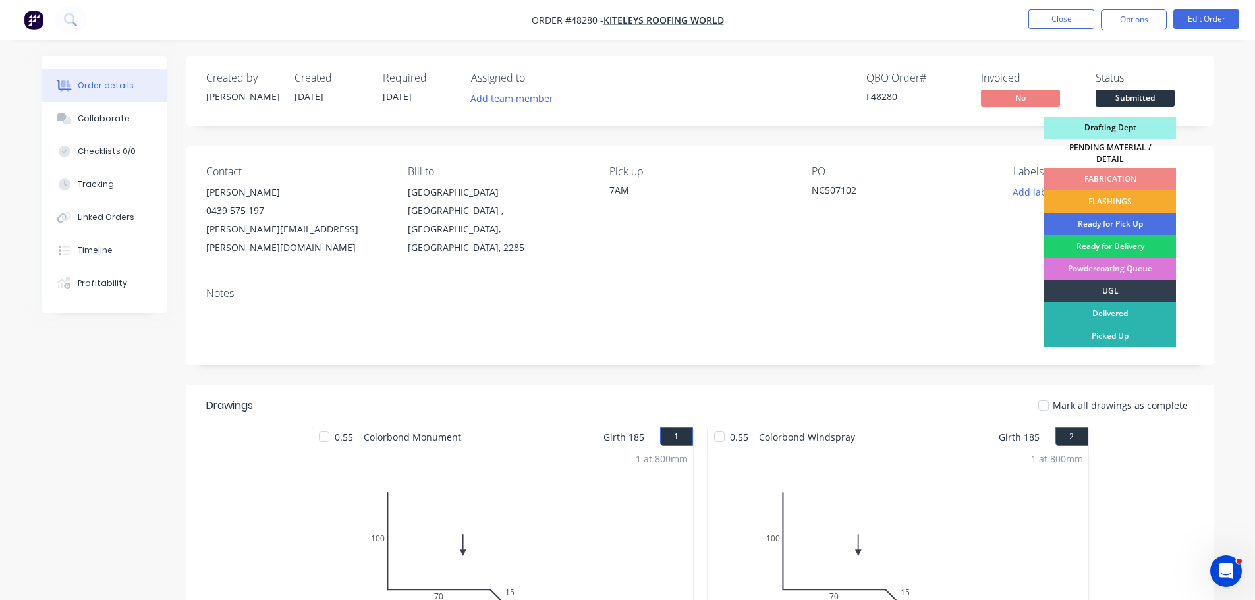
click at [1112, 196] on div "FLASHINGS" at bounding box center [1110, 201] width 132 height 22
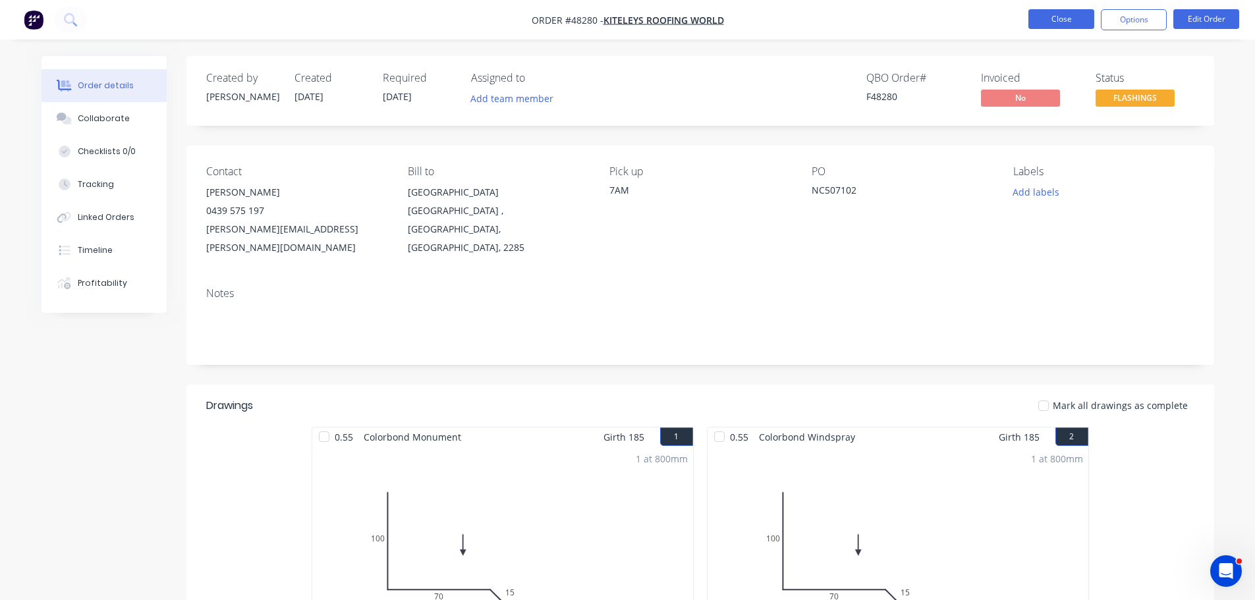
click at [1055, 25] on button "Close" at bounding box center [1061, 19] width 66 height 20
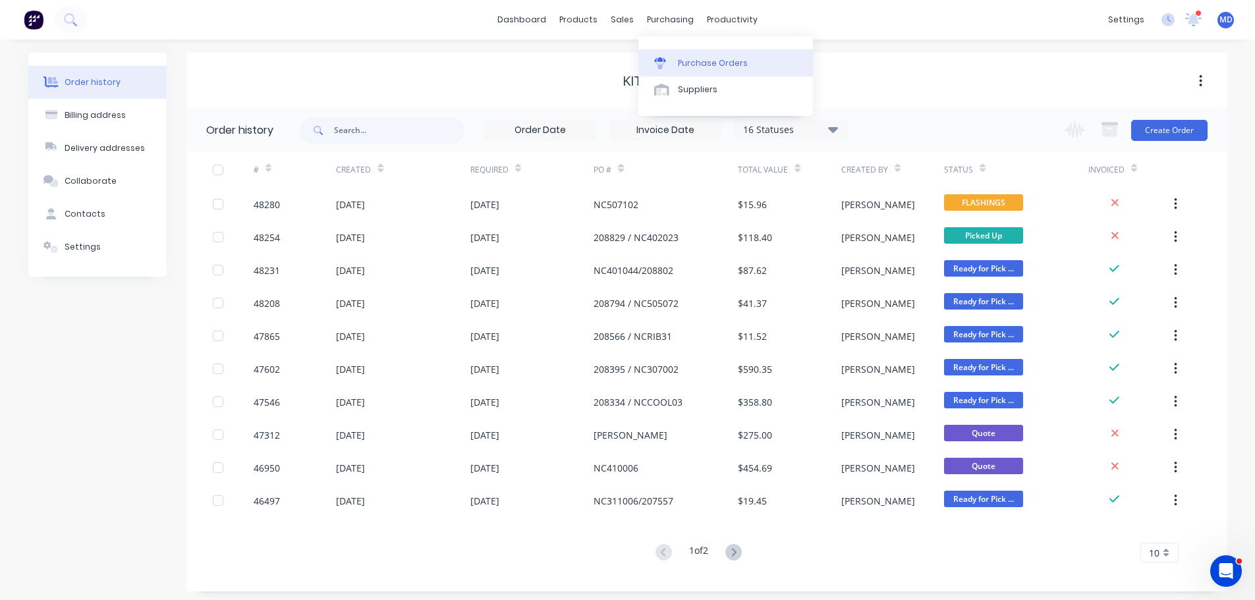
click at [698, 61] on div "Purchase Orders" at bounding box center [713, 63] width 70 height 12
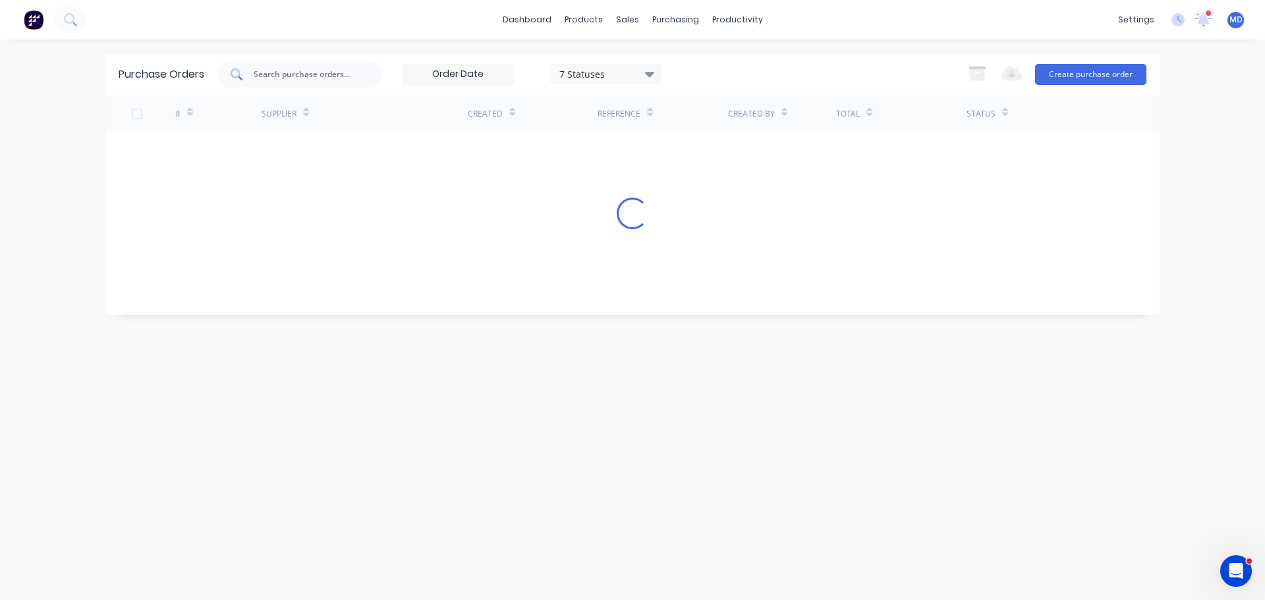
click at [307, 74] on input "text" at bounding box center [306, 74] width 109 height 13
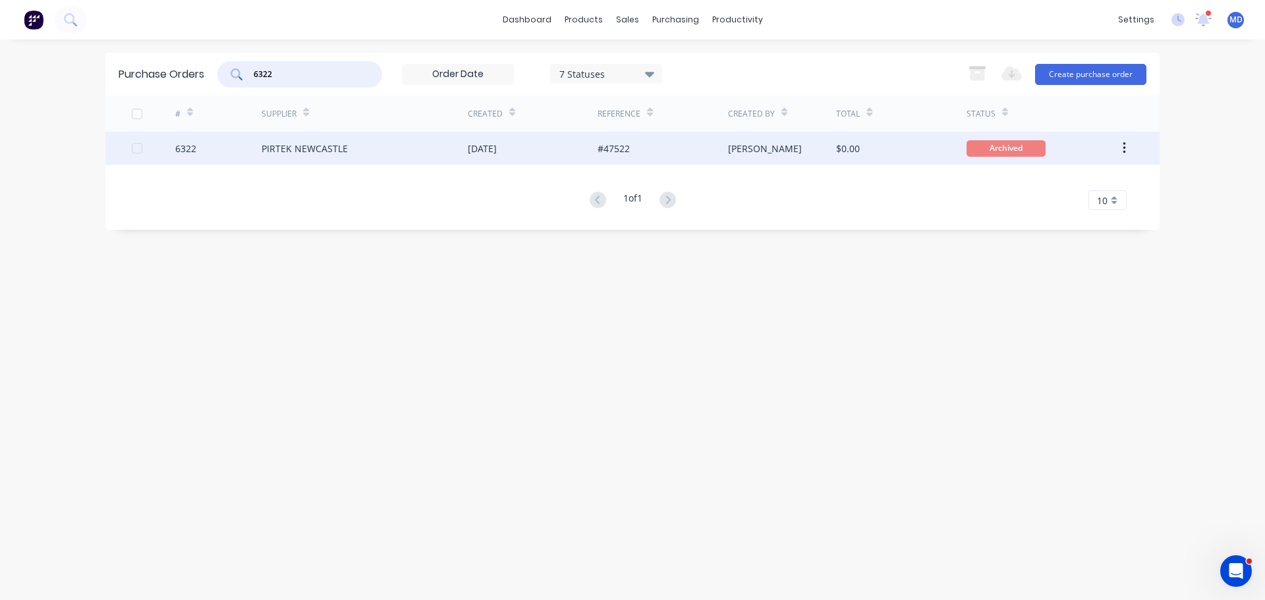
type input "6322"
click at [183, 150] on div "6322" at bounding box center [185, 149] width 21 height 14
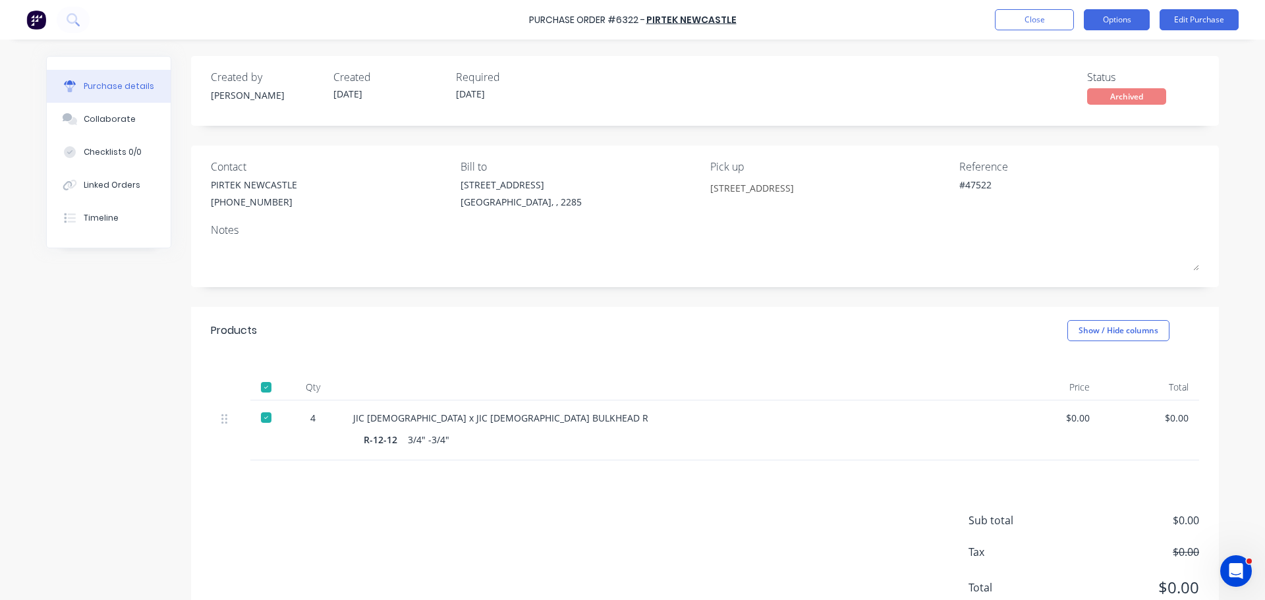
click at [1120, 22] on button "Options" at bounding box center [1117, 19] width 66 height 21
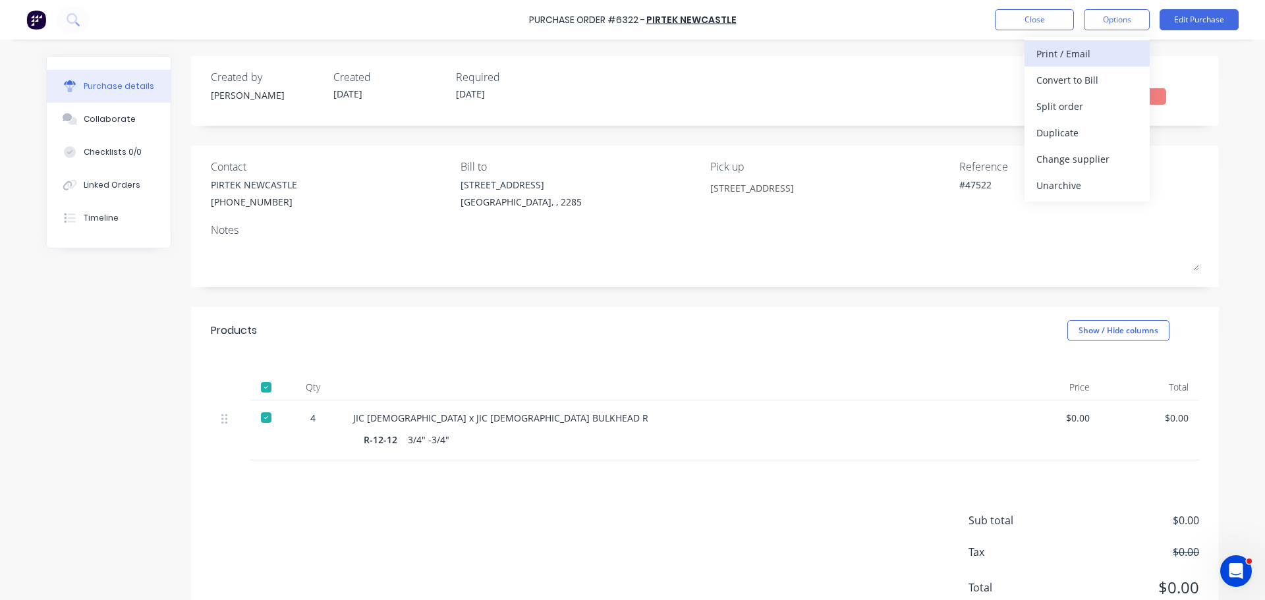
click at [1053, 57] on div "Print / Email" at bounding box center [1086, 53] width 101 height 19
click at [1066, 98] on div "Without pricing" at bounding box center [1086, 106] width 101 height 19
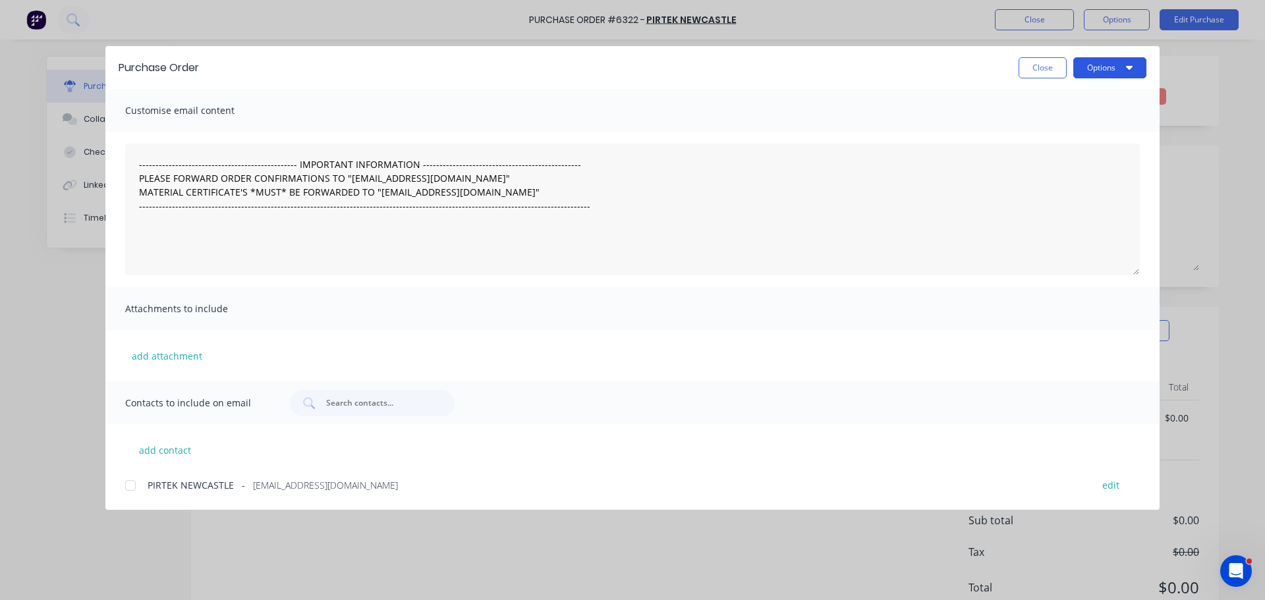
click at [1103, 69] on button "Options" at bounding box center [1109, 67] width 73 height 21
click at [1094, 121] on div "Print" at bounding box center [1083, 127] width 101 height 19
drag, startPoint x: 1040, startPoint y: 62, endPoint x: 1023, endPoint y: 71, distance: 19.5
click at [1040, 63] on button "Close" at bounding box center [1042, 67] width 48 height 21
type textarea "x"
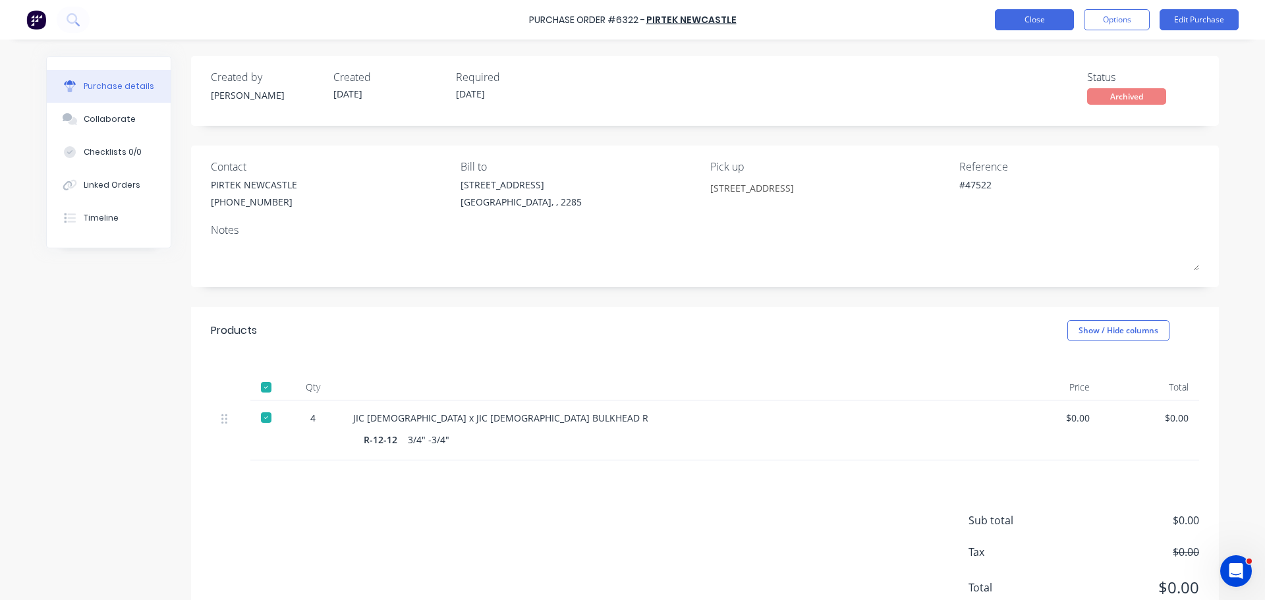
click at [1001, 22] on button "Close" at bounding box center [1034, 19] width 79 height 21
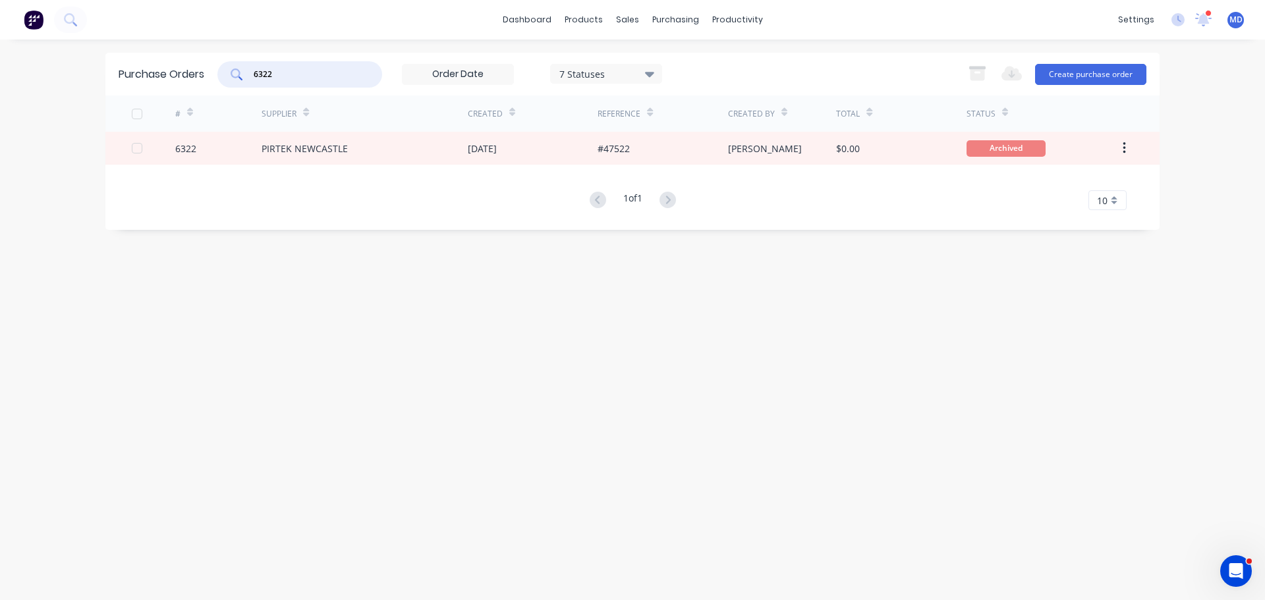
drag, startPoint x: 294, startPoint y: 70, endPoint x: 209, endPoint y: 77, distance: 85.9
click at [209, 77] on div "Purchase Orders 6322 7 Statuses 7 Statuses Export to Excel (XLSX) Create purcha…" at bounding box center [632, 74] width 1054 height 43
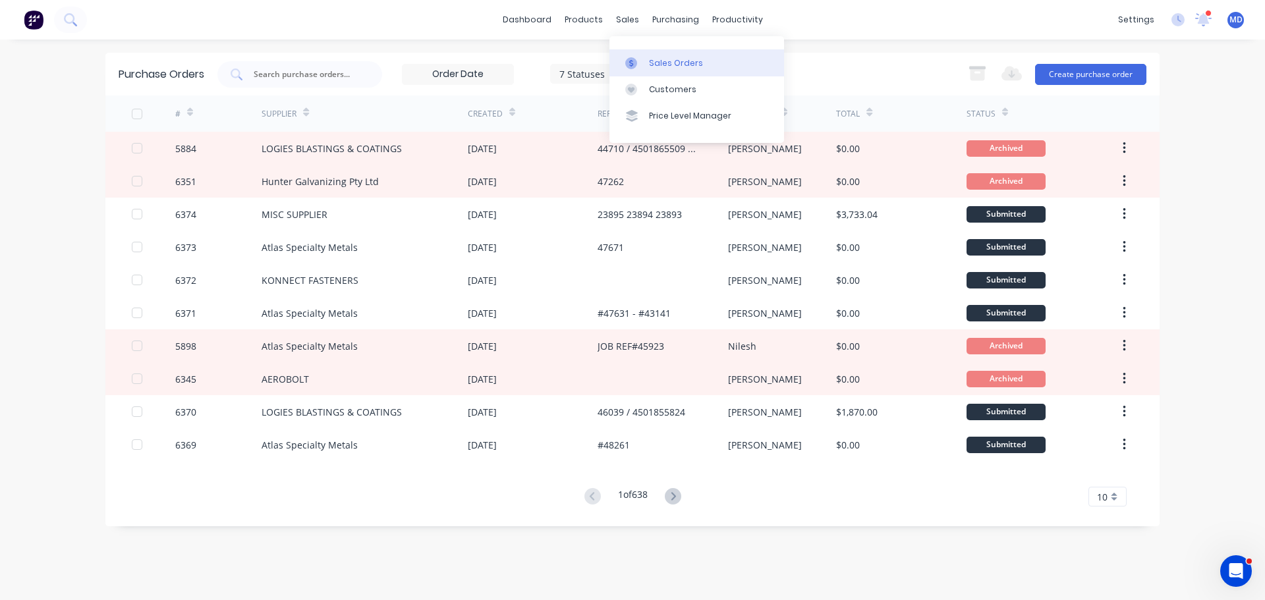
click at [650, 63] on div "Sales Orders" at bounding box center [676, 63] width 54 height 12
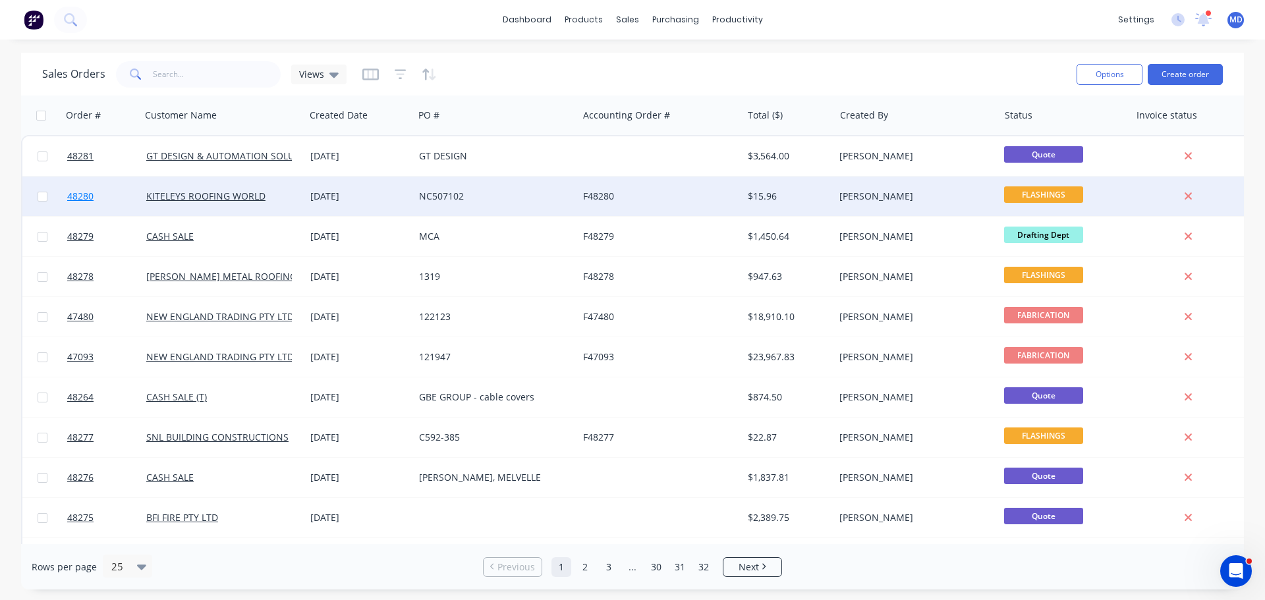
click at [81, 201] on span "48280" at bounding box center [80, 196] width 26 height 13
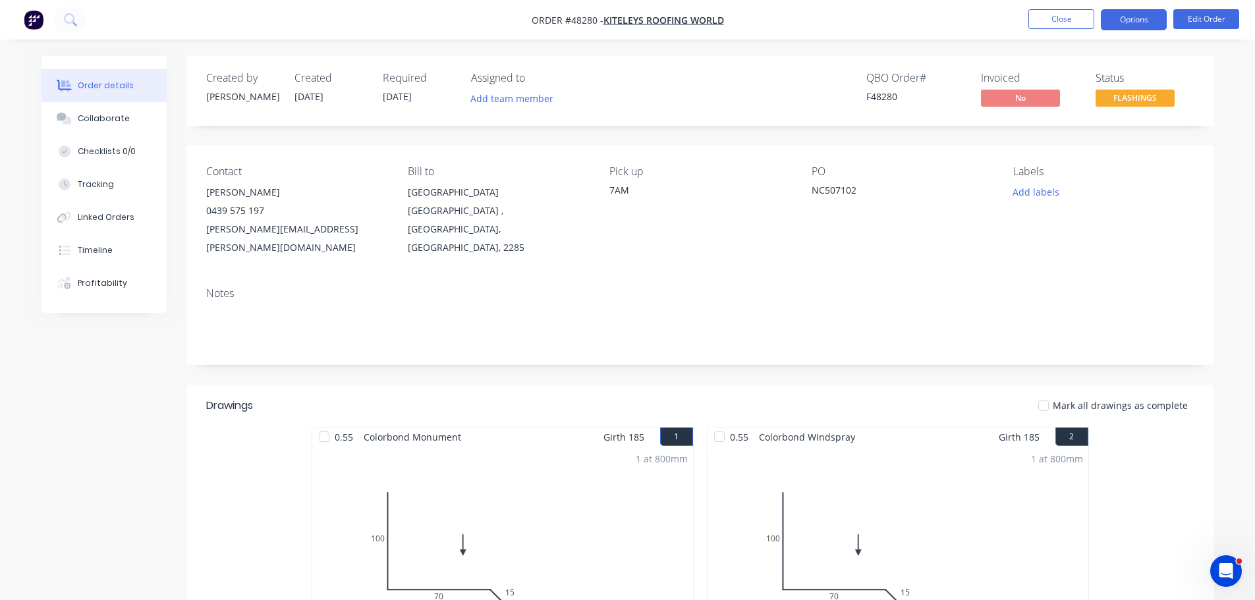
click at [1125, 21] on button "Options" at bounding box center [1134, 19] width 66 height 21
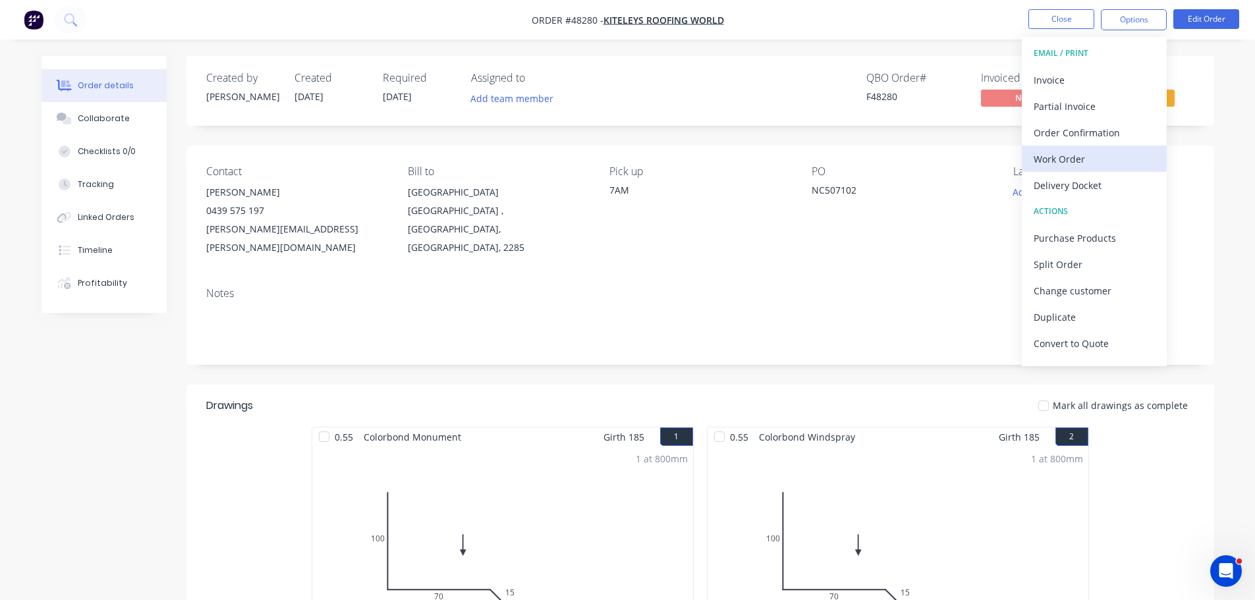
click at [1078, 160] on div "Work Order" at bounding box center [1094, 159] width 121 height 19
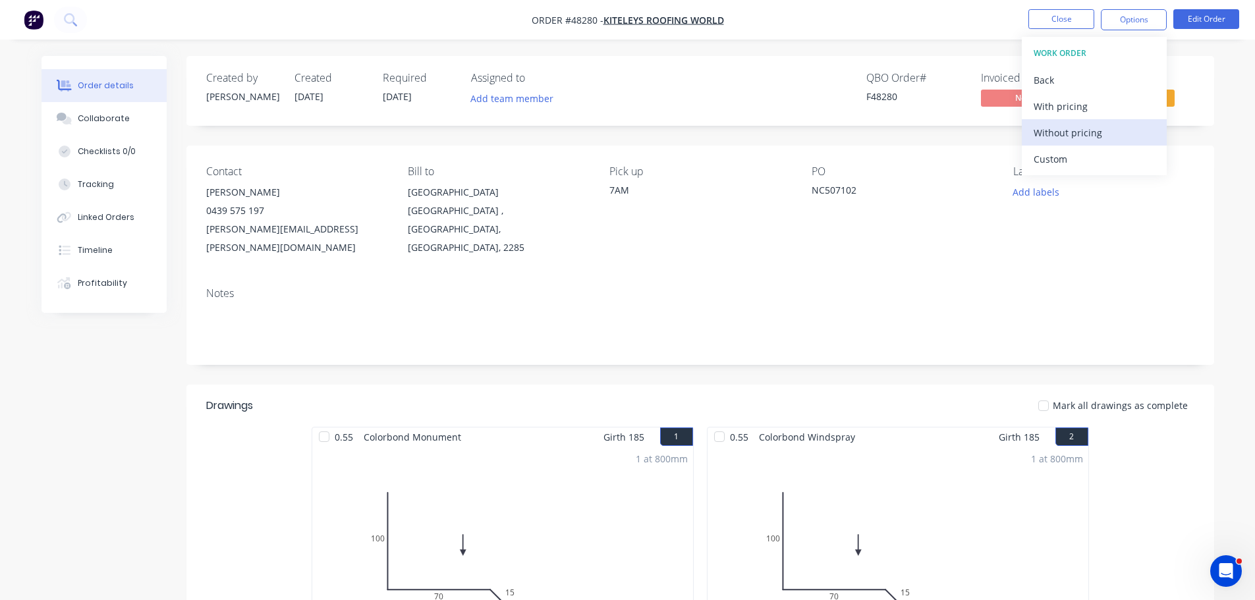
click at [1089, 136] on div "Without pricing" at bounding box center [1094, 132] width 121 height 19
click at [1216, 78] on div "Order details Collaborate Checklists 0/0 Tracking Linked Orders Timeline Profit…" at bounding box center [627, 461] width 1199 height 811
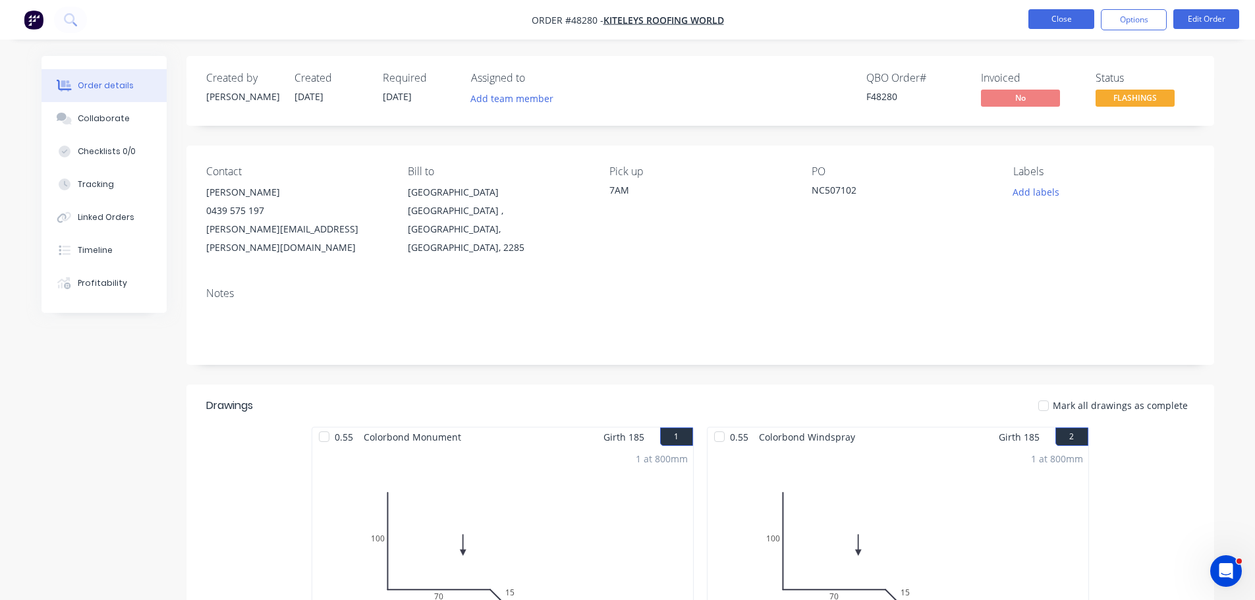
click at [1051, 16] on button "Close" at bounding box center [1061, 19] width 66 height 20
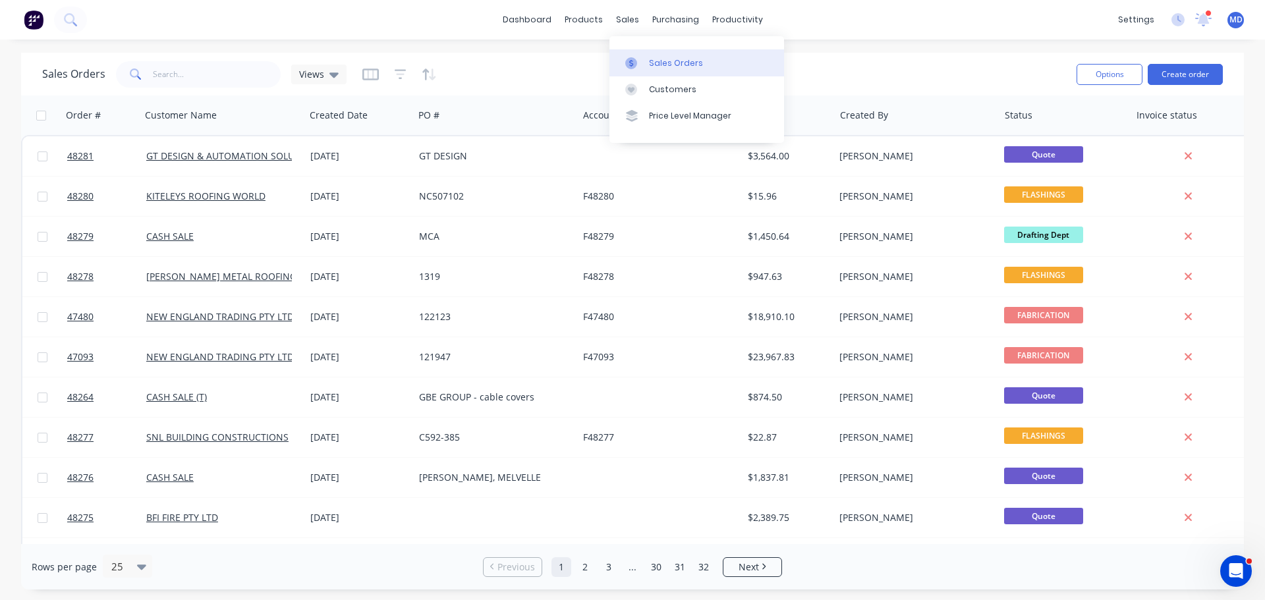
drag, startPoint x: 645, startPoint y: 67, endPoint x: 644, endPoint y: 61, distance: 6.7
click at [645, 67] on link "Sales Orders" at bounding box center [696, 62] width 175 height 26
click at [646, 65] on link "Sales Orders" at bounding box center [696, 62] width 175 height 26
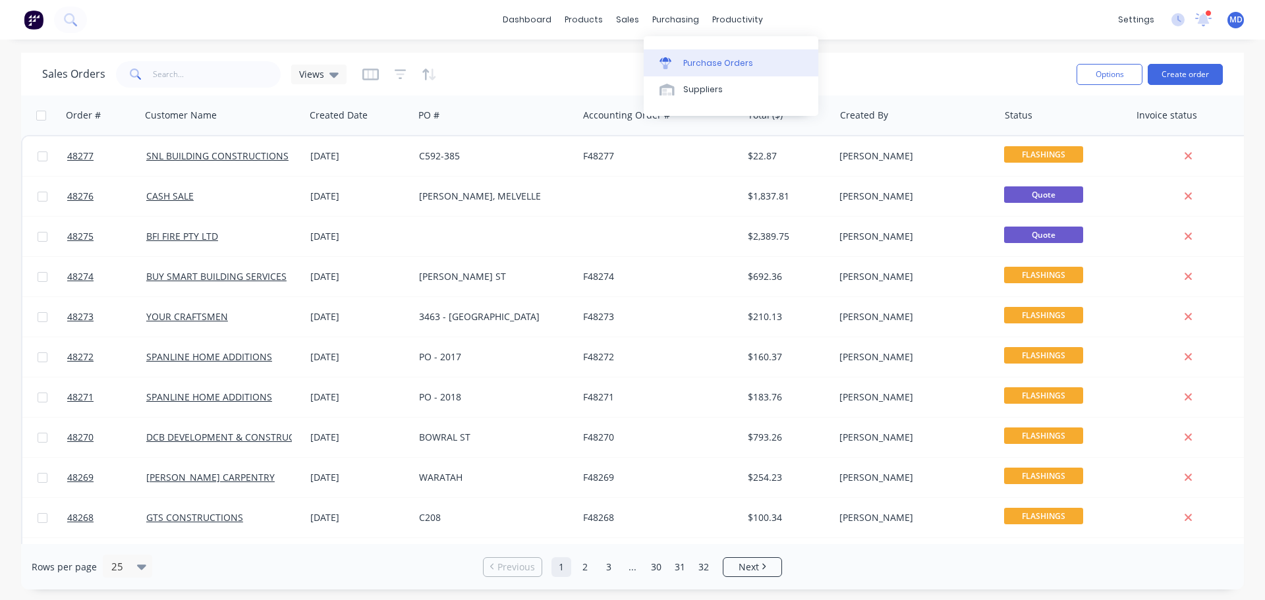
drag, startPoint x: 683, startPoint y: 71, endPoint x: 675, endPoint y: 66, distance: 9.5
click at [683, 71] on link "Purchase Orders" at bounding box center [731, 62] width 175 height 26
